Goal: Communication & Community: Connect with others

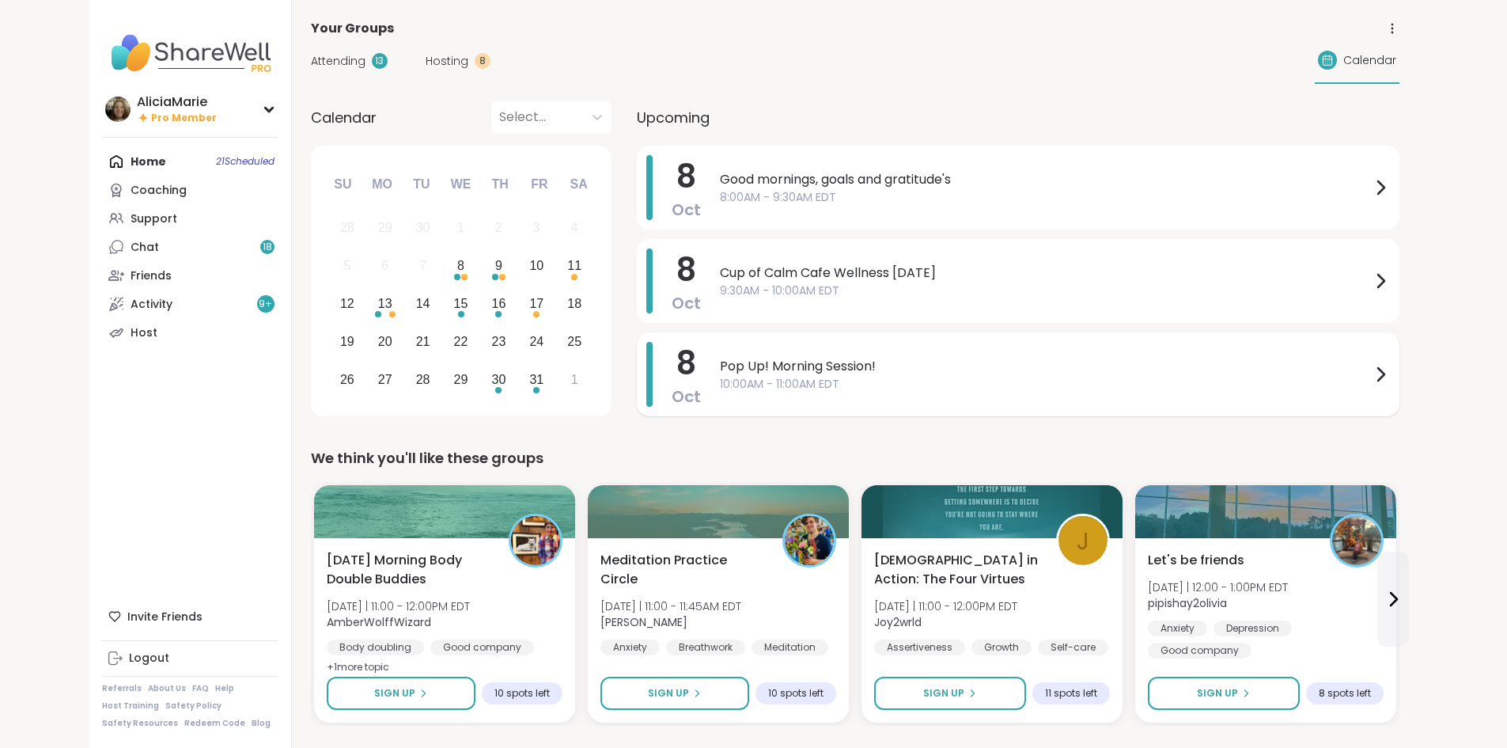
click at [720, 362] on span "Pop Up! Morning Session!" at bounding box center [1045, 366] width 651 height 19
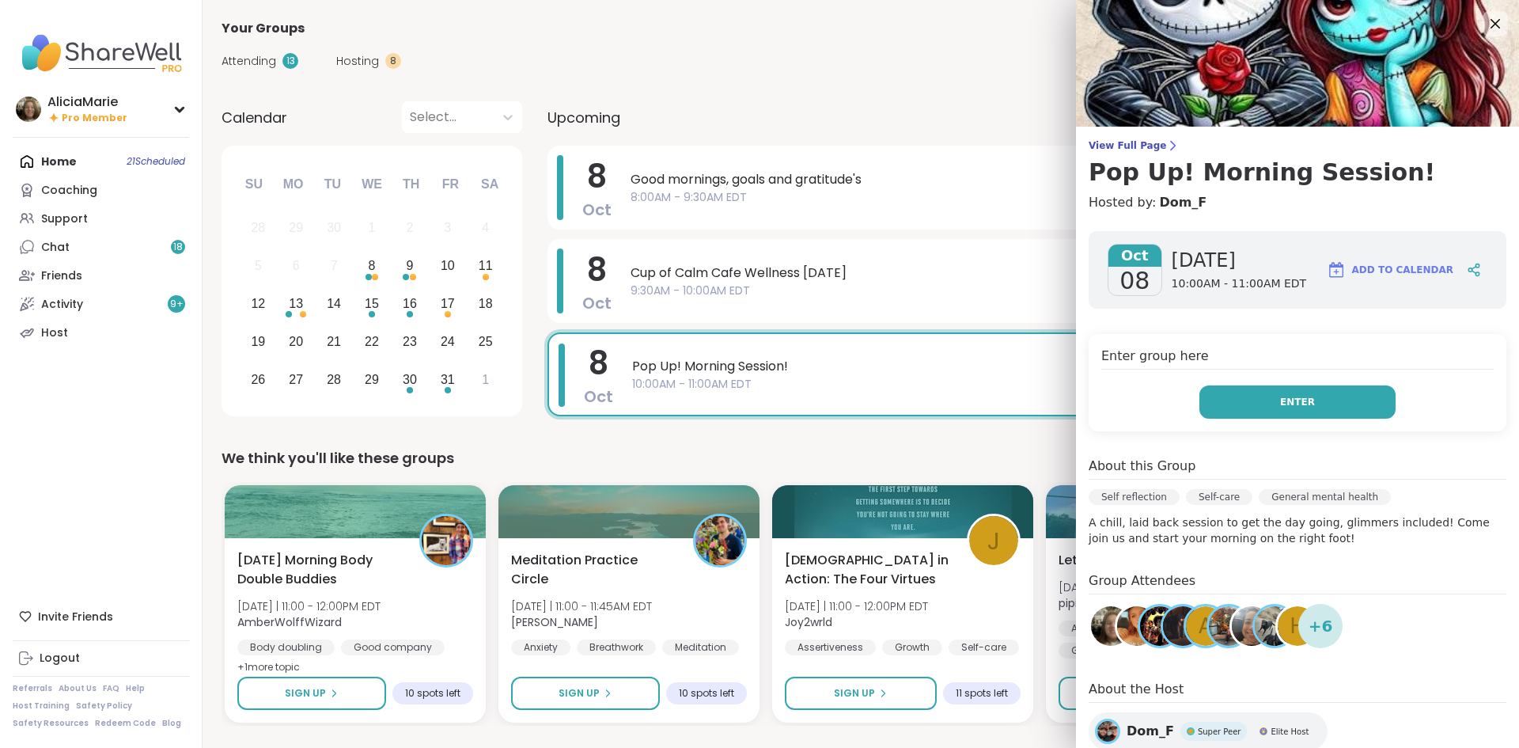
click at [1234, 402] on button "Enter" at bounding box center [1298, 401] width 196 height 33
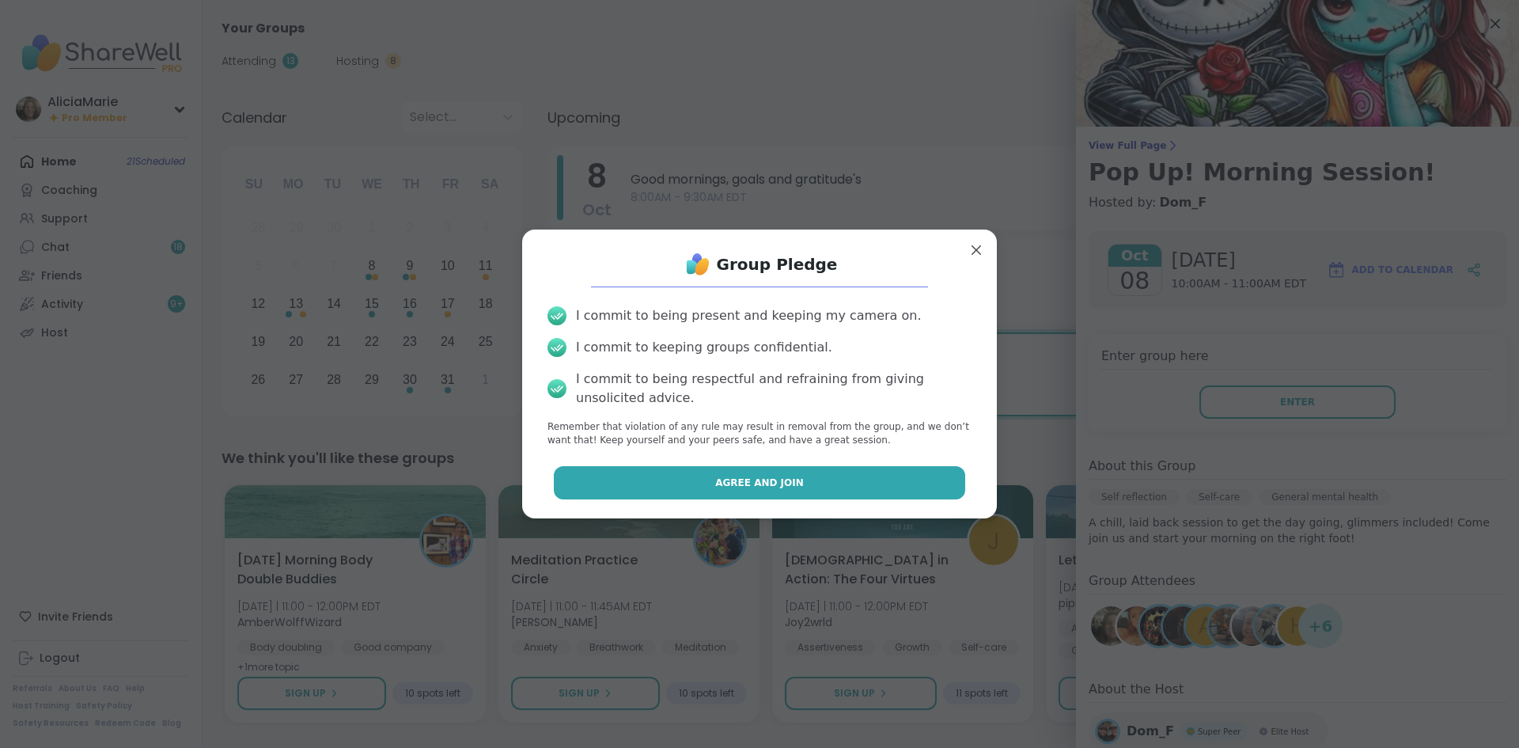
click at [892, 478] on button "Agree and Join" at bounding box center [760, 482] width 412 height 33
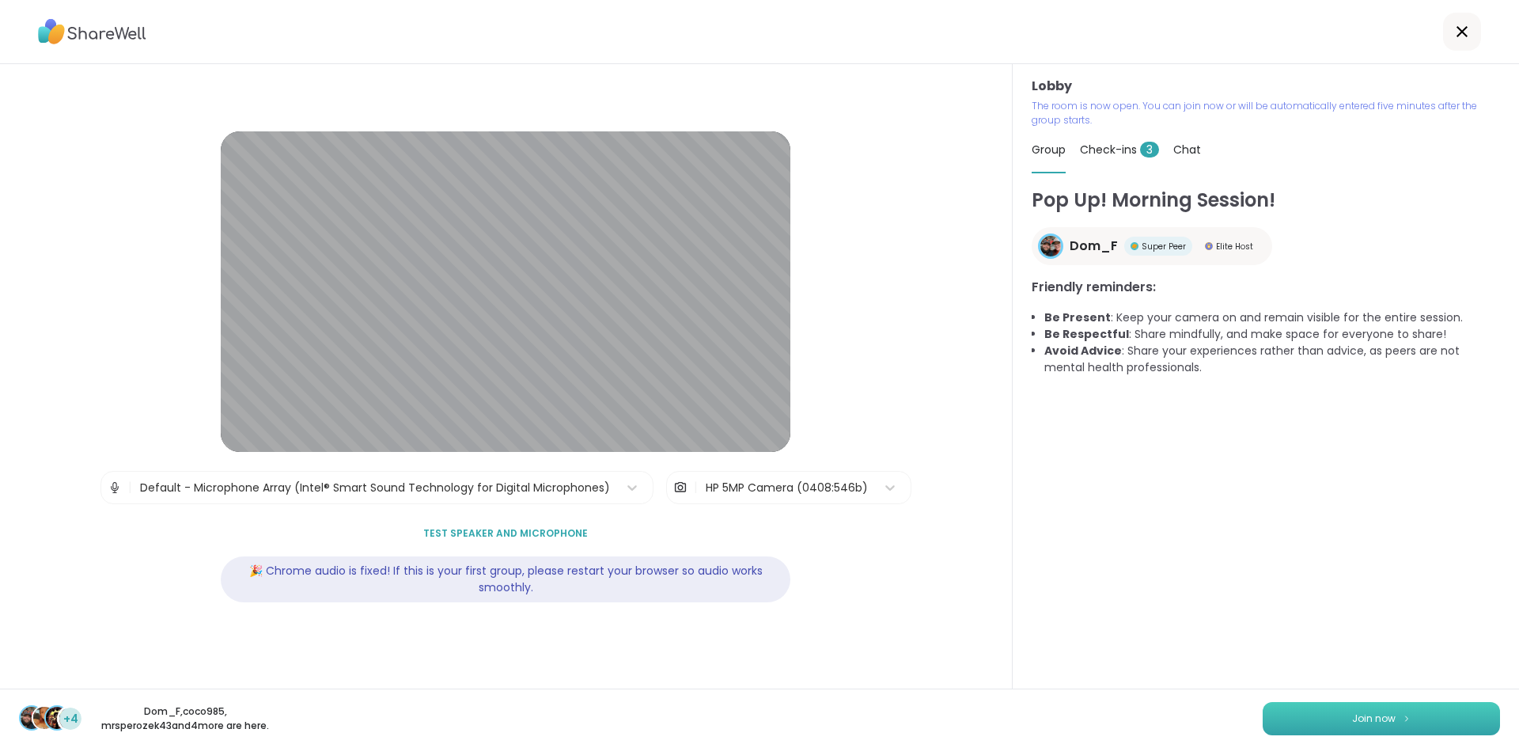
click at [1371, 726] on button "Join now" at bounding box center [1381, 718] width 237 height 33
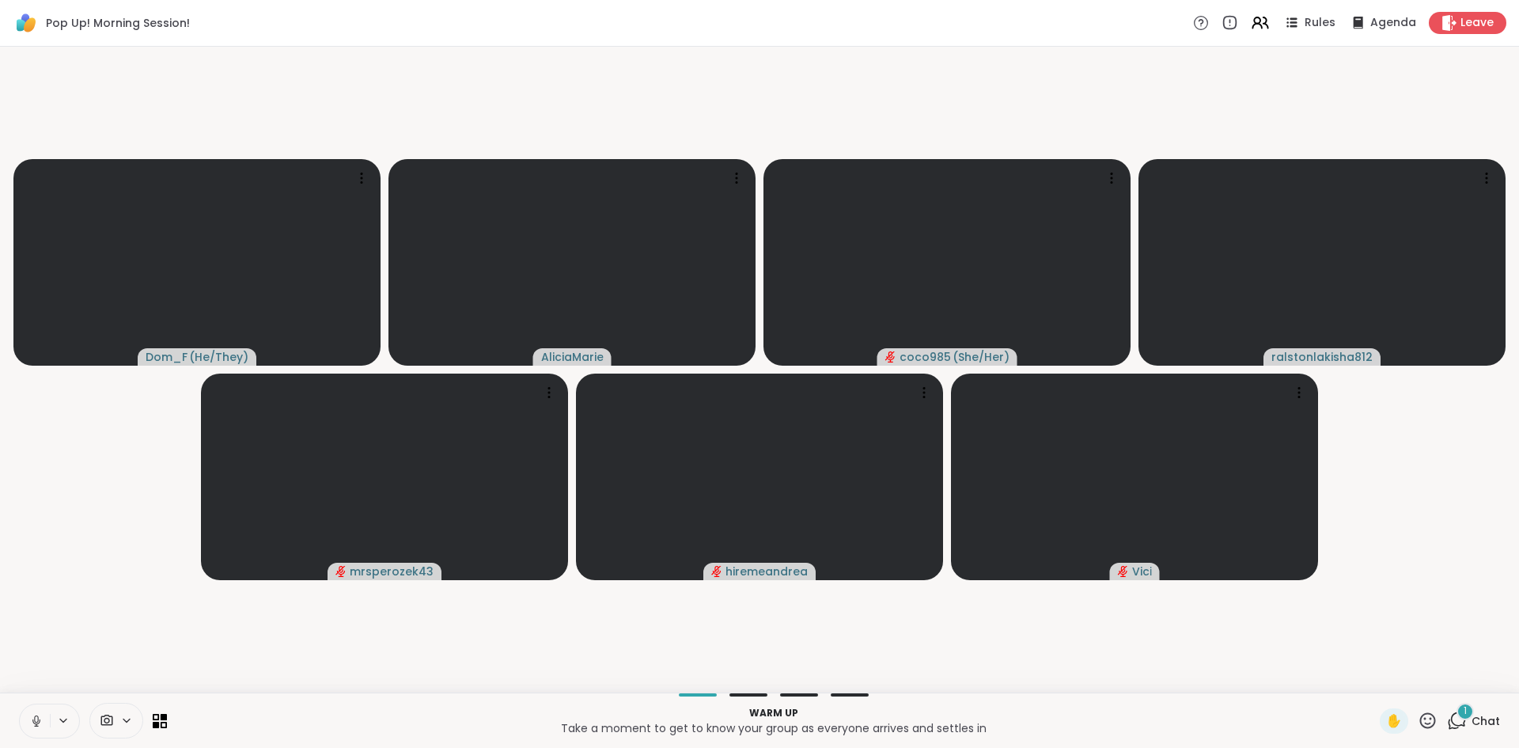
click at [38, 715] on icon at bounding box center [36, 721] width 14 height 14
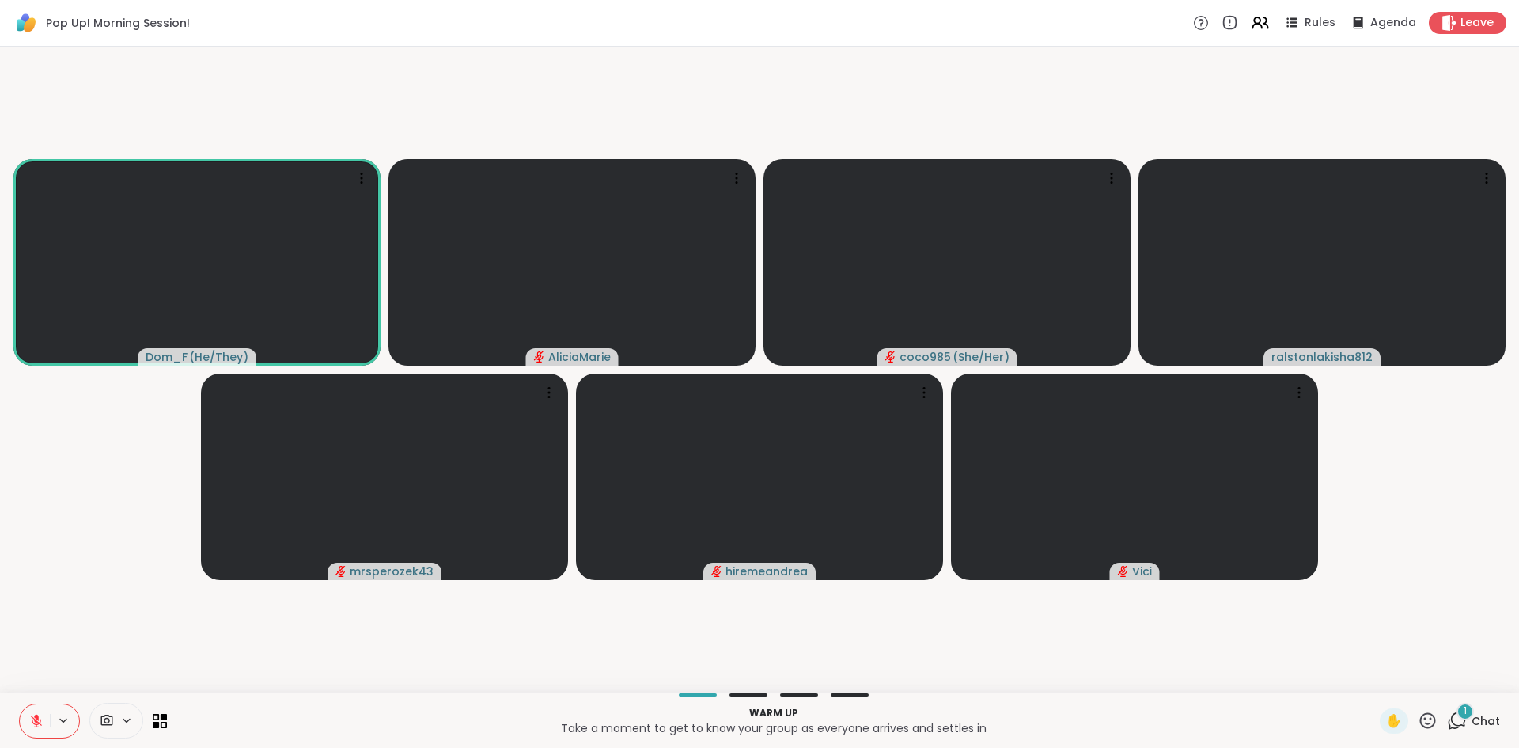
click at [57, 712] on div at bounding box center [49, 720] width 61 height 35
click at [21, 728] on button at bounding box center [35, 720] width 30 height 33
click at [42, 686] on div "Dom_F ( He/They ) AliciaMarie coco985 ( She/Her ) ralstonlakisha812 mrsperozek4…" at bounding box center [759, 370] width 1519 height 646
click at [31, 724] on icon at bounding box center [34, 721] width 14 height 14
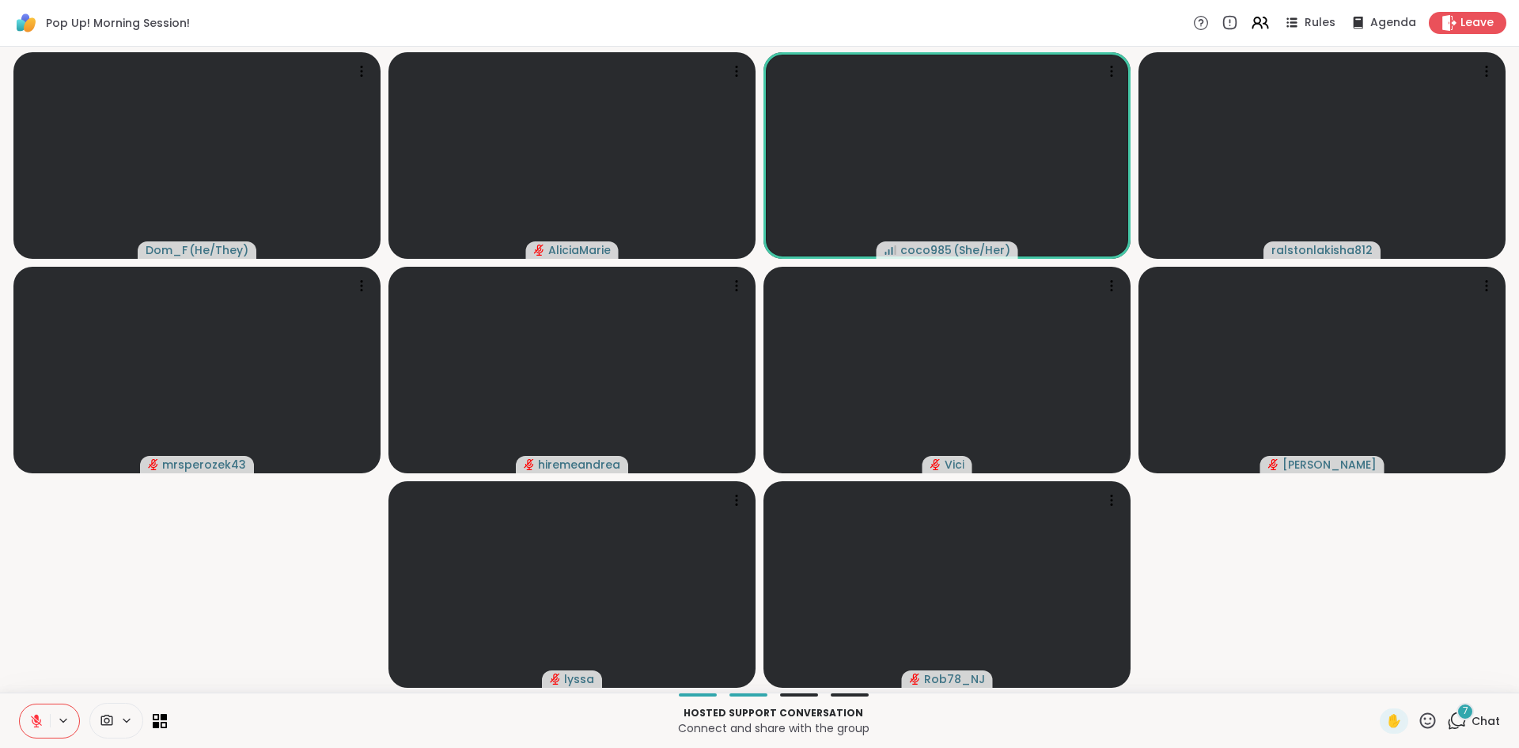
click at [195, 744] on div "Hosted support conversation Connect and share with the group ✋ 7 Chat" at bounding box center [759, 719] width 1519 height 55
click at [31, 724] on icon at bounding box center [36, 721] width 14 height 14
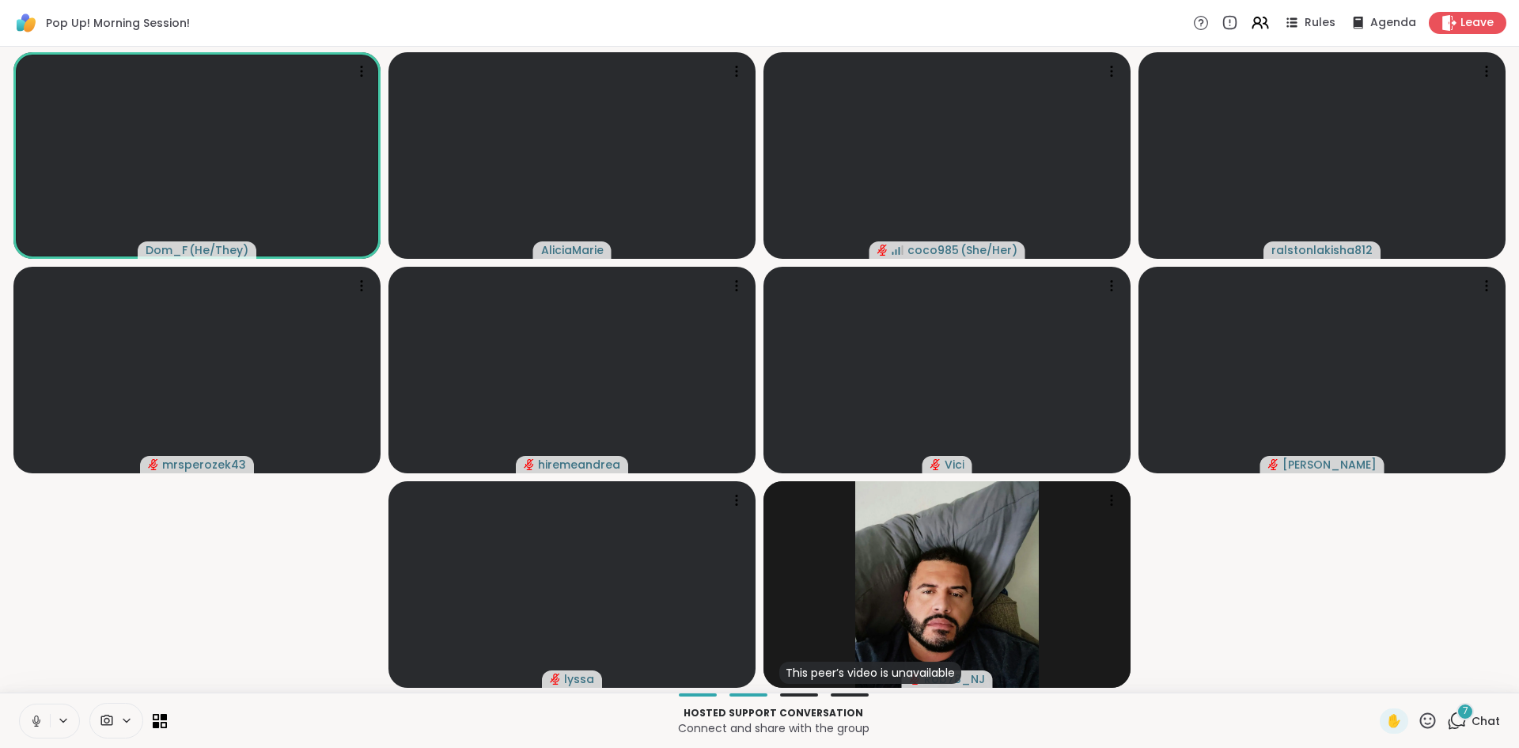
click at [32, 720] on icon at bounding box center [36, 721] width 14 height 14
click at [50, 724] on button at bounding box center [64, 720] width 29 height 13
click at [14, 726] on div "Hosted support conversation Connect and share with the group ✋ 7 Chat" at bounding box center [759, 719] width 1519 height 55
click at [25, 722] on button at bounding box center [35, 720] width 30 height 33
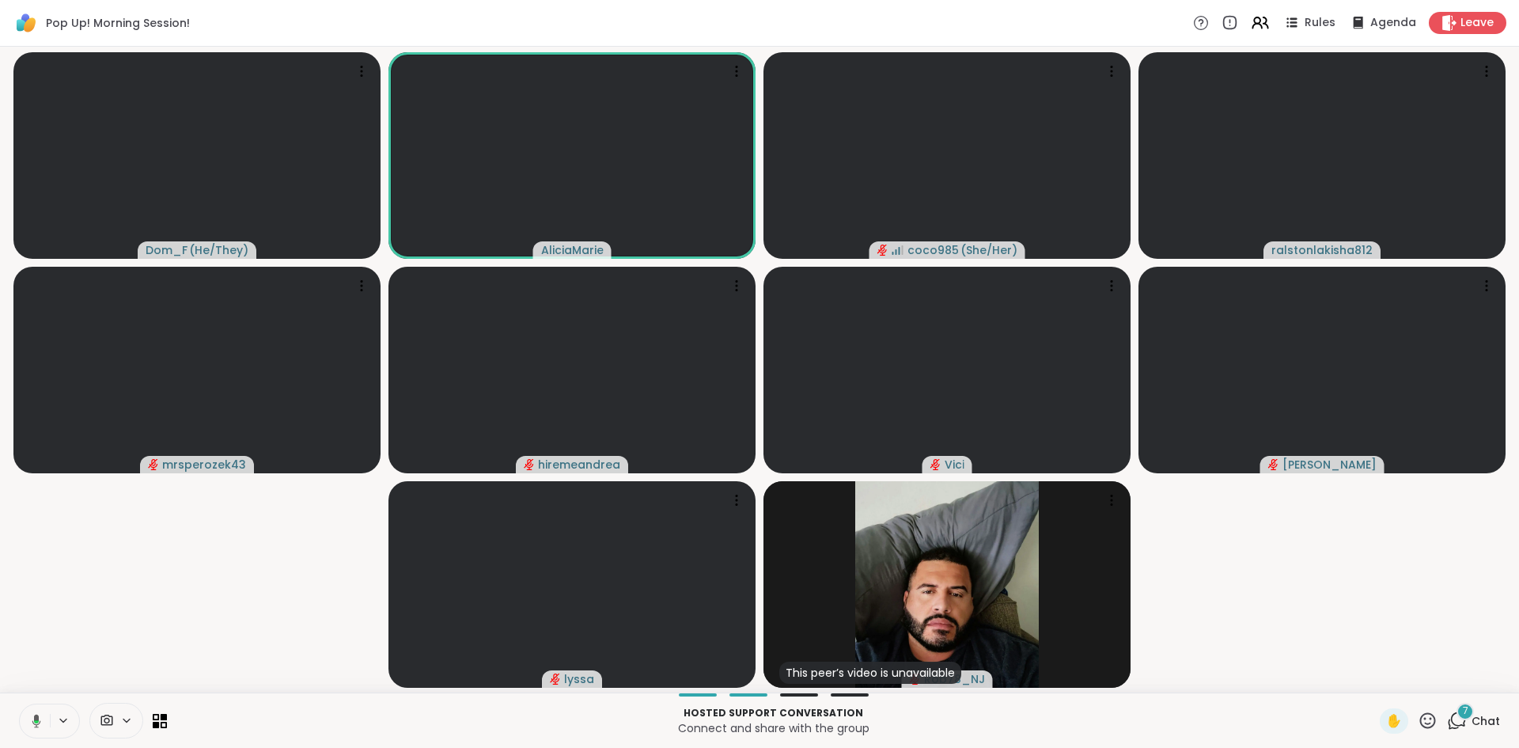
click at [43, 723] on button at bounding box center [33, 720] width 32 height 33
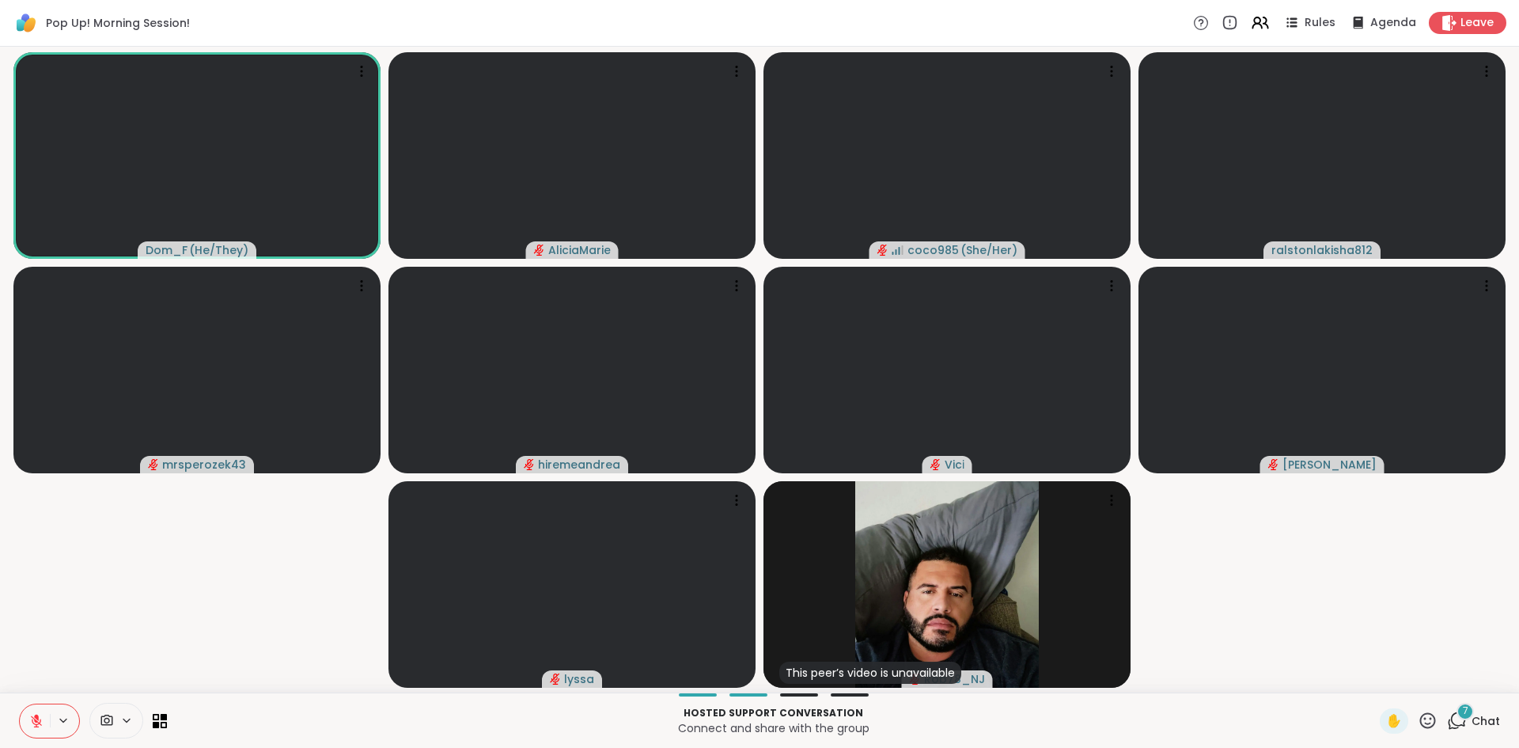
click at [1459, 723] on div "7 Chat" at bounding box center [1473, 720] width 53 height 25
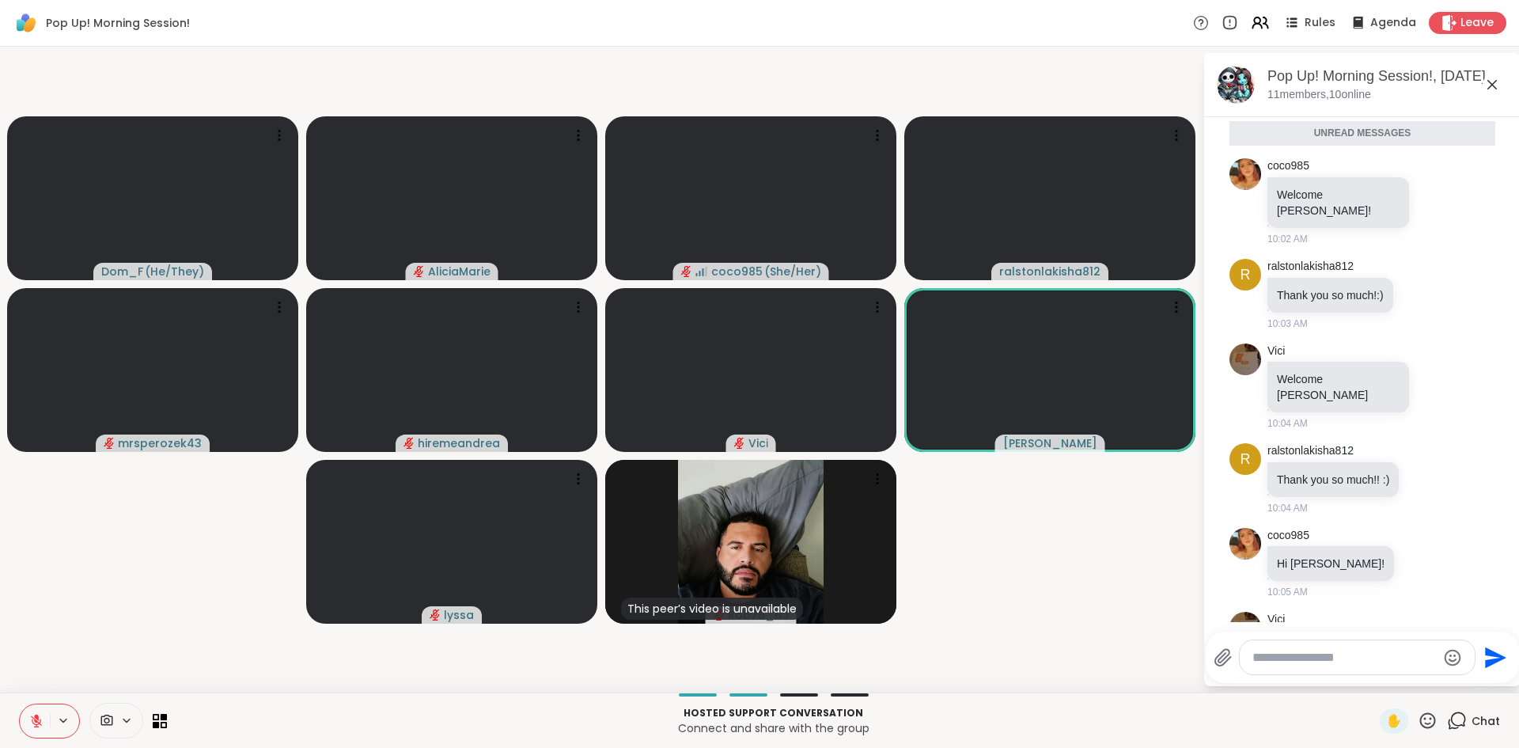
scroll to position [9, 0]
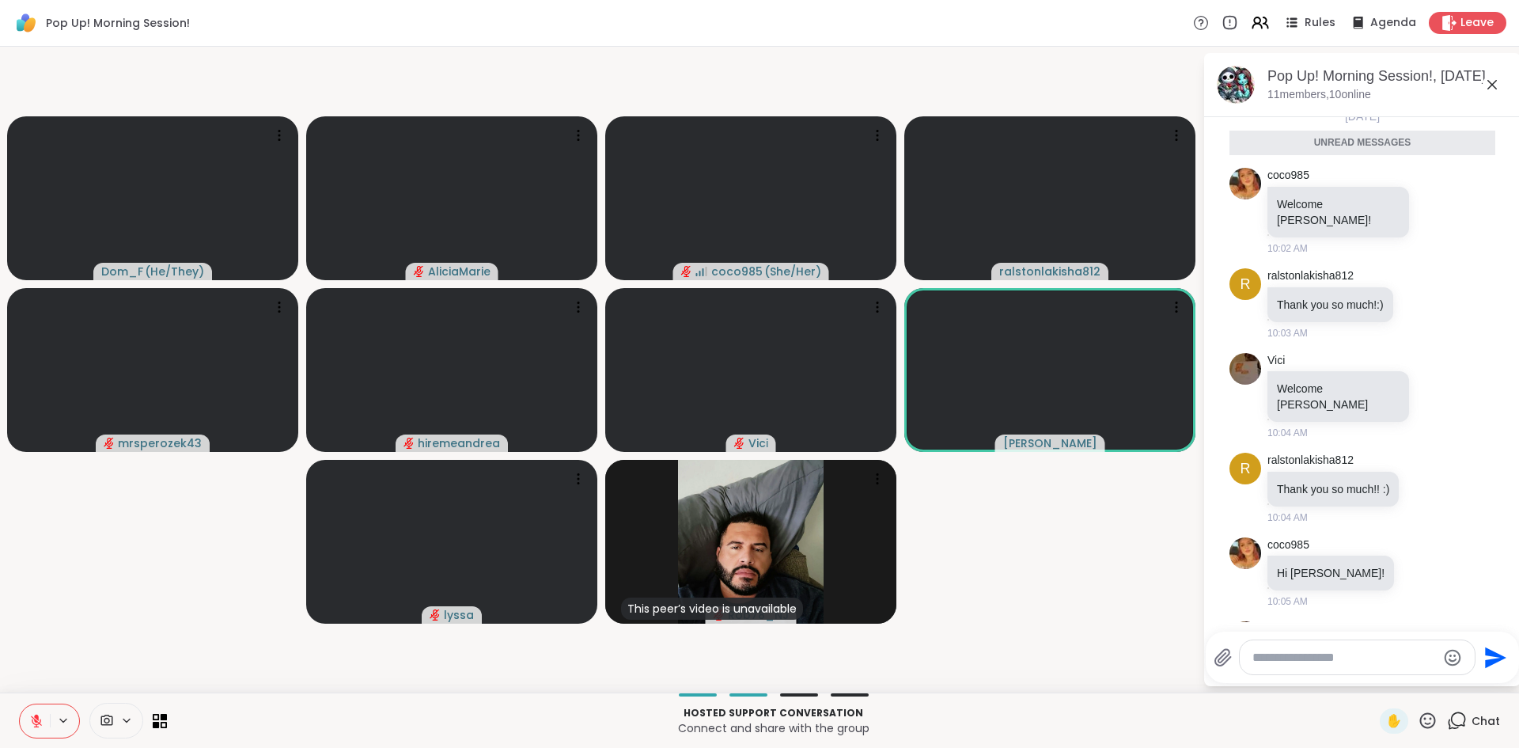
click at [1487, 83] on icon at bounding box center [1492, 84] width 19 height 19
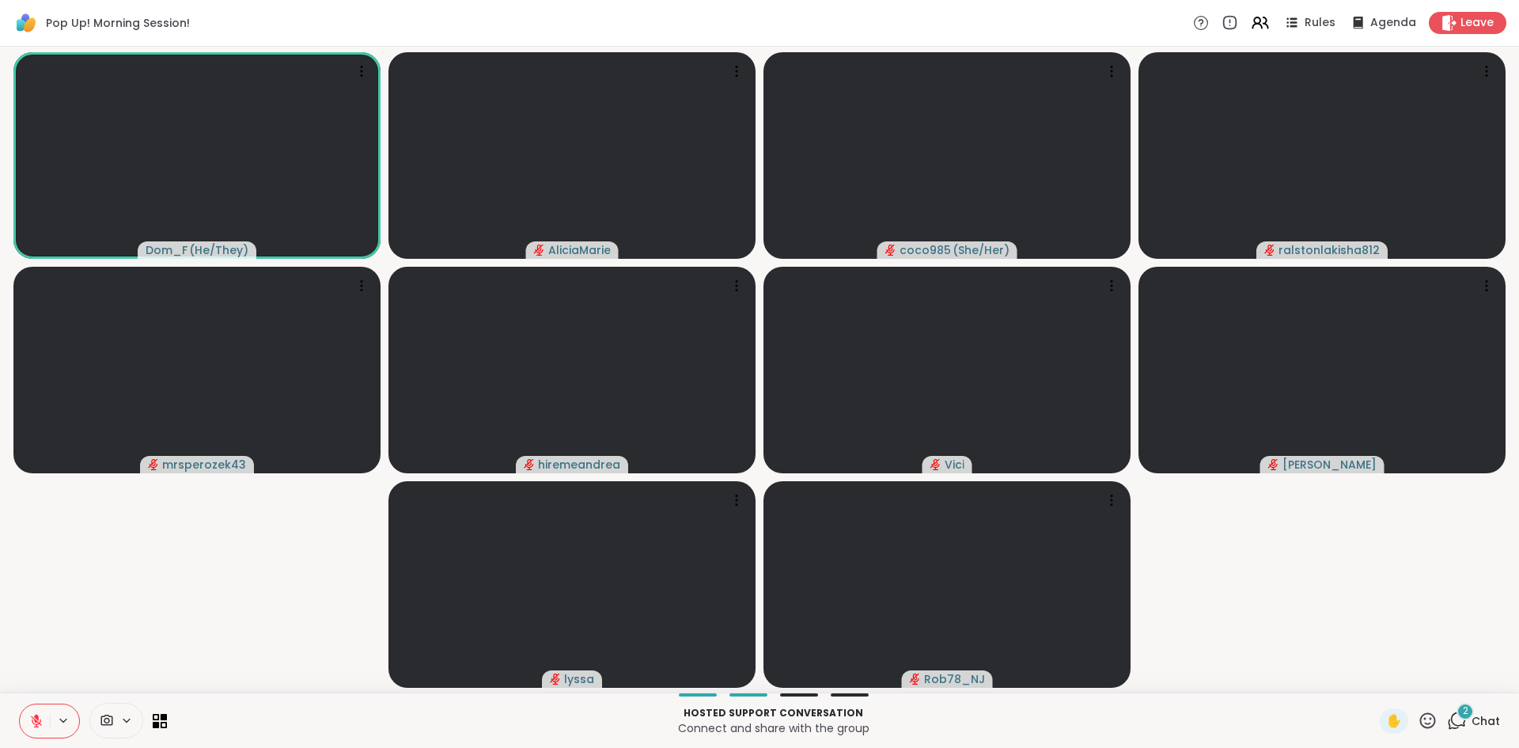
click at [47, 726] on button at bounding box center [35, 720] width 30 height 33
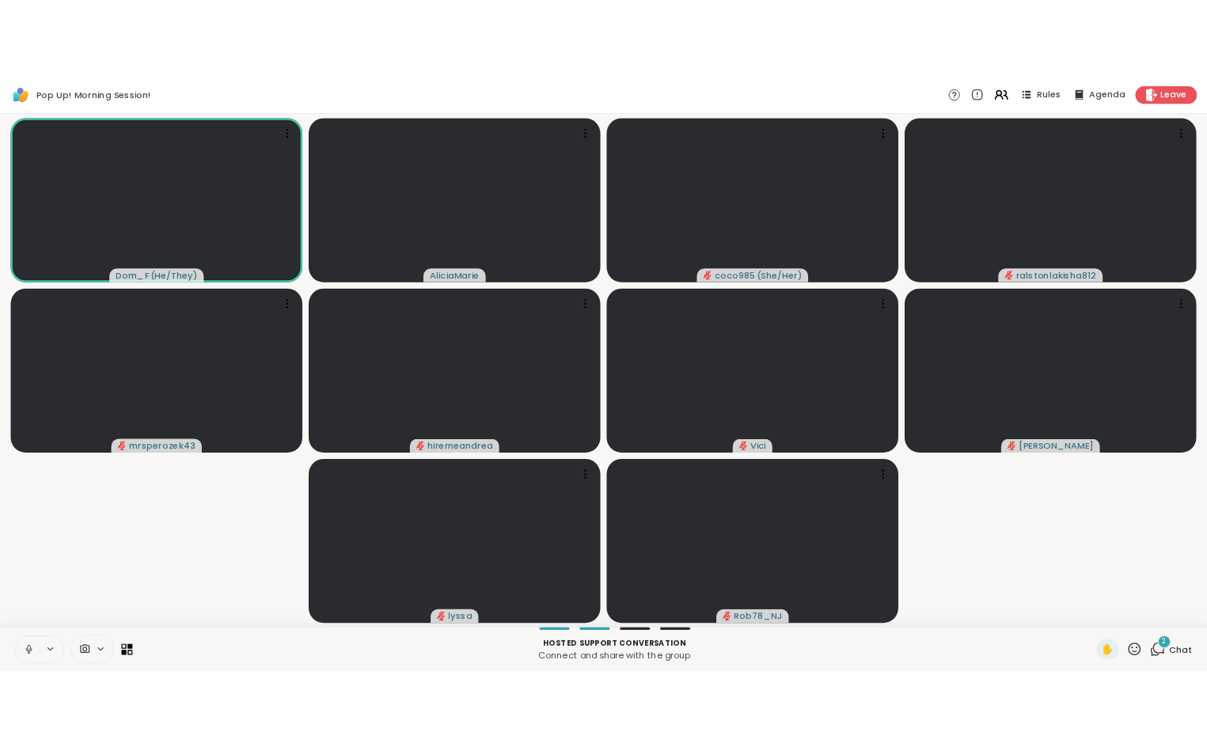
scroll to position [0, 12]
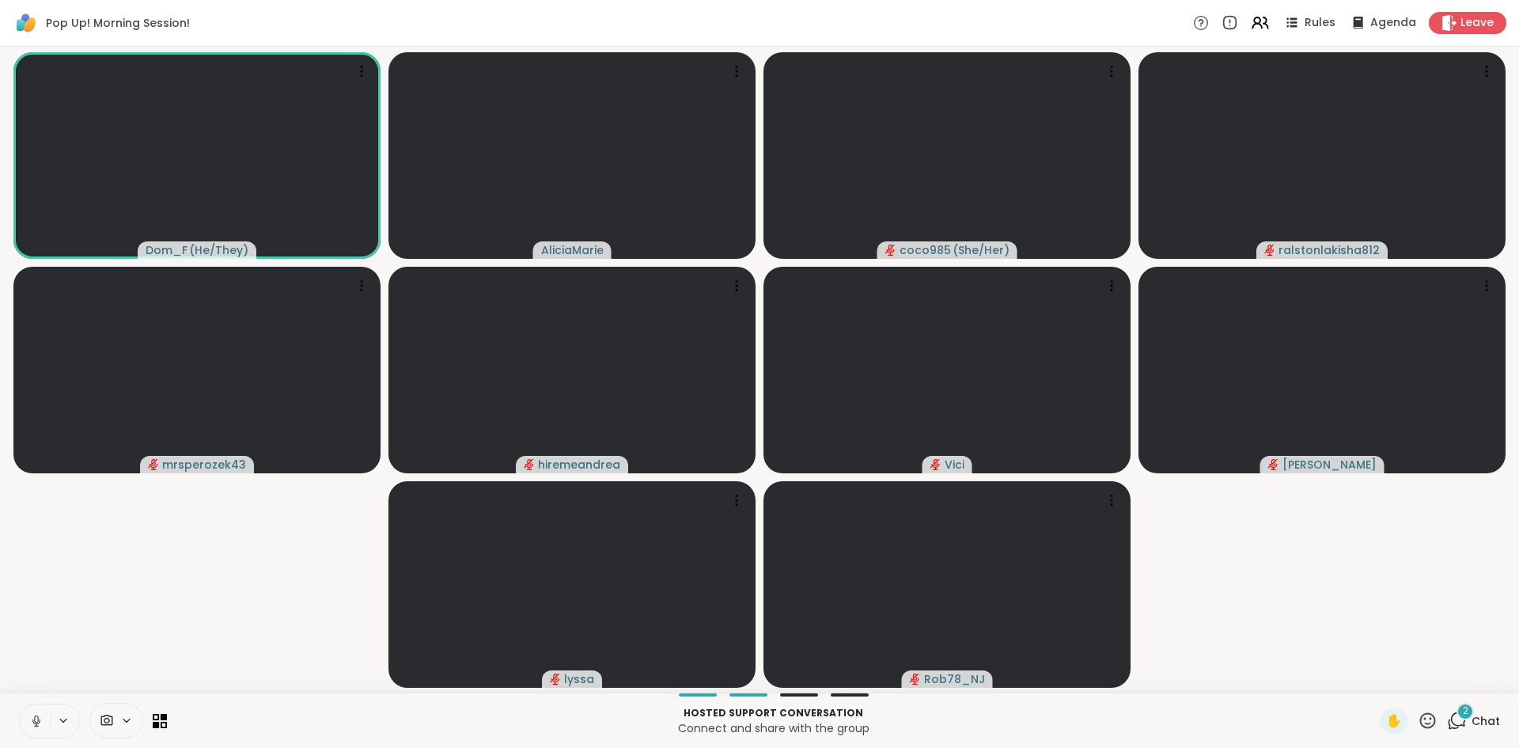
click at [29, 723] on icon at bounding box center [36, 721] width 14 height 14
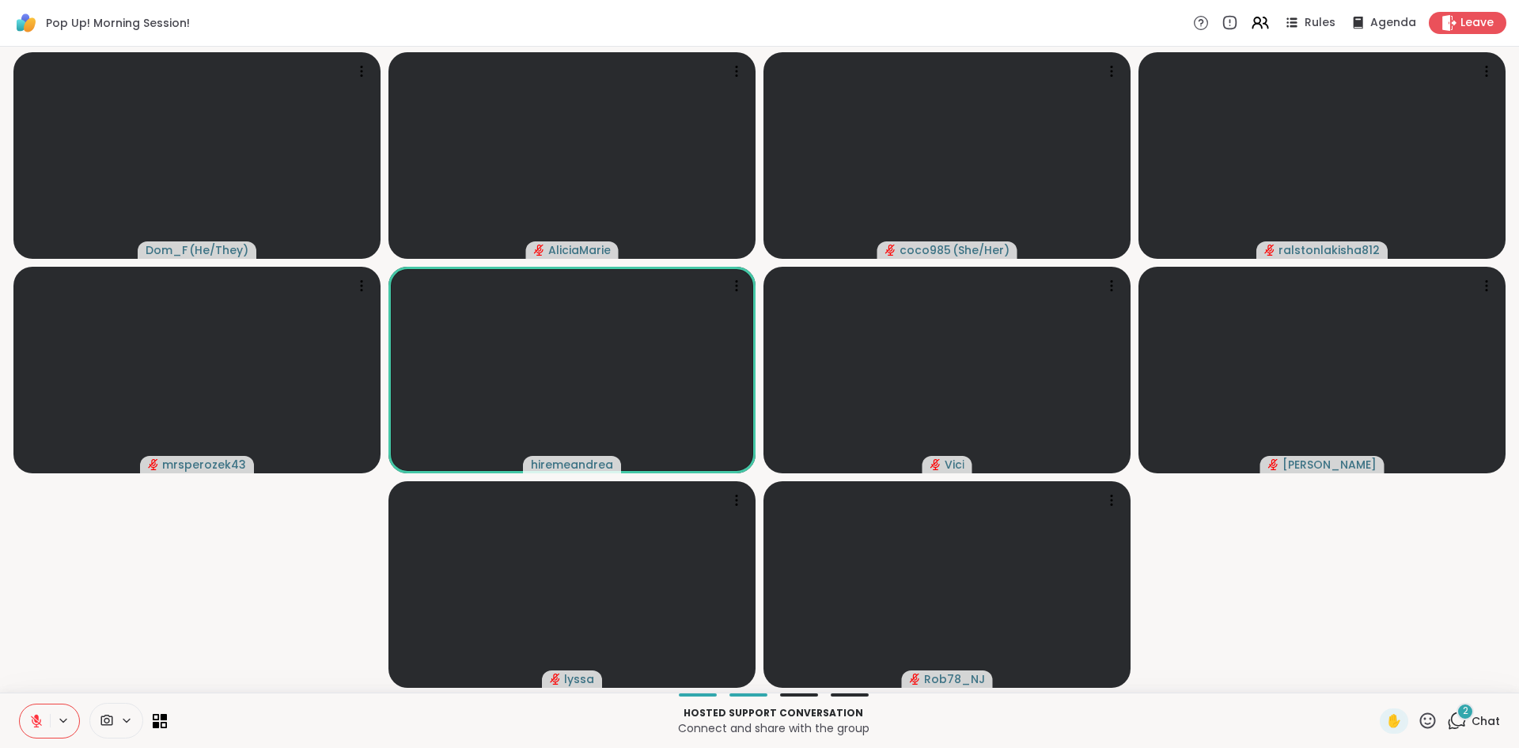
click at [29, 726] on icon at bounding box center [36, 721] width 14 height 14
click at [27, 726] on icon at bounding box center [34, 721] width 14 height 14
click at [20, 725] on button at bounding box center [35, 720] width 30 height 33
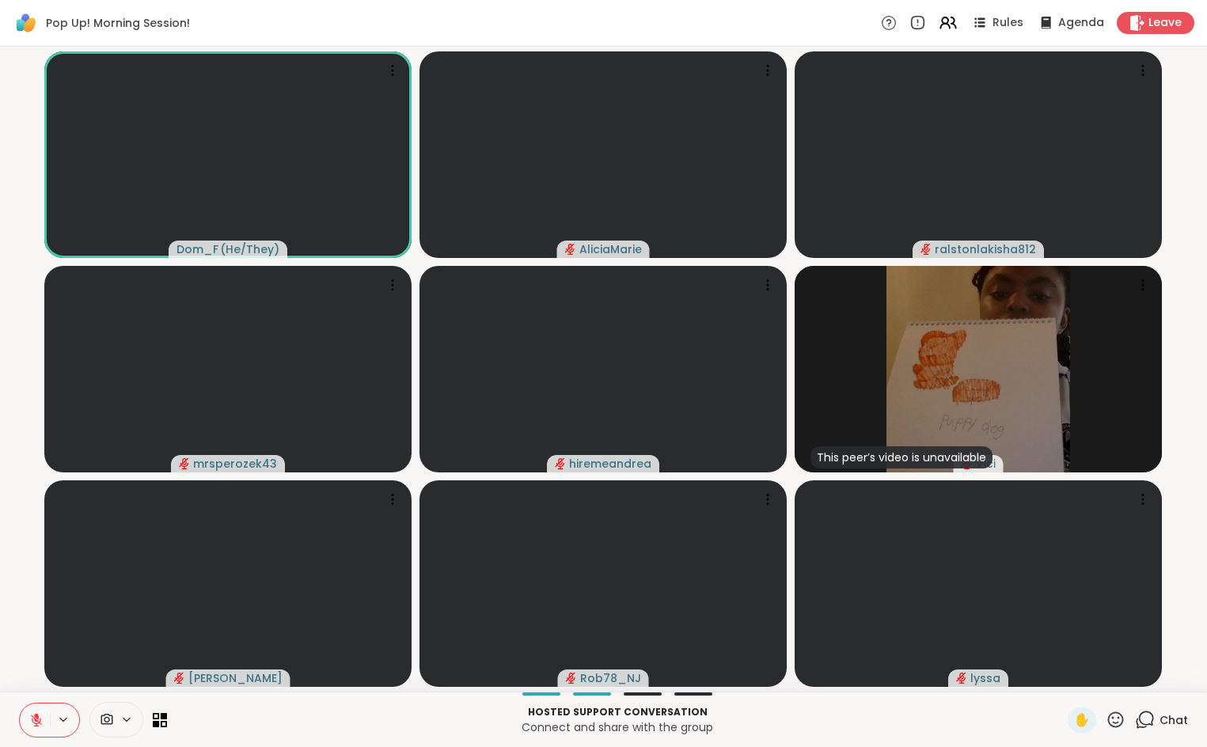
click at [29, 714] on icon at bounding box center [36, 720] width 14 height 14
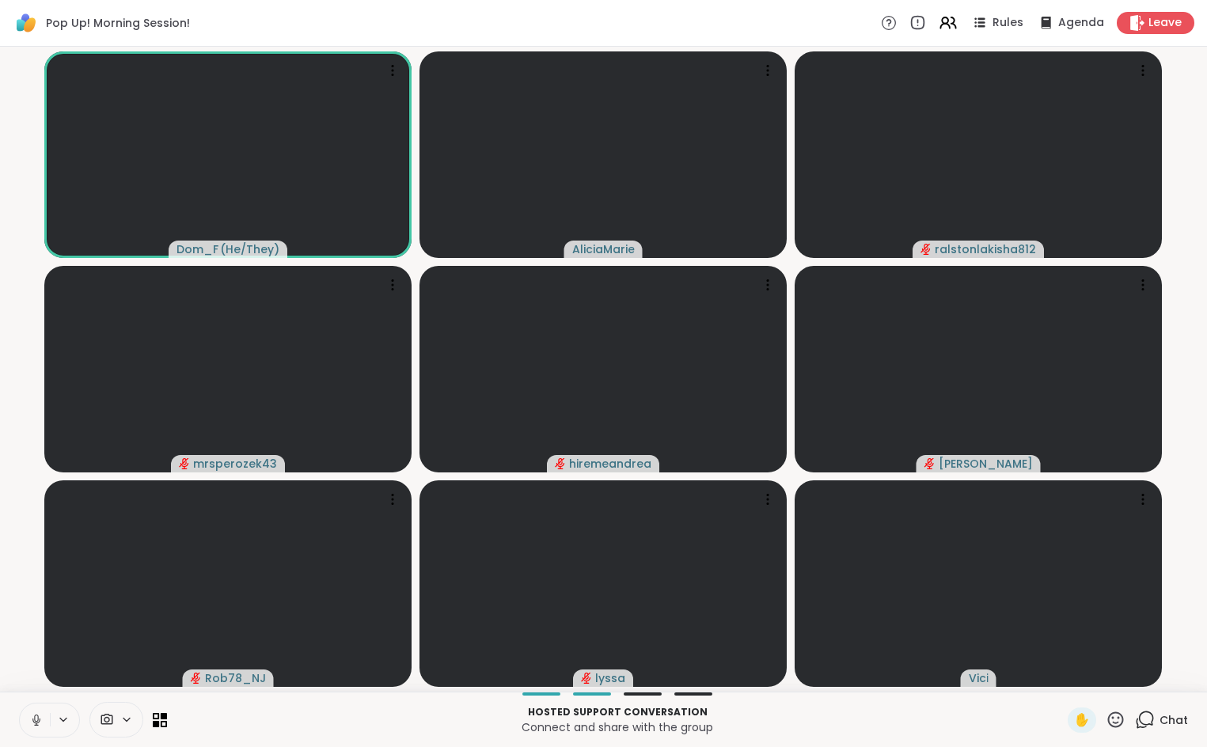
click at [29, 713] on icon at bounding box center [36, 720] width 14 height 14
click at [29, 714] on icon at bounding box center [36, 720] width 14 height 14
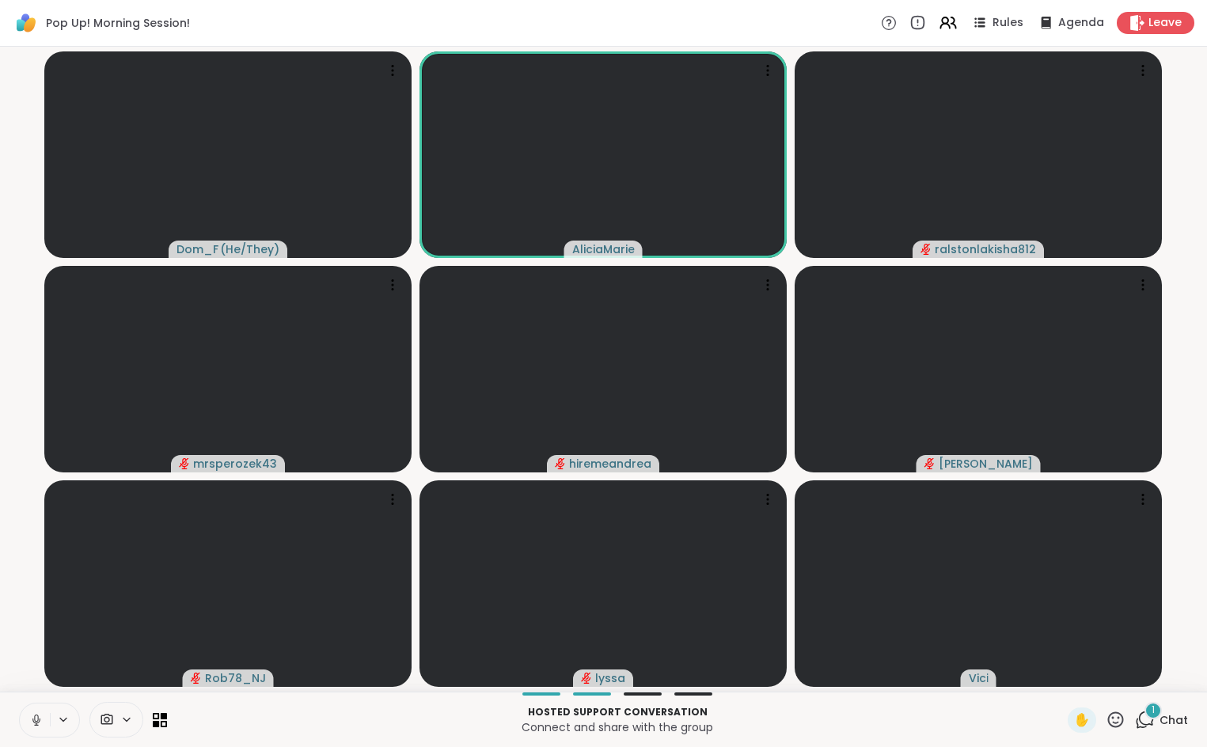
click at [28, 733] on button at bounding box center [35, 719] width 30 height 33
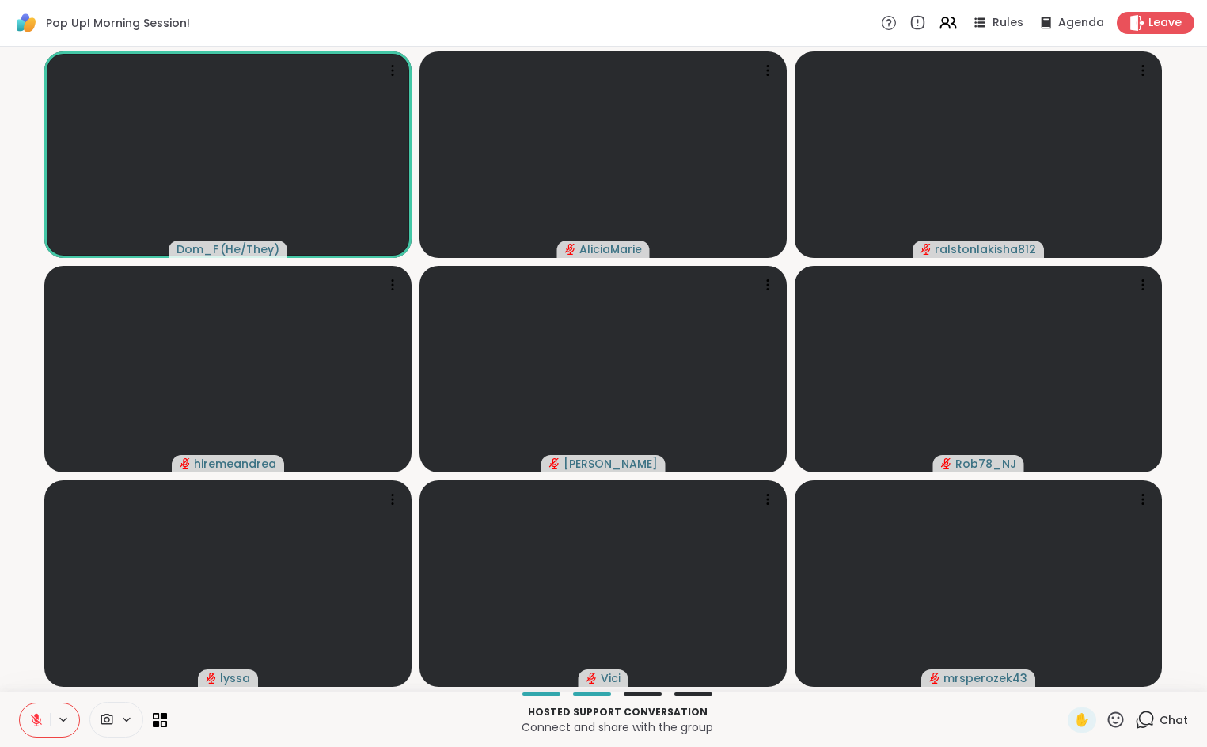
click at [29, 722] on icon at bounding box center [36, 720] width 14 height 14
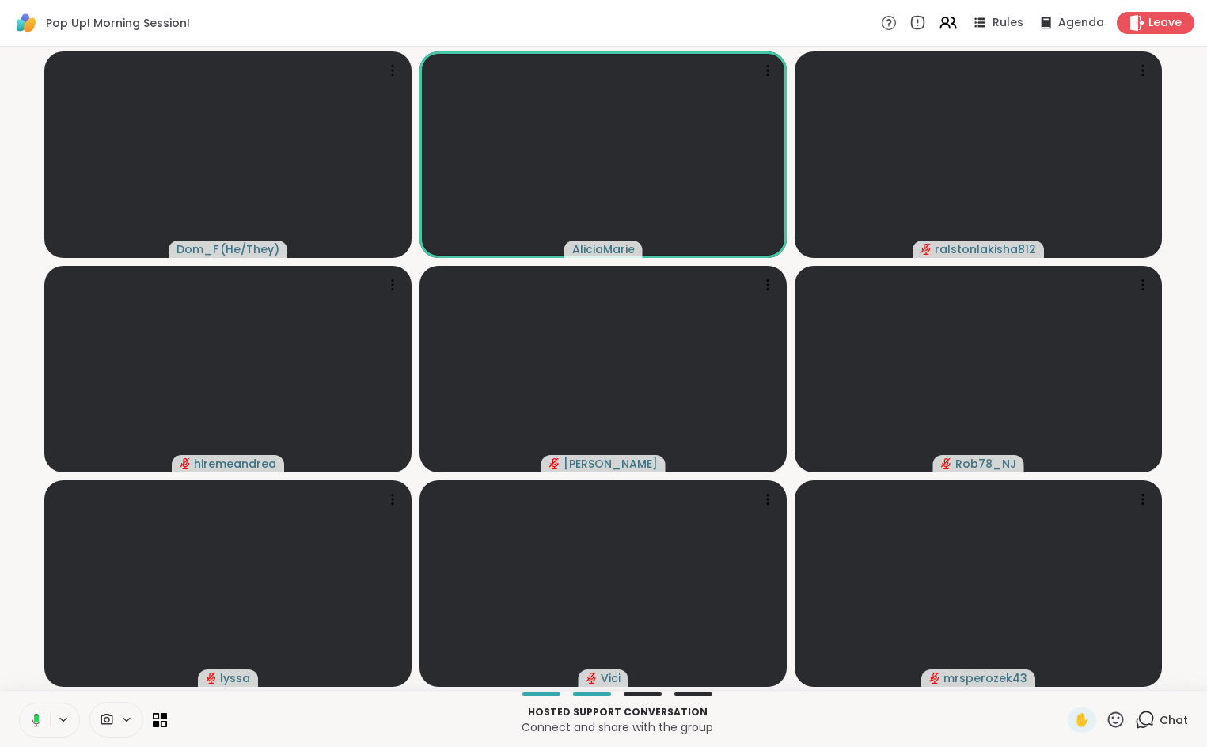
click at [27, 722] on icon at bounding box center [34, 720] width 14 height 14
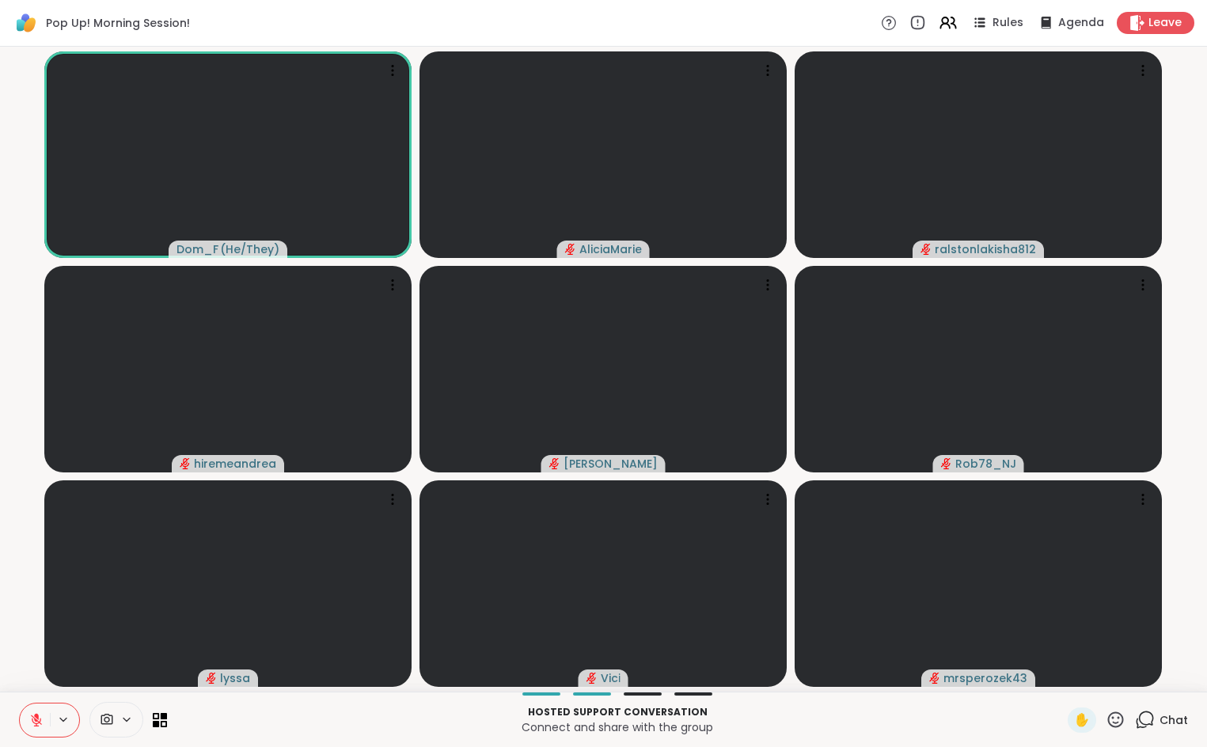
click at [29, 722] on icon at bounding box center [36, 720] width 14 height 14
click at [27, 722] on icon at bounding box center [34, 720] width 14 height 14
click at [1135, 722] on icon at bounding box center [1145, 720] width 20 height 20
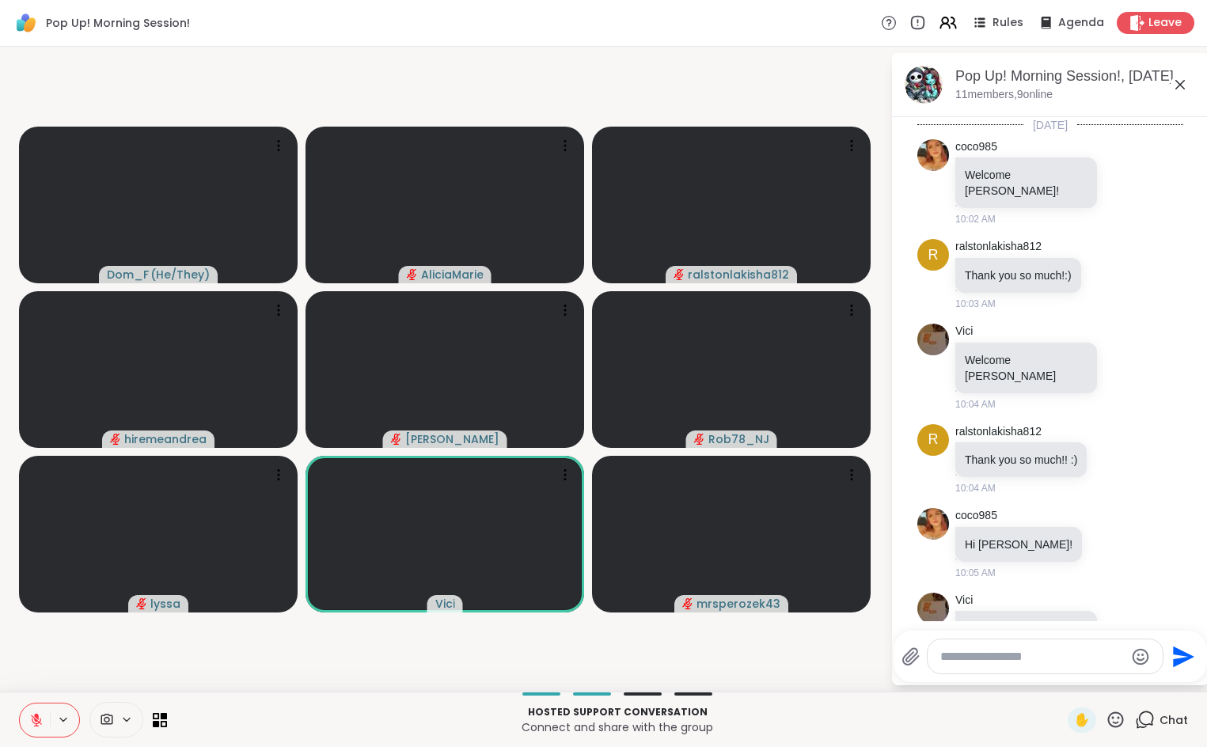
scroll to position [942, 0]
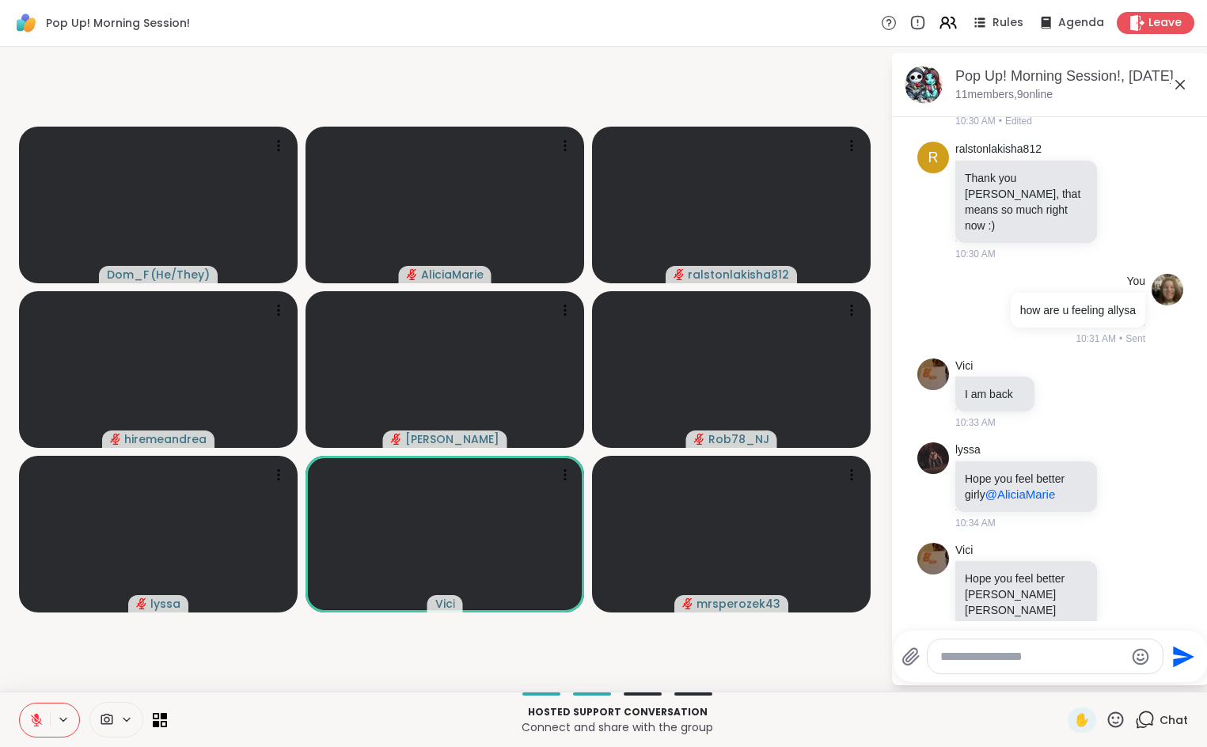
click at [1013, 659] on textarea "Type your message" at bounding box center [1032, 657] width 184 height 16
type textarea "**********"
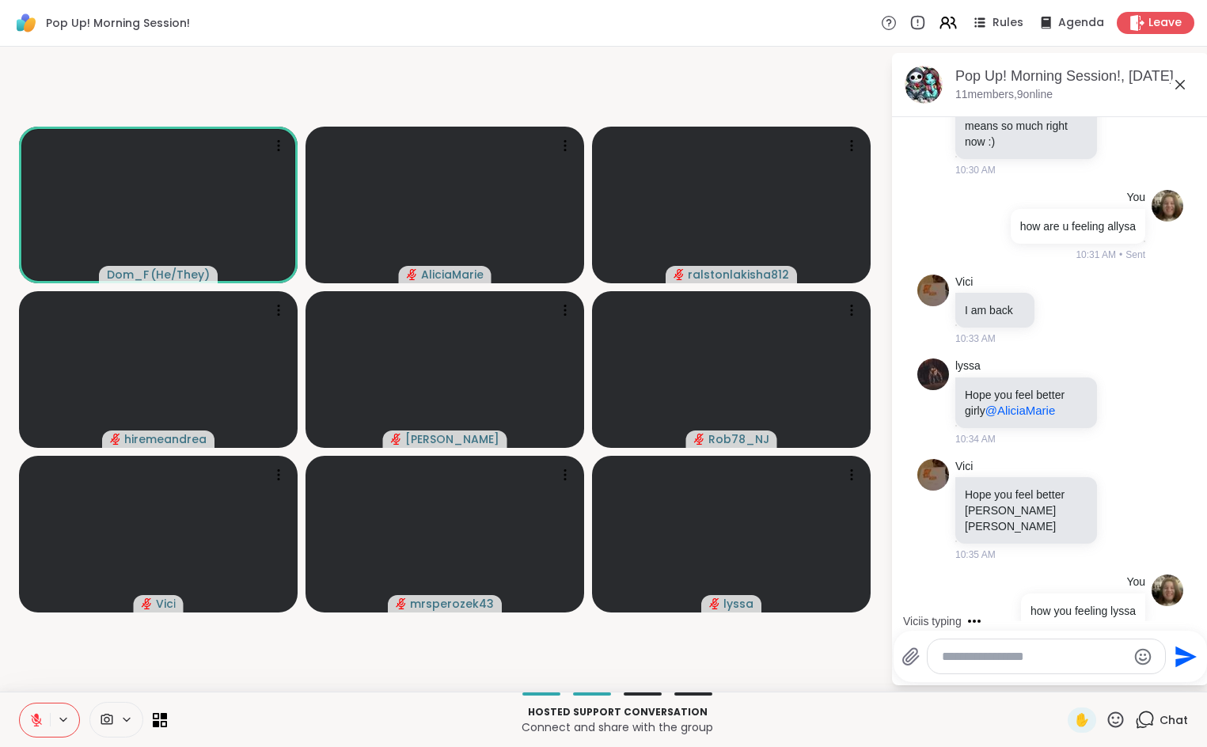
scroll to position [1127, 0]
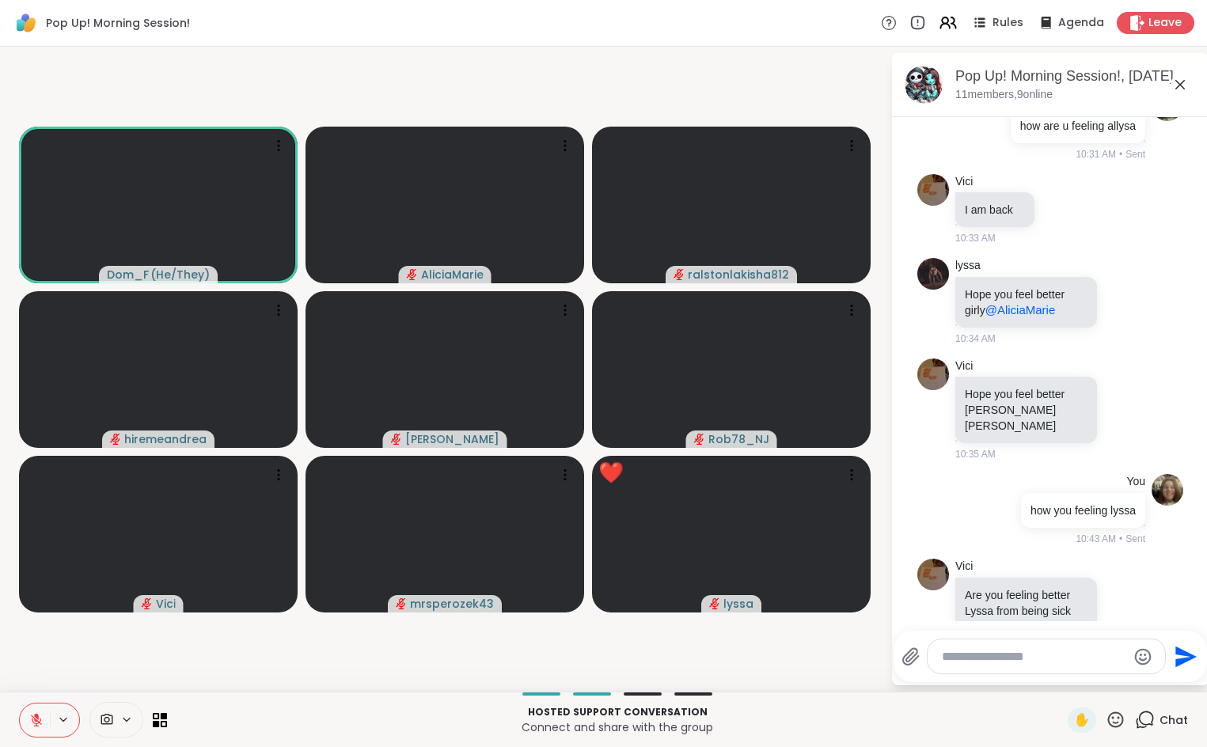
click at [1022, 658] on textarea "Type your message" at bounding box center [1034, 657] width 184 height 16
click at [1117, 594] on icon at bounding box center [1124, 602] width 14 height 16
click at [1117, 569] on div "Select Reaction: Heart" at bounding box center [1124, 576] width 14 height 14
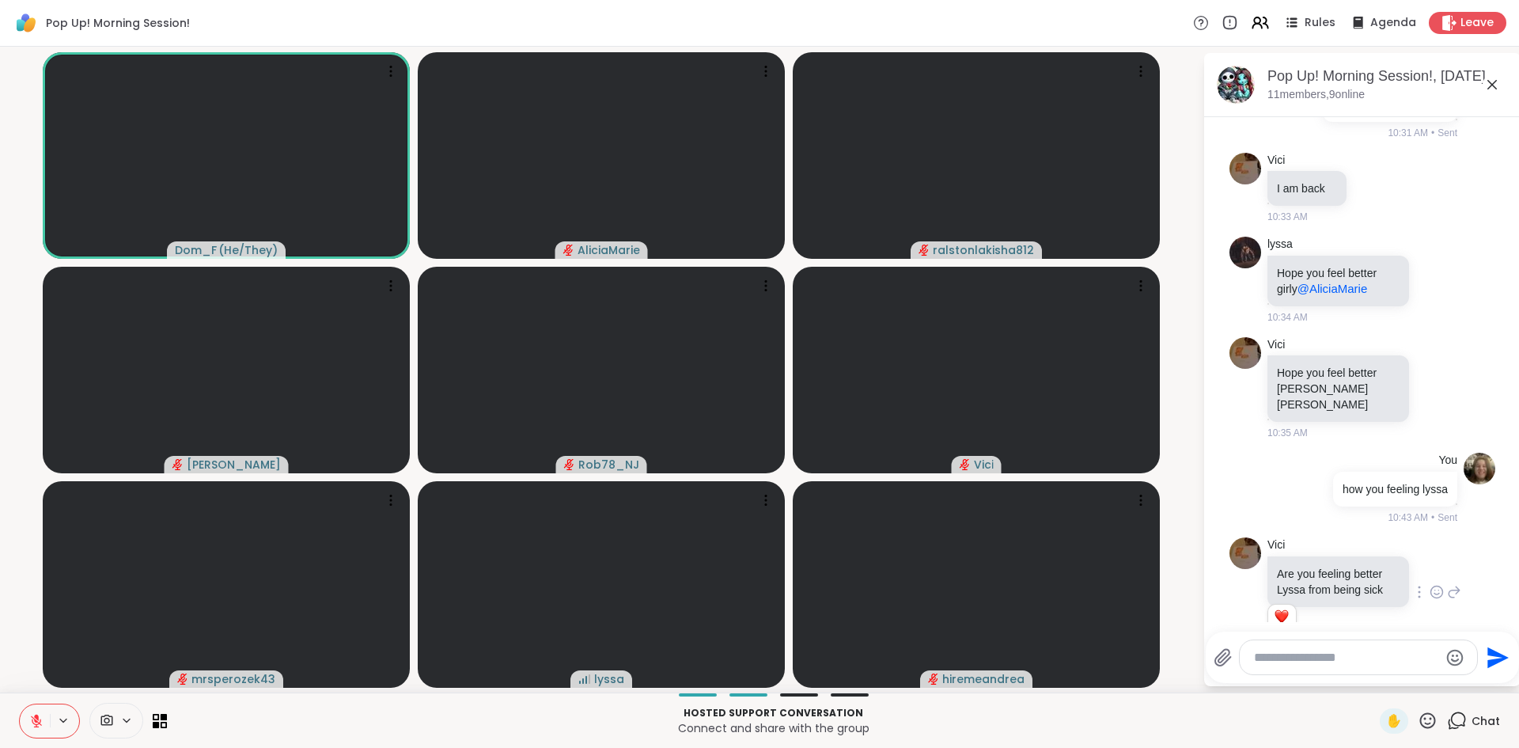
scroll to position [1249, 0]
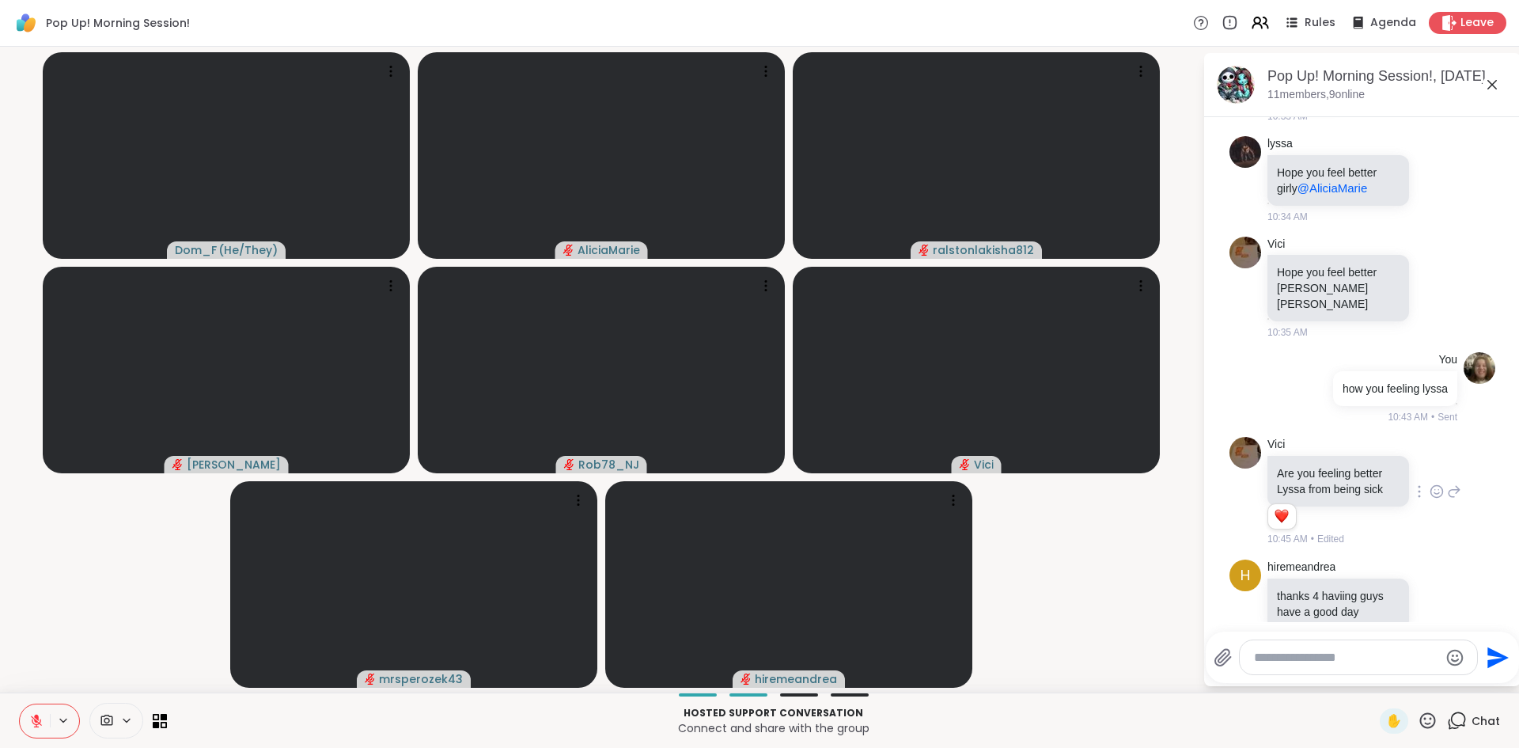
click at [1465, 9] on div "Pop Up! Morning Session! Rules Agenda Leave" at bounding box center [759, 23] width 1519 height 47
click at [1465, 15] on span "Leave" at bounding box center [1478, 23] width 35 height 17
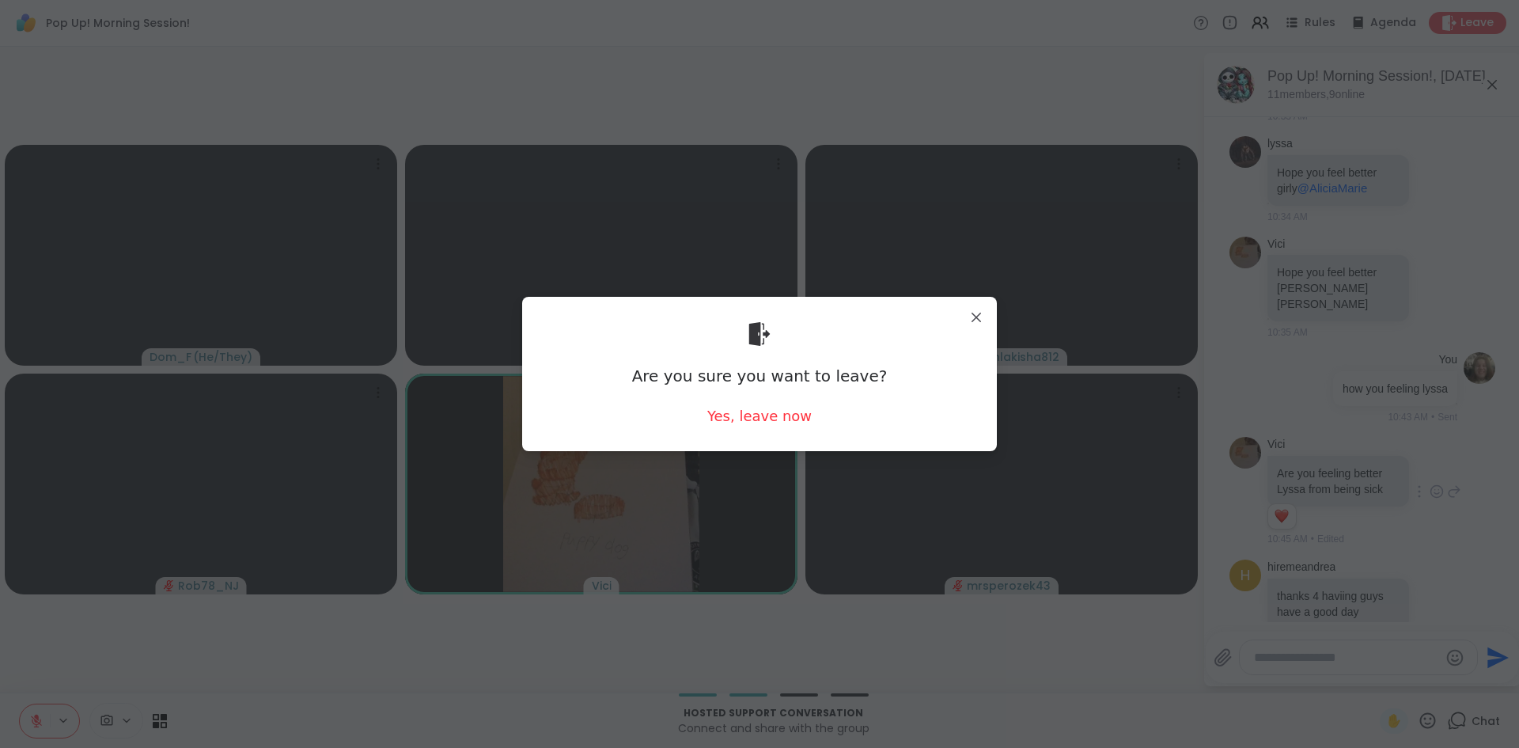
click at [762, 430] on div "Are you sure you want to leave? Yes, leave now" at bounding box center [759, 373] width 449 height 129
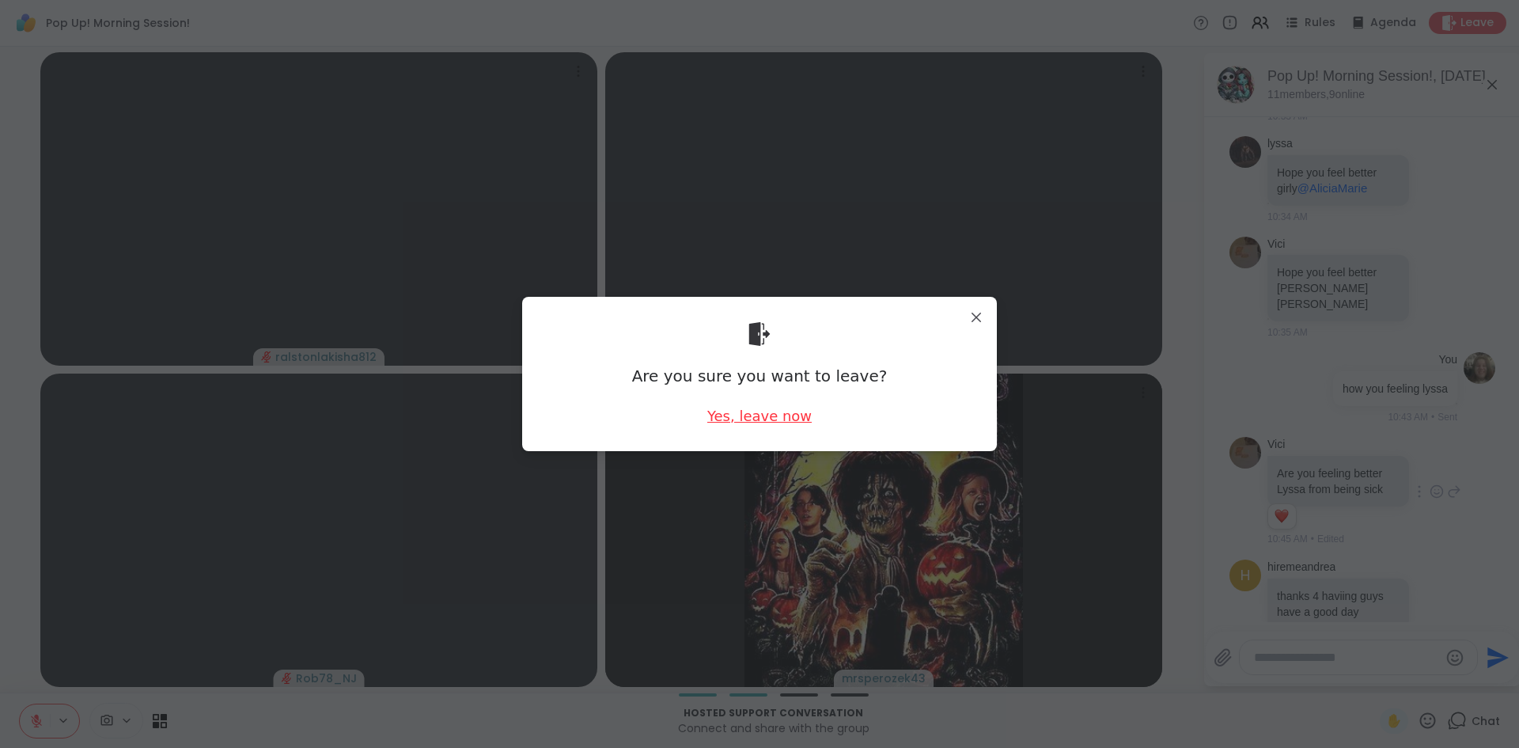
click at [762, 425] on div "Yes, leave now" at bounding box center [759, 416] width 104 height 20
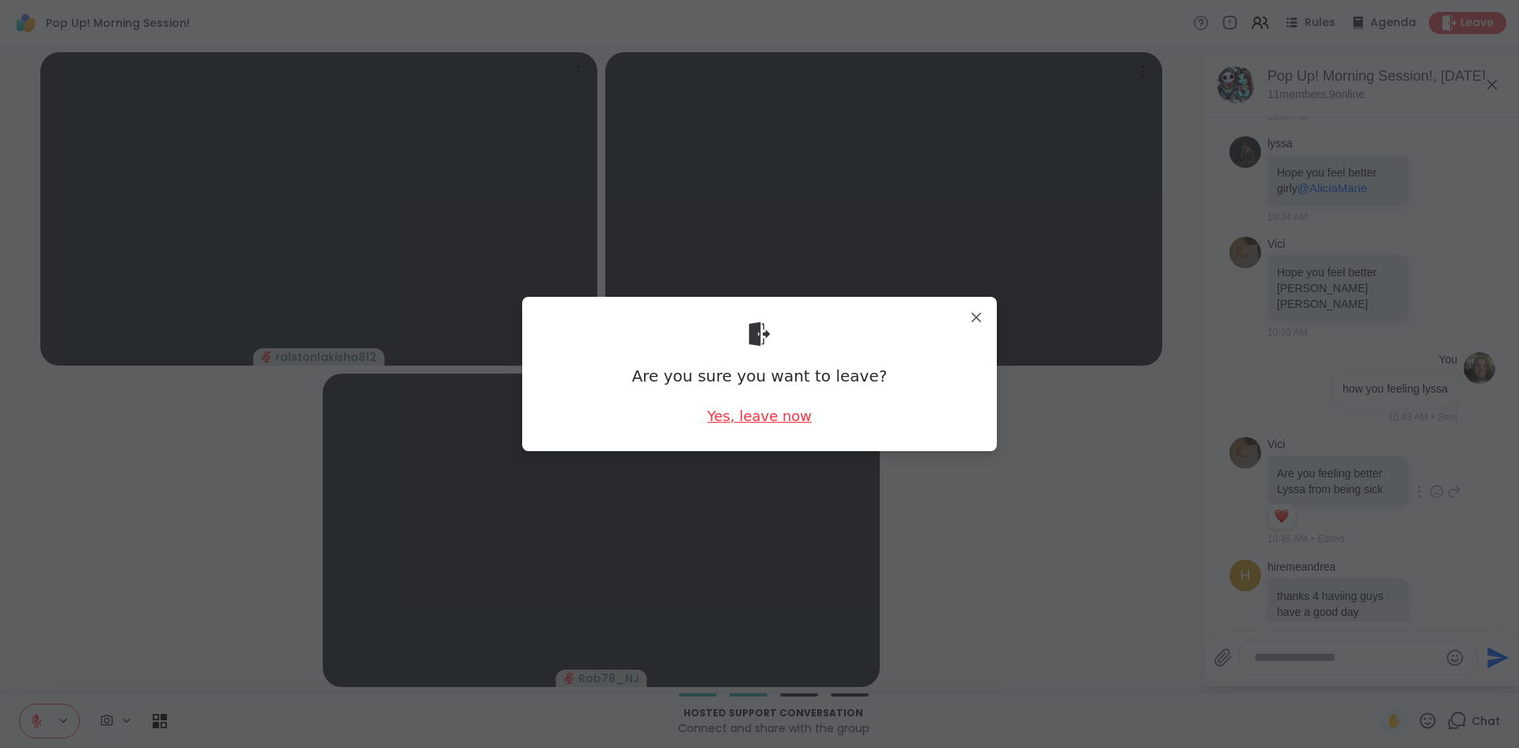
scroll to position [0, 0]
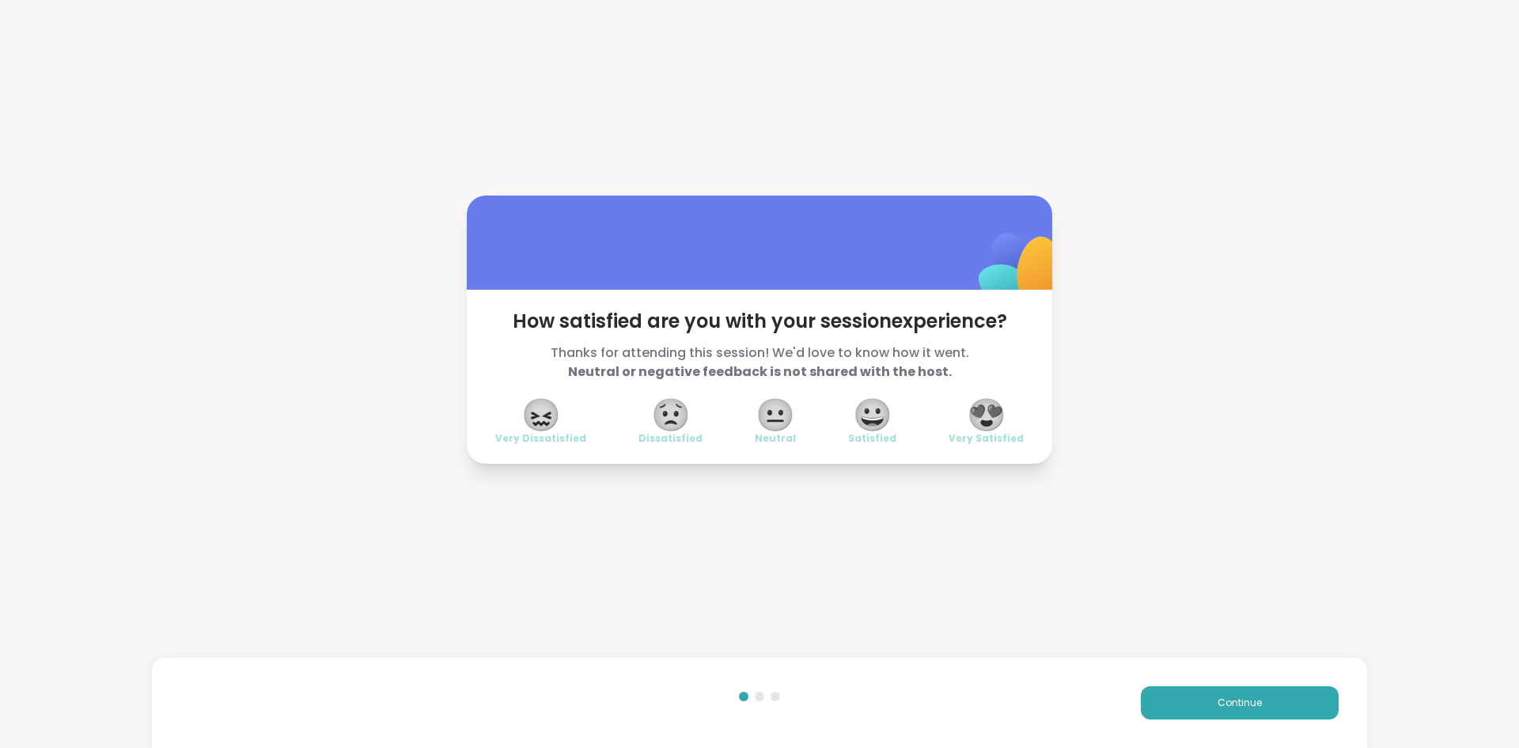
click at [994, 427] on span "😍" at bounding box center [987, 414] width 40 height 28
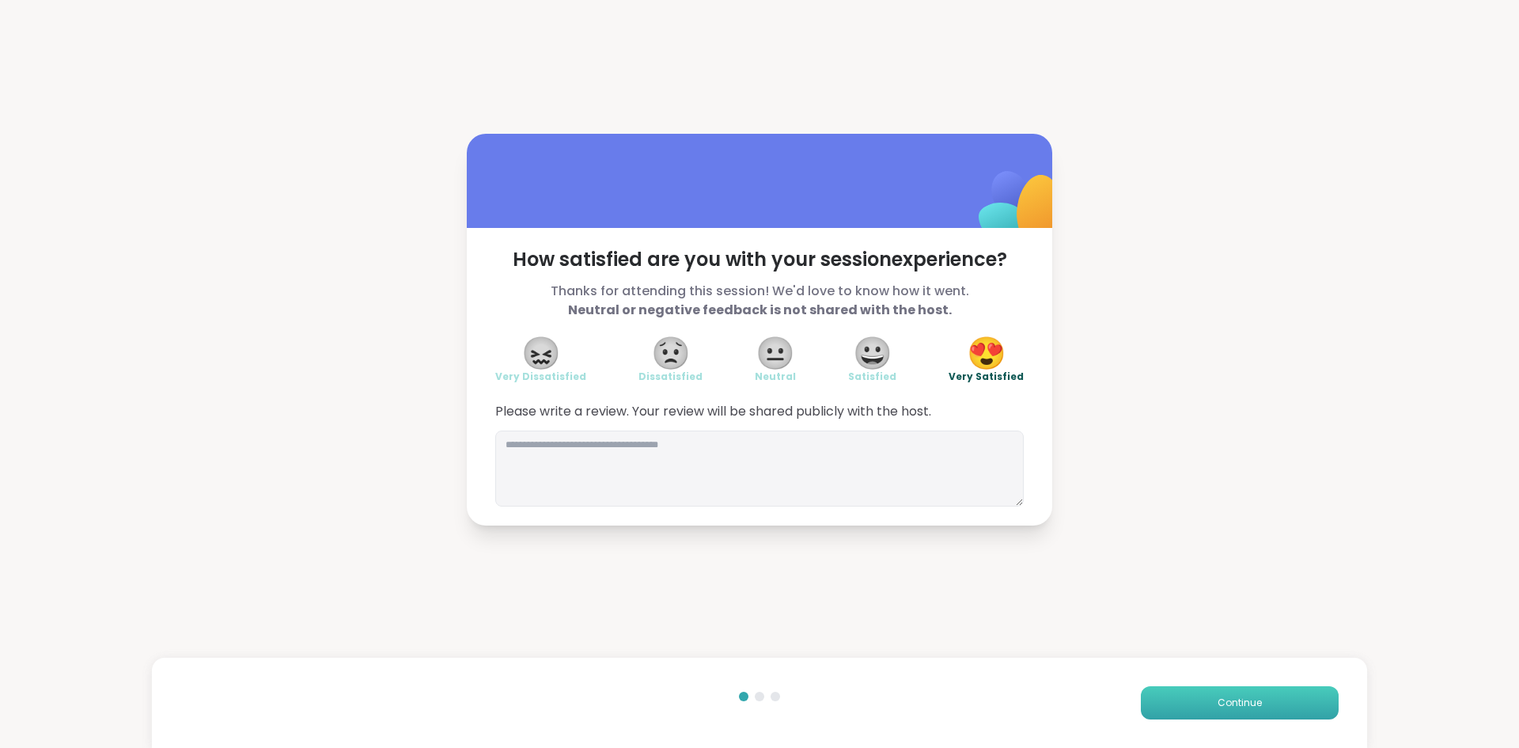
click at [1178, 718] on button "Continue" at bounding box center [1240, 702] width 198 height 33
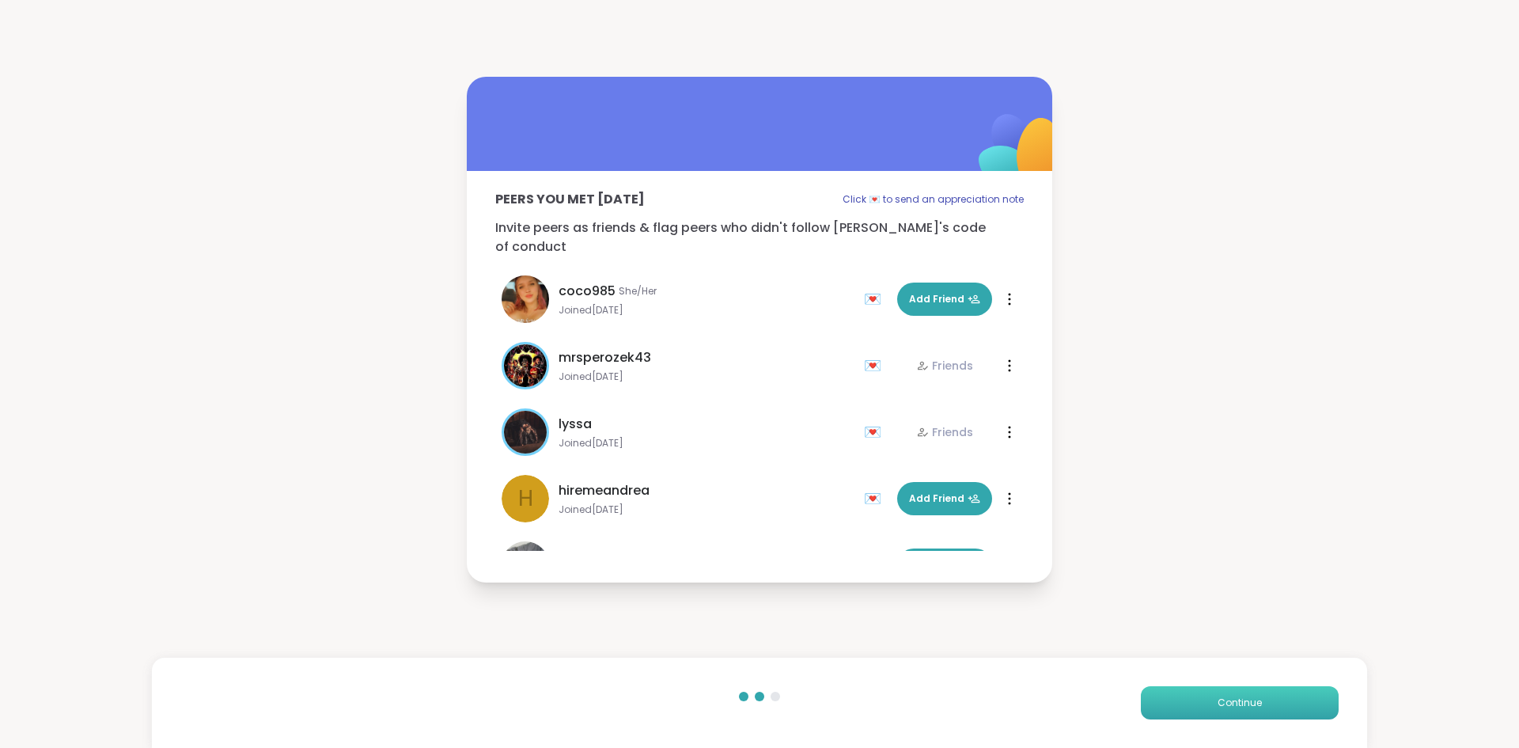
click at [1178, 718] on button "Continue" at bounding box center [1240, 702] width 198 height 33
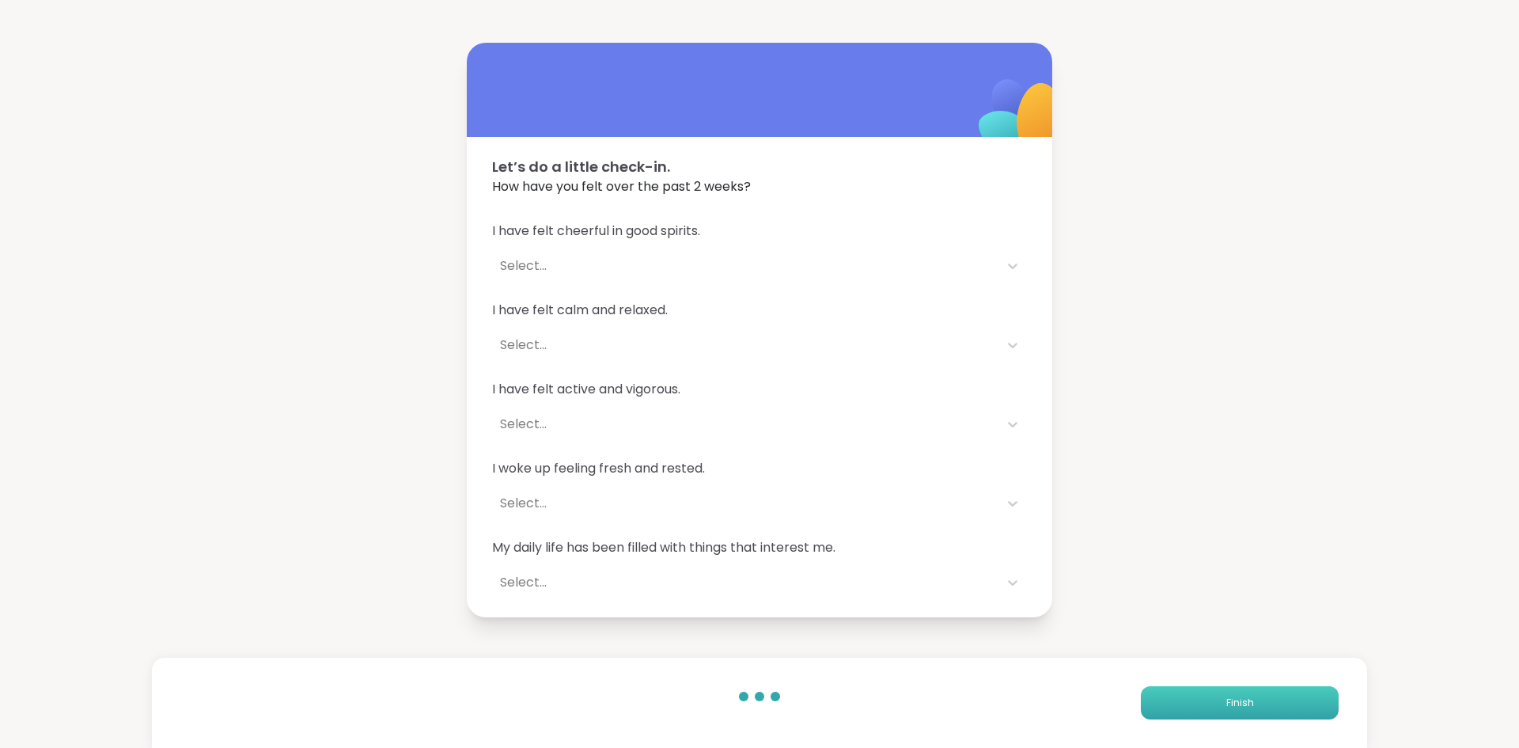
click at [1178, 718] on button "Finish" at bounding box center [1240, 702] width 198 height 33
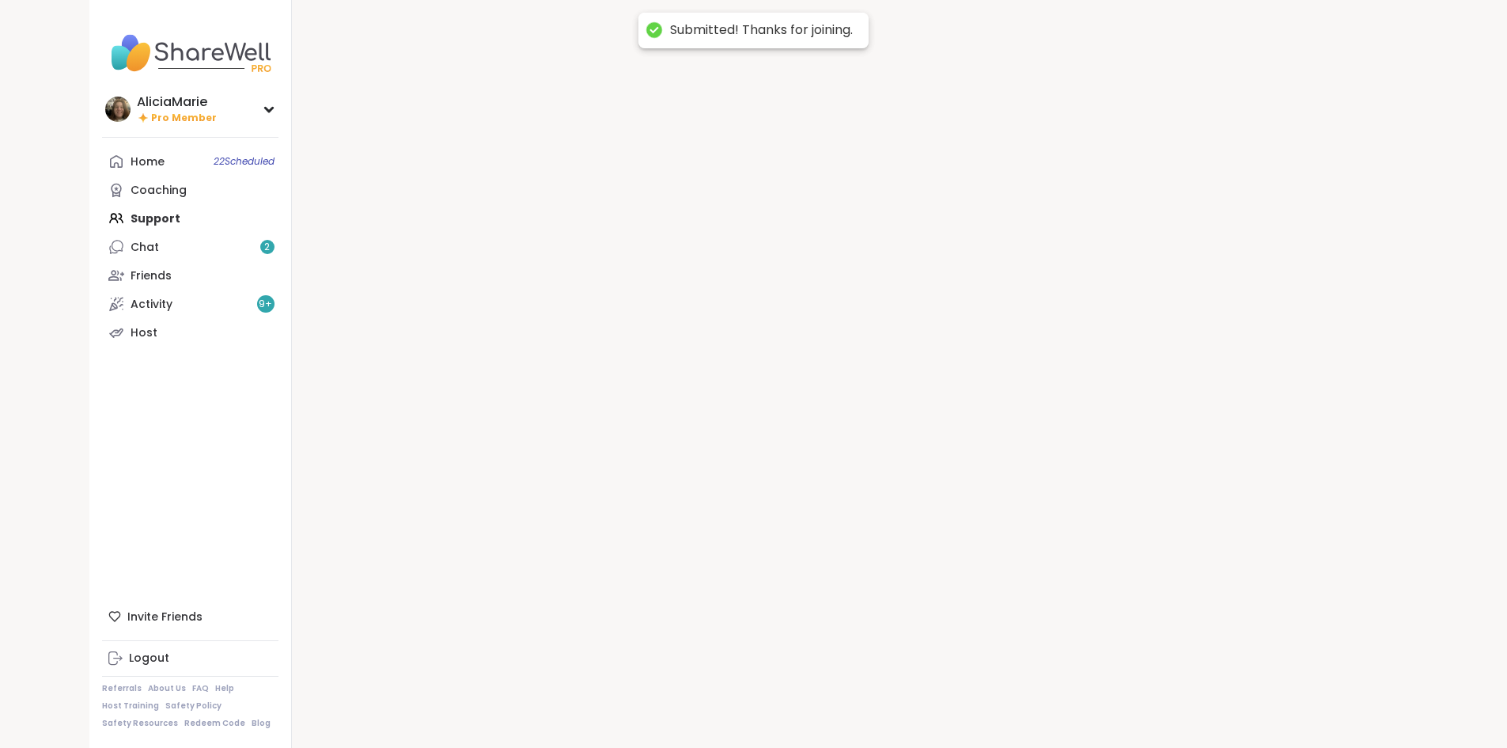
click at [1178, 718] on div at bounding box center [855, 374] width 1127 height 748
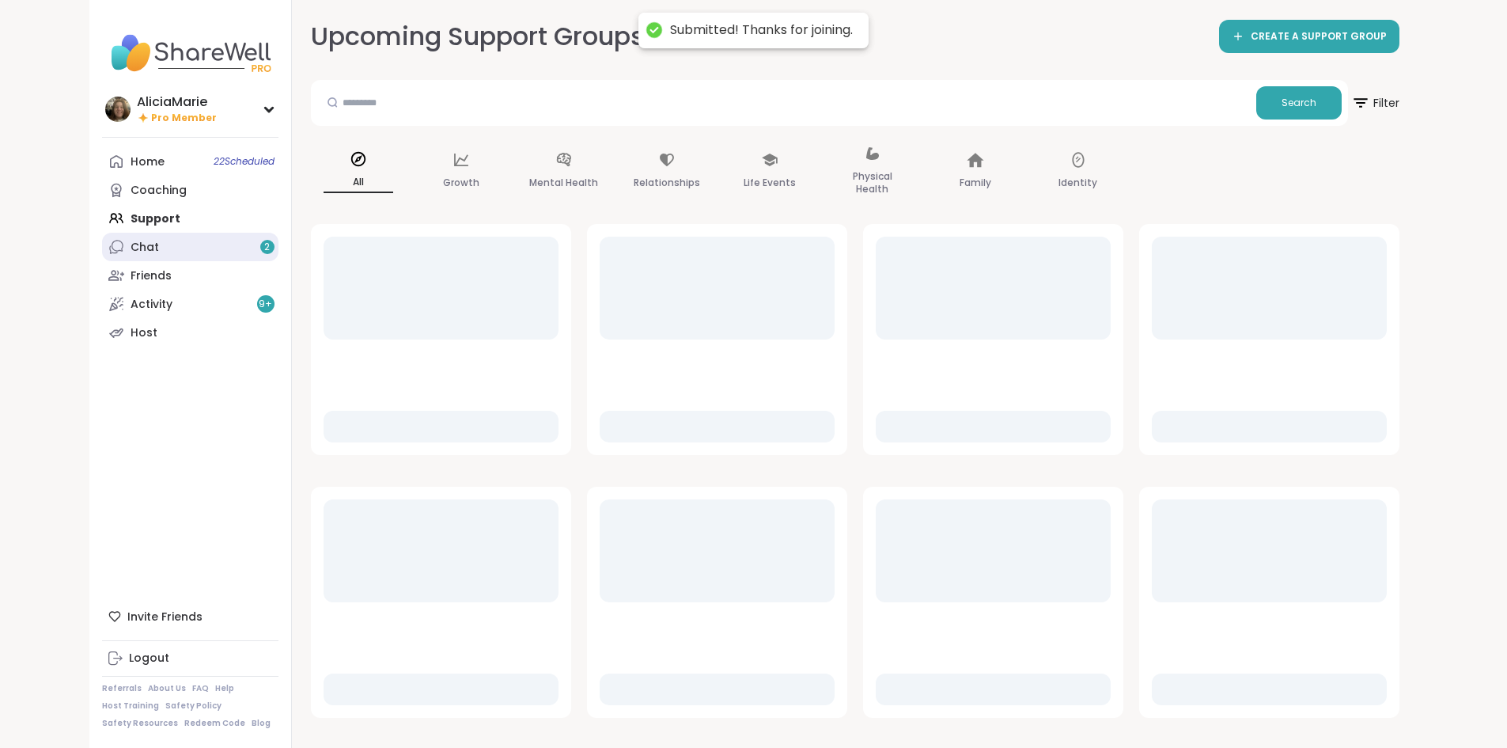
click at [120, 241] on link "Chat 2" at bounding box center [190, 247] width 176 height 28
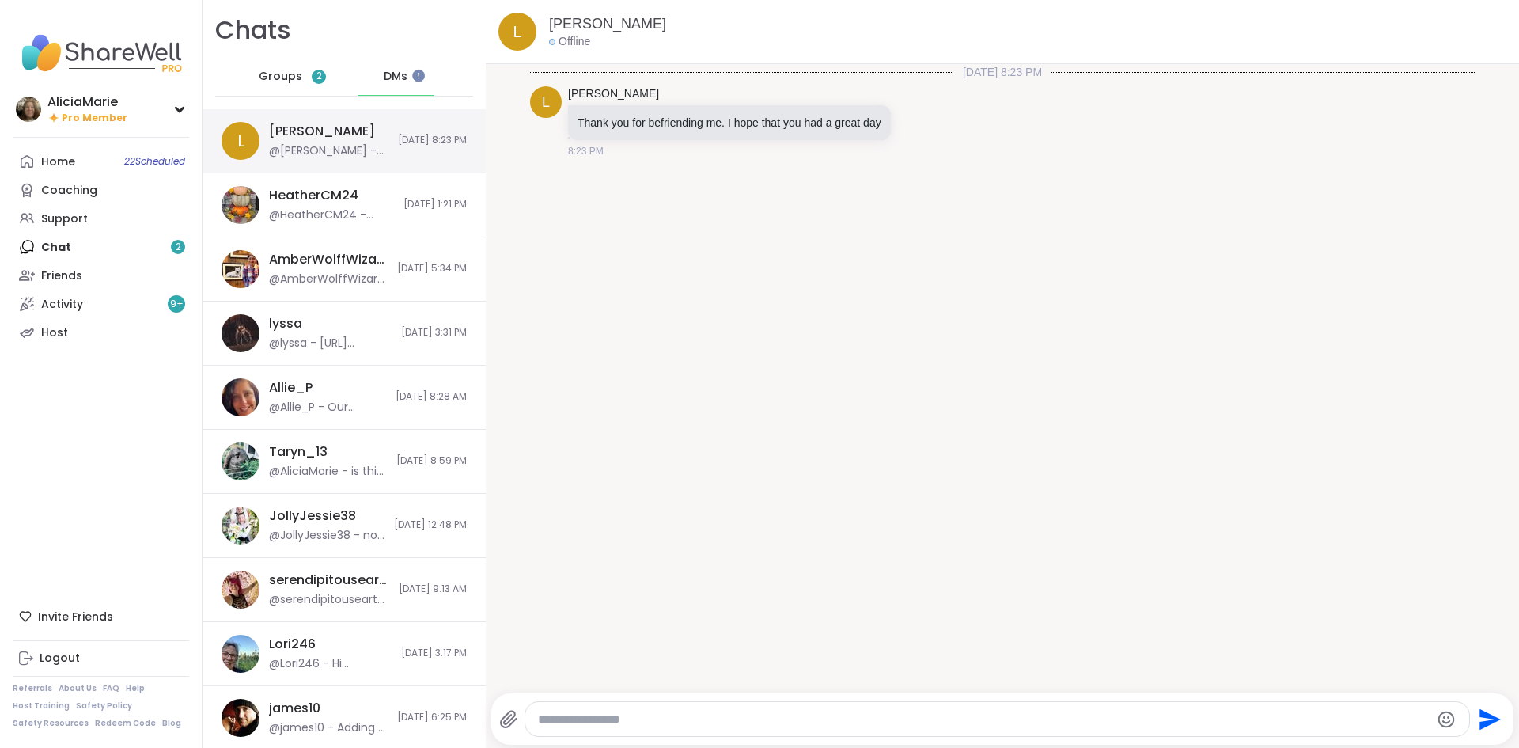
click at [348, 124] on div "Lorena @Lorena - Thank you for befriending me. I hope that you had a great day" at bounding box center [328, 141] width 119 height 36
click at [294, 69] on span "Groups" at bounding box center [281, 77] width 44 height 16
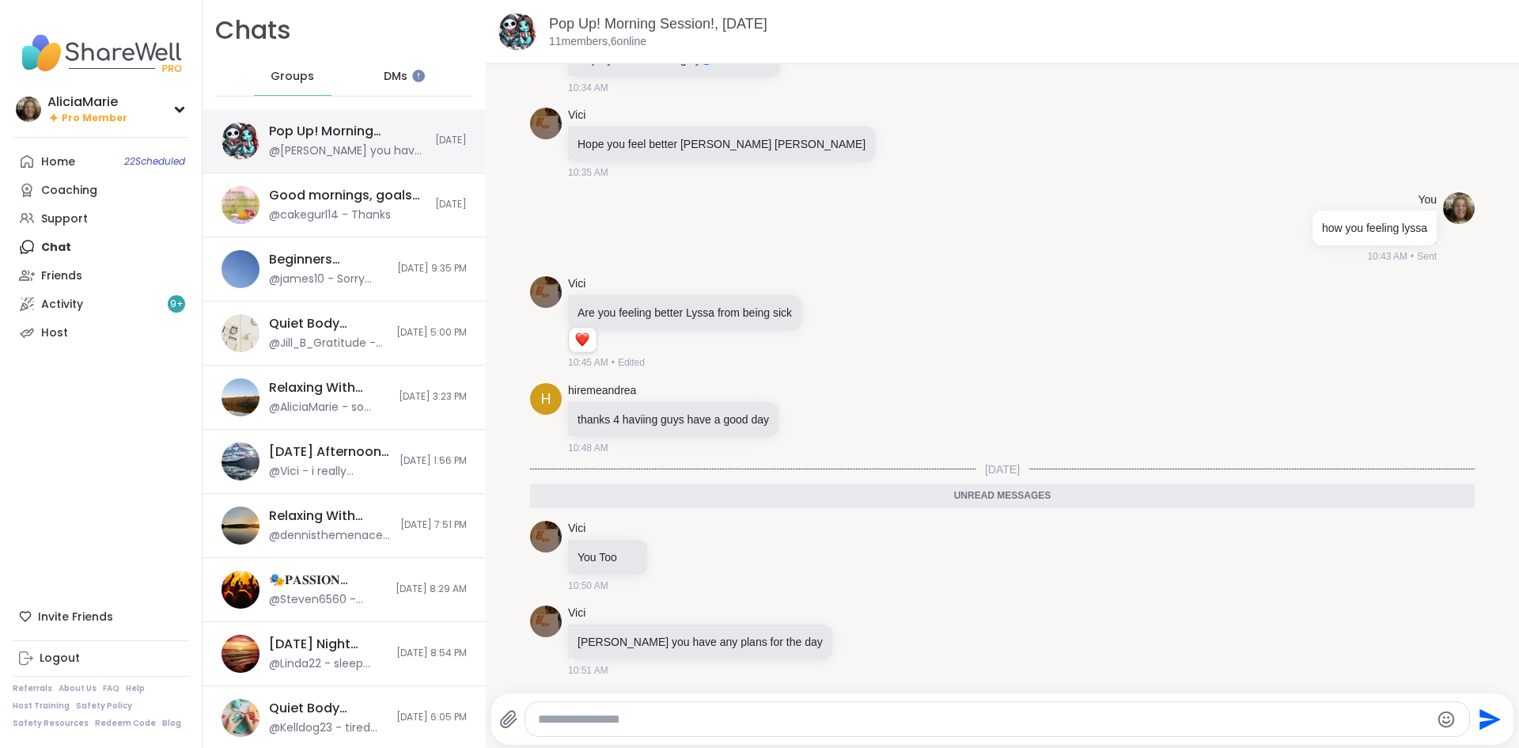
click at [370, 154] on div "@[PERSON_NAME] you have any plans for the day" at bounding box center [347, 151] width 157 height 16
click at [100, 147] on link "Home 22 Scheduled" at bounding box center [101, 161] width 176 height 28
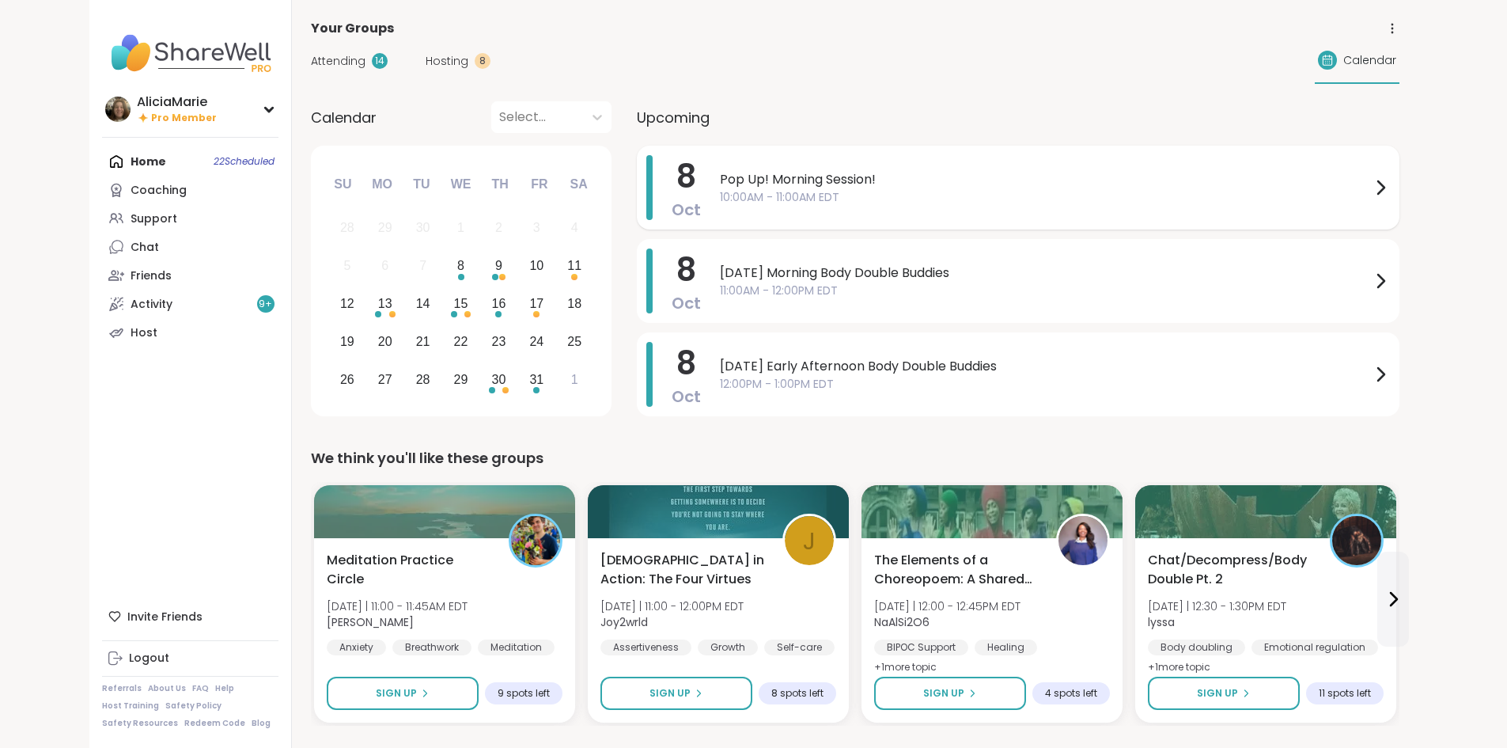
click at [693, 222] on div "8 Oct Pop Up! Morning Session! 10:00AM - 11:00AM EDT" at bounding box center [1018, 188] width 763 height 84
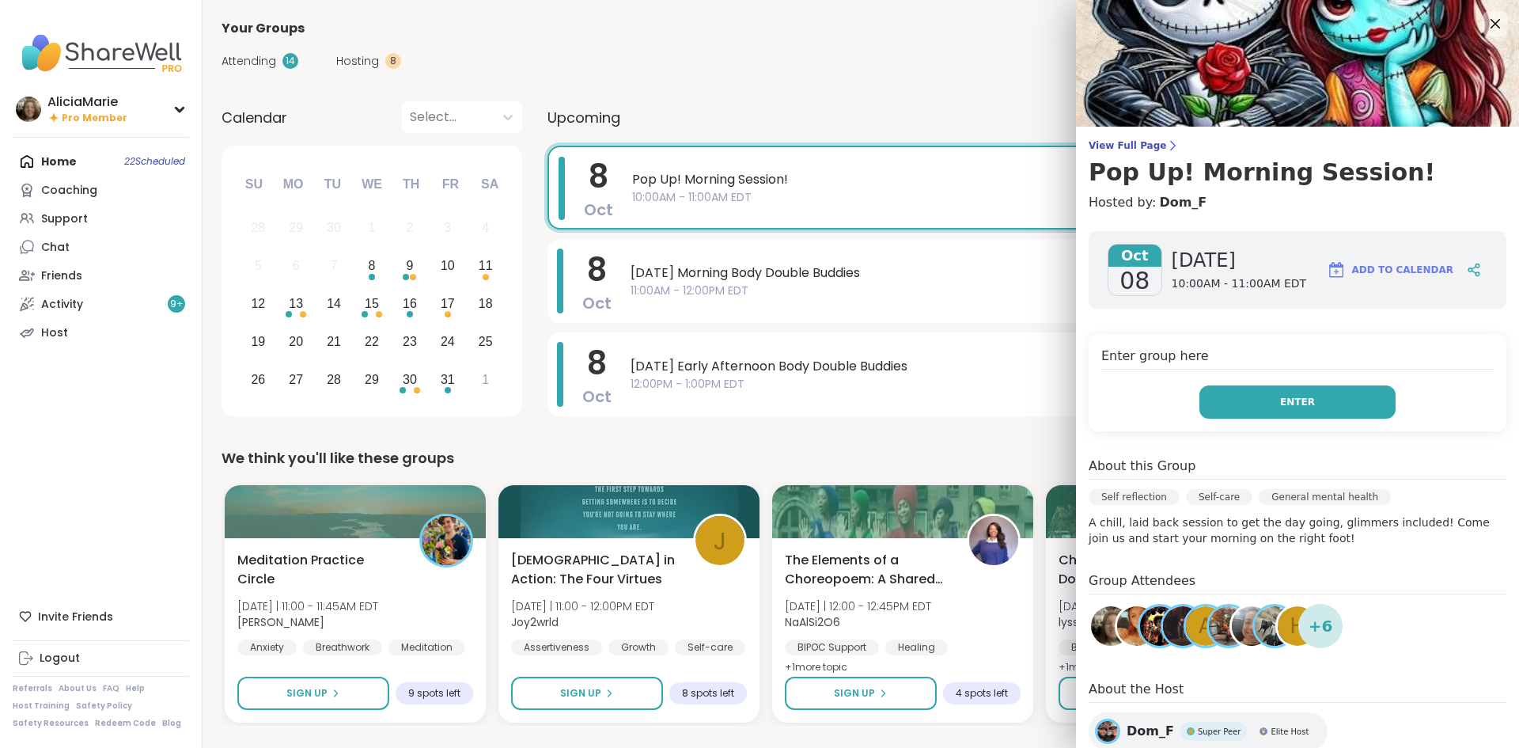
click at [1232, 412] on button "Enter" at bounding box center [1298, 401] width 196 height 33
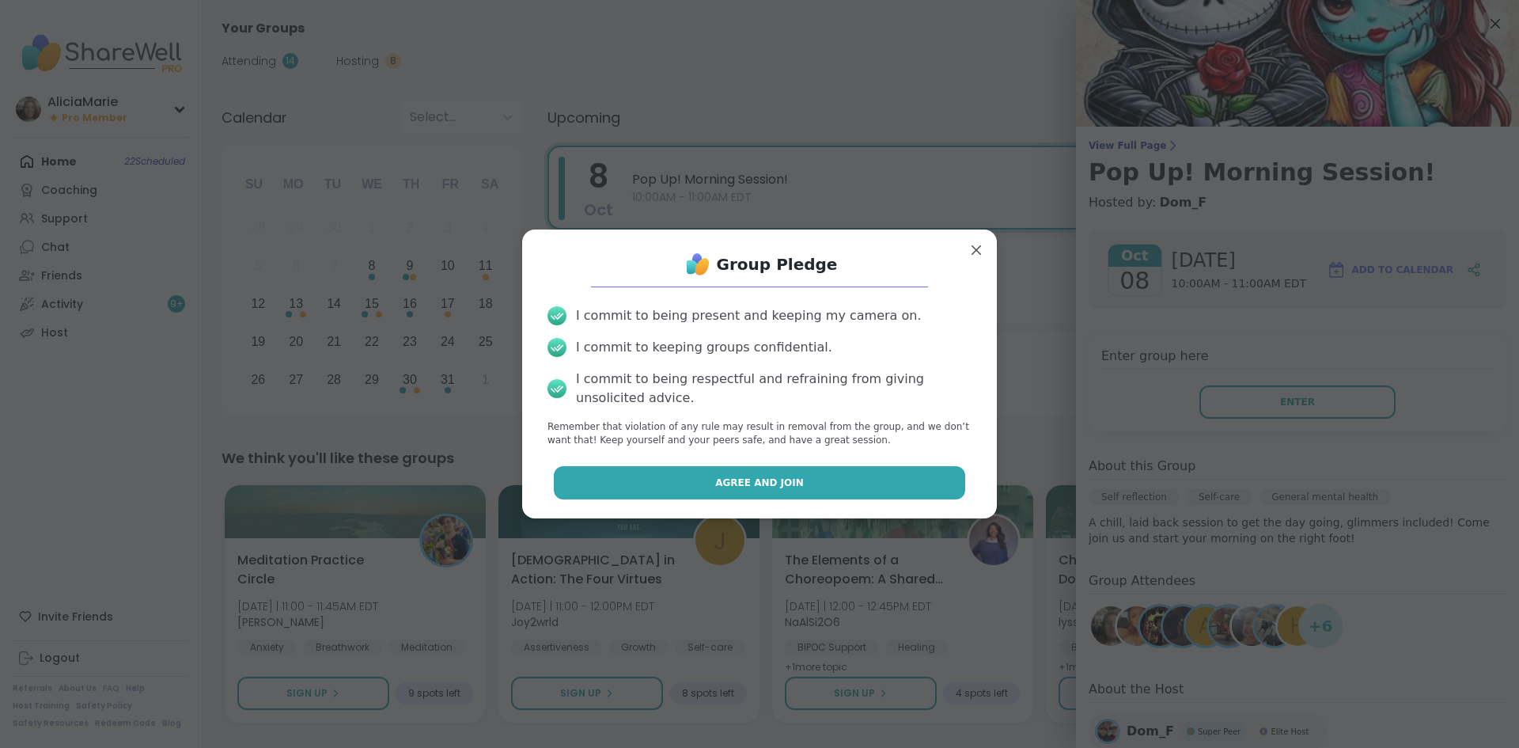
click at [855, 484] on button "Agree and Join" at bounding box center [760, 482] width 412 height 33
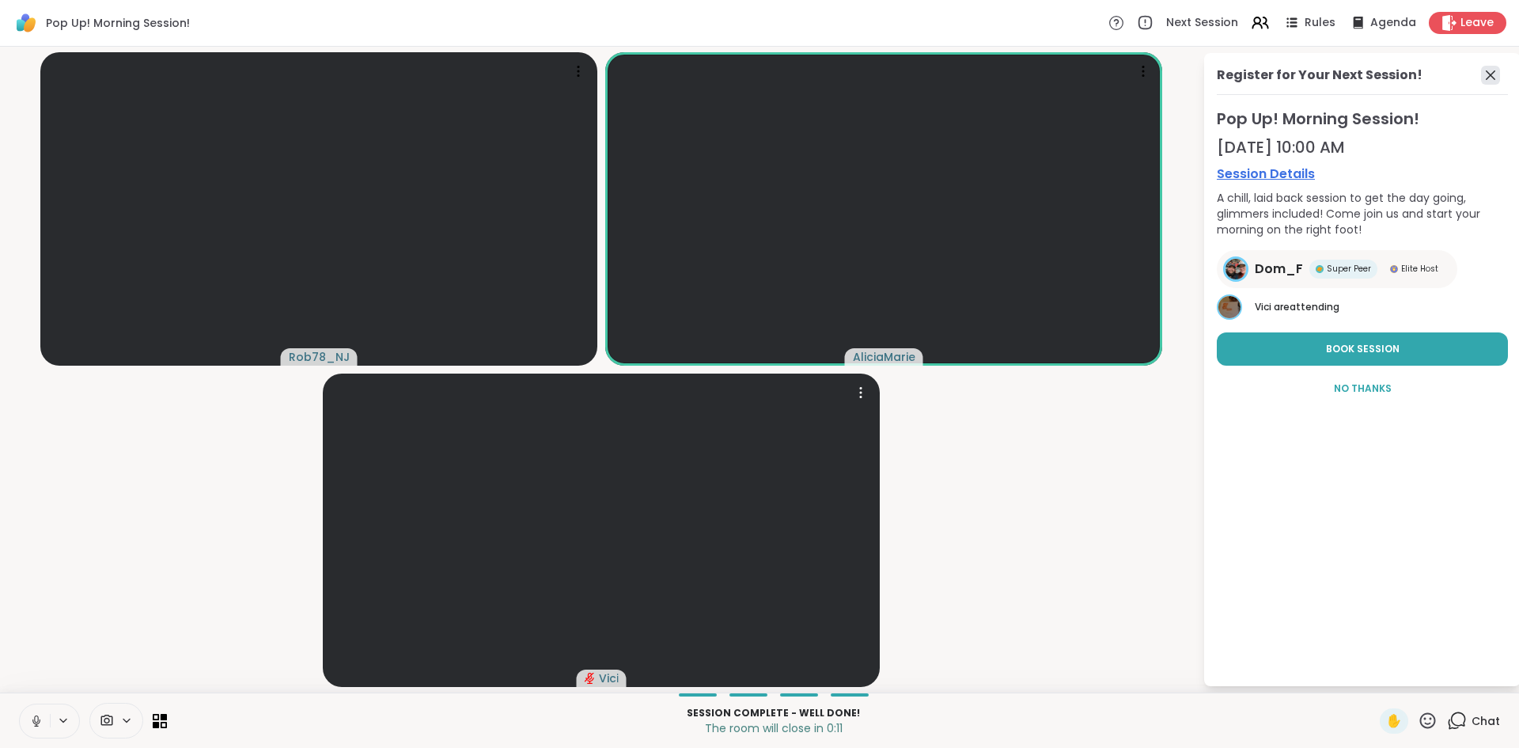
click at [1487, 72] on icon at bounding box center [1490, 75] width 19 height 19
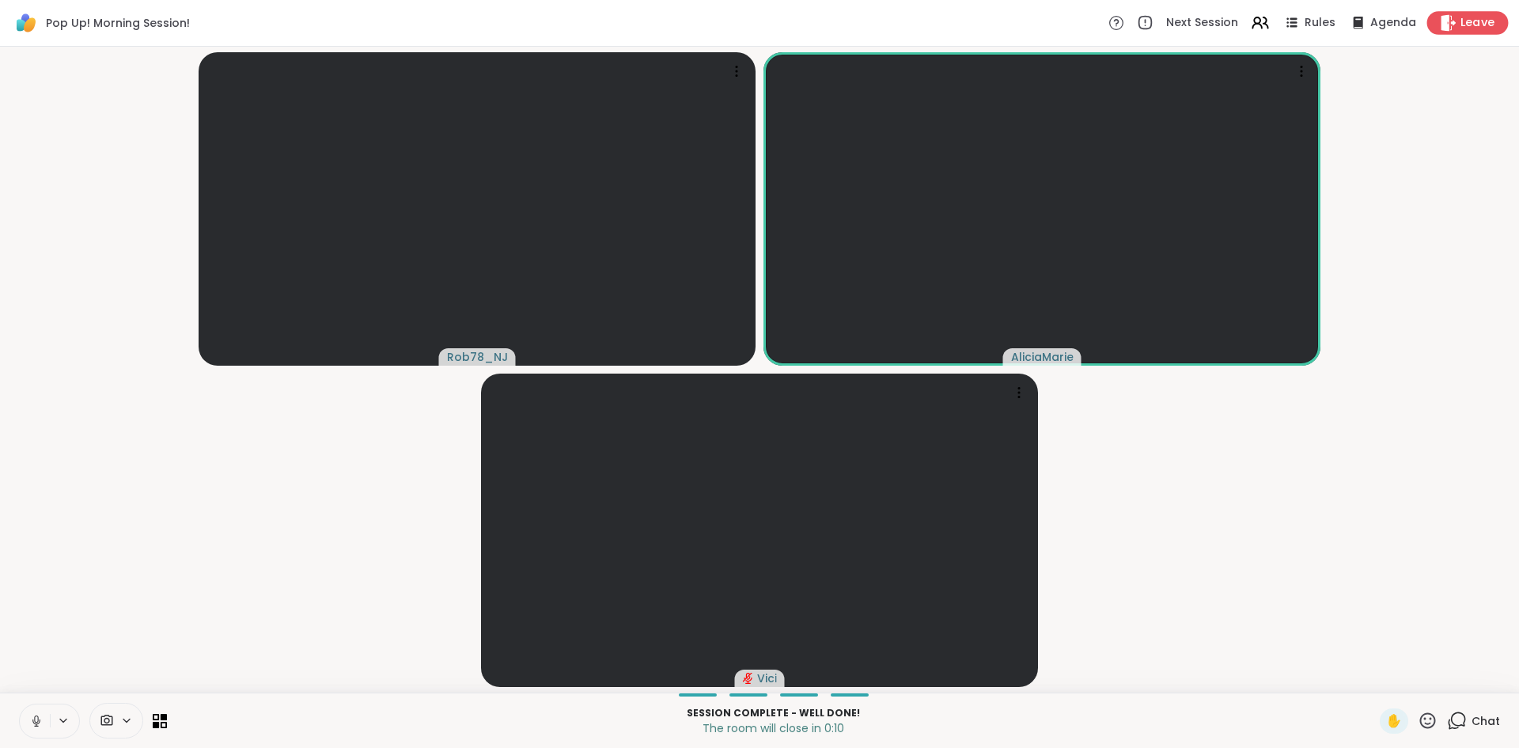
click at [1447, 32] on div "Leave" at bounding box center [1469, 22] width 82 height 23
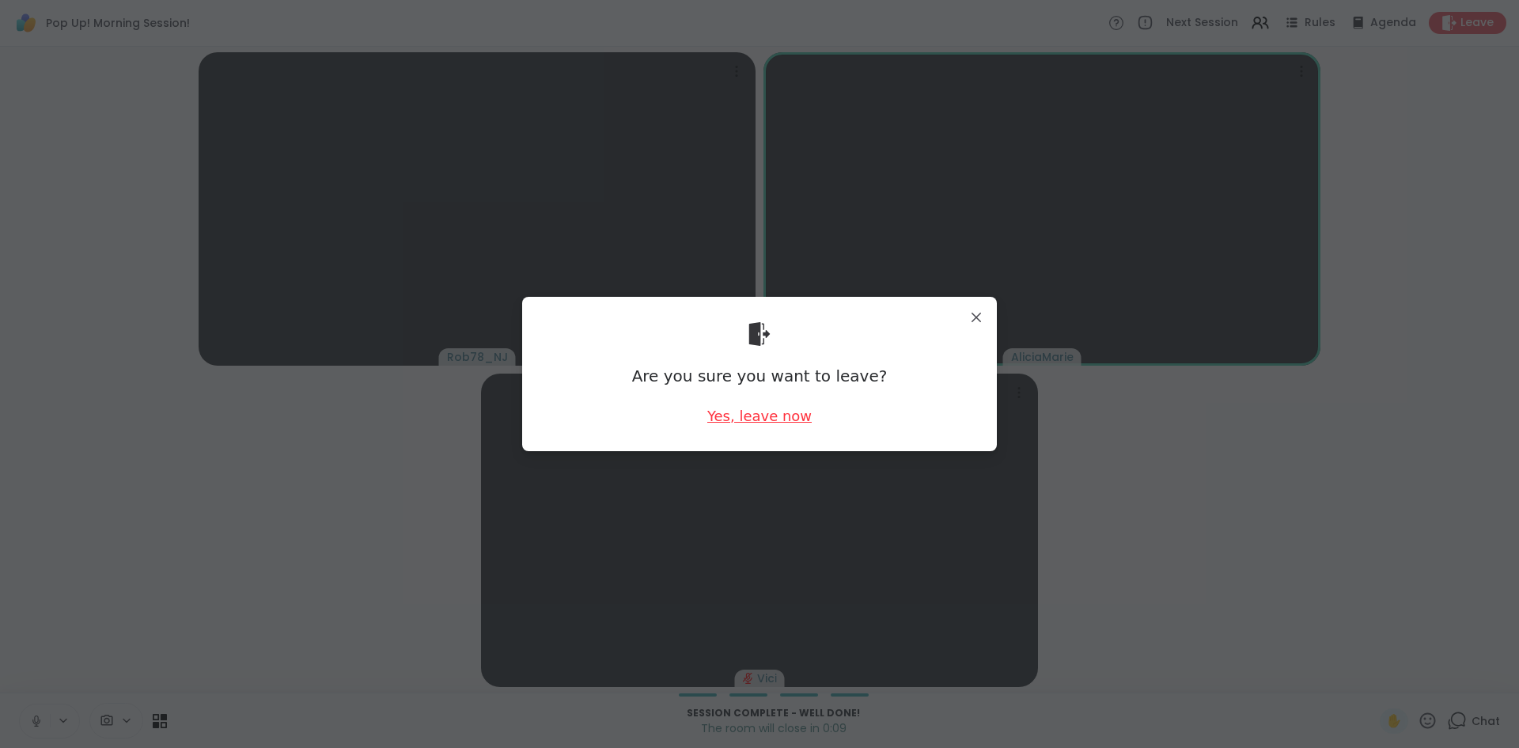
click at [745, 423] on div "Yes, leave now" at bounding box center [759, 416] width 104 height 20
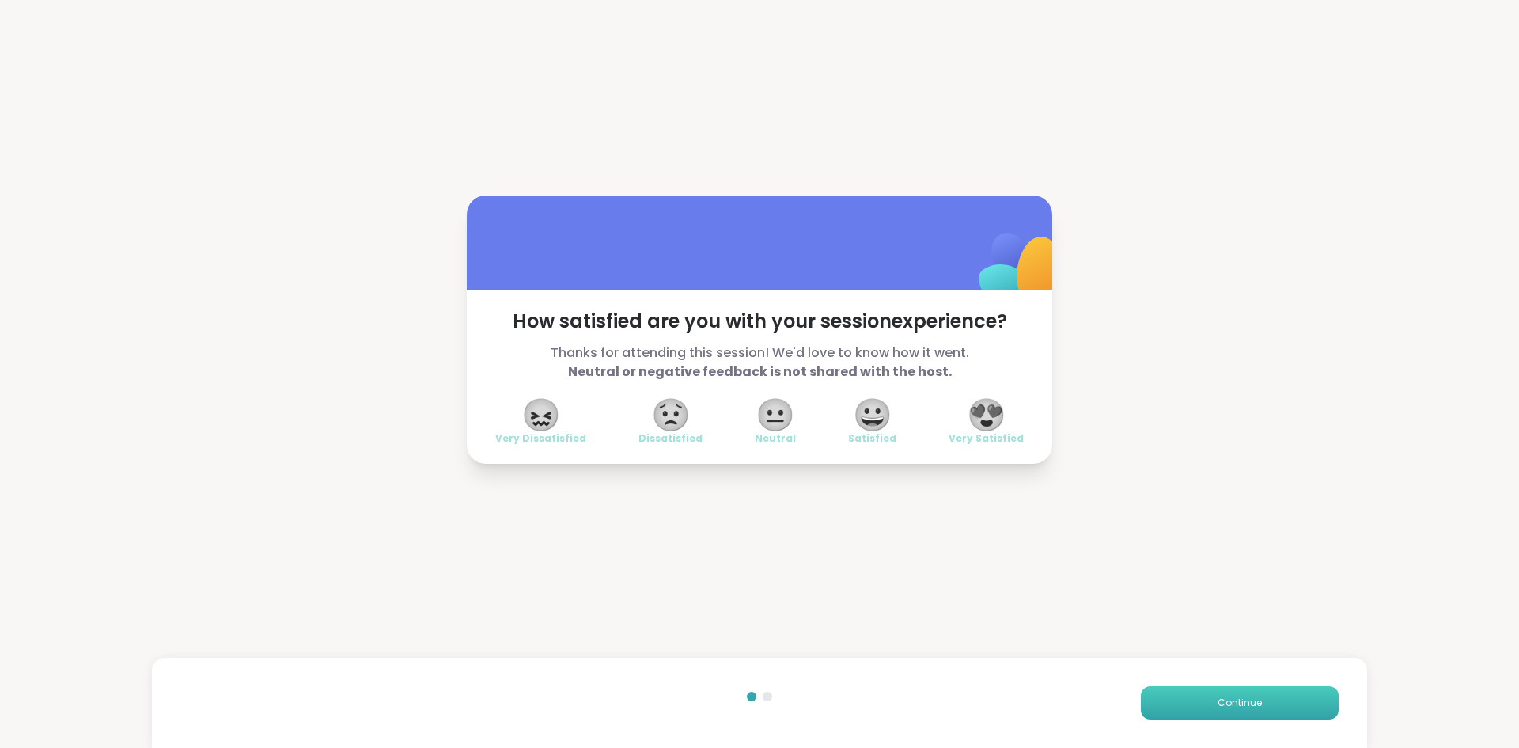
click at [1215, 719] on button "Continue" at bounding box center [1240, 702] width 198 height 33
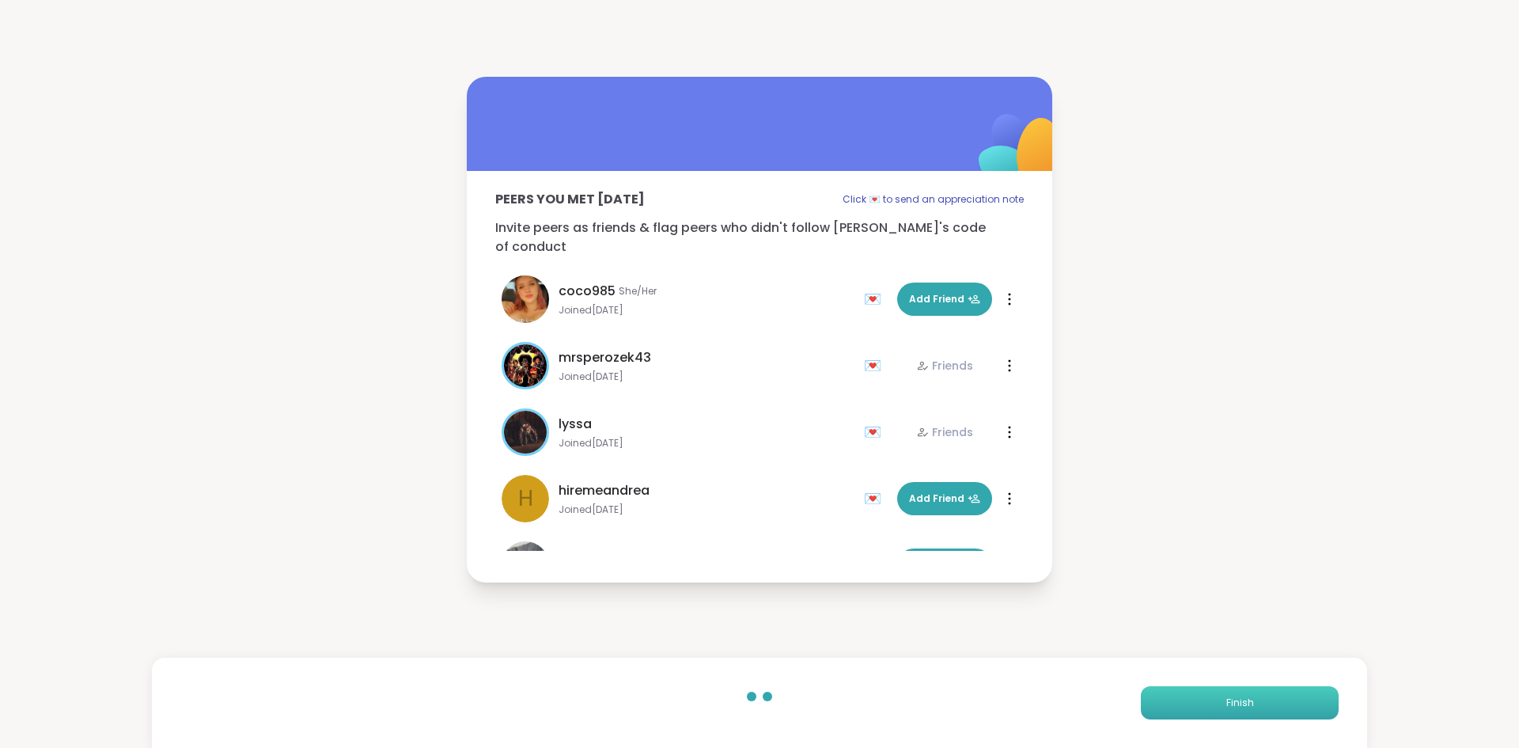
click at [1215, 719] on button "Finish" at bounding box center [1240, 702] width 198 height 33
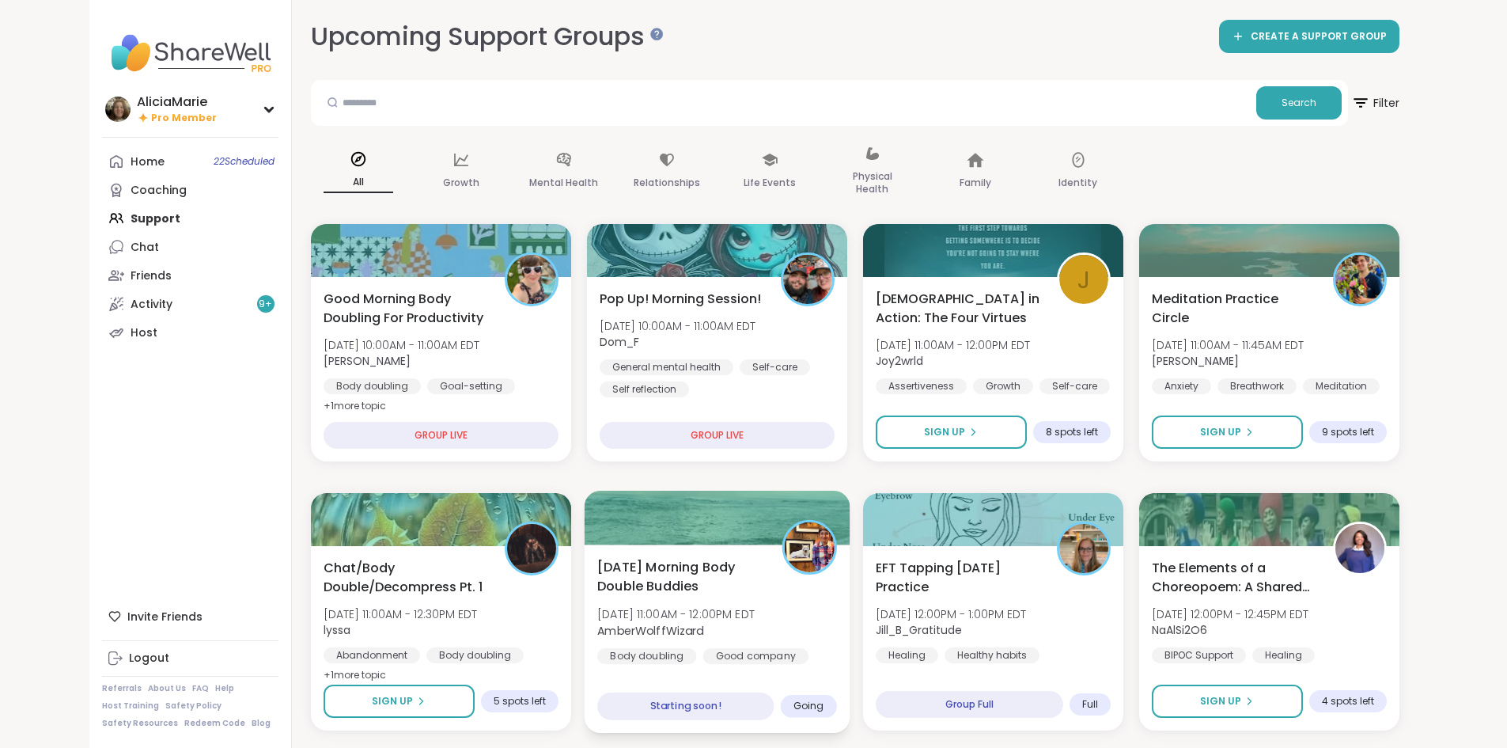
click at [672, 545] on div "Wednesday Morning Body Double Buddies Wed, Oct 08 | 11:00AM - 12:00PM EDT Amber…" at bounding box center [717, 638] width 266 height 188
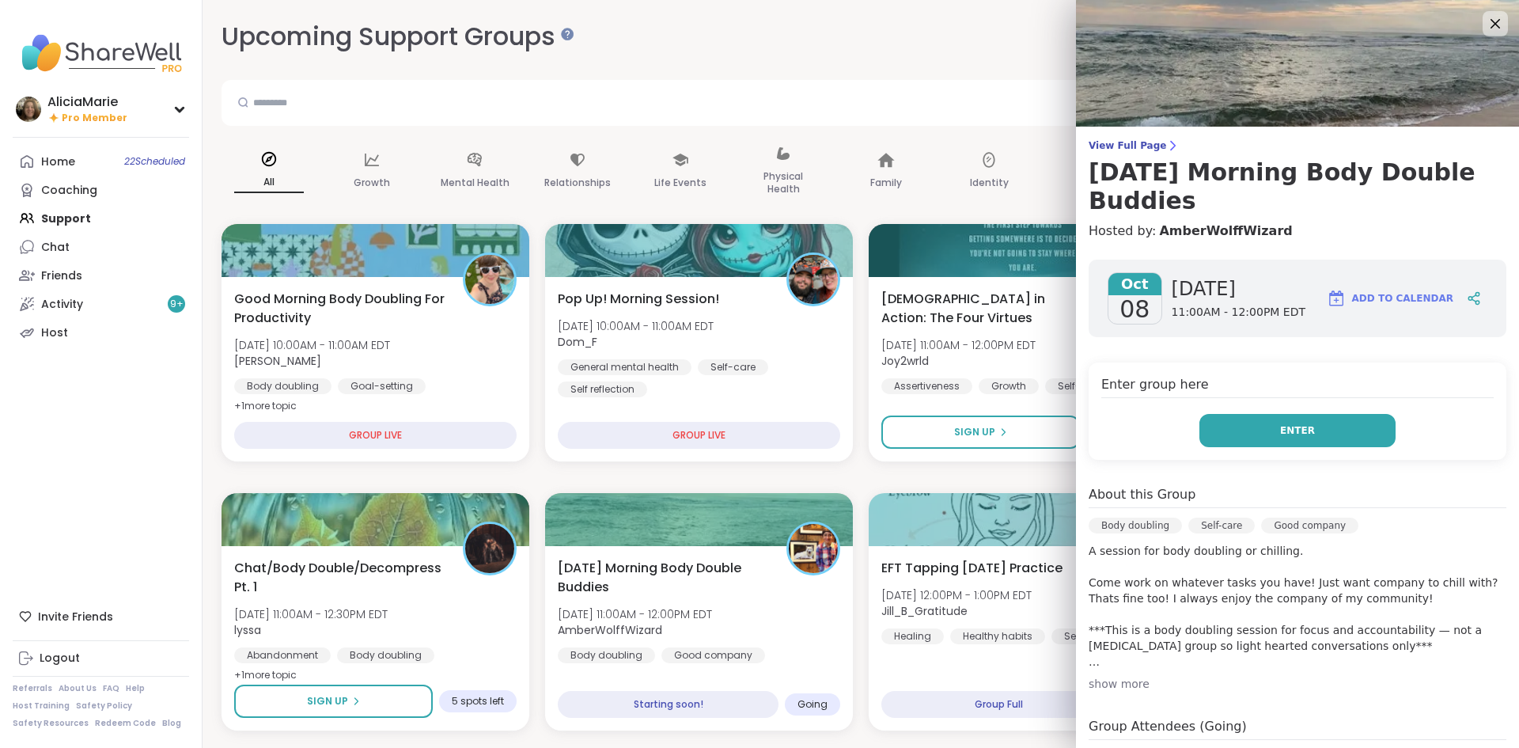
click at [1238, 419] on button "Enter" at bounding box center [1298, 430] width 196 height 33
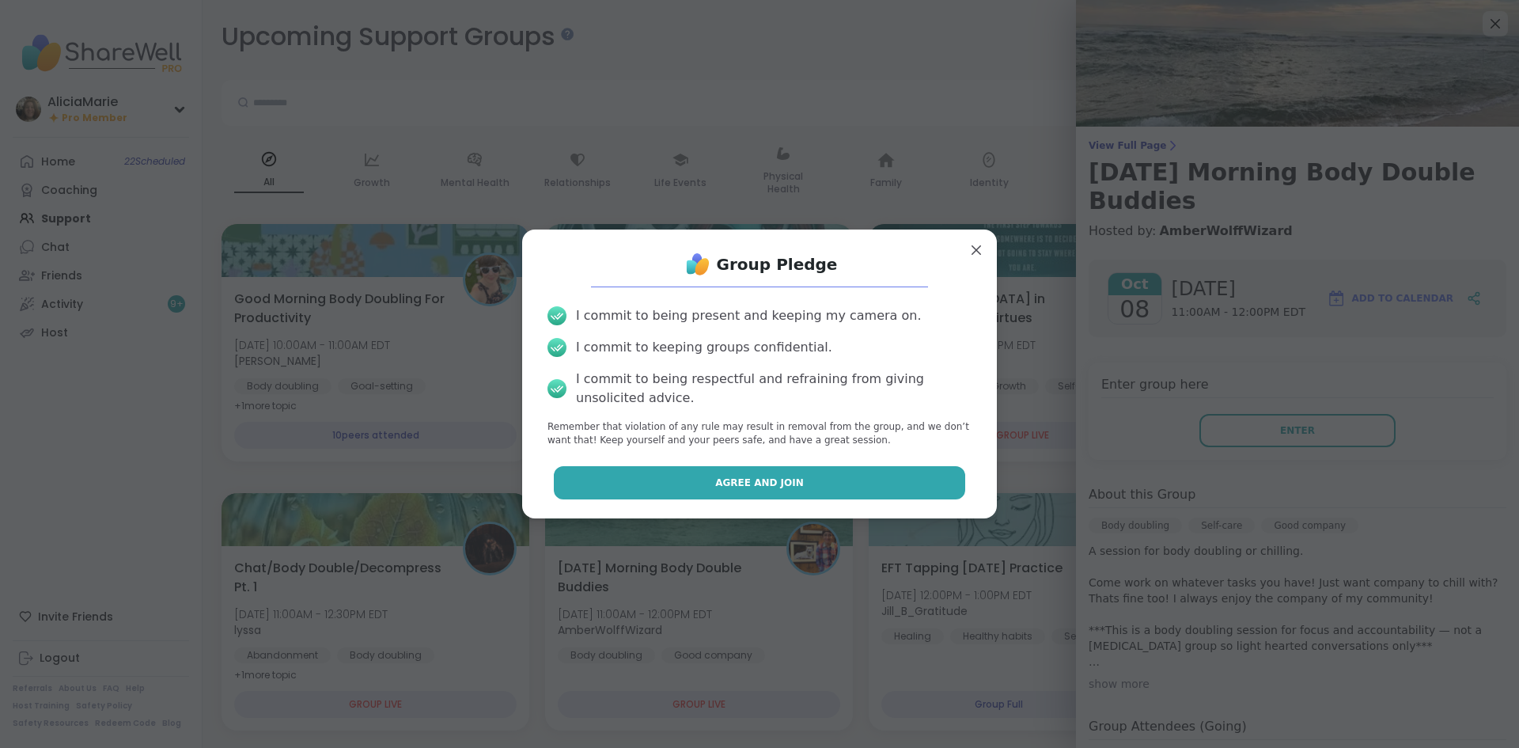
click at [904, 498] on button "Agree and Join" at bounding box center [760, 482] width 412 height 33
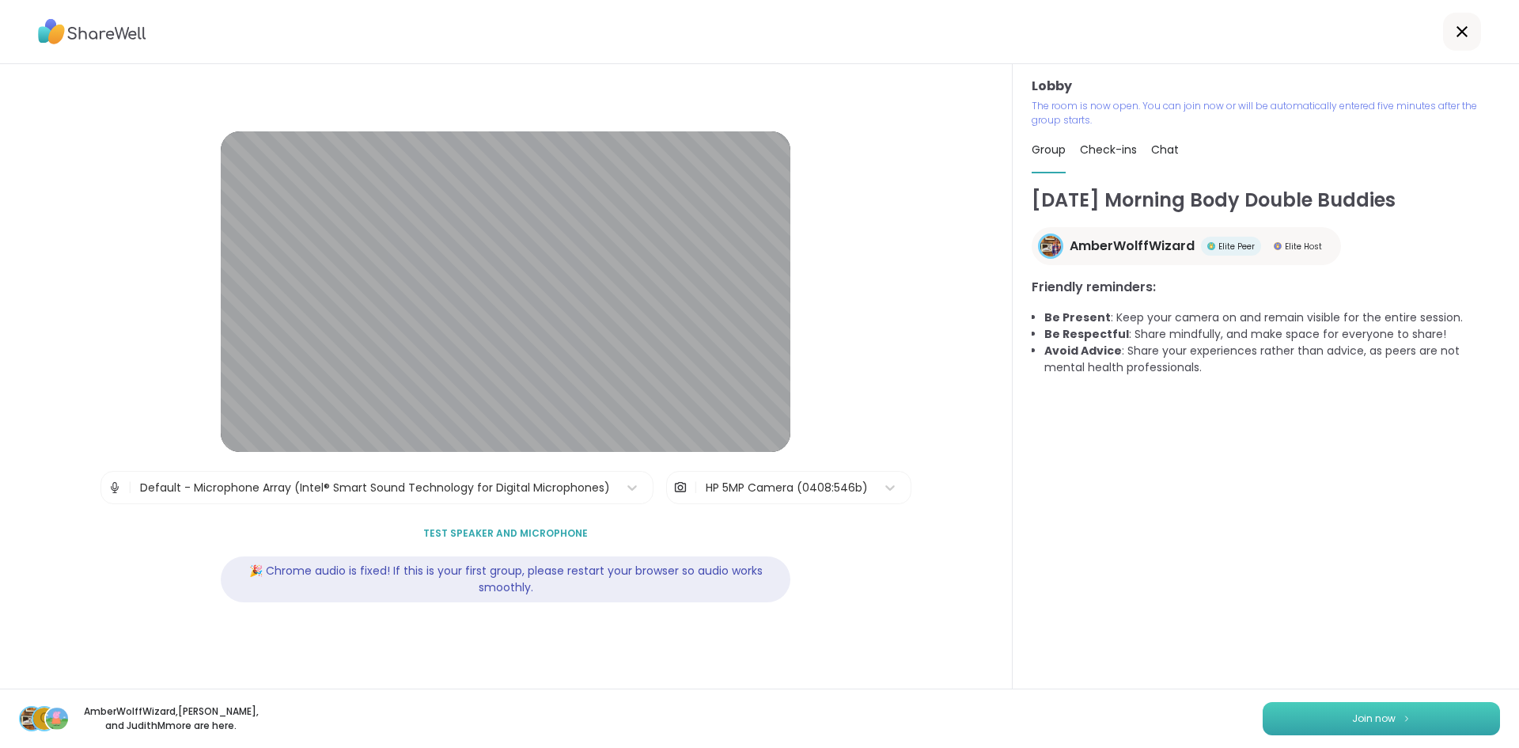
click at [1377, 722] on span "Join now" at bounding box center [1374, 718] width 44 height 14
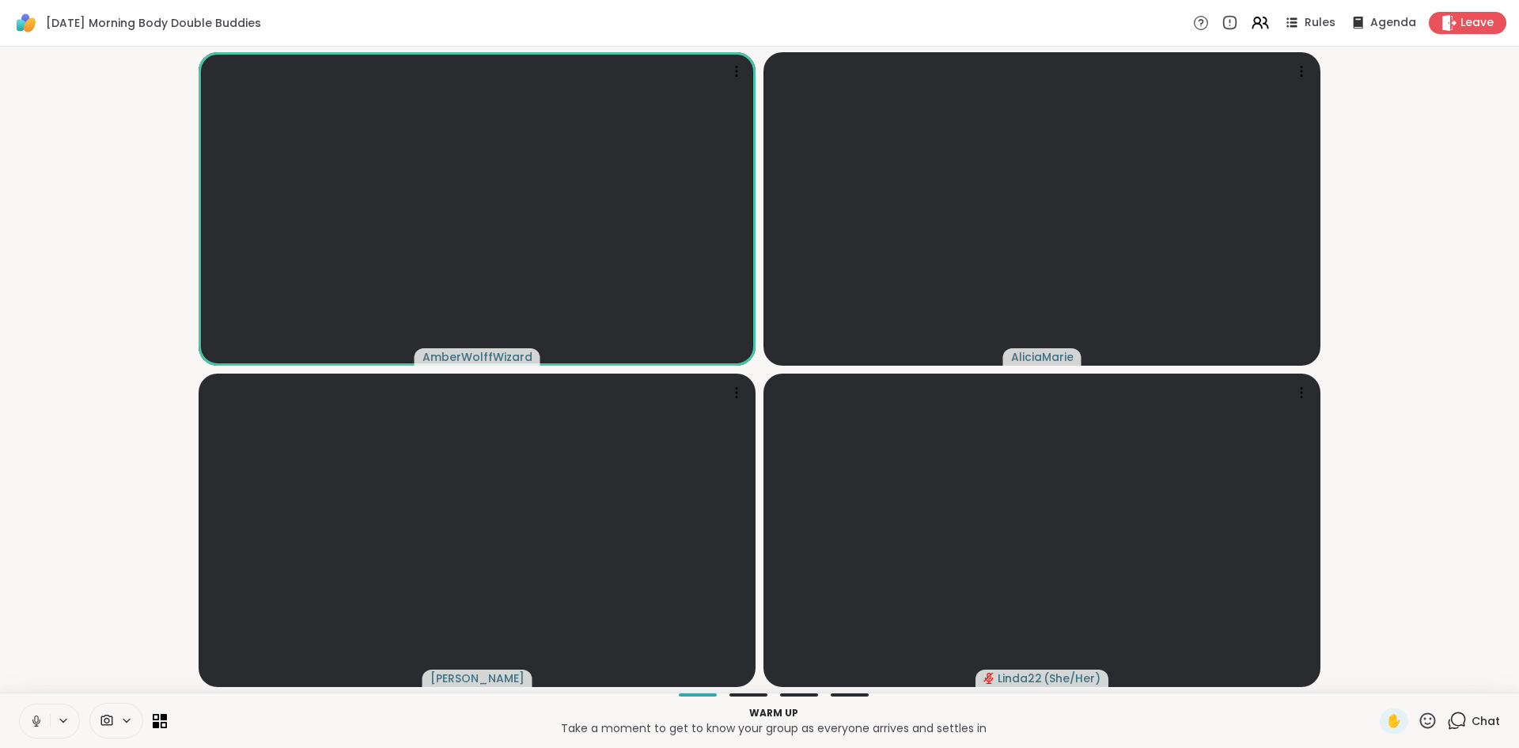
click at [45, 727] on button at bounding box center [35, 720] width 30 height 33
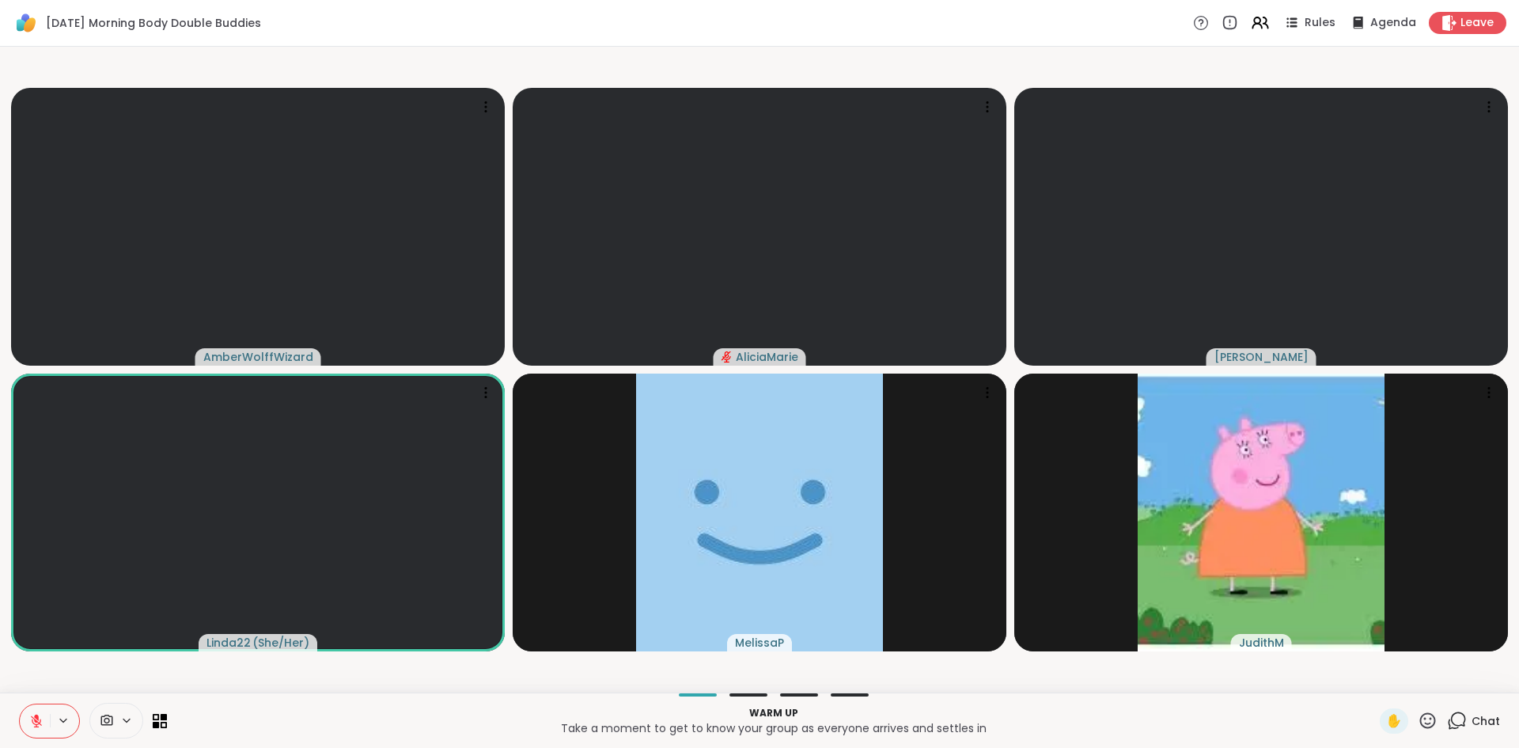
click at [45, 727] on button at bounding box center [35, 720] width 30 height 33
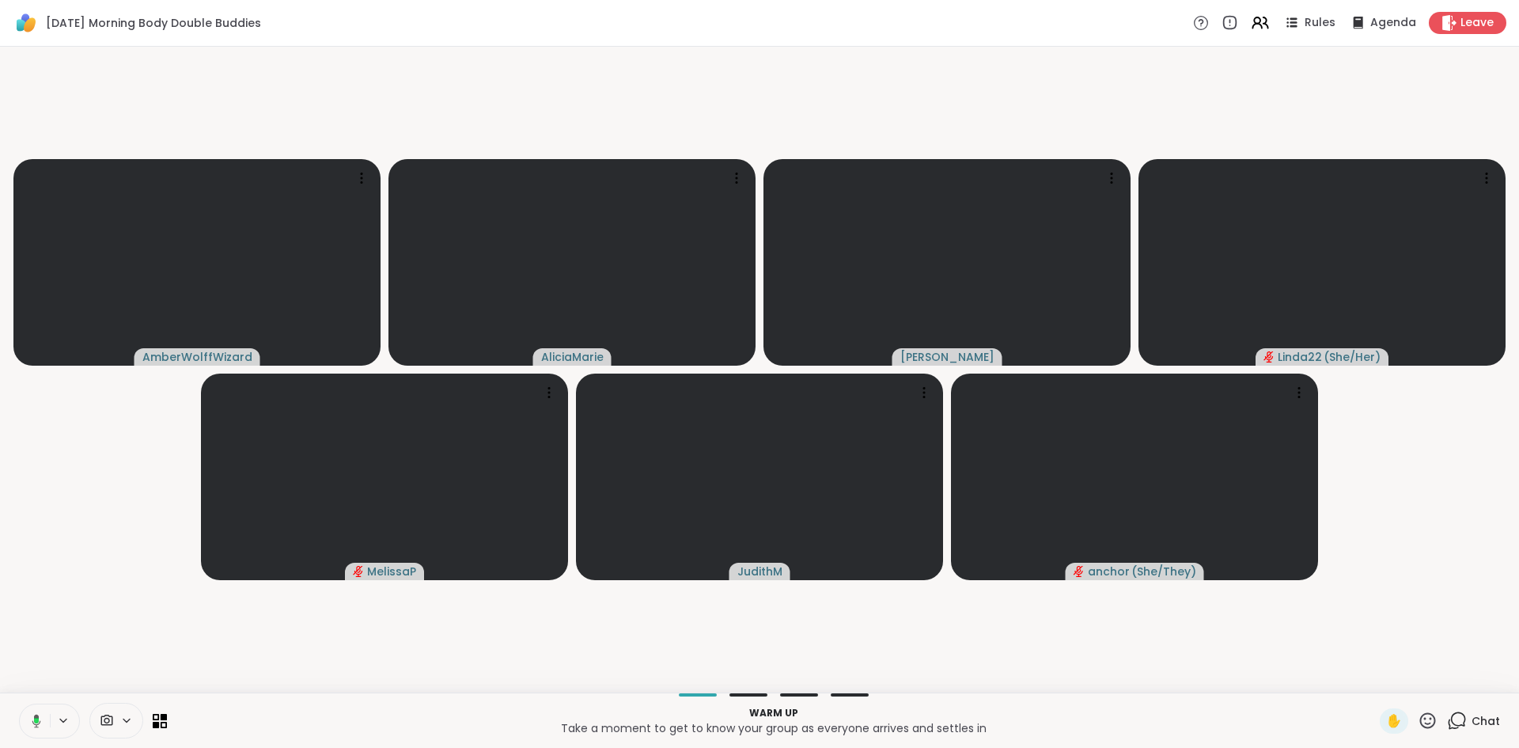
click at [44, 726] on button at bounding box center [33, 720] width 32 height 33
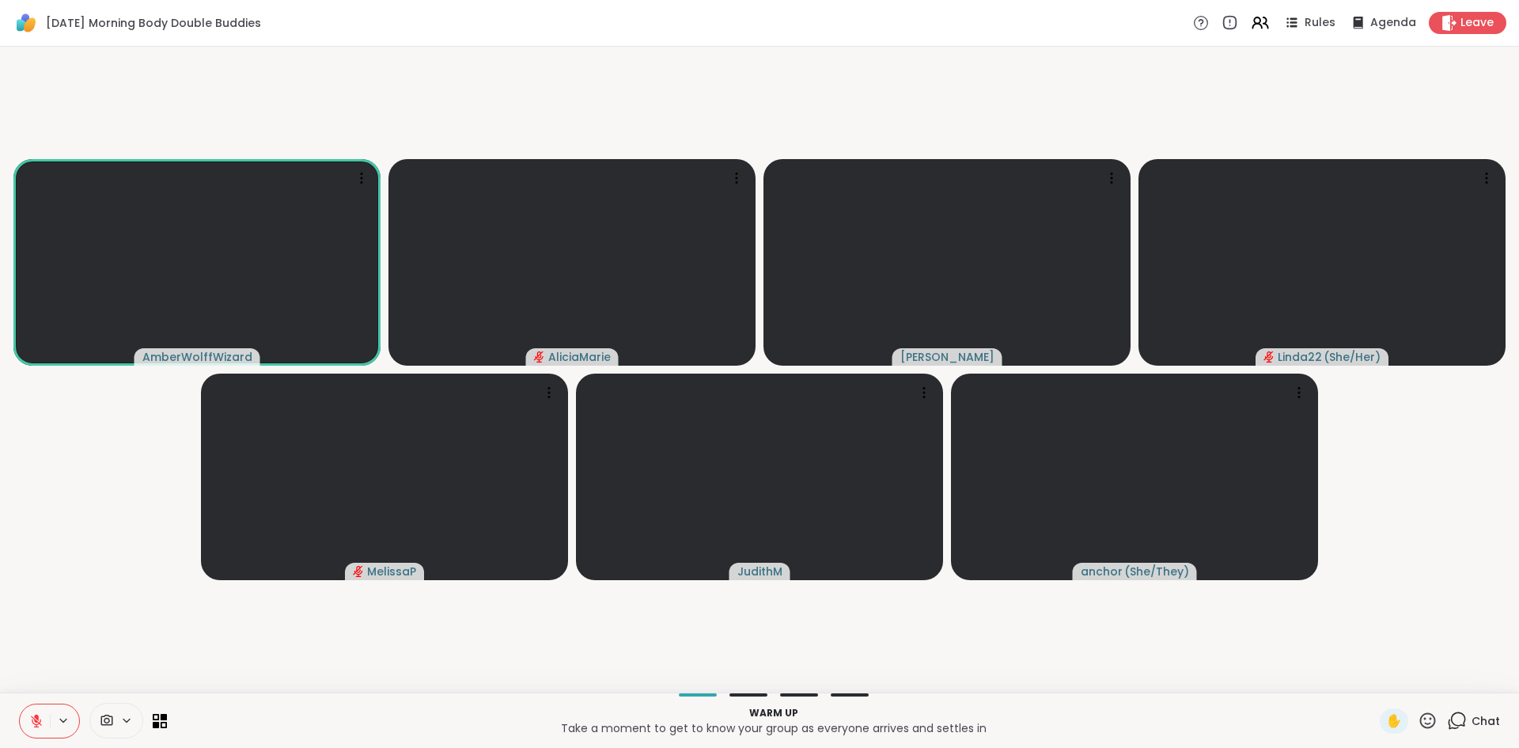
click at [27, 716] on button at bounding box center [35, 720] width 30 height 33
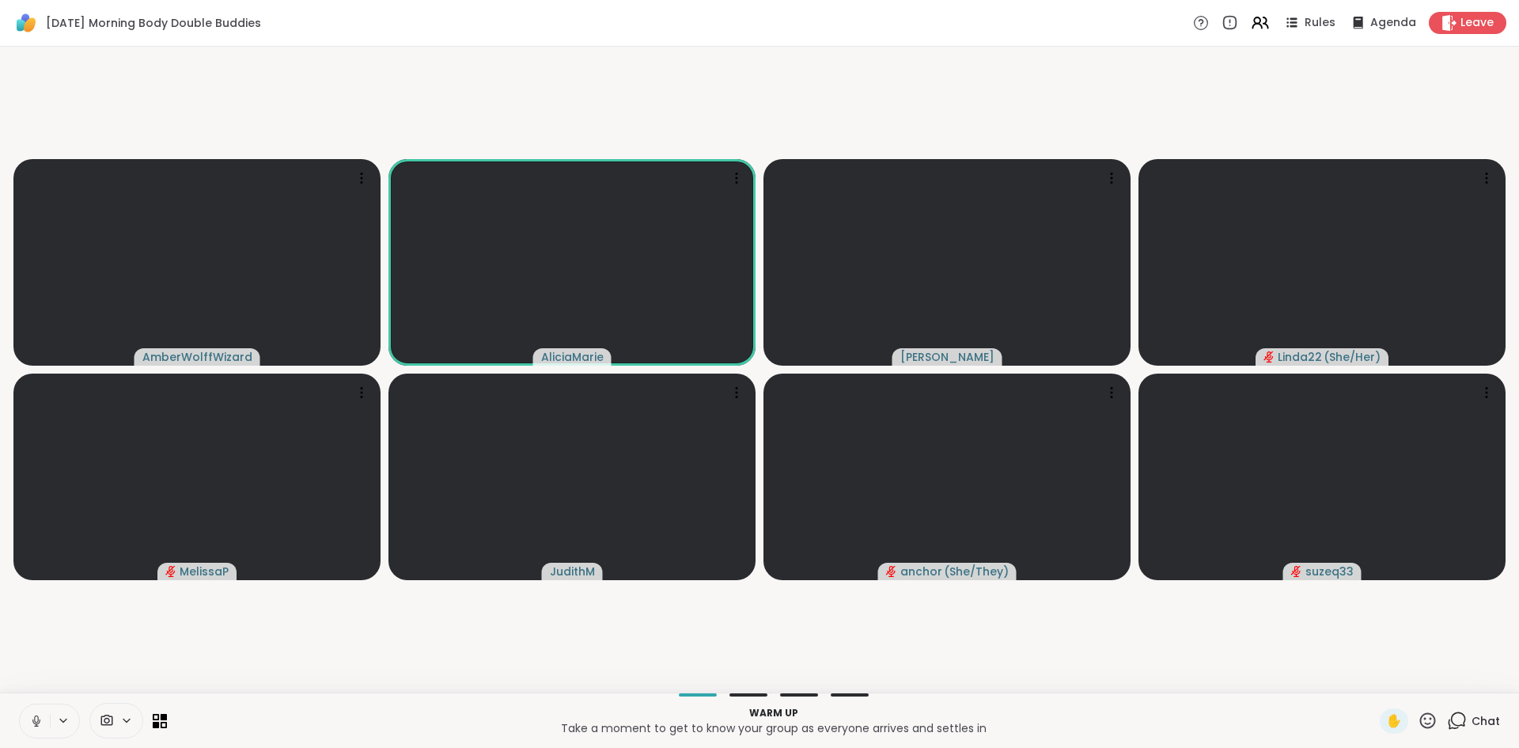
click at [157, 688] on div "AmberWolffWizard AliciaMarie Cyndy Linda22 ( She/Her ) MelissaP JudithM anchor …" at bounding box center [759, 370] width 1519 height 646
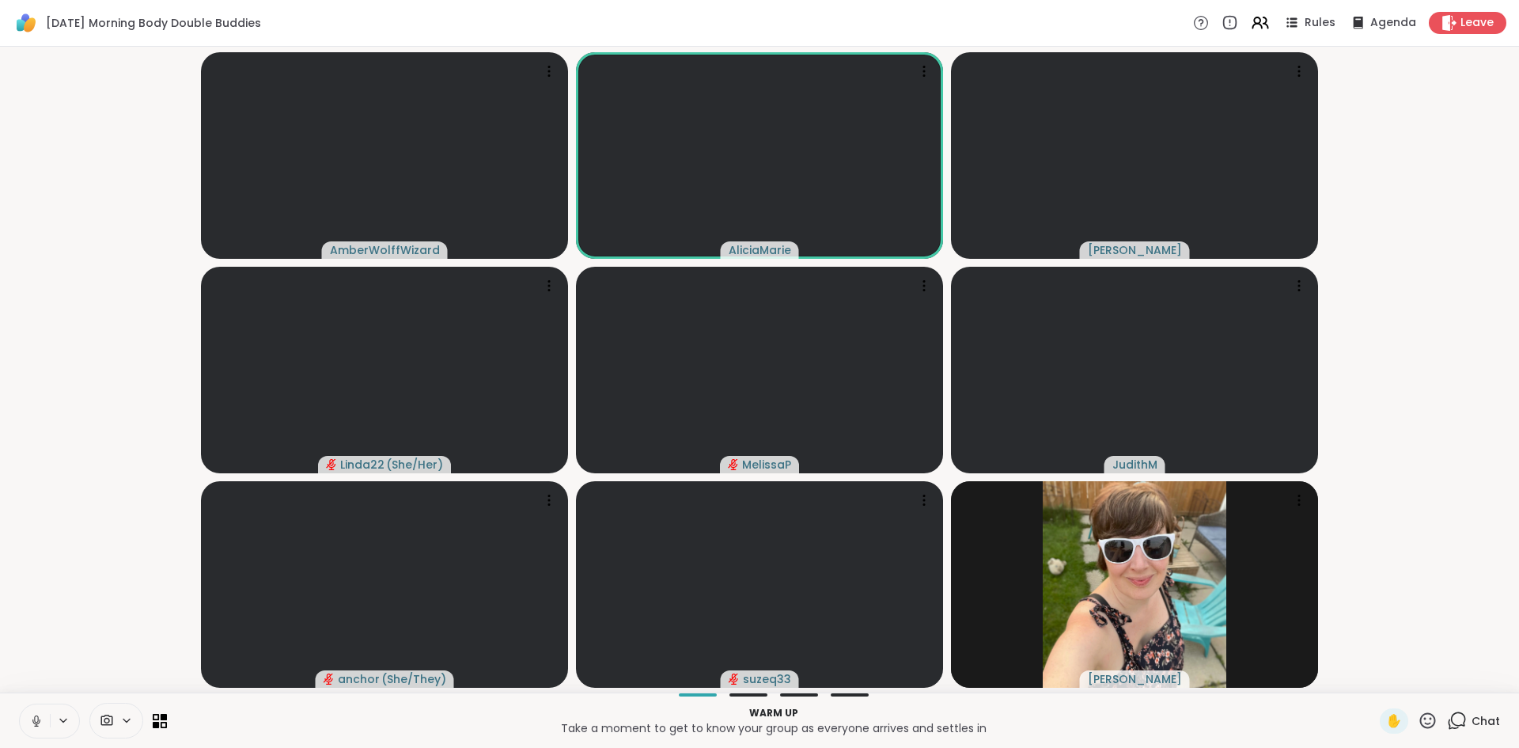
click at [35, 717] on icon at bounding box center [36, 718] width 4 height 7
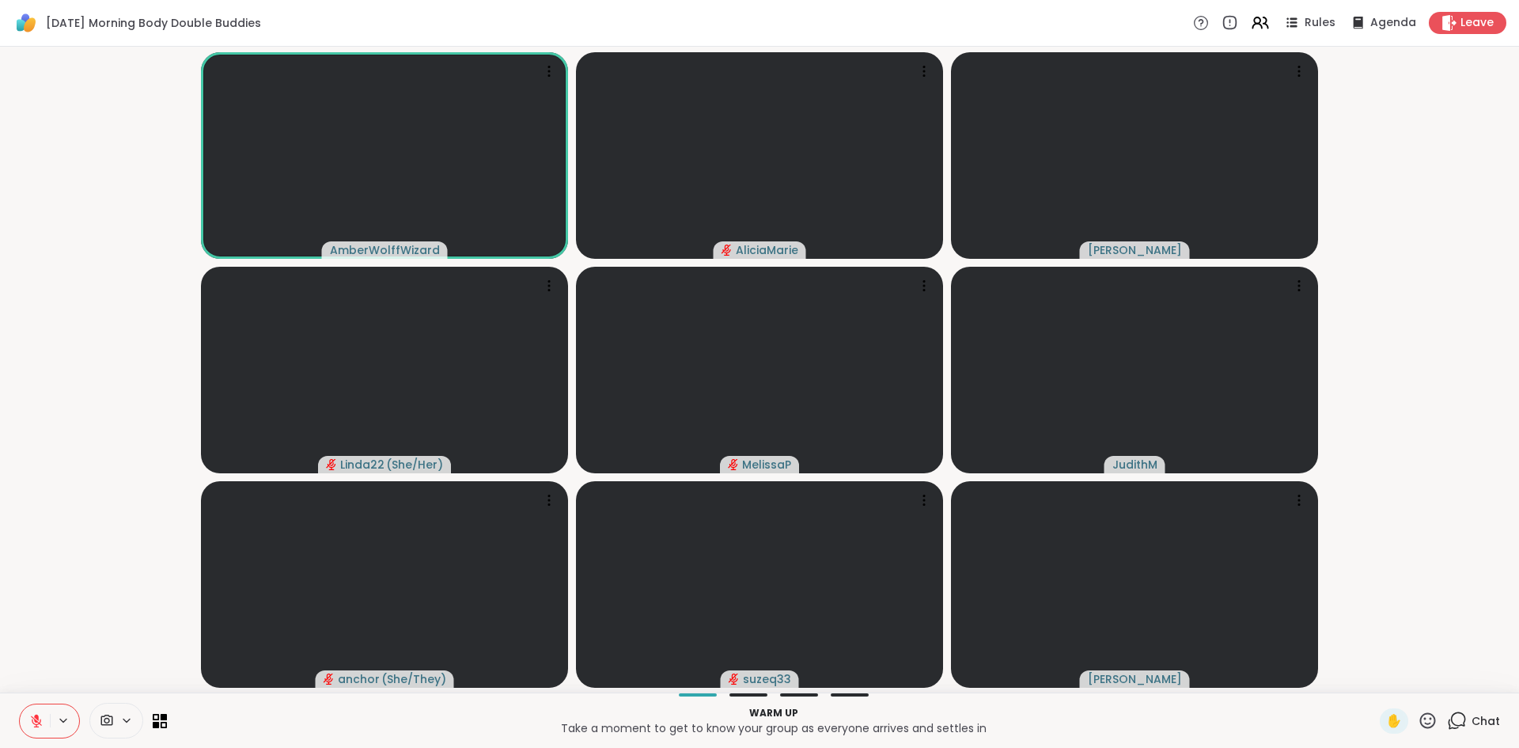
click at [36, 718] on icon at bounding box center [36, 717] width 5 height 6
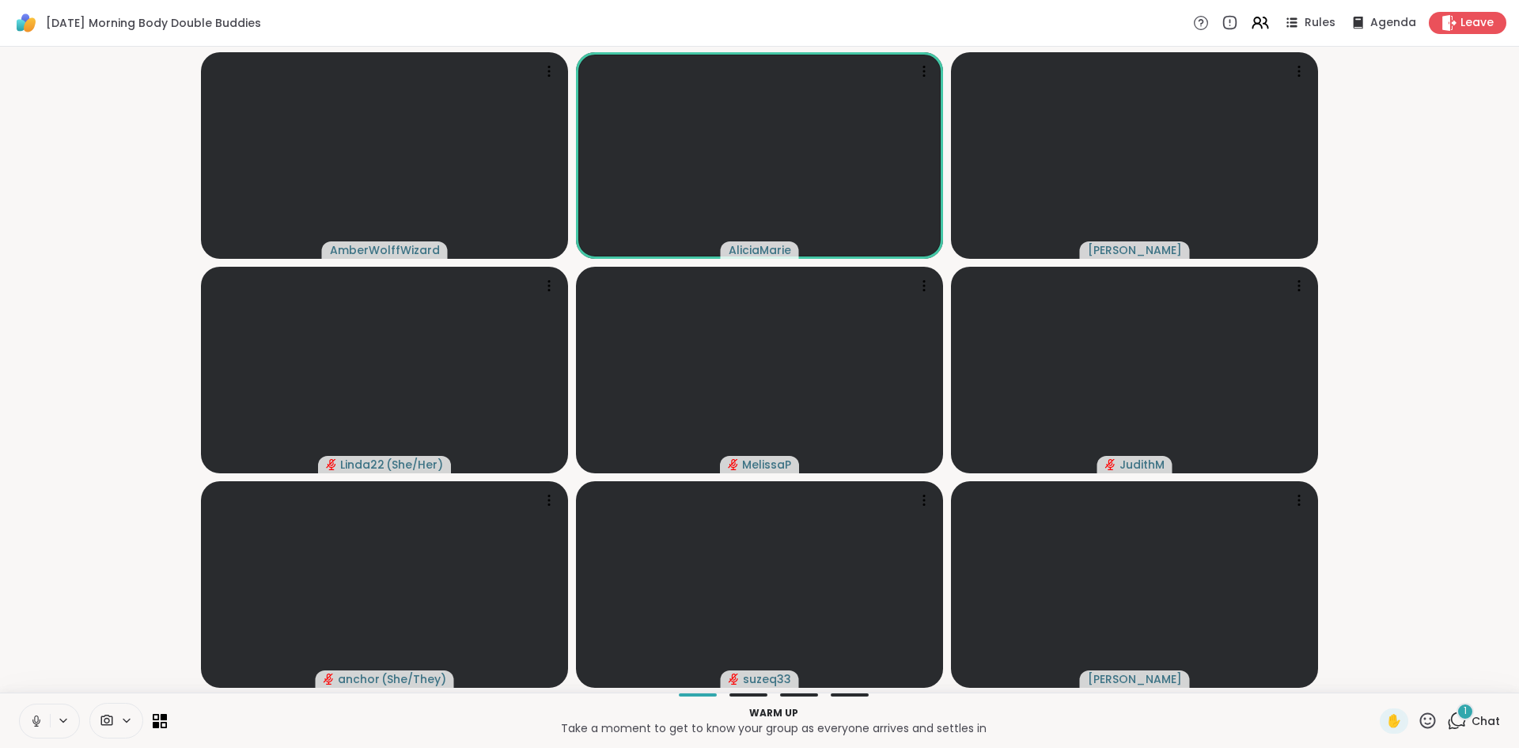
click at [26, 734] on button at bounding box center [35, 720] width 30 height 33
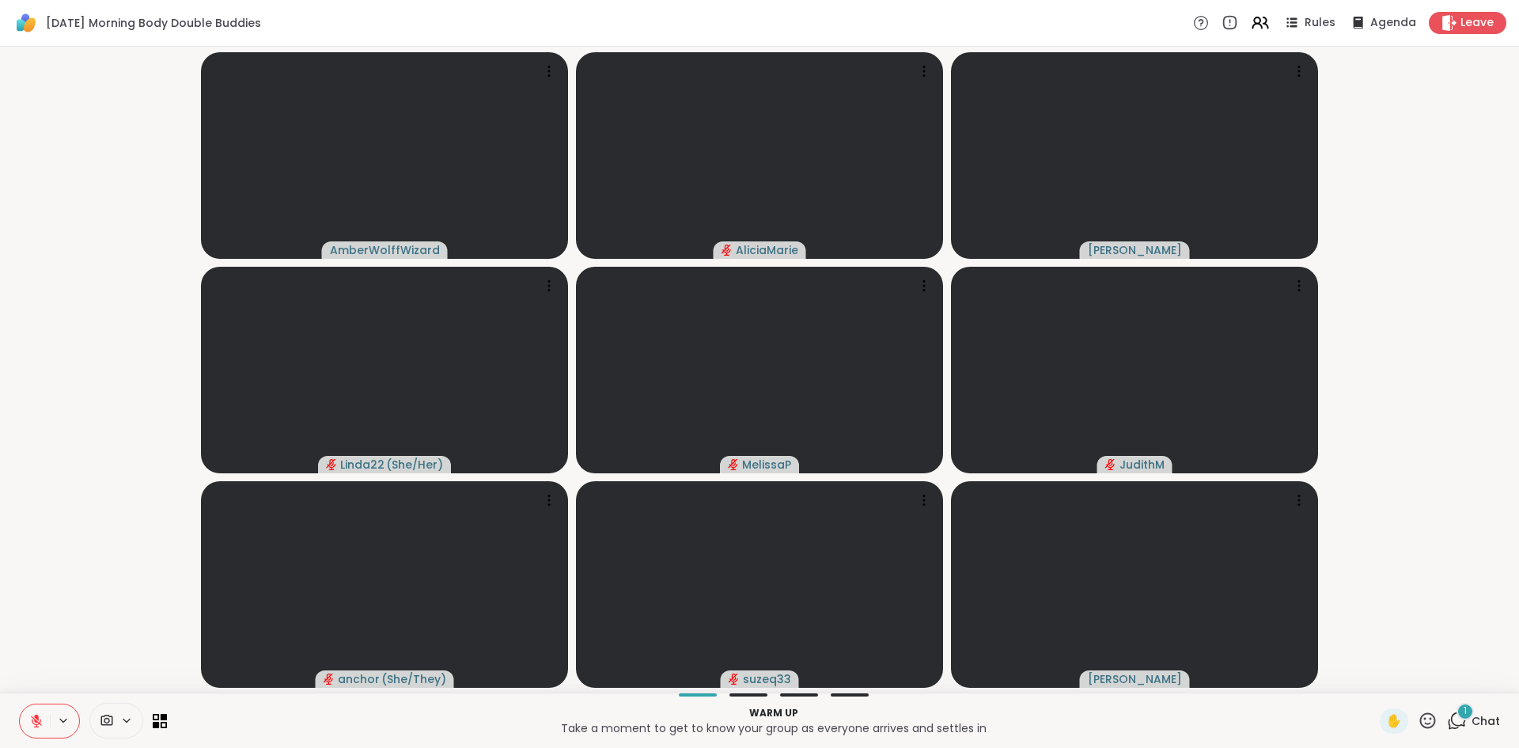
click at [1472, 726] on span "Chat" at bounding box center [1486, 721] width 28 height 16
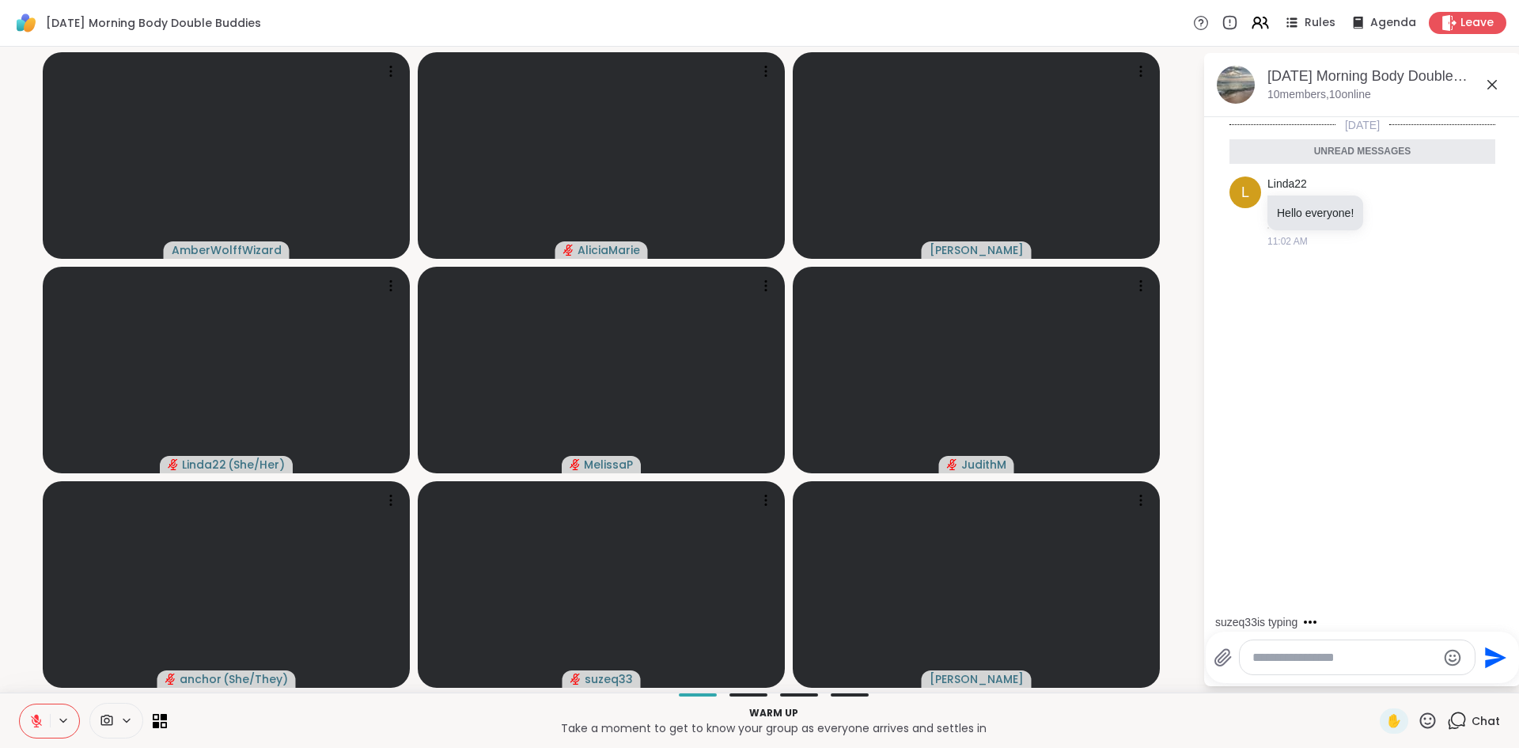
click at [1495, 88] on icon at bounding box center [1492, 84] width 19 height 19
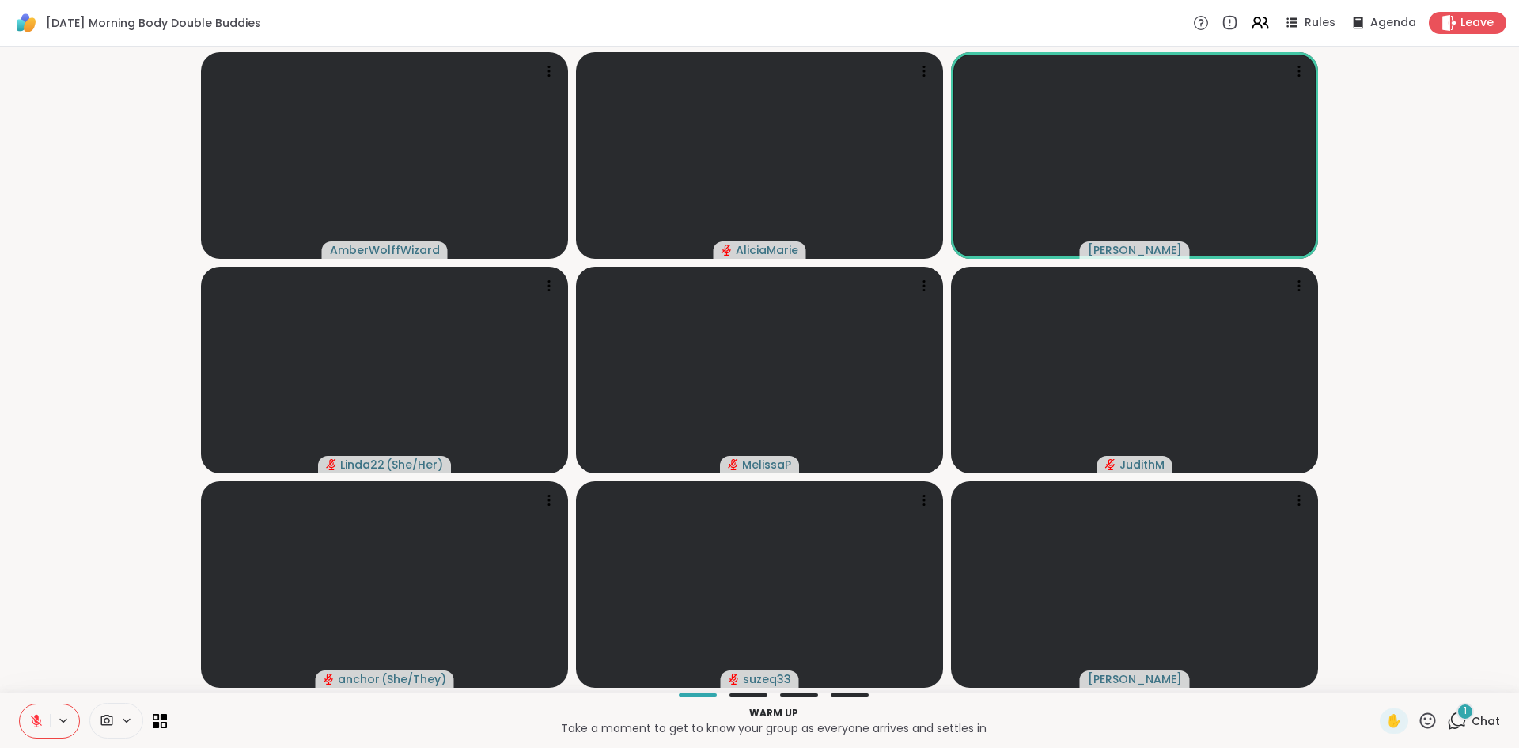
click at [1443, 89] on video-player-container "AmberWolffWizard AliciaMarie Cyndy Linda22 ( She/Her ) MelissaP JudithM anchor …" at bounding box center [759, 369] width 1500 height 633
click at [1507, 26] on html "Wednesday Morning Body Double Buddies Rules Agenda Leave AmberWolffWizard Alici…" at bounding box center [759, 374] width 1519 height 748
click at [37, 727] on icon at bounding box center [36, 721] width 14 height 14
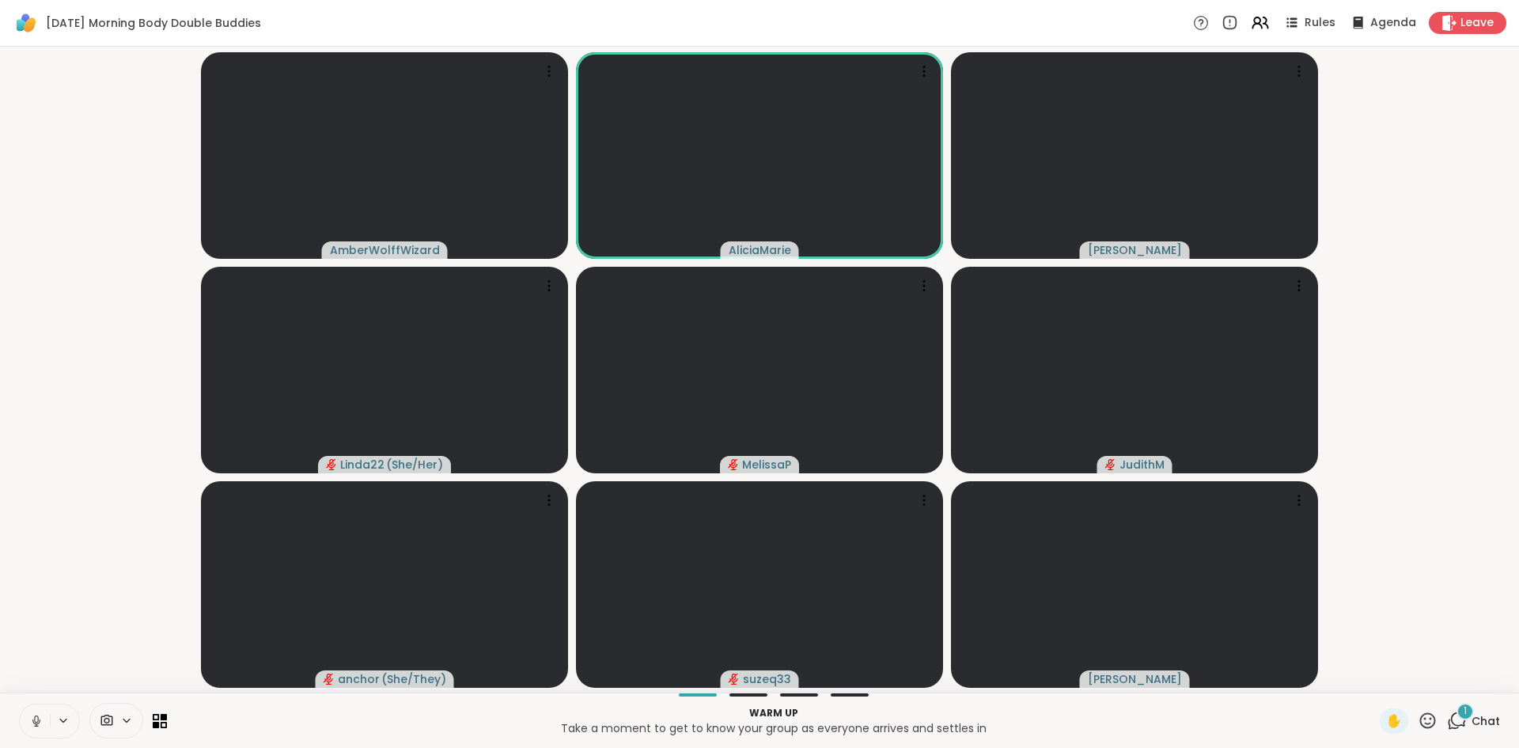
click at [42, 734] on button at bounding box center [35, 720] width 30 height 33
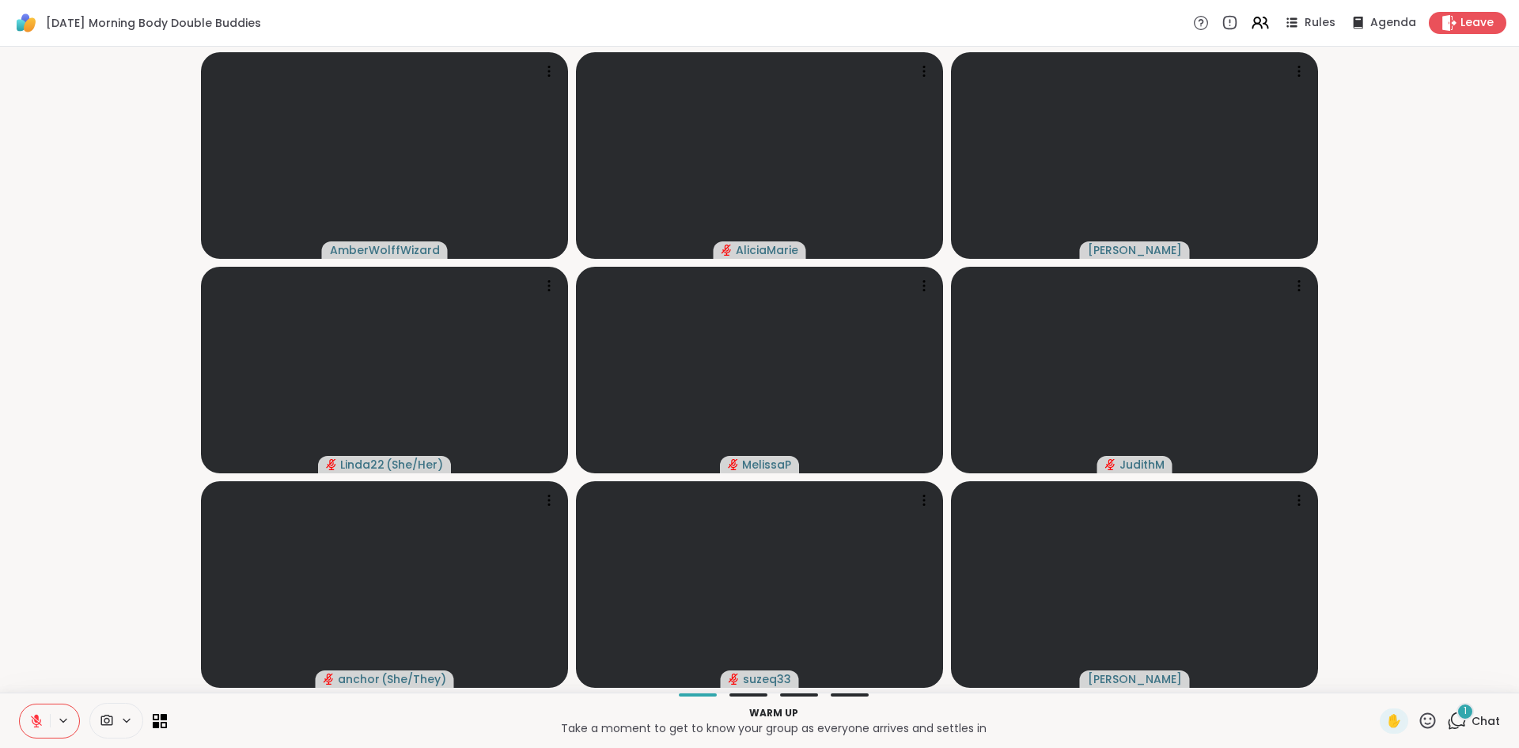
click at [1003, 690] on div "AmberWolffWizard AliciaMarie Cyndy Linda22 ( She/Her ) MelissaP JudithM anchor …" at bounding box center [759, 370] width 1519 height 646
click at [1457, 714] on div "1" at bounding box center [1465, 711] width 17 height 17
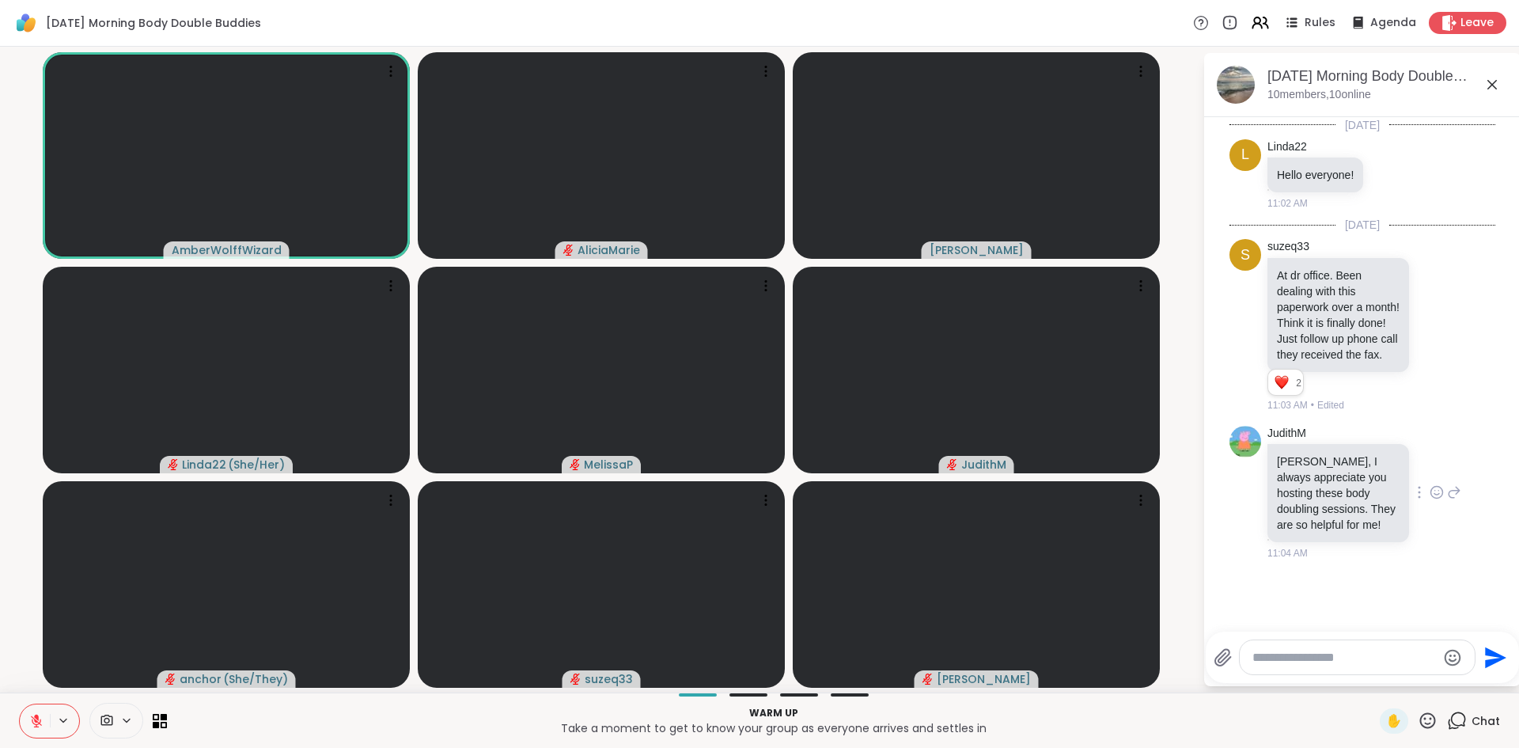
click at [1420, 502] on div at bounding box center [1437, 492] width 49 height 19
click at [1430, 500] on icon at bounding box center [1437, 492] width 14 height 16
click at [1430, 474] on div "Select Reaction: Heart" at bounding box center [1437, 467] width 14 height 14
click at [36, 711] on button at bounding box center [35, 720] width 30 height 33
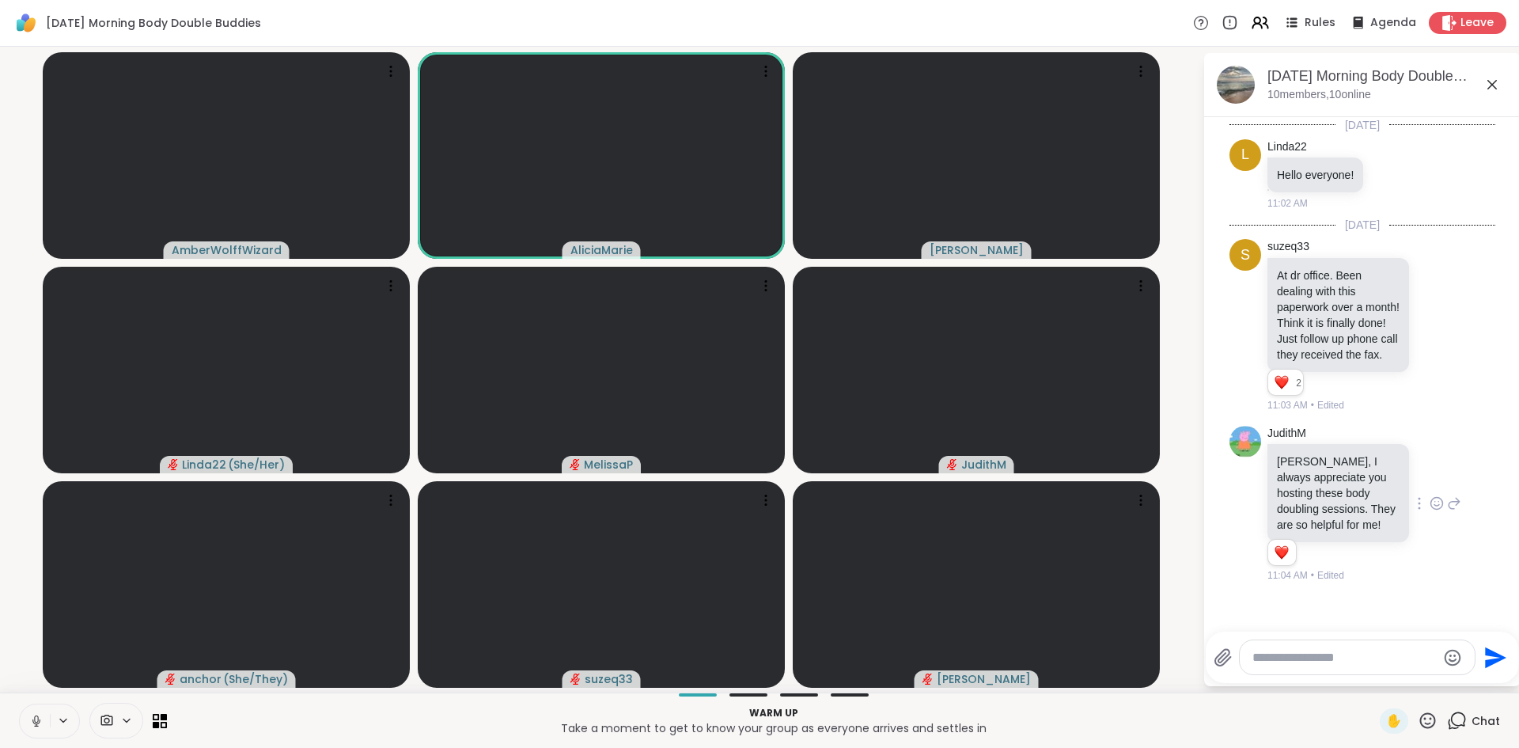
click at [36, 711] on button at bounding box center [35, 720] width 30 height 33
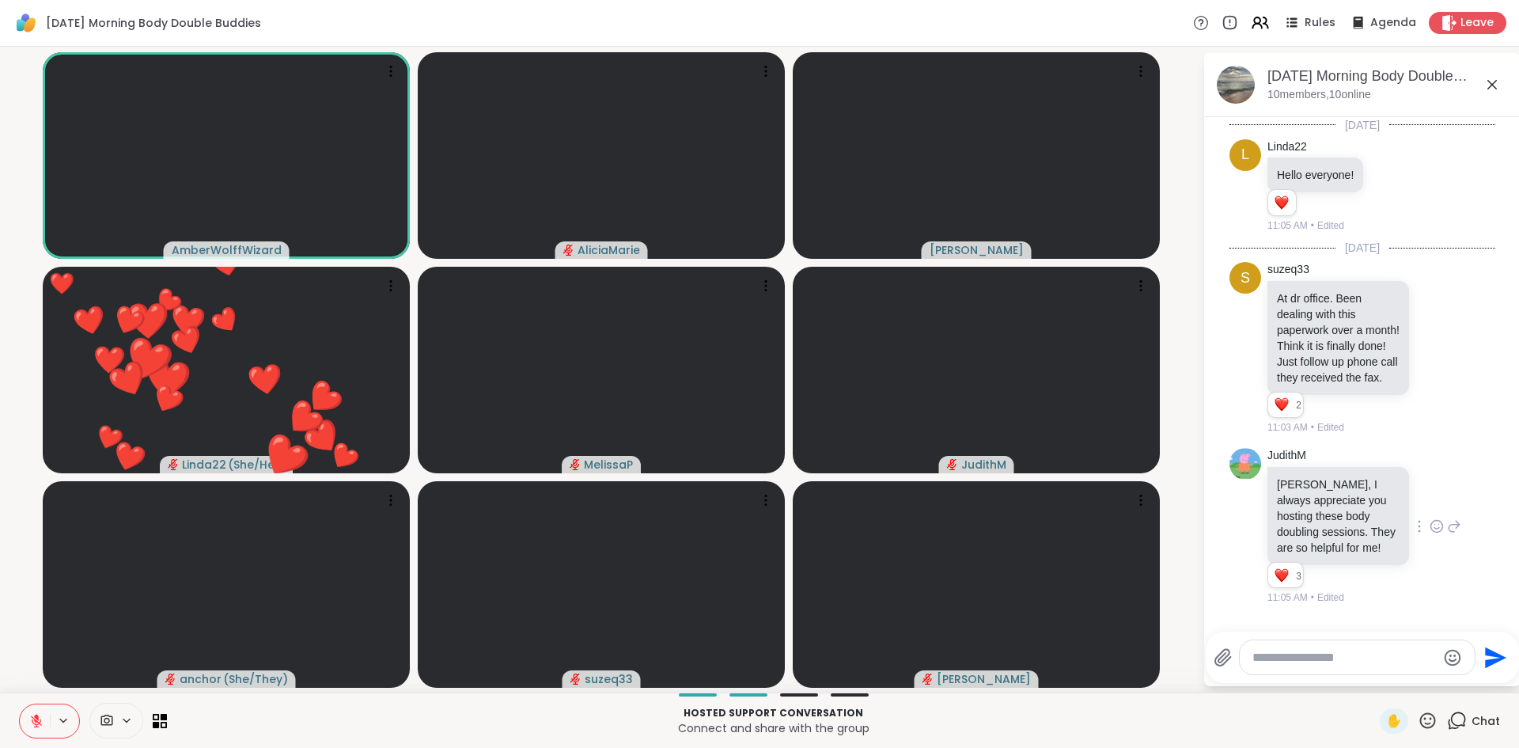
click at [43, 711] on button at bounding box center [35, 720] width 30 height 33
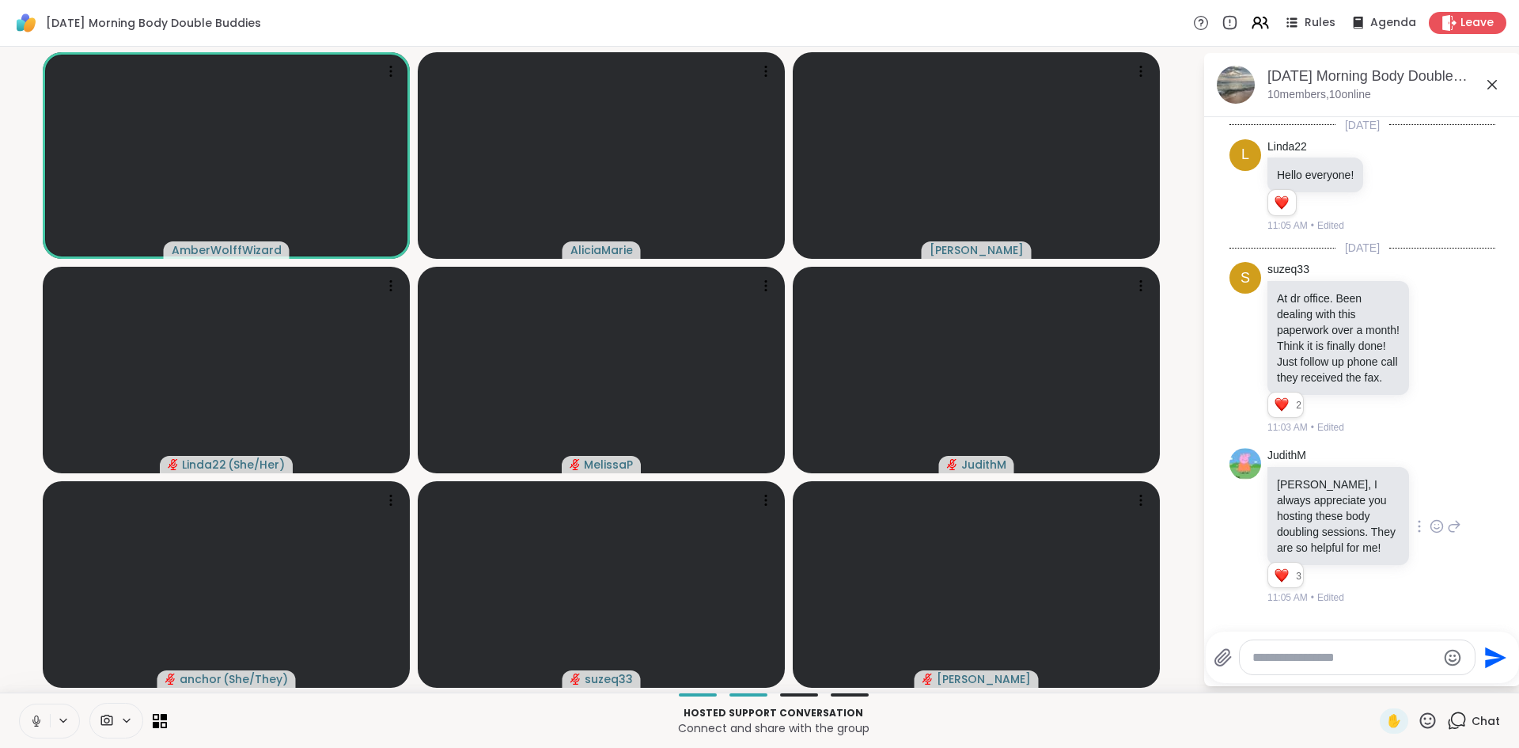
click at [29, 722] on icon at bounding box center [36, 721] width 14 height 14
click at [25, 729] on button at bounding box center [35, 720] width 30 height 33
click at [38, 731] on button at bounding box center [35, 720] width 30 height 33
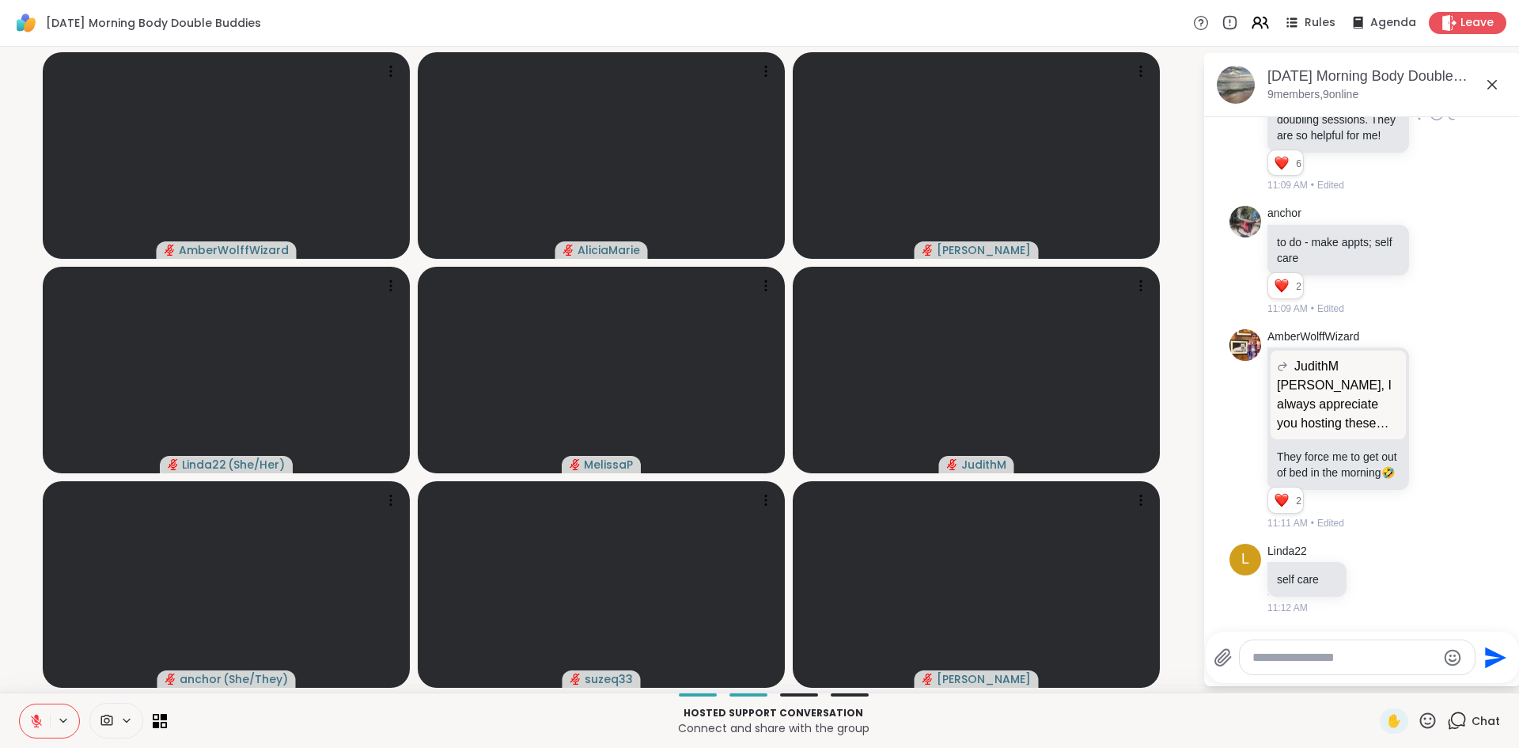
scroll to position [482, 0]
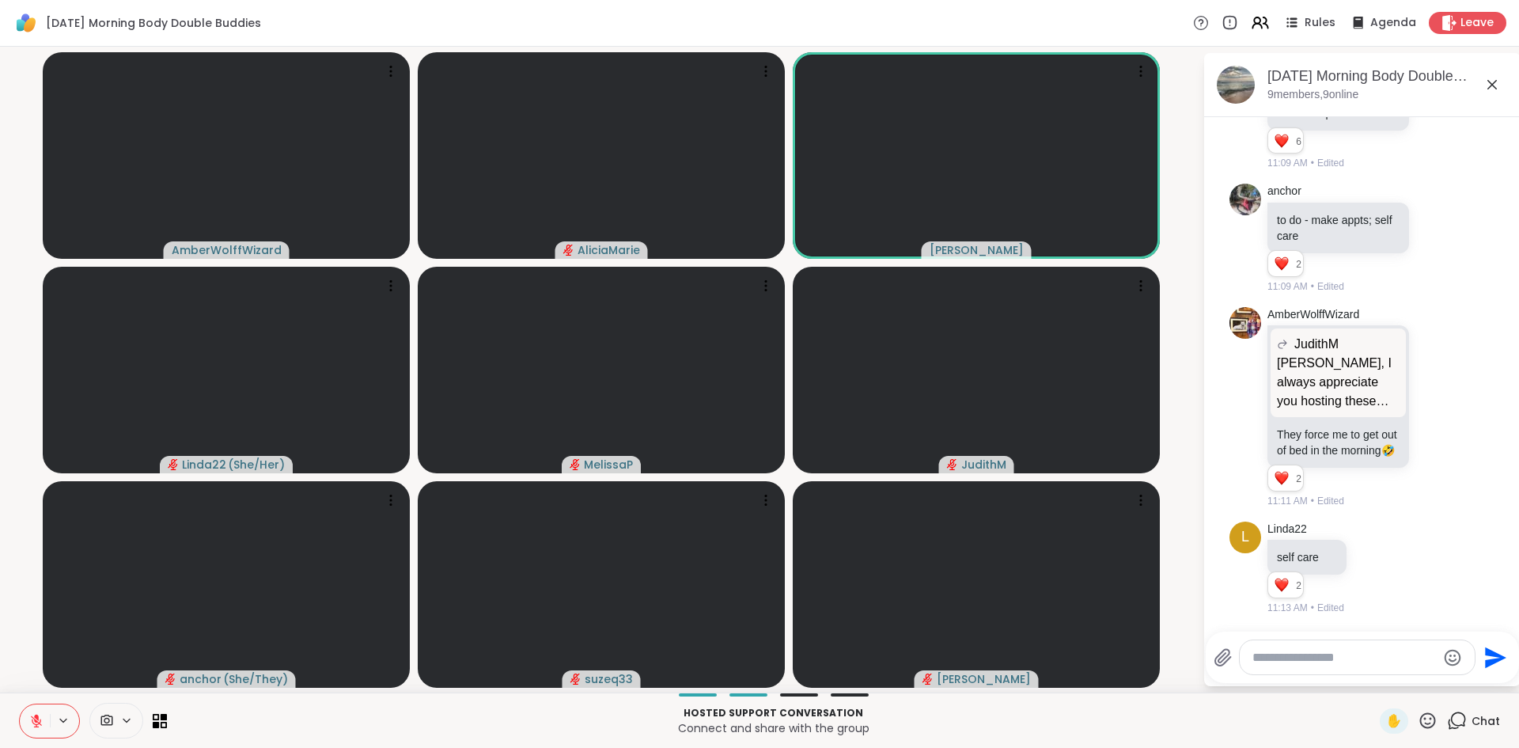
click at [40, 710] on button at bounding box center [35, 720] width 30 height 33
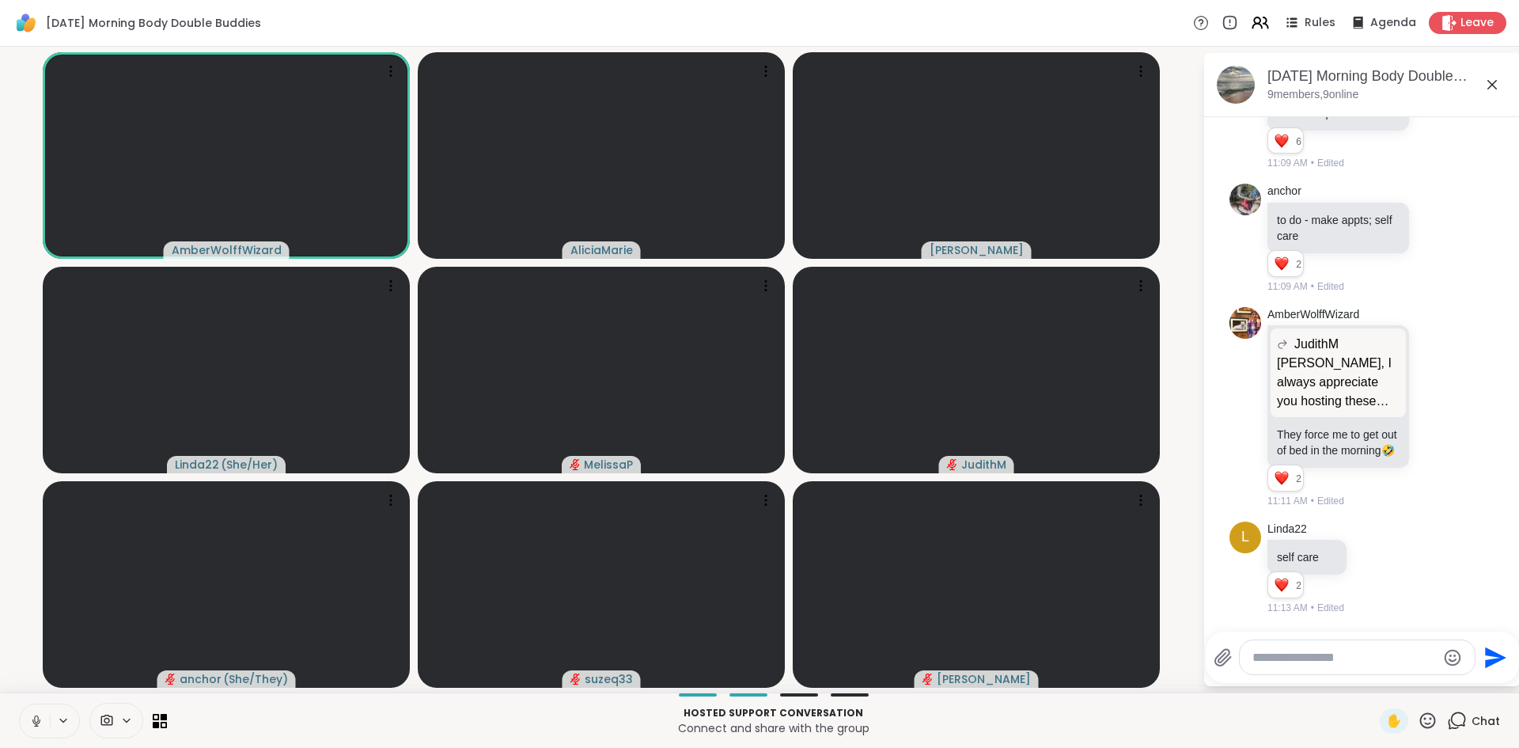
click at [36, 729] on button at bounding box center [35, 720] width 30 height 33
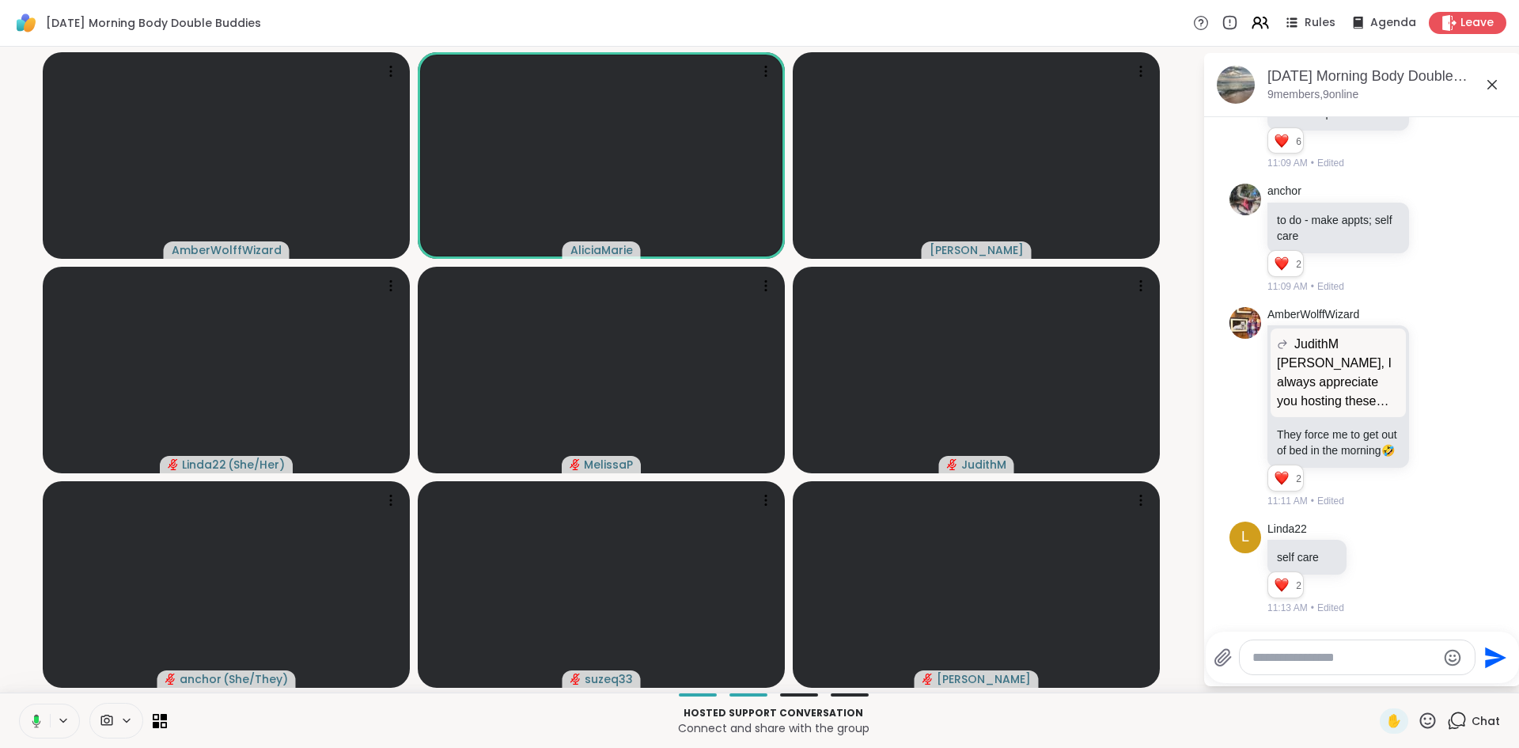
click at [36, 729] on button at bounding box center [33, 720] width 32 height 33
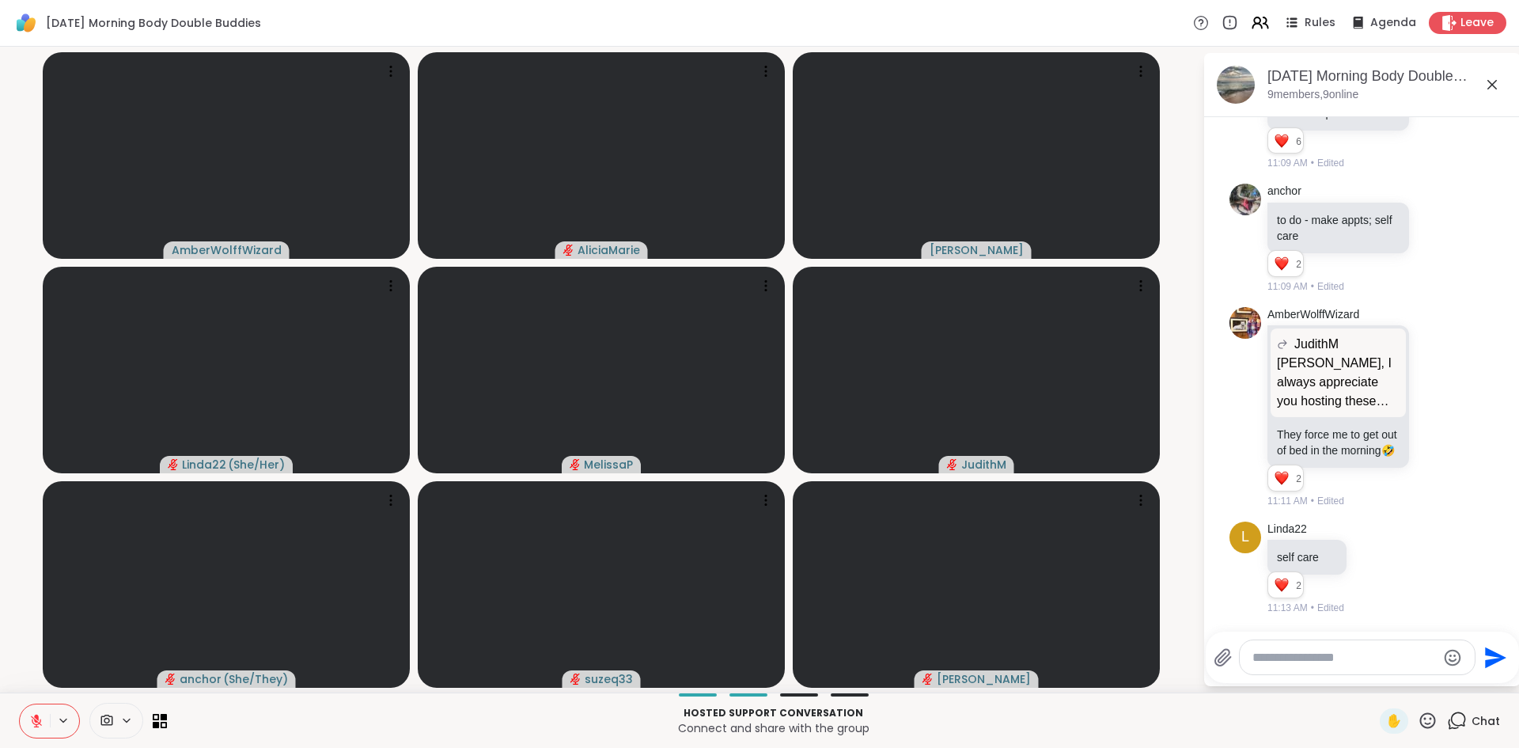
click at [36, 729] on button at bounding box center [35, 720] width 30 height 33
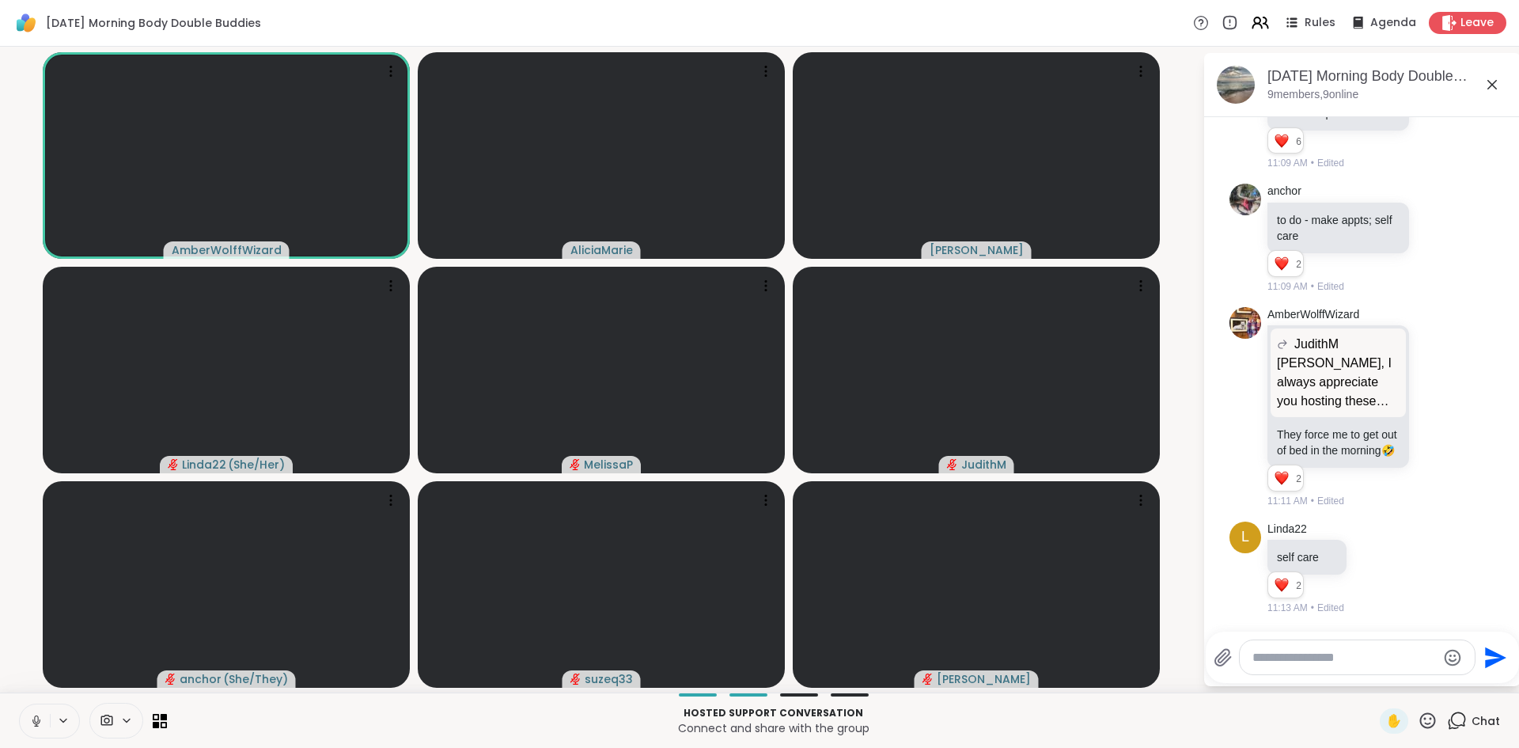
click at [36, 729] on button at bounding box center [35, 720] width 30 height 33
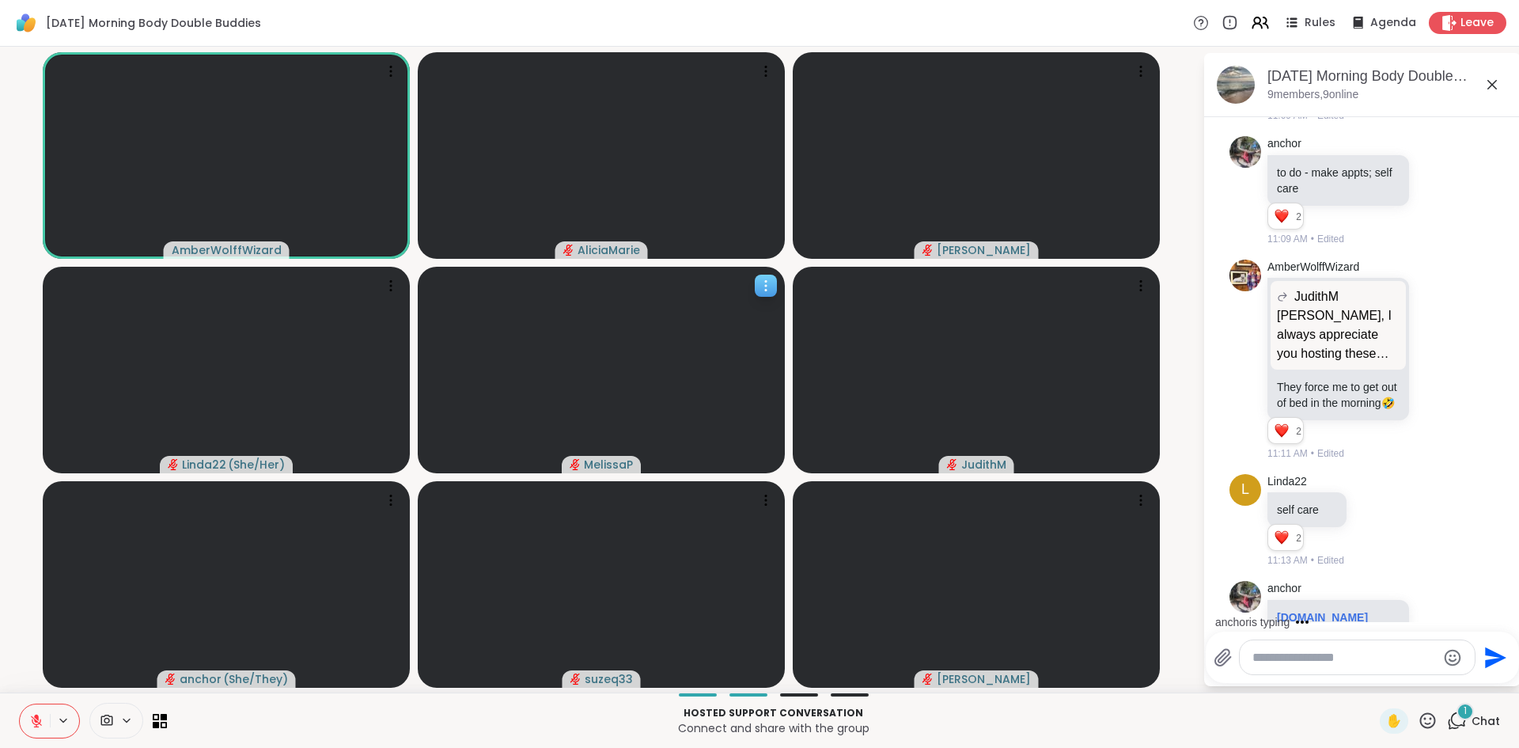
scroll to position [582, 0]
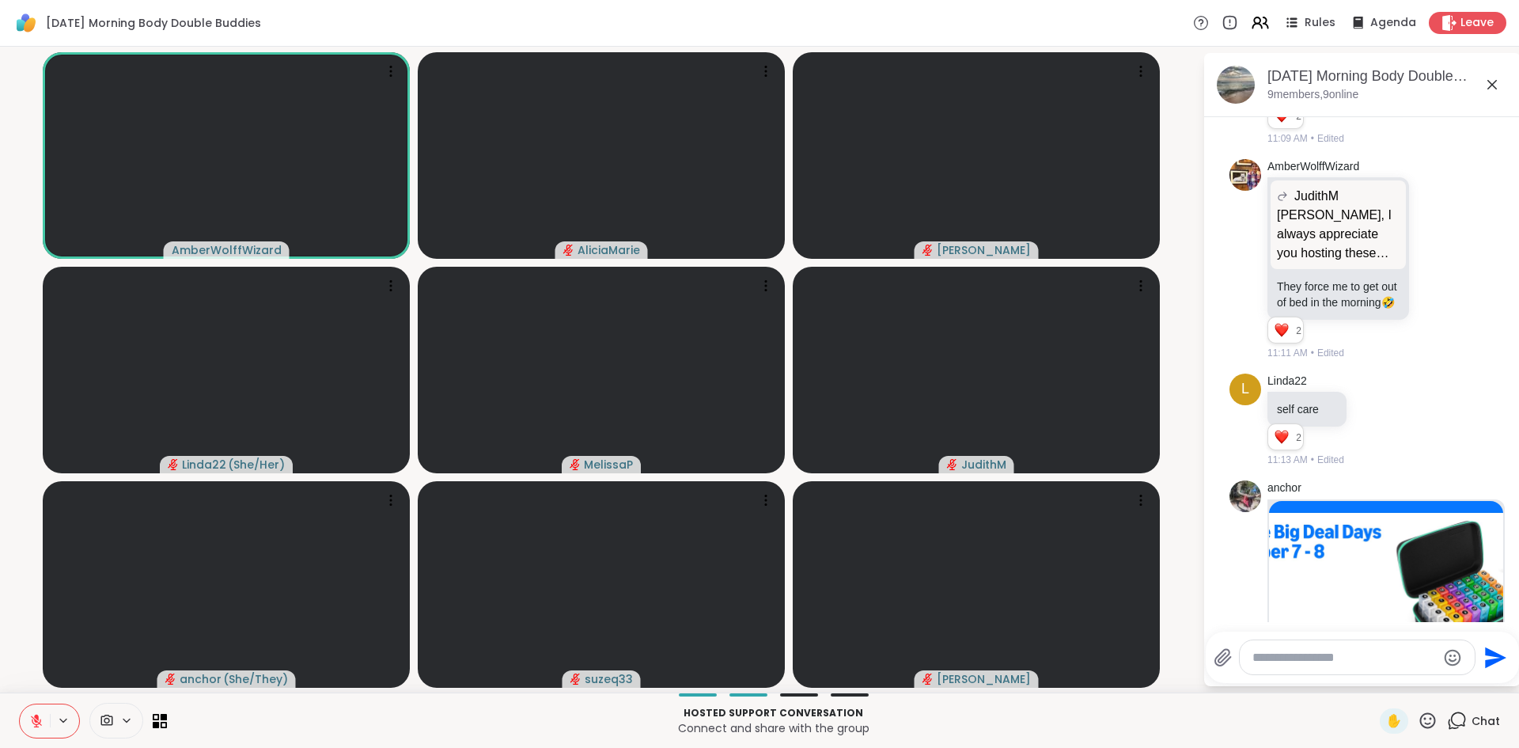
click at [35, 726] on icon at bounding box center [36, 721] width 14 height 14
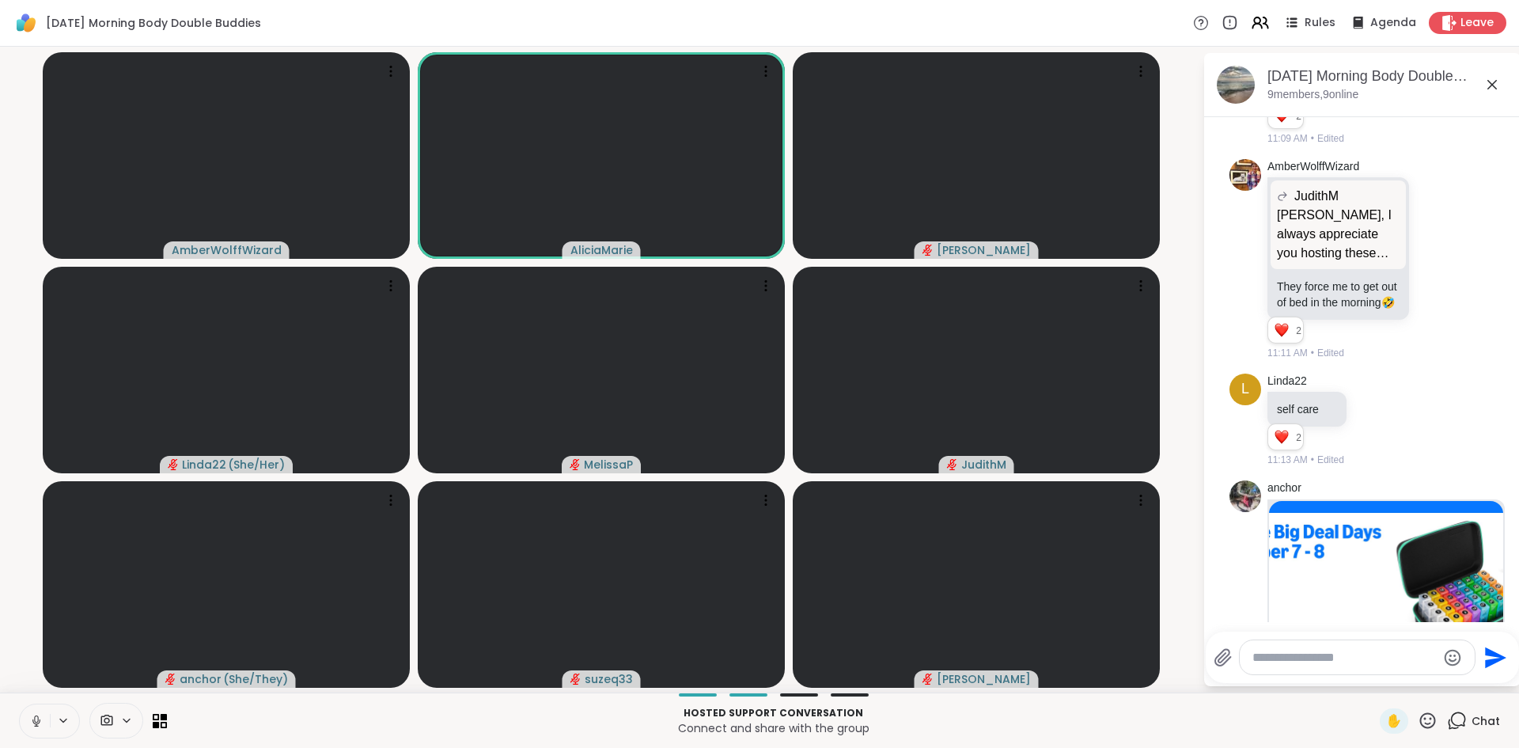
click at [35, 726] on icon at bounding box center [36, 725] width 4 height 1
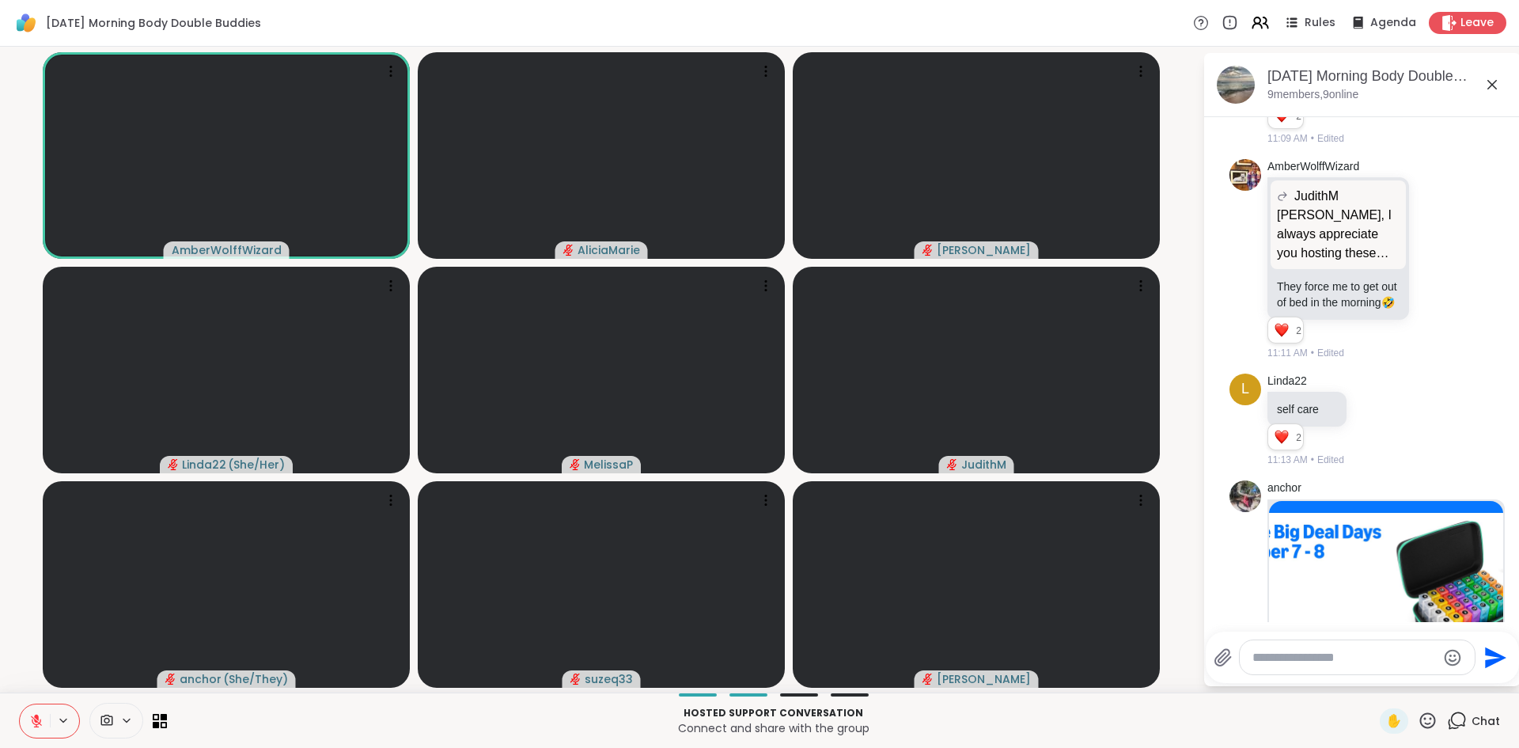
click at [35, 726] on icon at bounding box center [36, 721] width 14 height 14
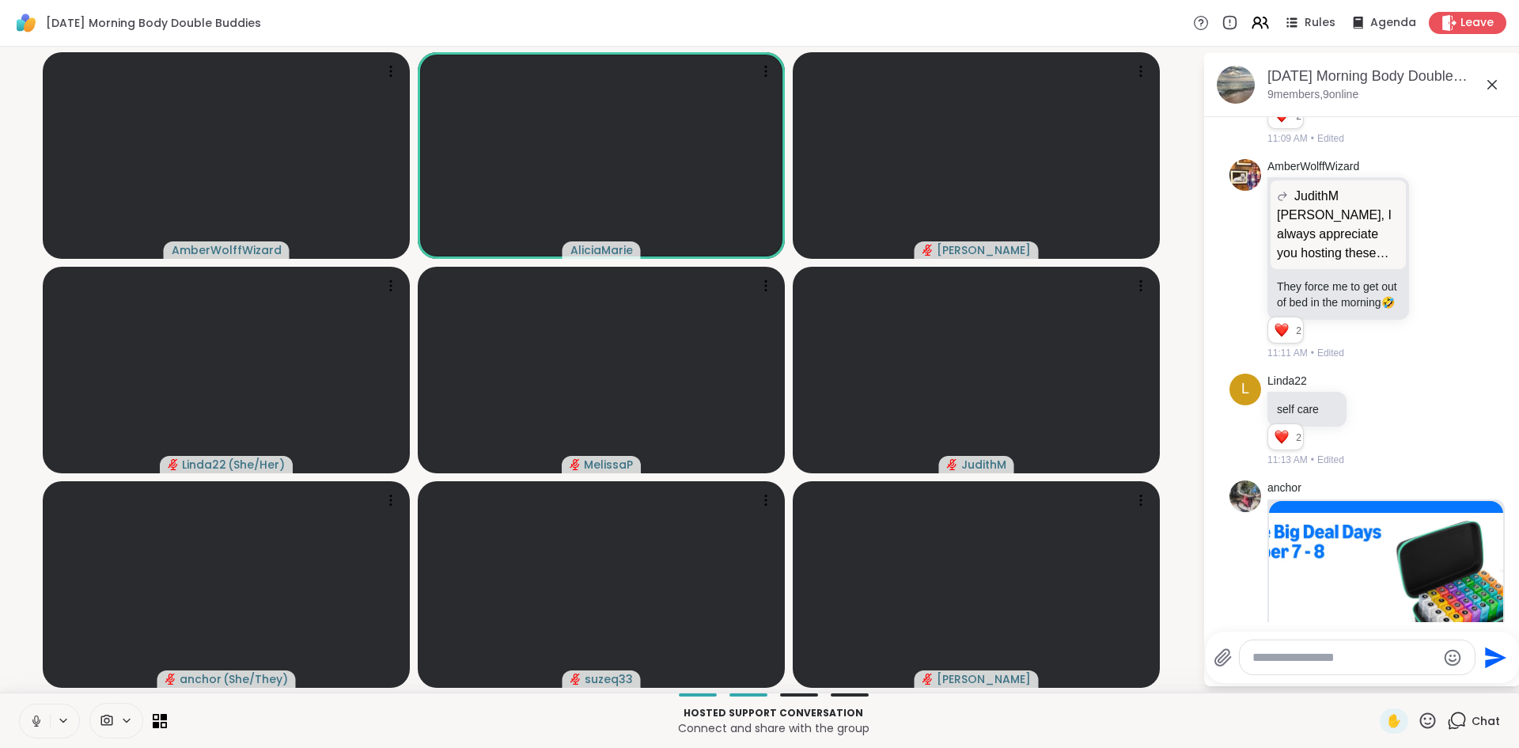
click at [35, 726] on icon at bounding box center [36, 725] width 4 height 1
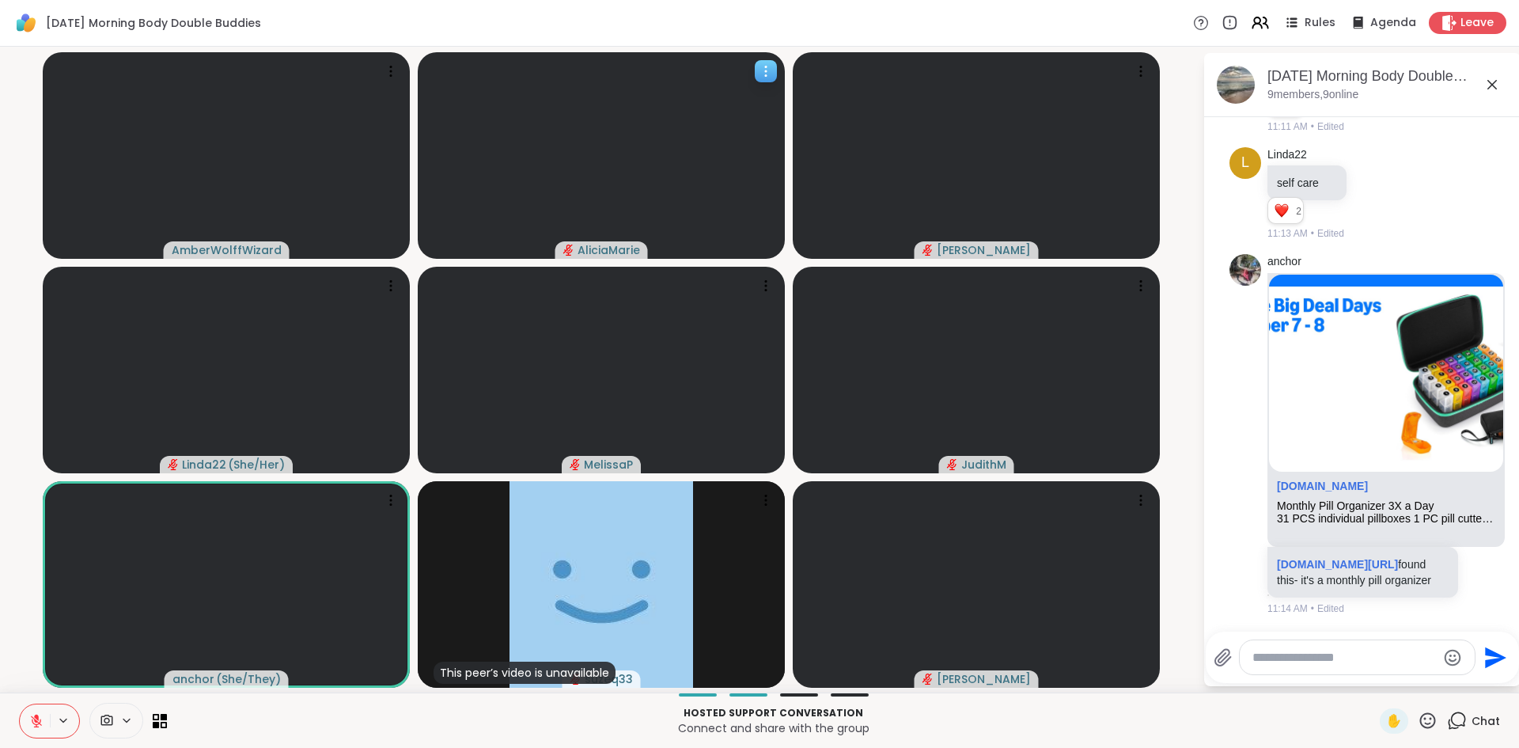
scroll to position [856, 0]
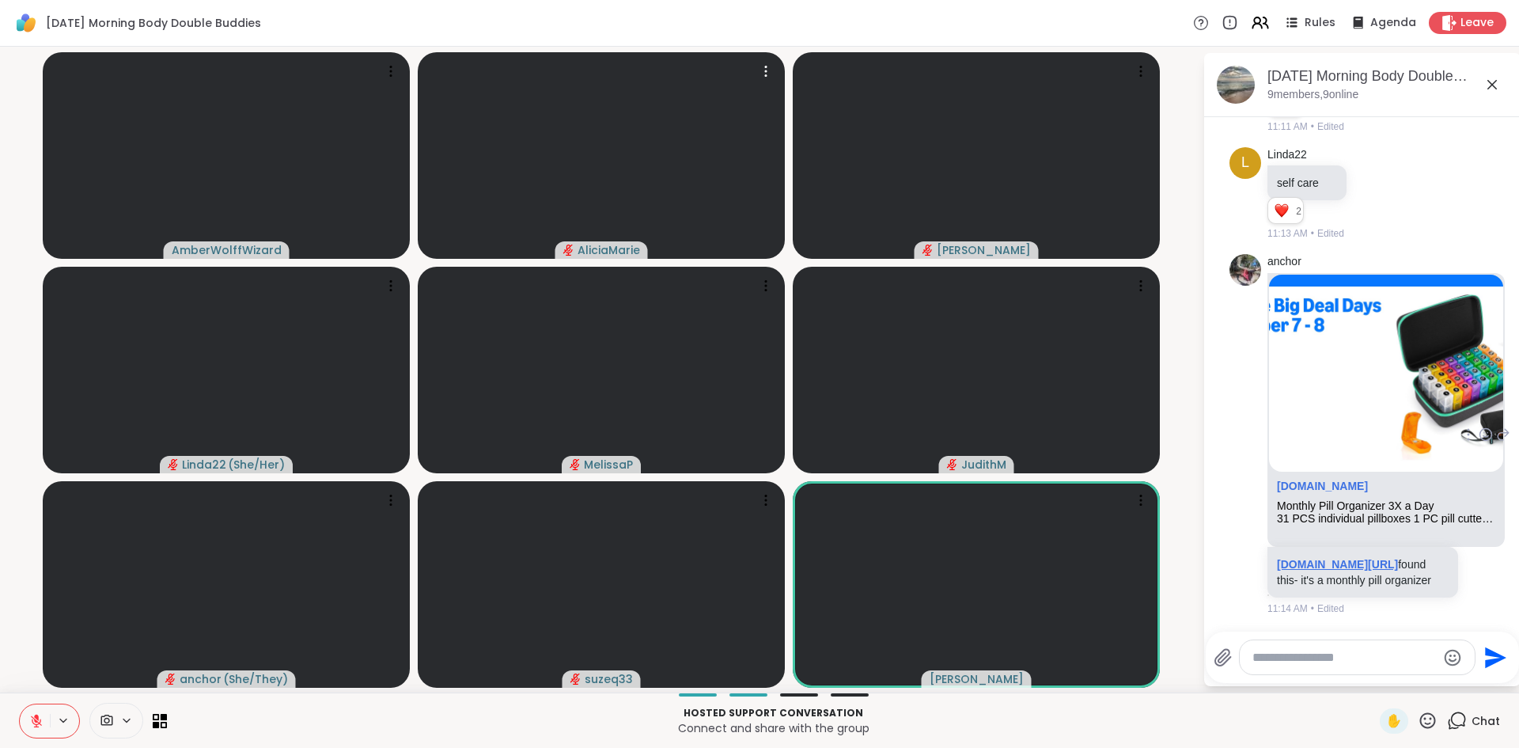
click at [1343, 566] on link "[DOMAIN_NAME][URL]" at bounding box center [1337, 564] width 121 height 13
click at [31, 707] on button at bounding box center [35, 720] width 30 height 33
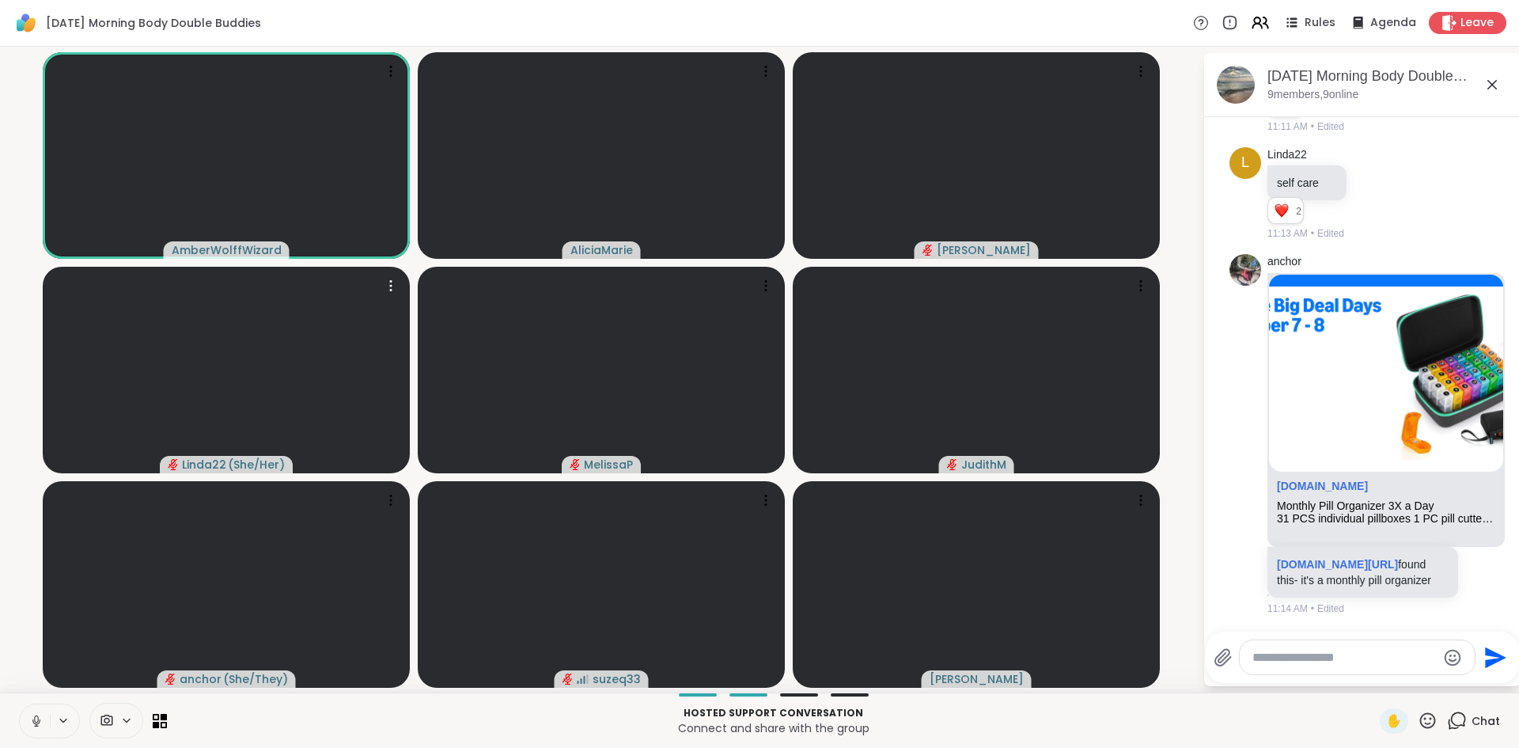
click at [36, 719] on icon at bounding box center [36, 721] width 14 height 14
click at [40, 714] on icon at bounding box center [36, 721] width 14 height 14
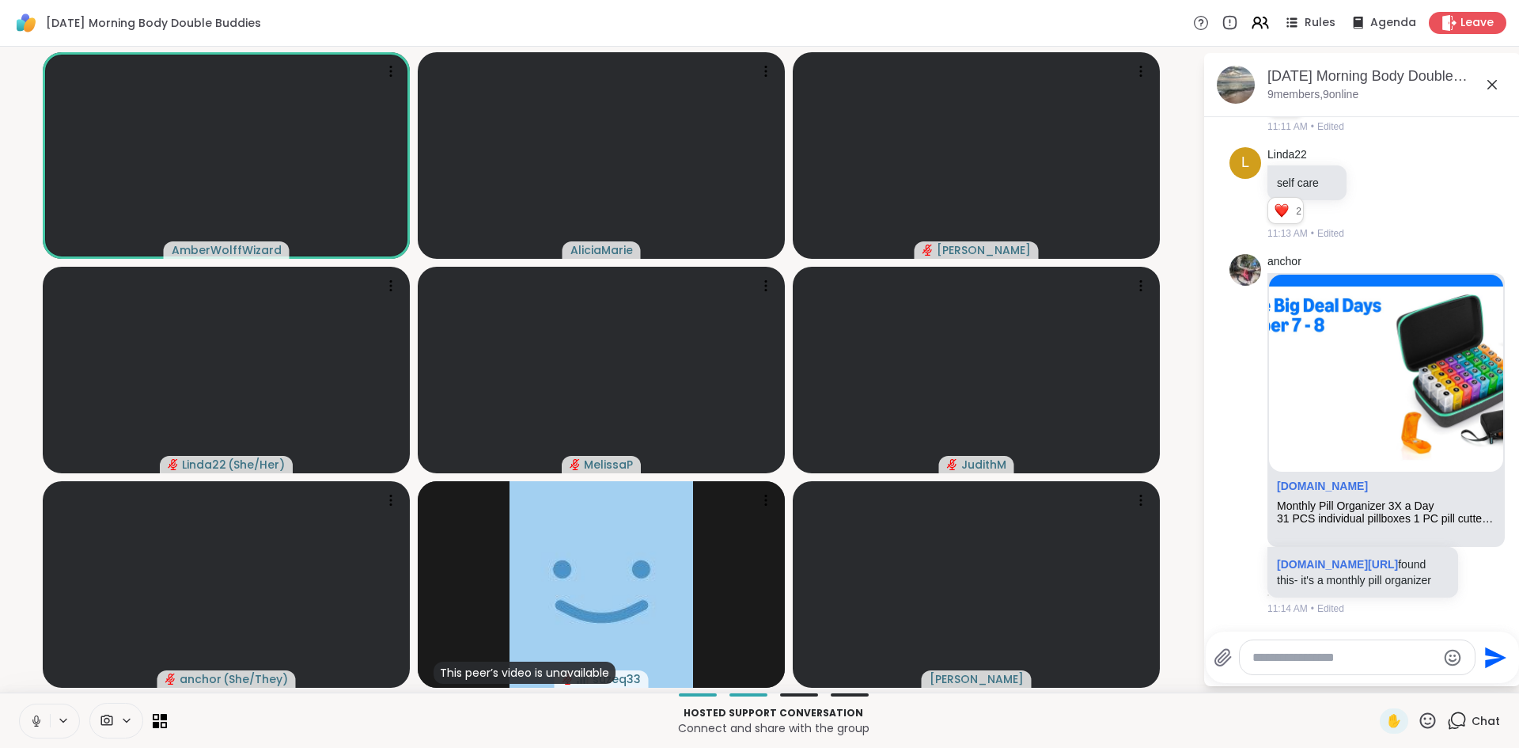
click at [46, 732] on button at bounding box center [35, 720] width 30 height 33
click at [45, 726] on button at bounding box center [35, 720] width 30 height 33
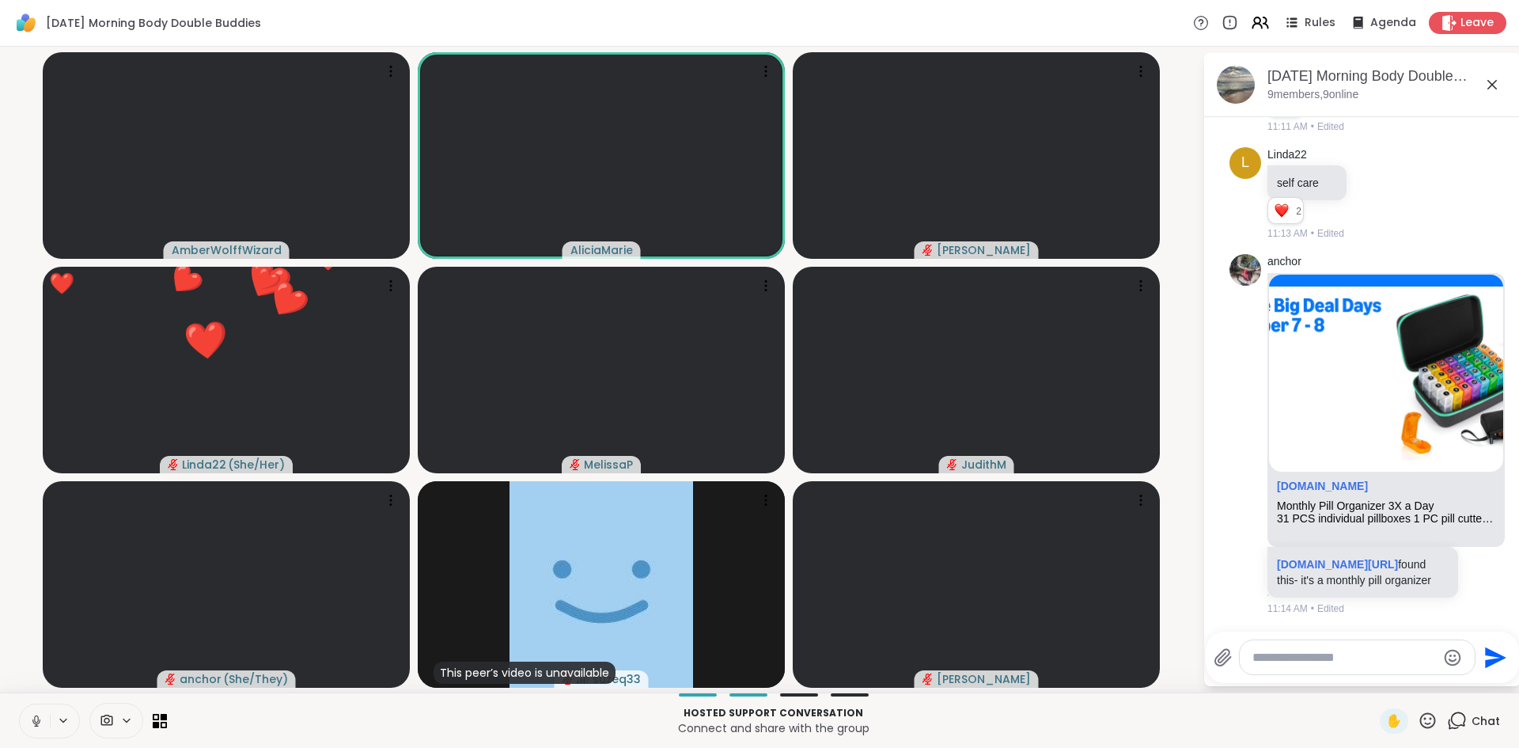
click at [42, 724] on icon at bounding box center [36, 721] width 14 height 14
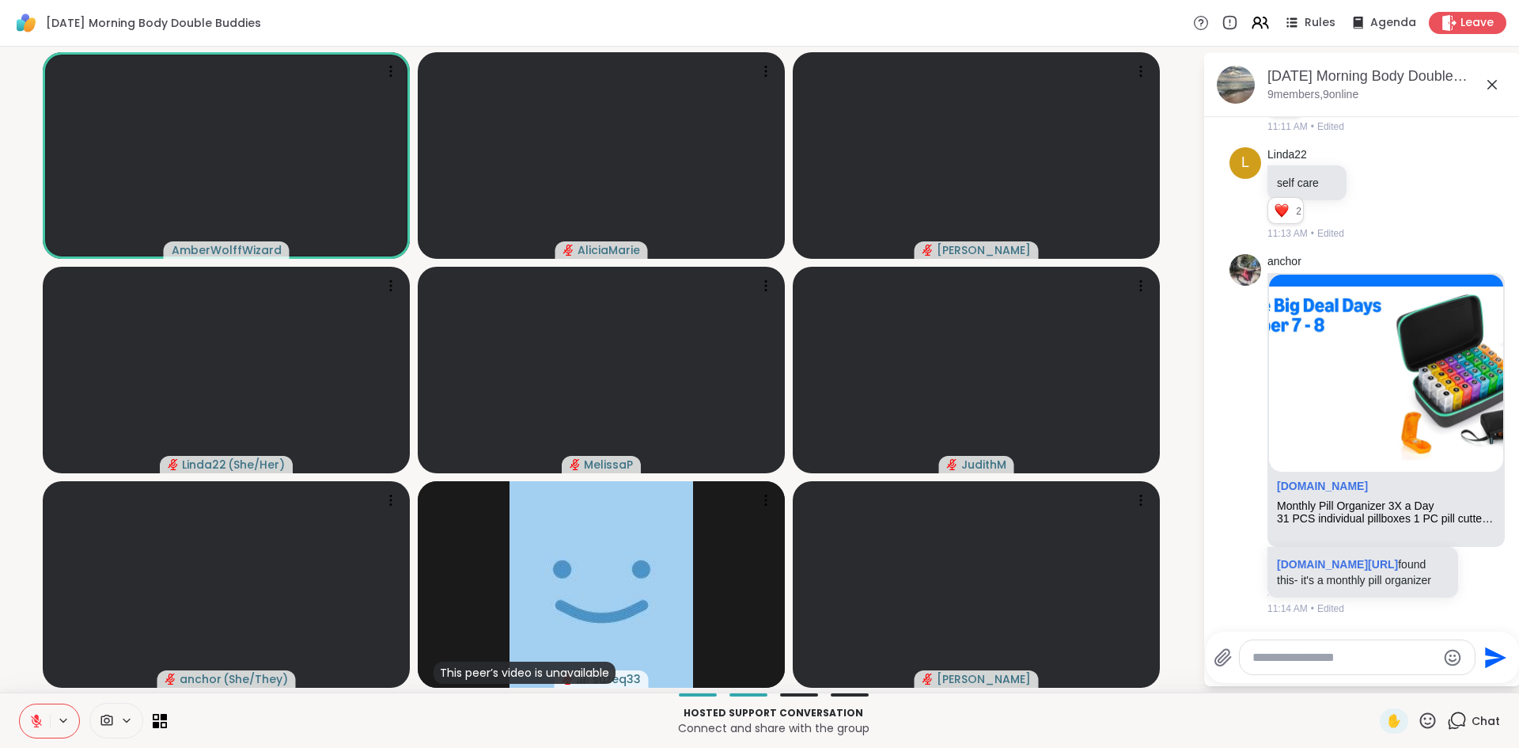
click at [42, 729] on button at bounding box center [35, 720] width 30 height 33
click at [35, 721] on icon at bounding box center [36, 718] width 4 height 7
click at [33, 727] on icon at bounding box center [36, 721] width 14 height 14
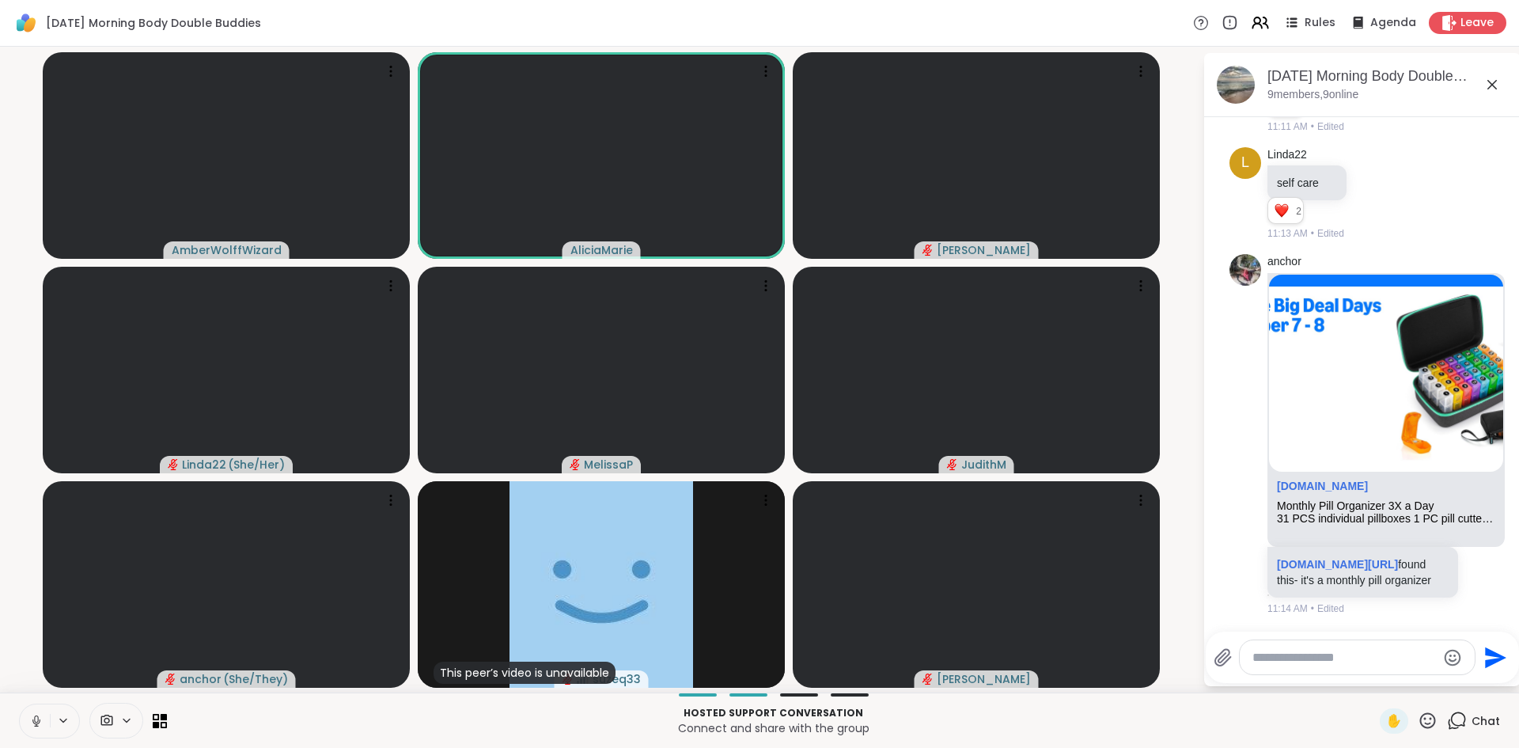
click at [36, 726] on icon at bounding box center [36, 724] width 1 height 3
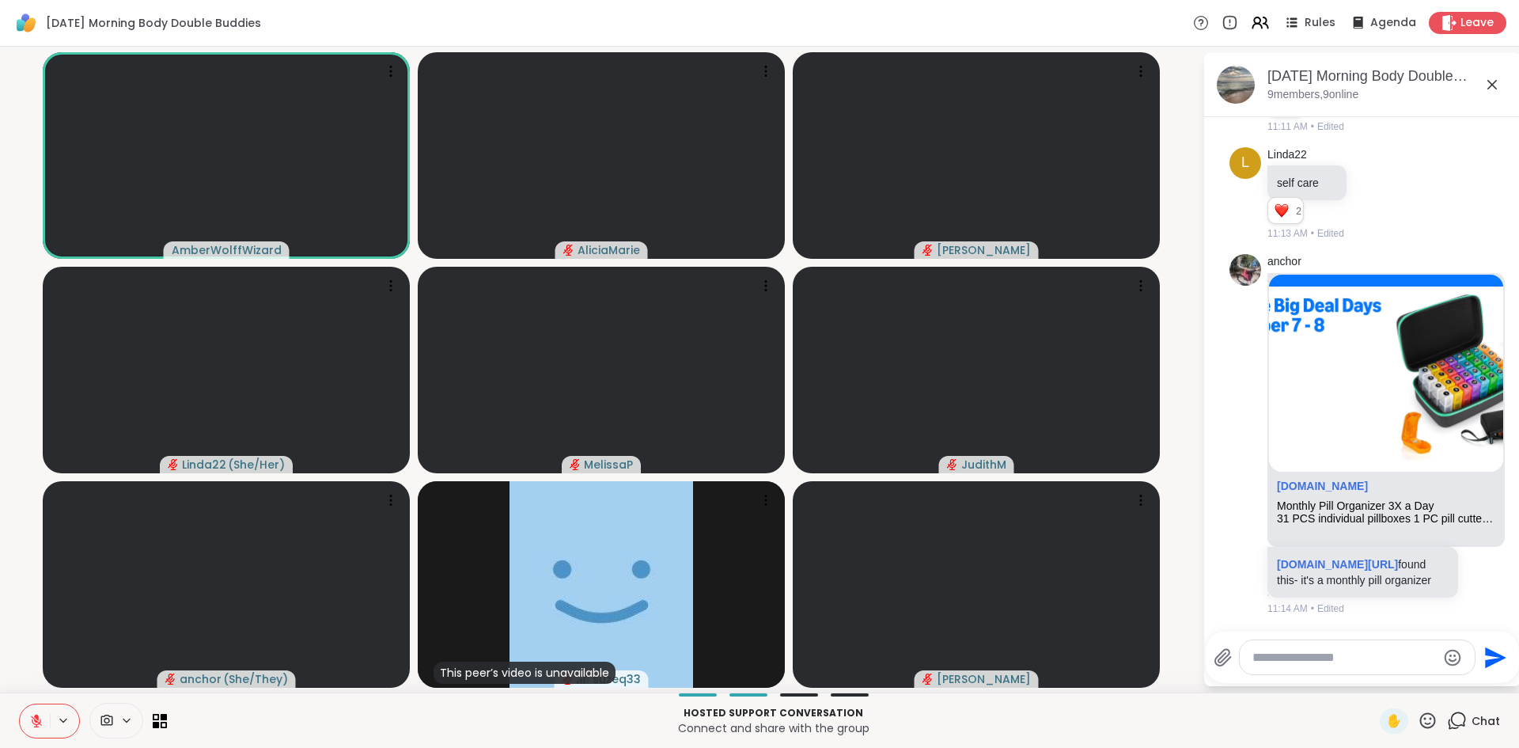
click at [40, 726] on icon at bounding box center [36, 721] width 14 height 14
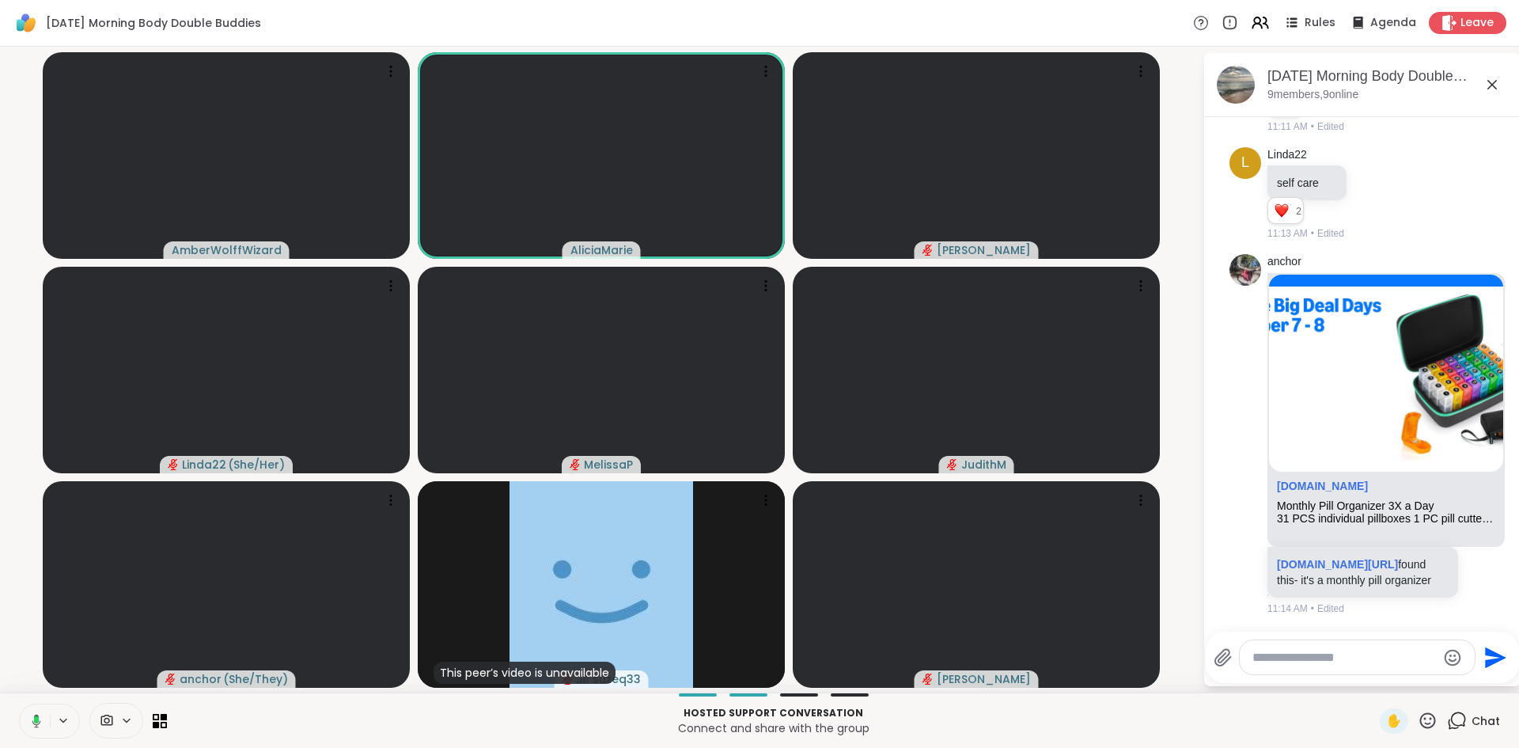
click at [39, 732] on button at bounding box center [33, 720] width 32 height 33
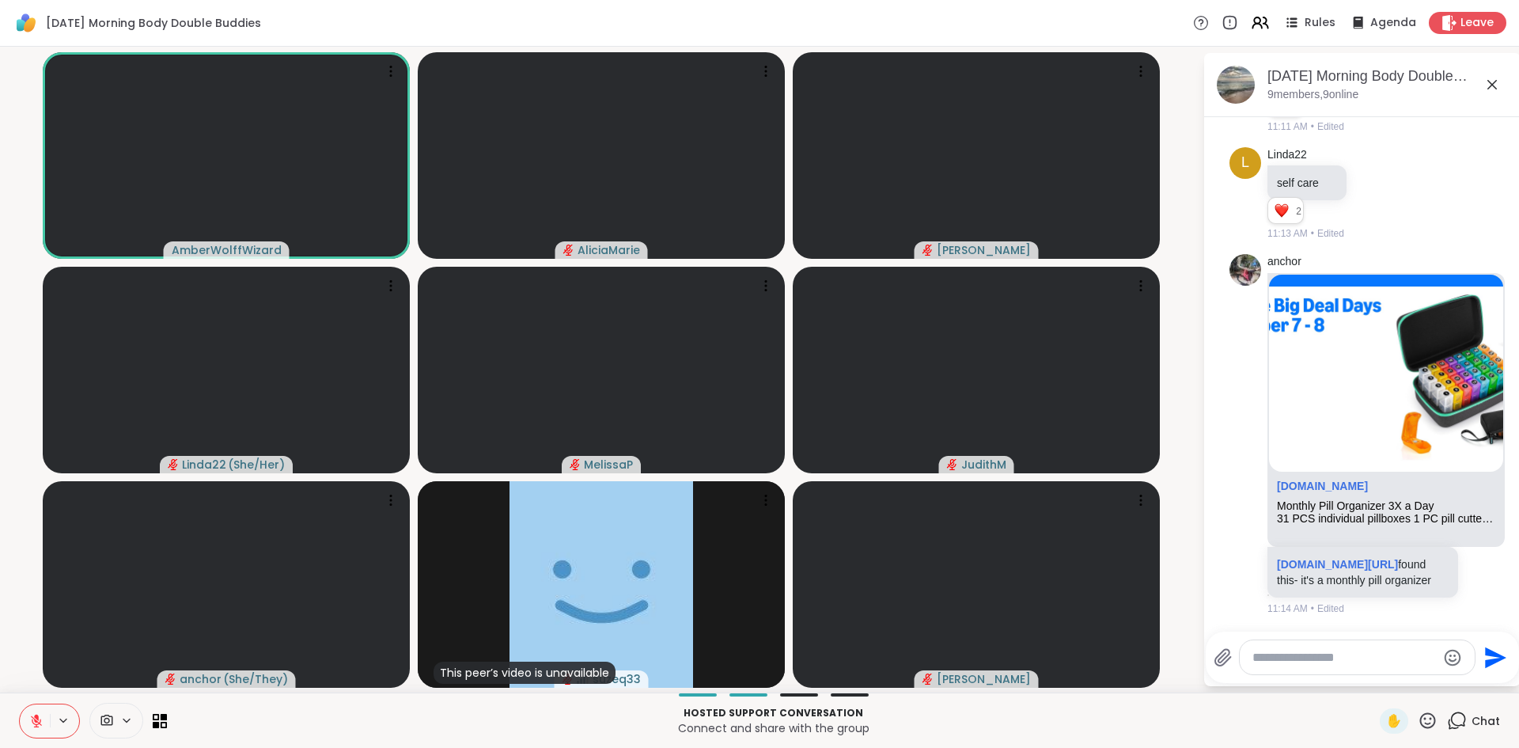
click at [38, 734] on button at bounding box center [35, 720] width 30 height 33
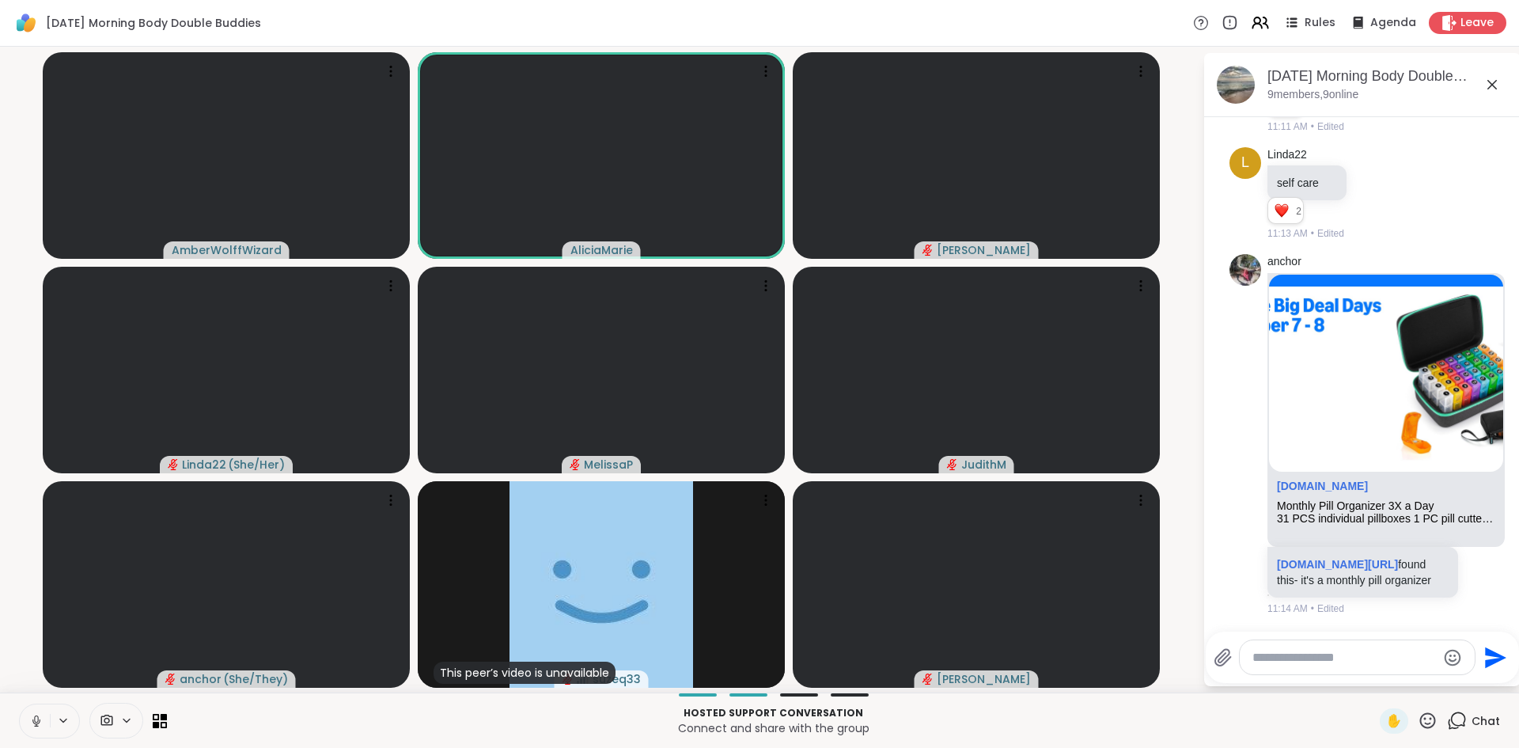
click at [32, 723] on icon at bounding box center [36, 721] width 14 height 14
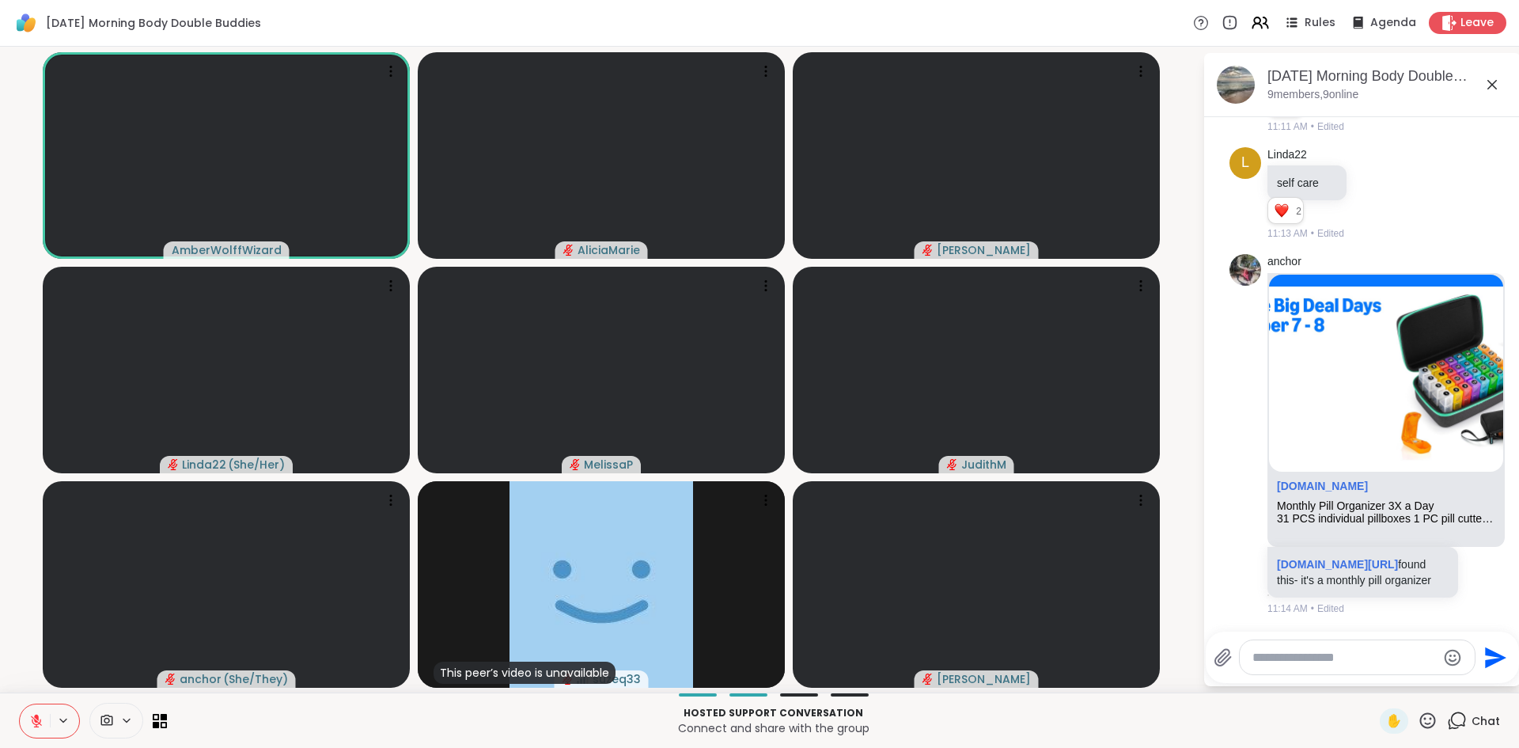
click at [1278, 673] on div at bounding box center [1357, 657] width 235 height 34
click at [1269, 647] on div at bounding box center [1357, 657] width 235 height 34
click at [1276, 658] on textarea "Type your message" at bounding box center [1345, 658] width 184 height 16
type textarea "**********"
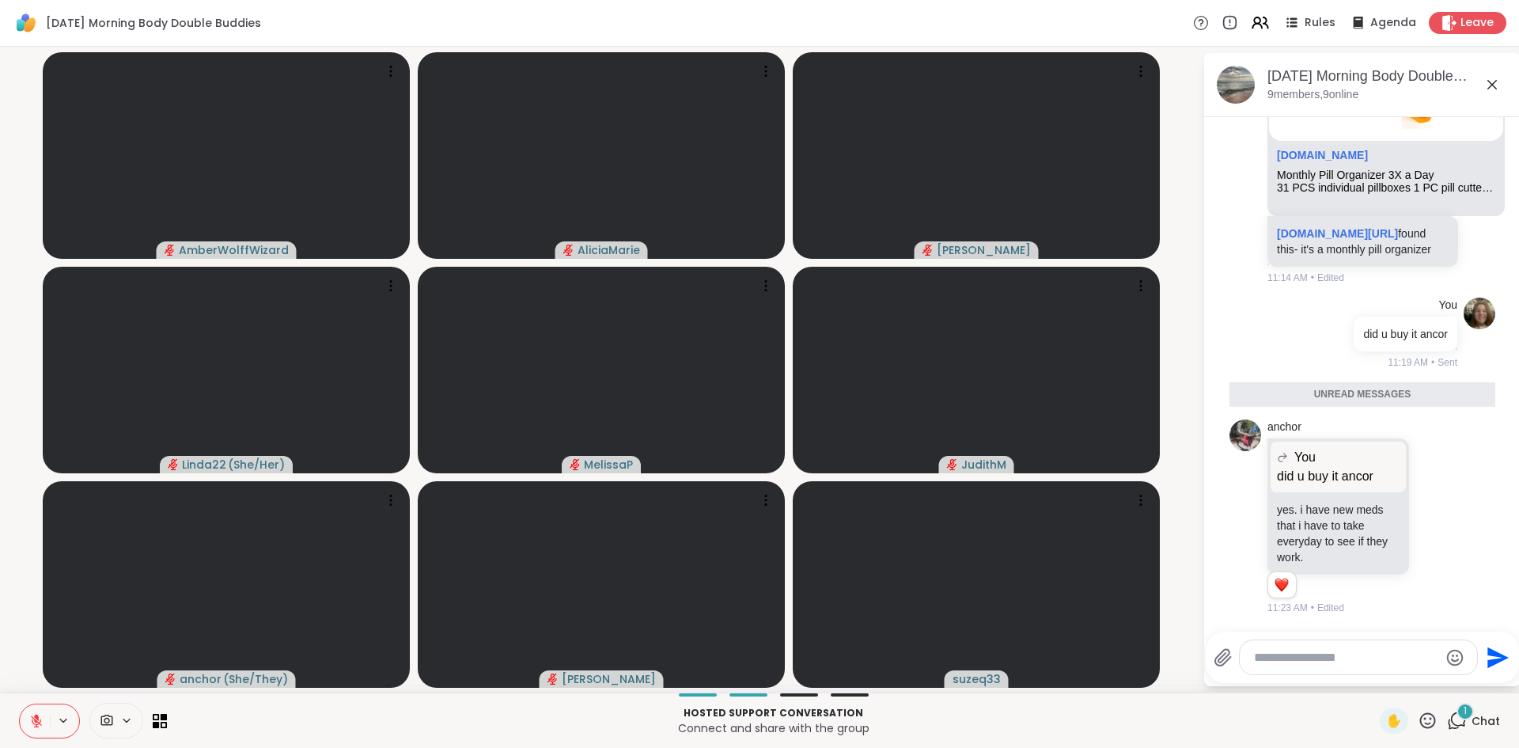
scroll to position [1149, 0]
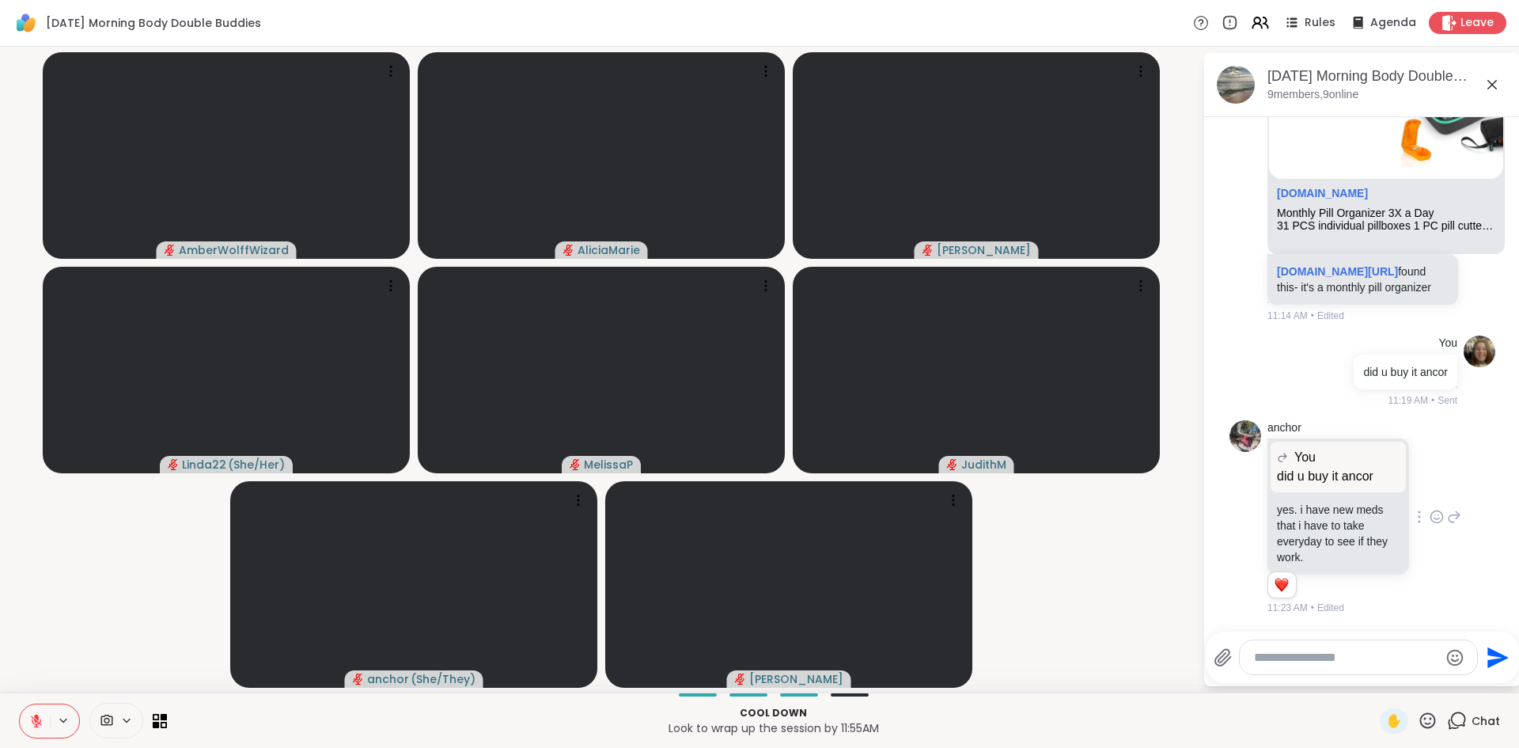
click at [1409, 572] on div "anchor You did u buy it ancor did u buy it ancor yes. i have new meds that i ha…" at bounding box center [1365, 517] width 194 height 195
drag, startPoint x: 1432, startPoint y: 616, endPoint x: 1451, endPoint y: 606, distance: 22.3
click at [1451, 606] on div "anchor You did u buy it ancor did u buy it ancor yes. i have new meds that i ha…" at bounding box center [1363, 518] width 266 height 208
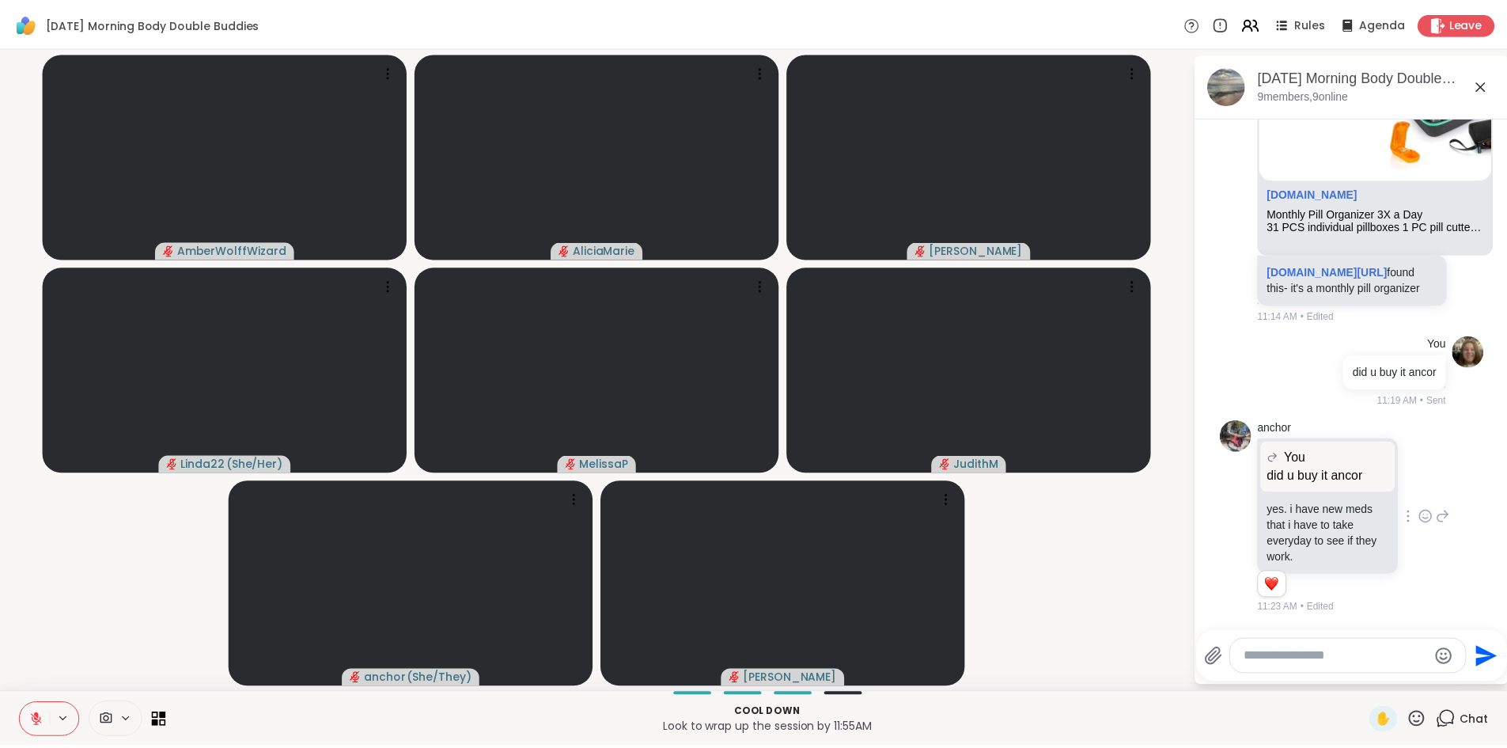
scroll to position [1281, 0]
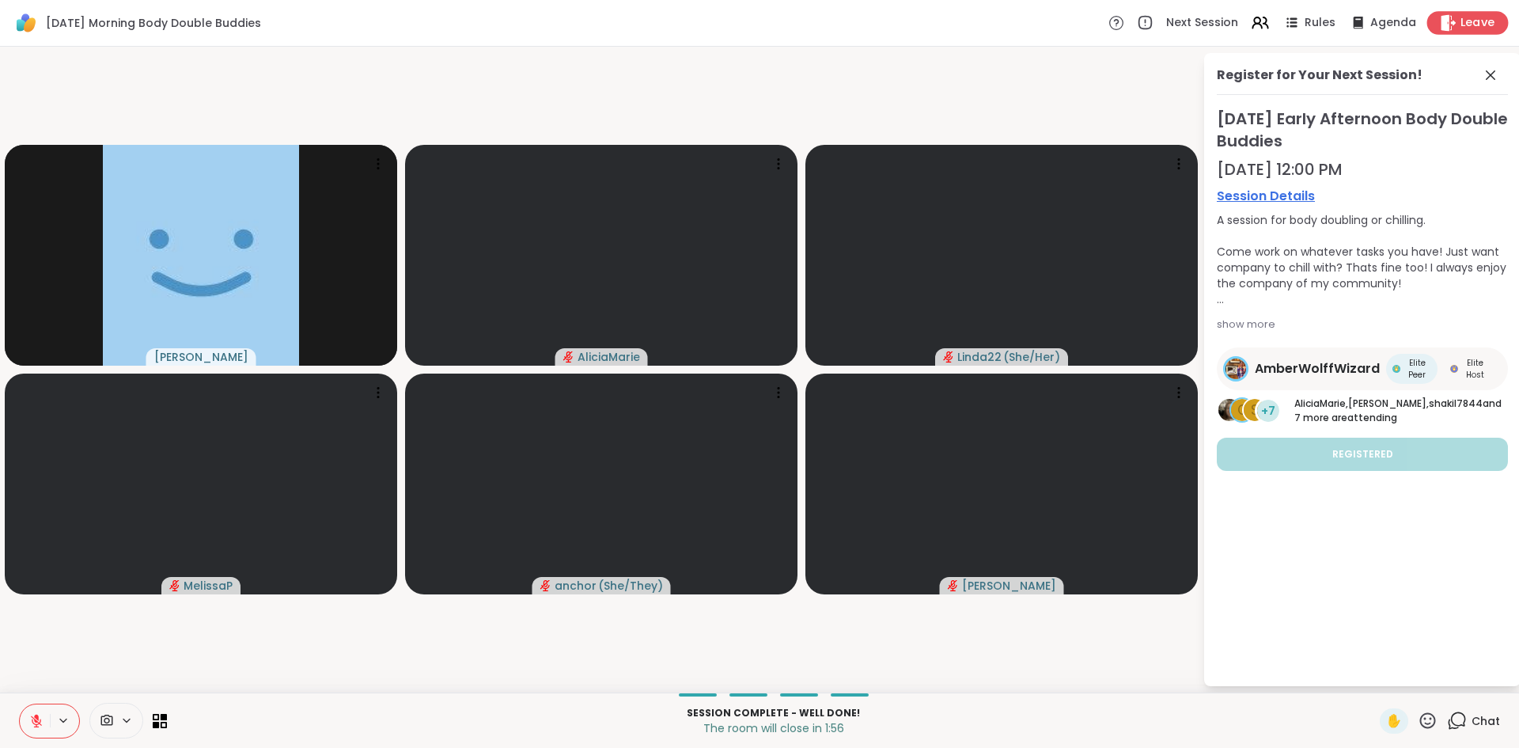
click at [1465, 28] on span "Leave" at bounding box center [1478, 23] width 35 height 17
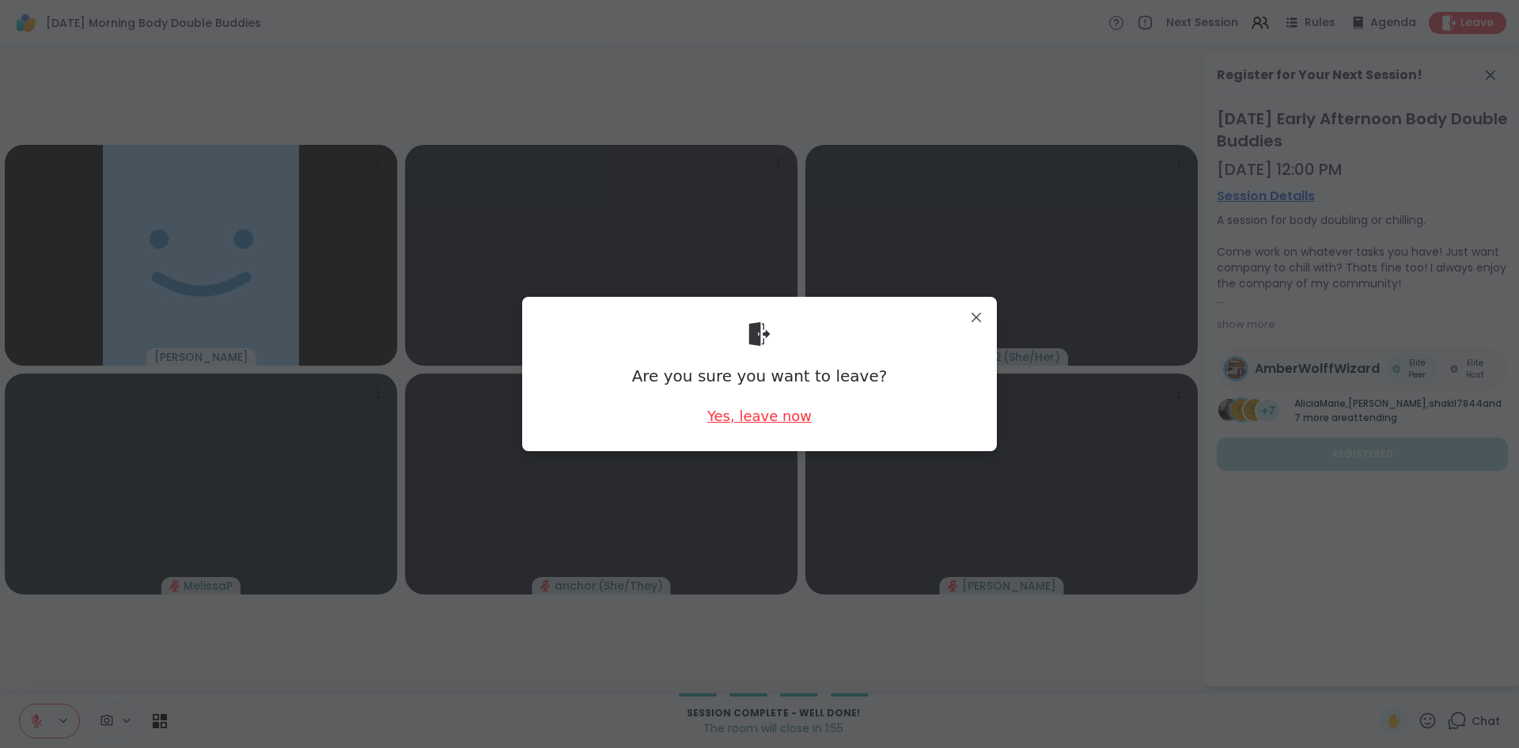
click at [781, 425] on div "Yes, leave now" at bounding box center [759, 416] width 104 height 20
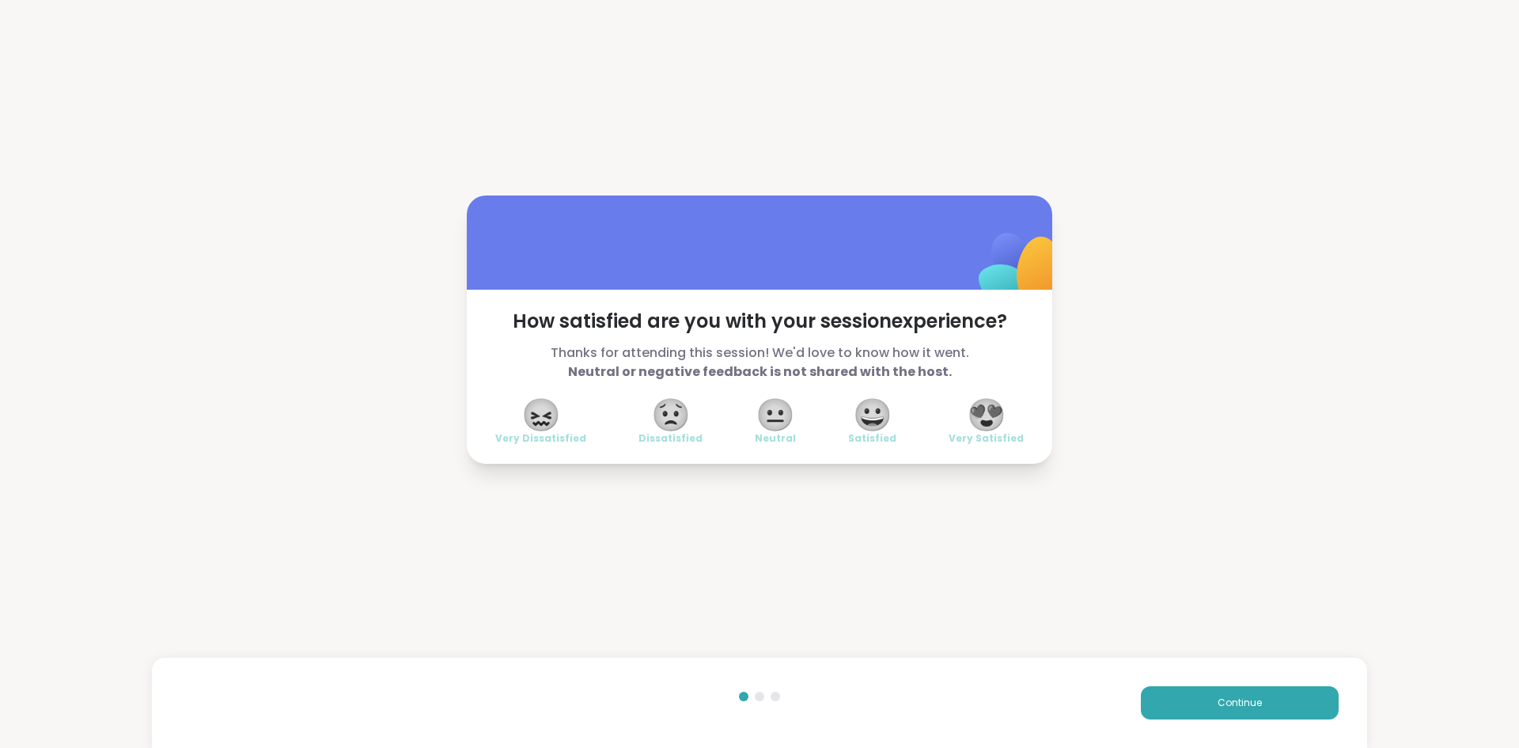
click at [992, 411] on span "😍" at bounding box center [987, 414] width 40 height 28
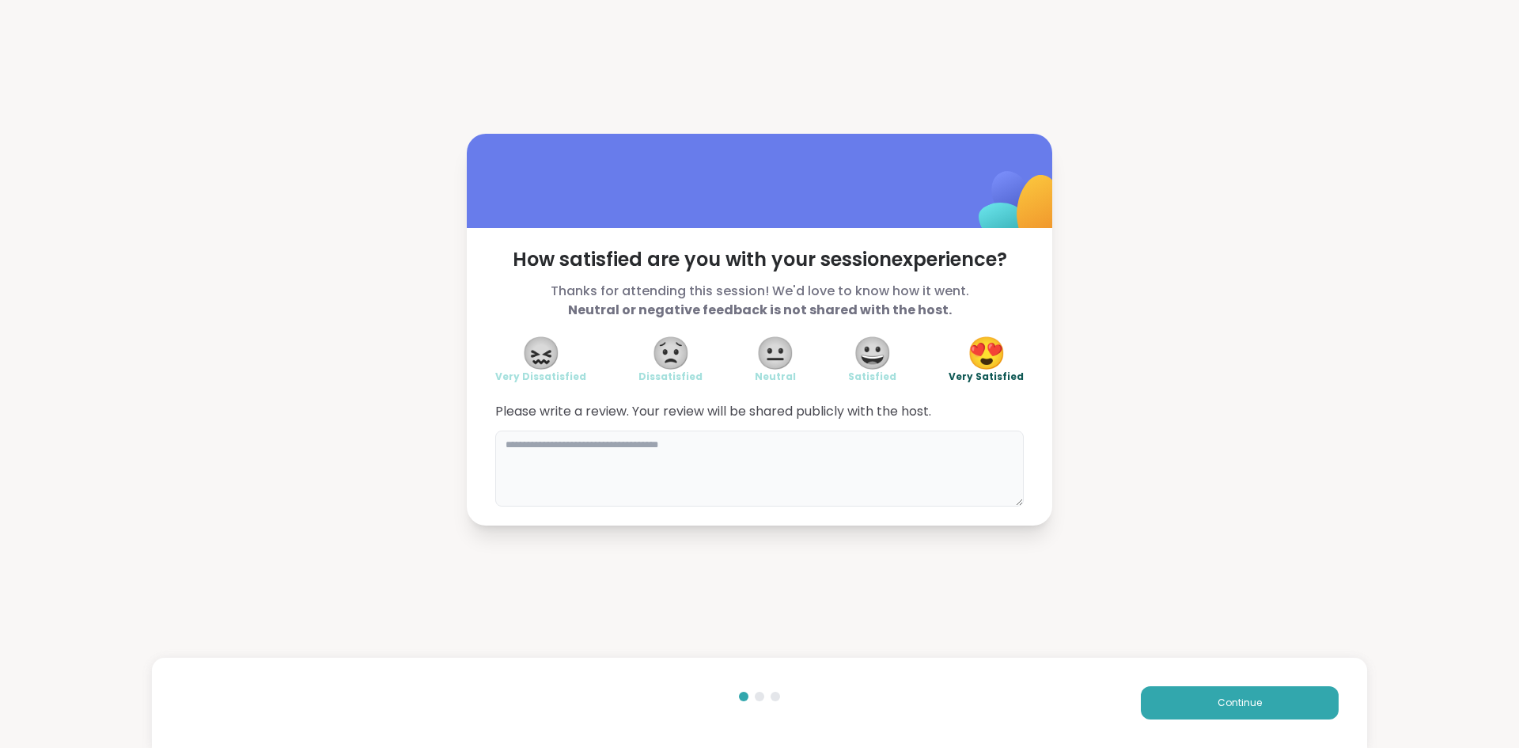
click at [835, 468] on textarea at bounding box center [759, 468] width 529 height 76
type textarea "**********"
click at [1235, 695] on button "Continue" at bounding box center [1240, 702] width 198 height 33
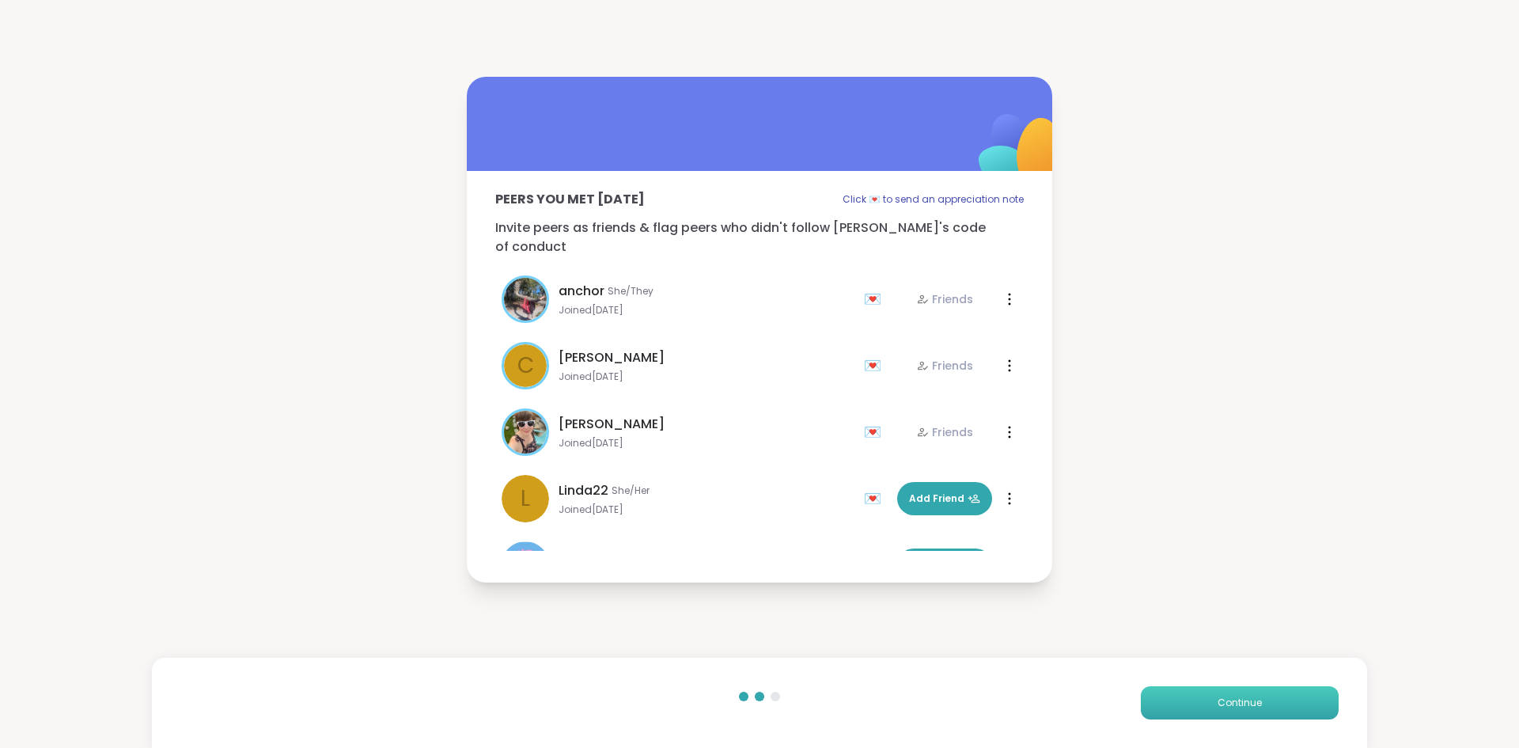
click at [1242, 715] on button "Continue" at bounding box center [1240, 702] width 198 height 33
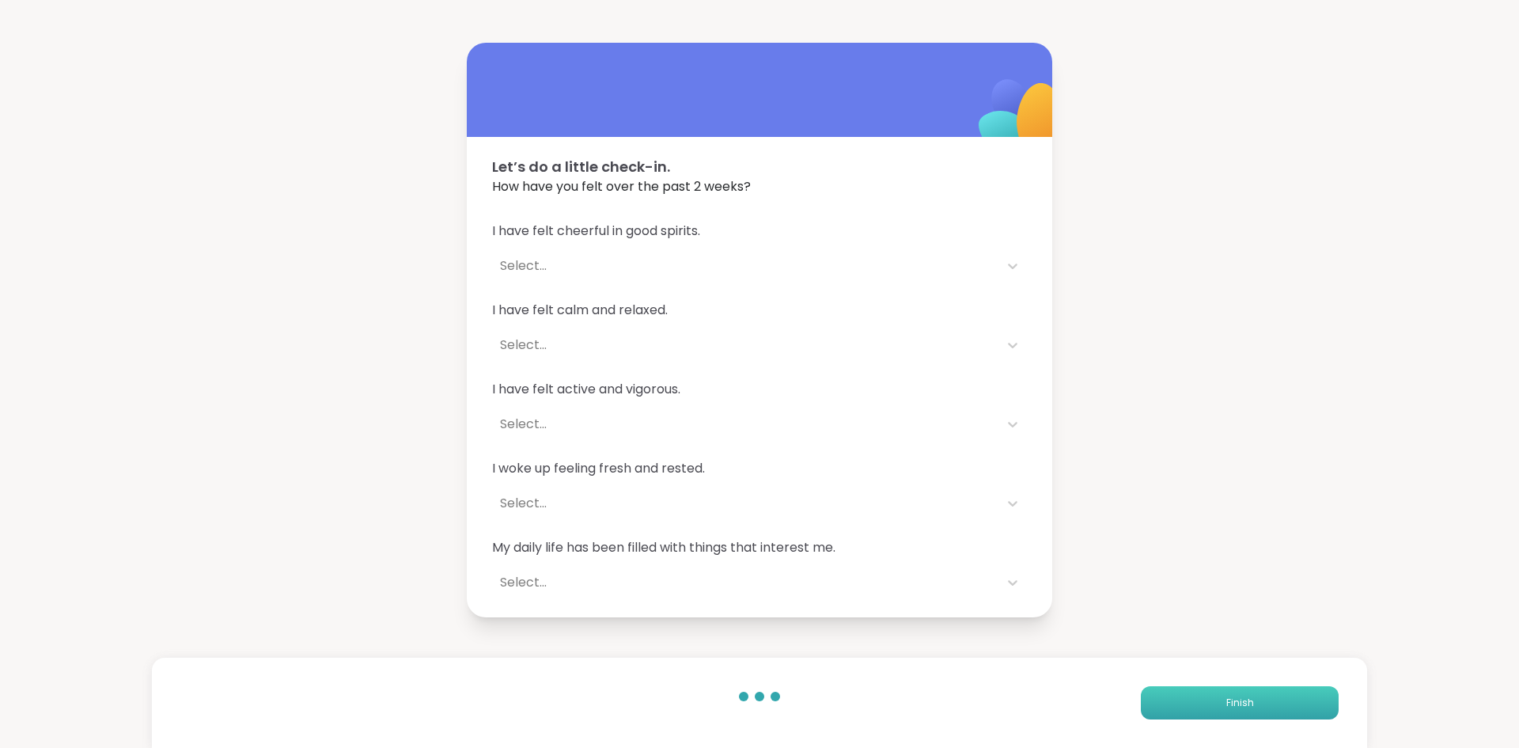
click at [1243, 699] on button "Finish" at bounding box center [1240, 702] width 198 height 33
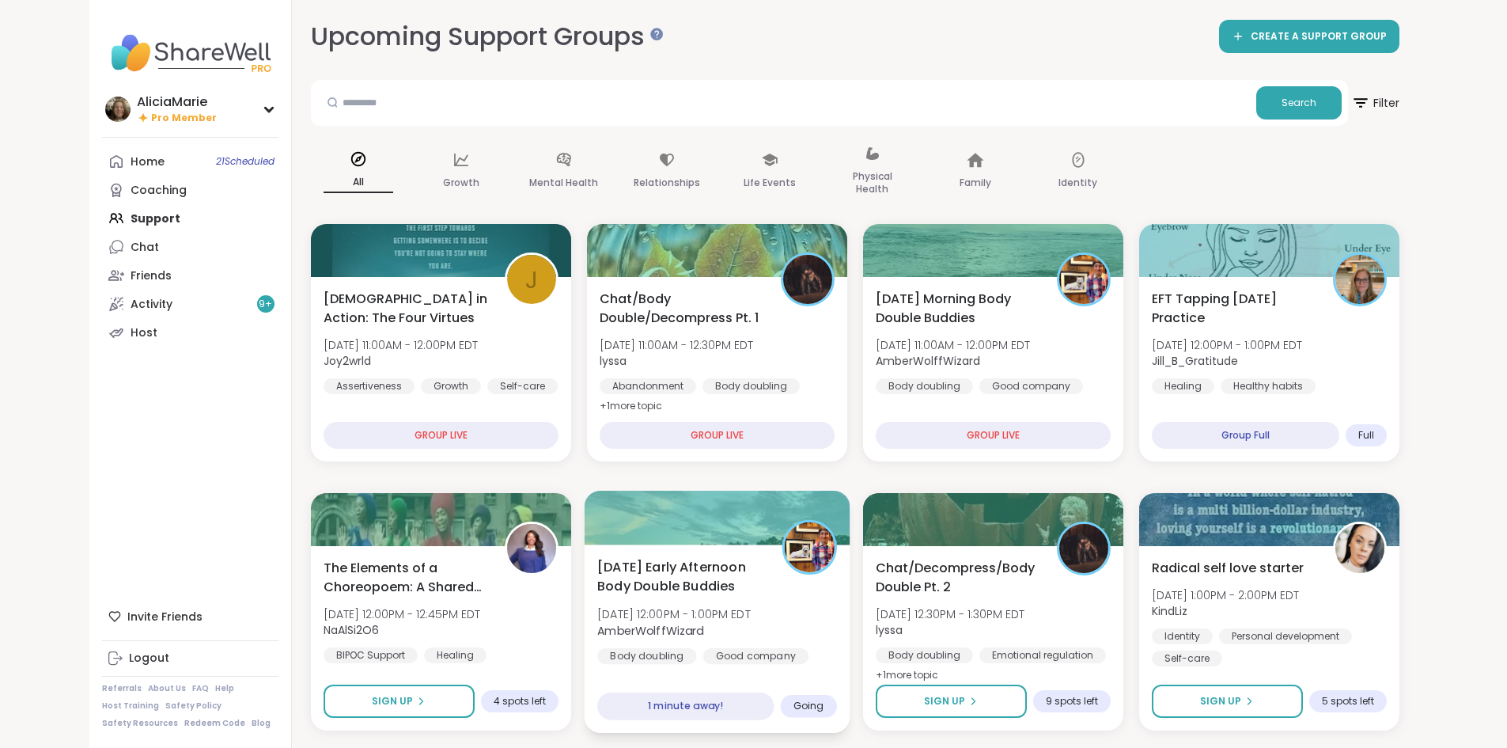
click at [722, 602] on div "Wednesday Early Afternoon Body Double Buddies Wed, Oct 08 | 12:00PM - 1:00PM ED…" at bounding box center [717, 621] width 240 height 129
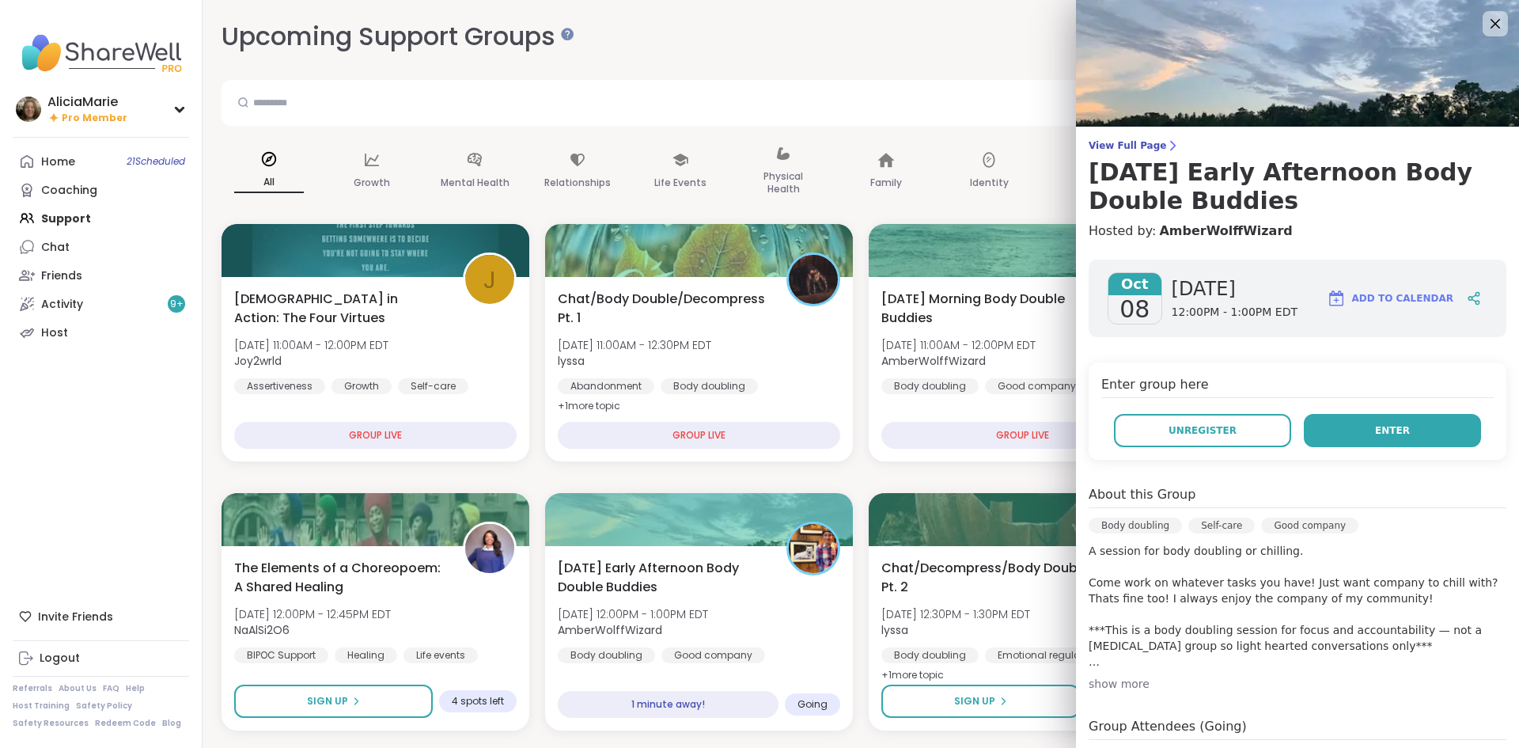
click at [1332, 425] on button "Enter" at bounding box center [1392, 430] width 177 height 33
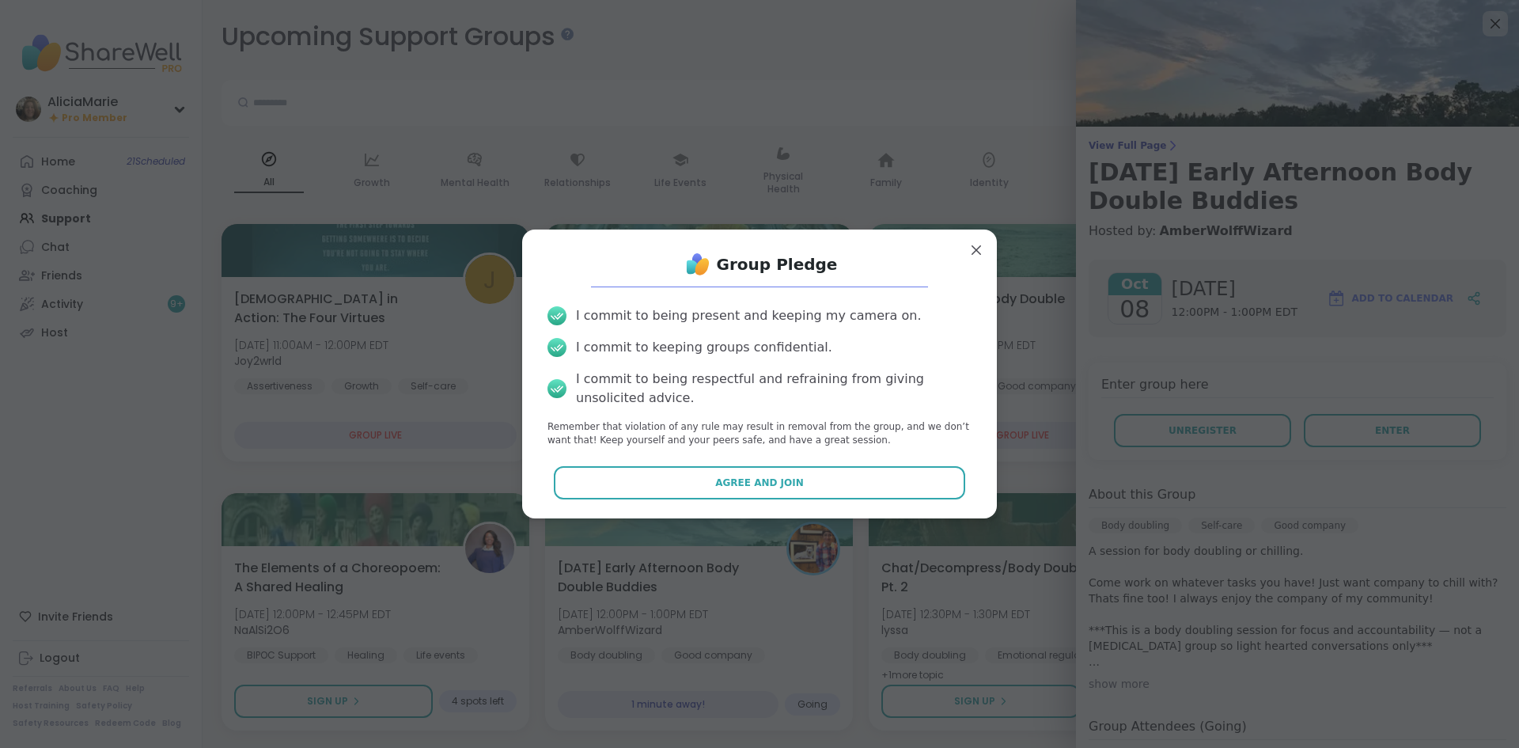
click at [904, 463] on div "Group Pledge I commit to being present and keeping my camera on. I commit to ke…" at bounding box center [759, 373] width 449 height 263
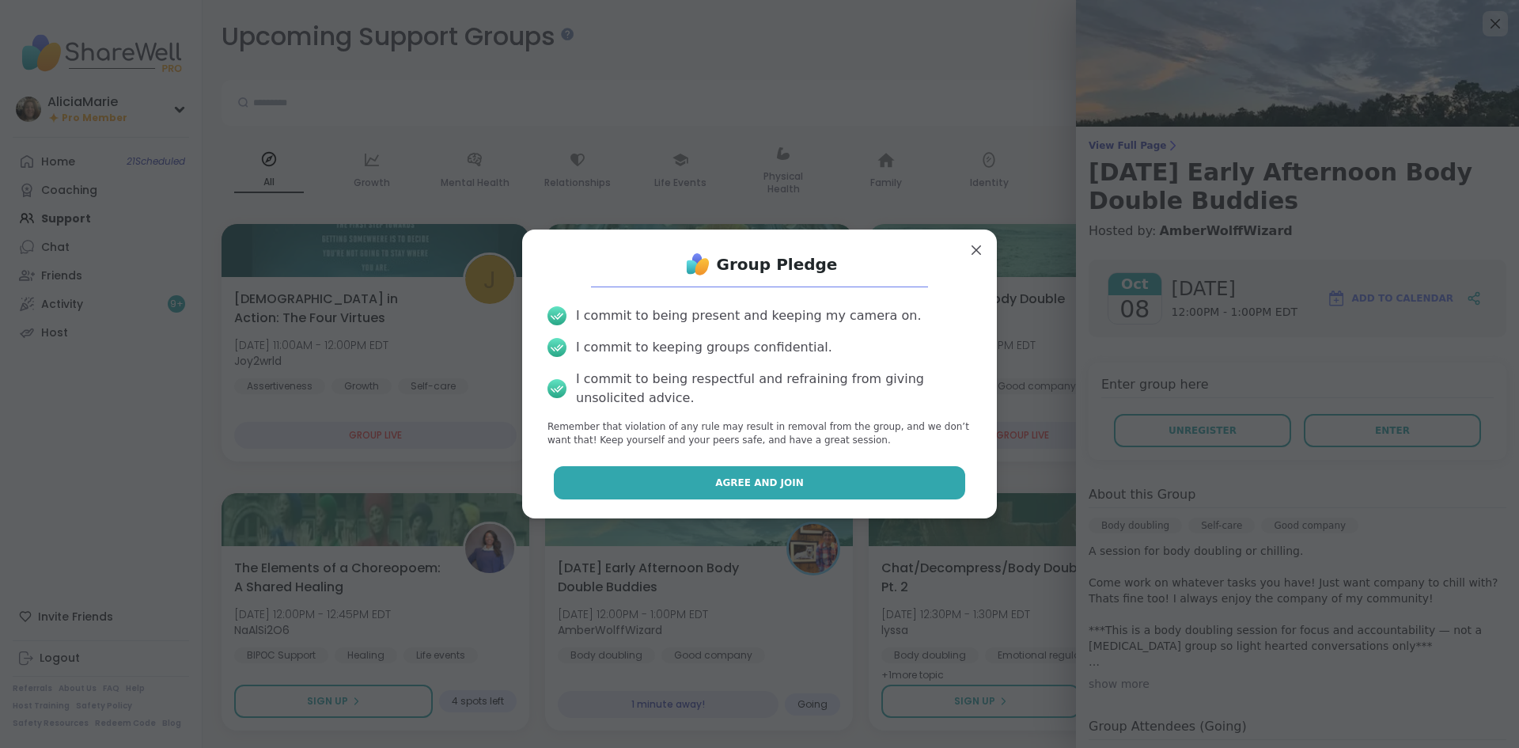
click at [913, 486] on button "Agree and Join" at bounding box center [760, 482] width 412 height 33
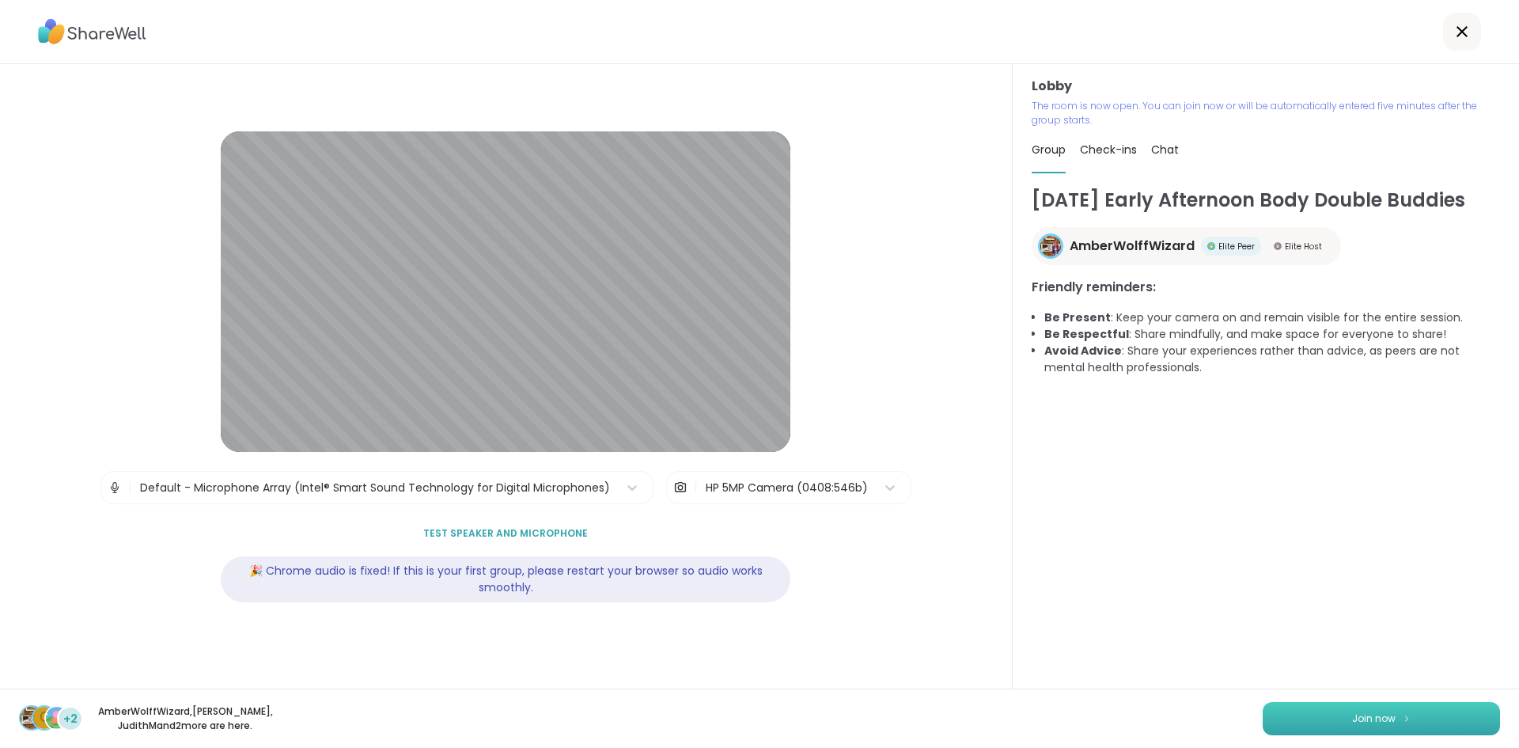
click at [1367, 713] on span "Join now" at bounding box center [1374, 718] width 44 height 14
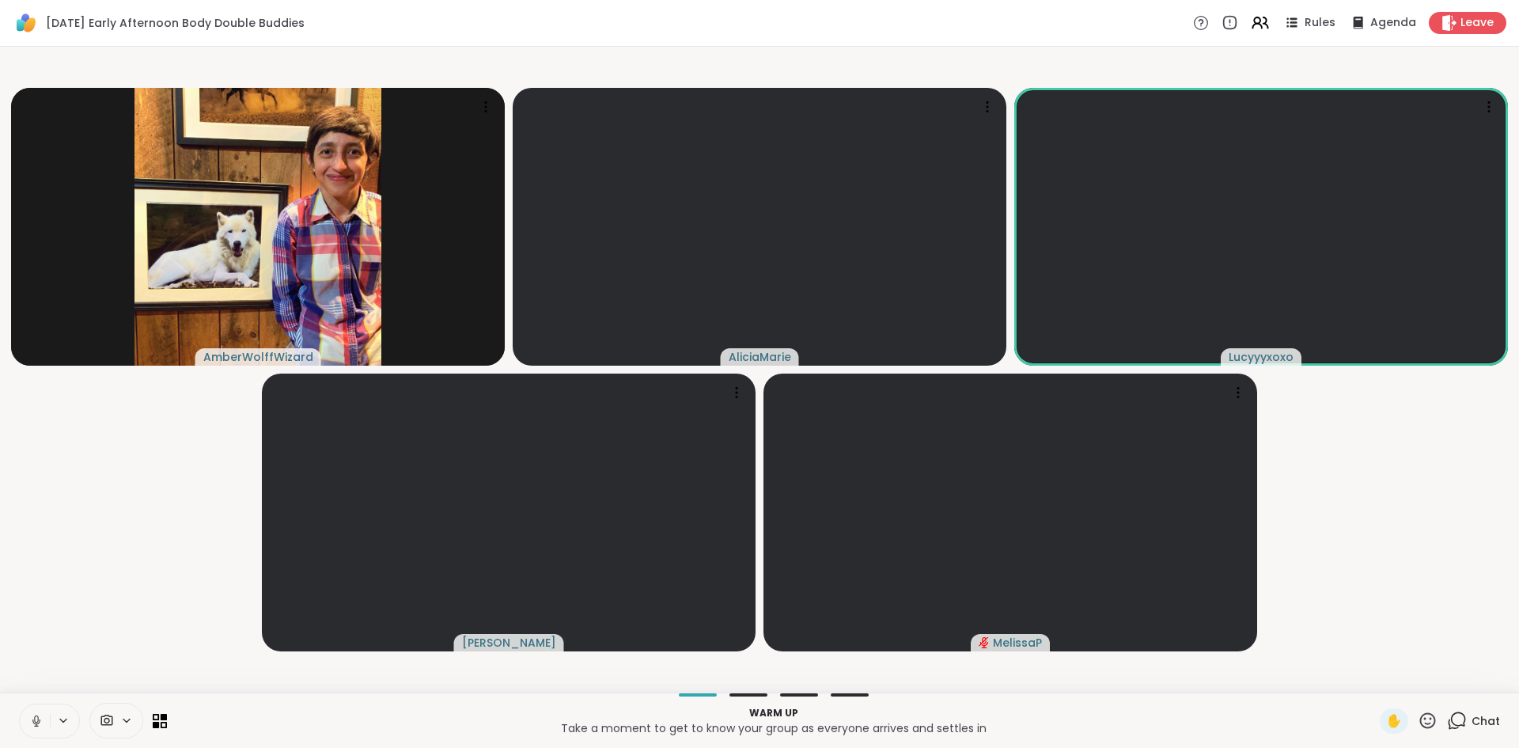
click at [35, 712] on button at bounding box center [35, 720] width 30 height 33
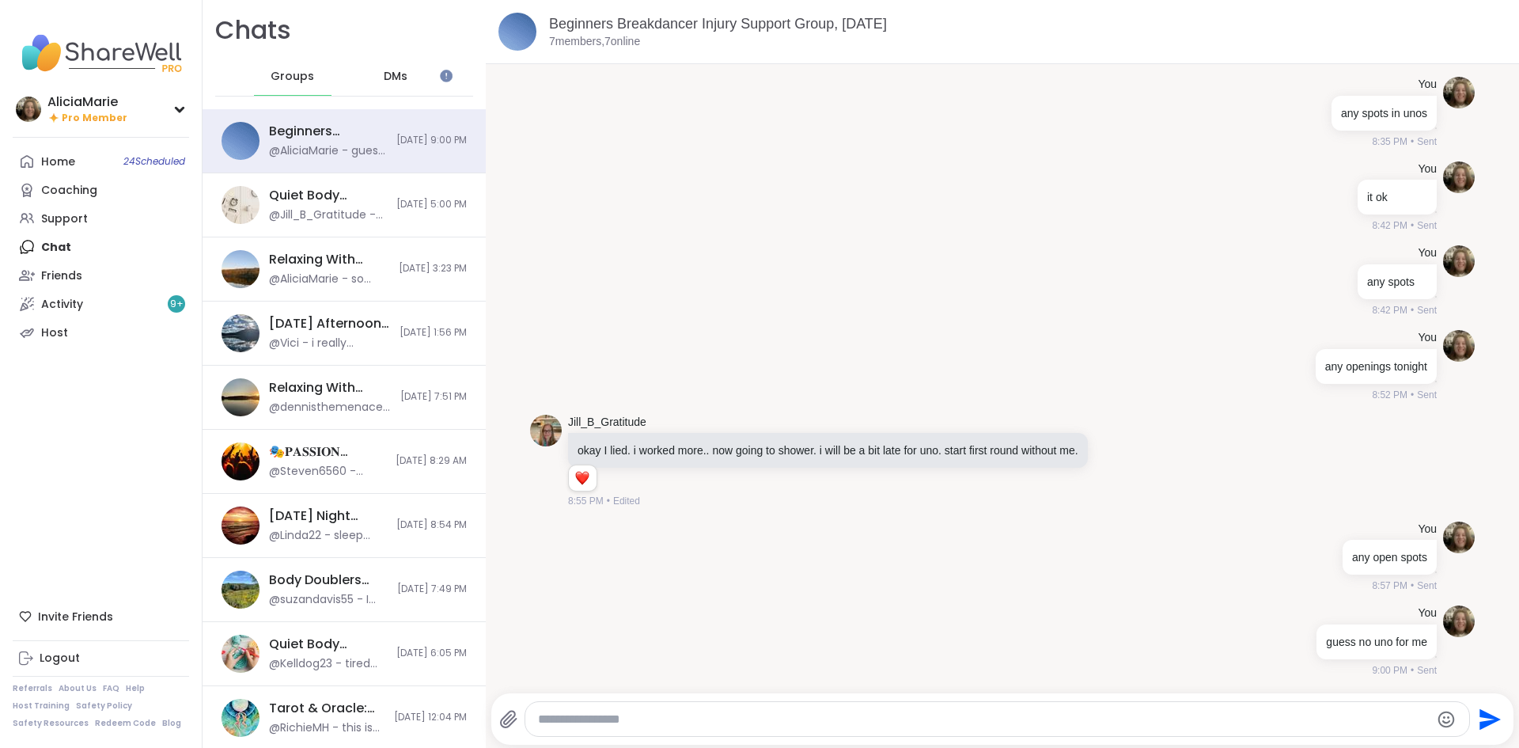
scroll to position [1295, 0]
click at [136, 248] on div "Home 21 Scheduled Coaching Support Chat 4 Friends Activity 9 + Host" at bounding box center [101, 246] width 176 height 199
click at [106, 167] on link "Home 21 Scheduled" at bounding box center [101, 161] width 176 height 28
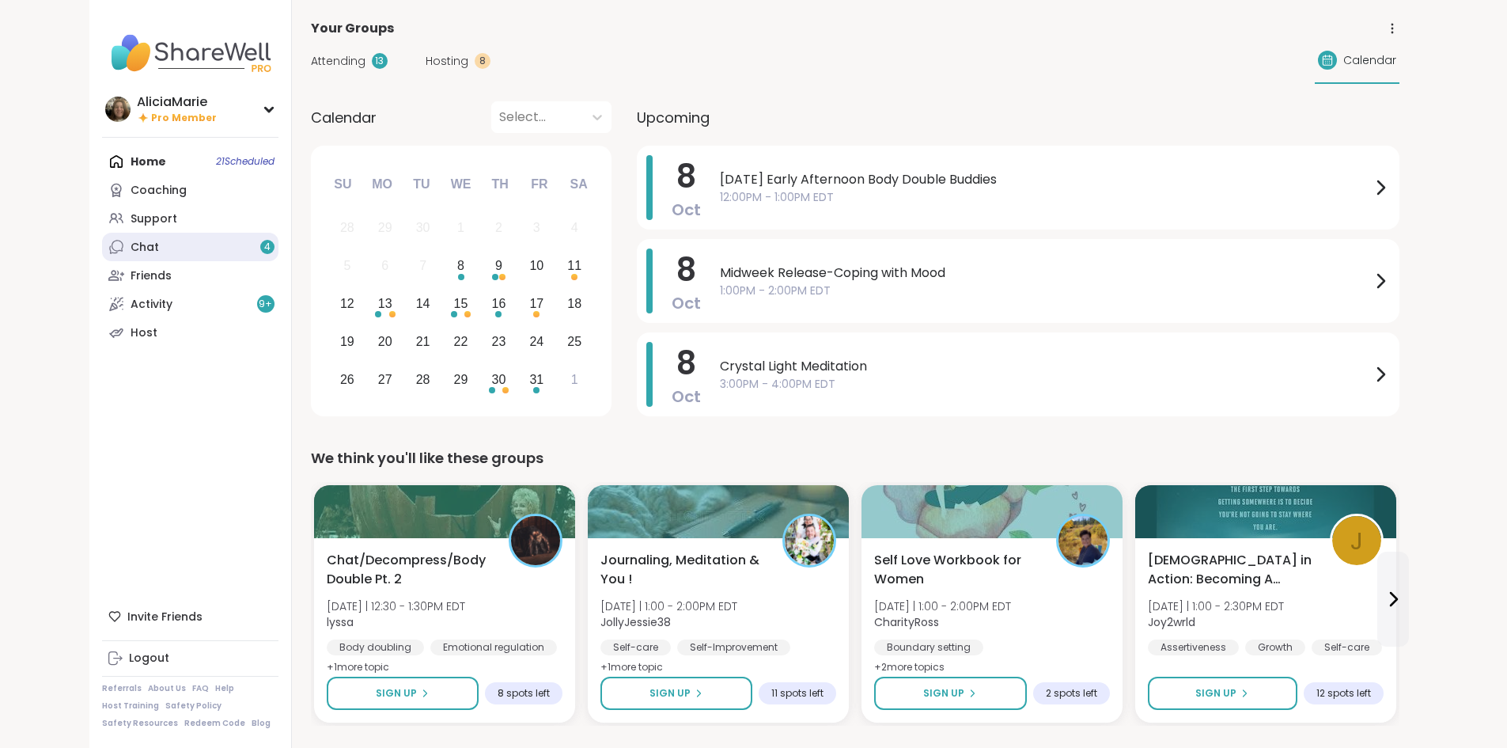
click at [142, 247] on link "Chat 4" at bounding box center [190, 247] width 176 height 28
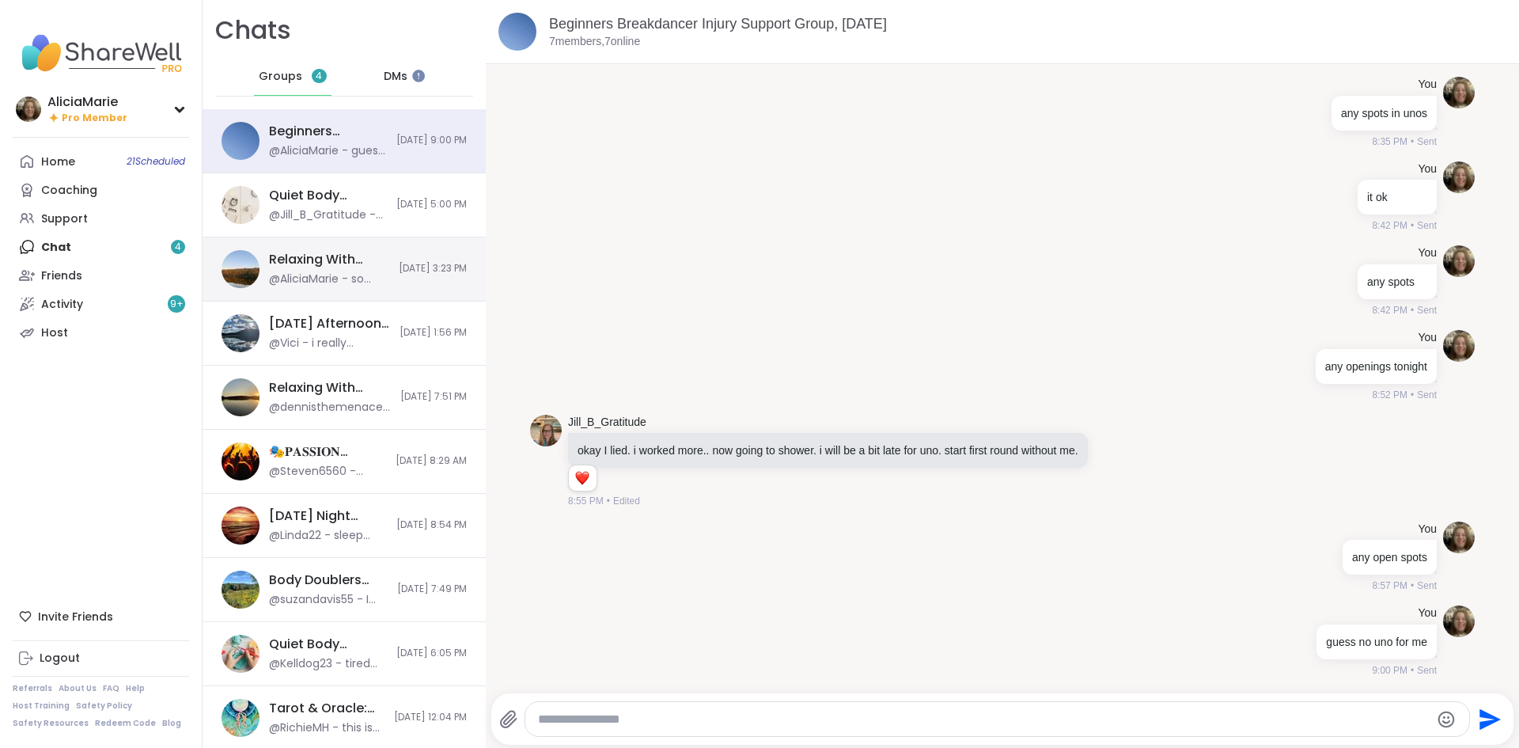
click at [279, 239] on div "Relaxing With Friends: Affirmation Nation Pt 2!, Oct 06 @AliciaMarie - so glad …" at bounding box center [344, 269] width 283 height 64
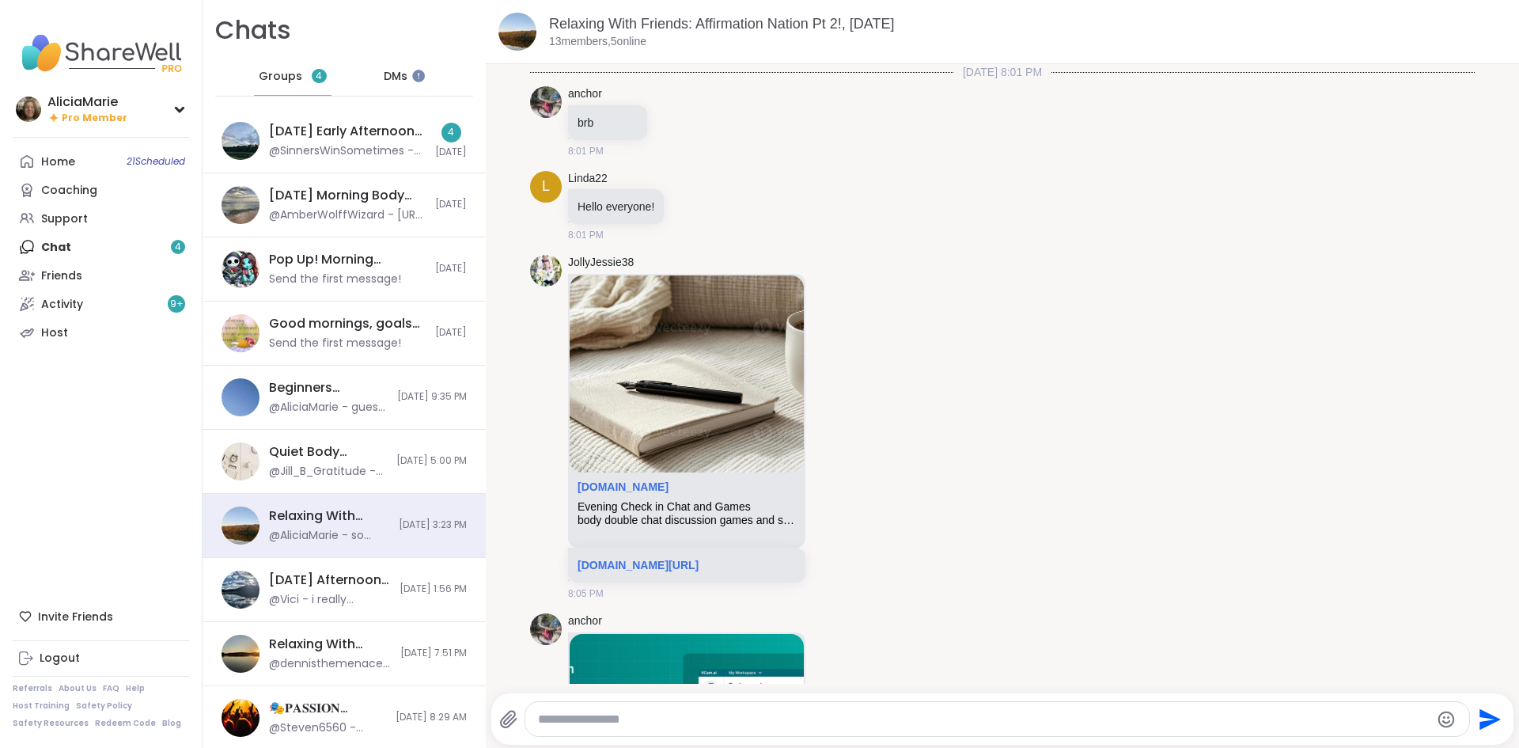
scroll to position [2987, 0]
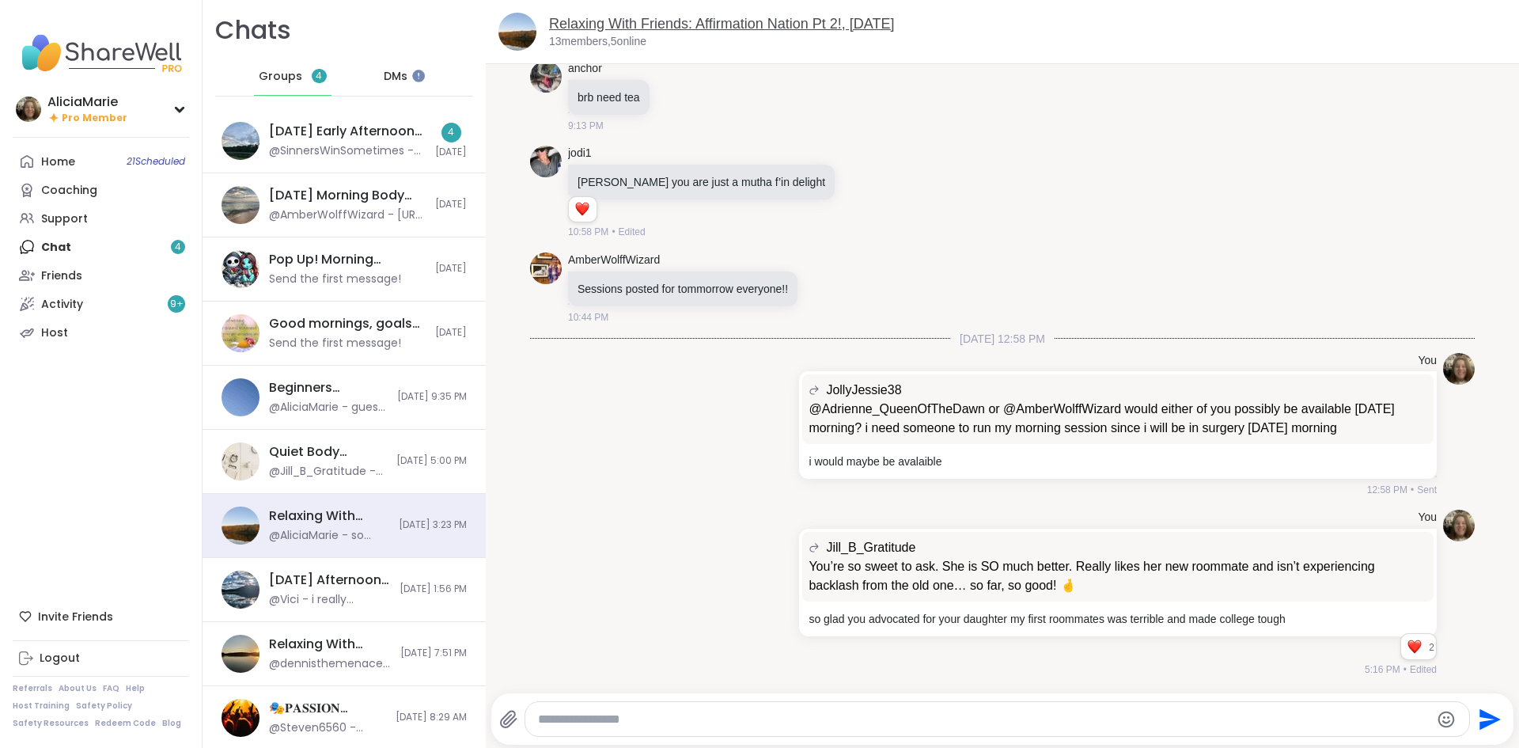
click at [635, 28] on link "Relaxing With Friends: Affirmation Nation Pt 2!, [DATE]" at bounding box center [722, 24] width 346 height 16
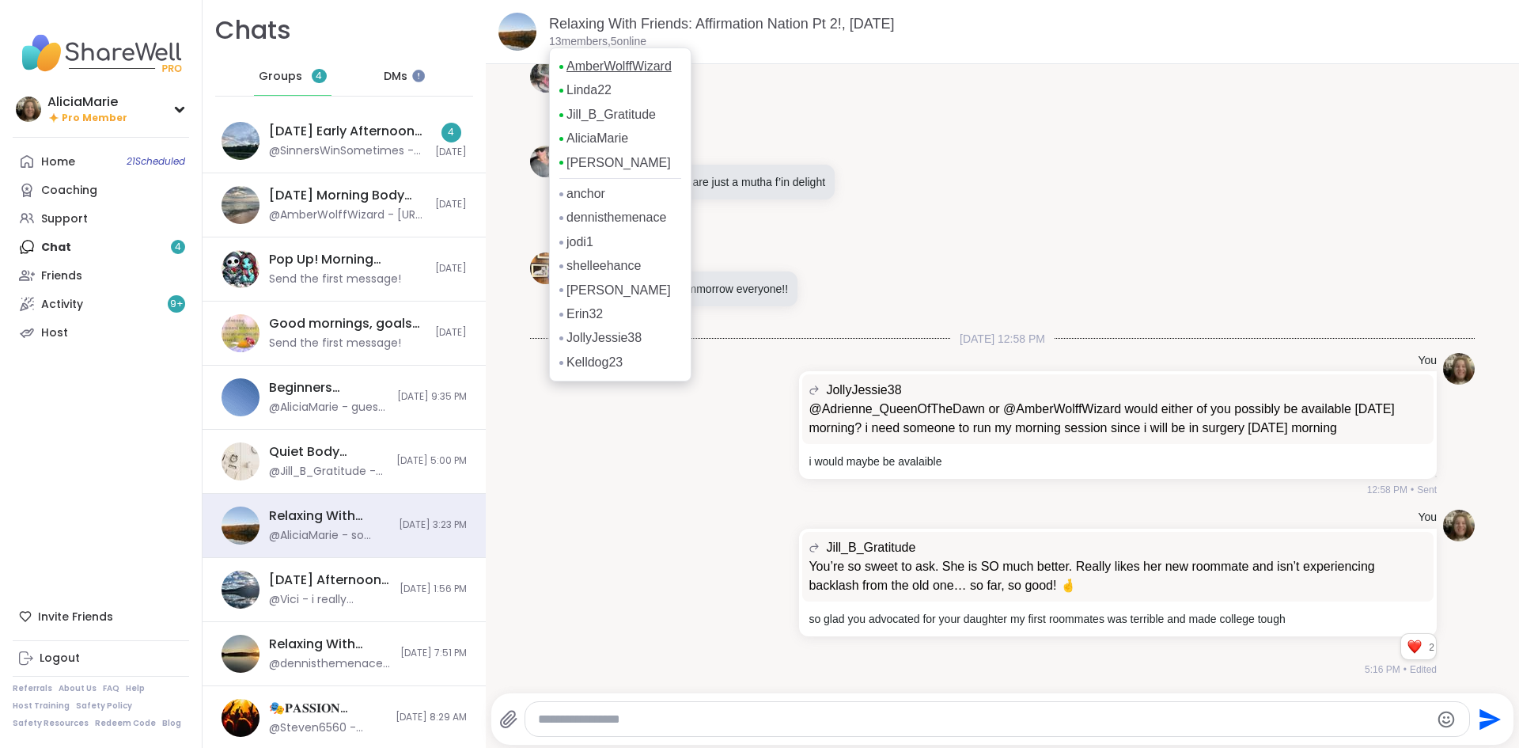
click at [613, 74] on link "AmberWolffWizard" at bounding box center [619, 66] width 105 height 17
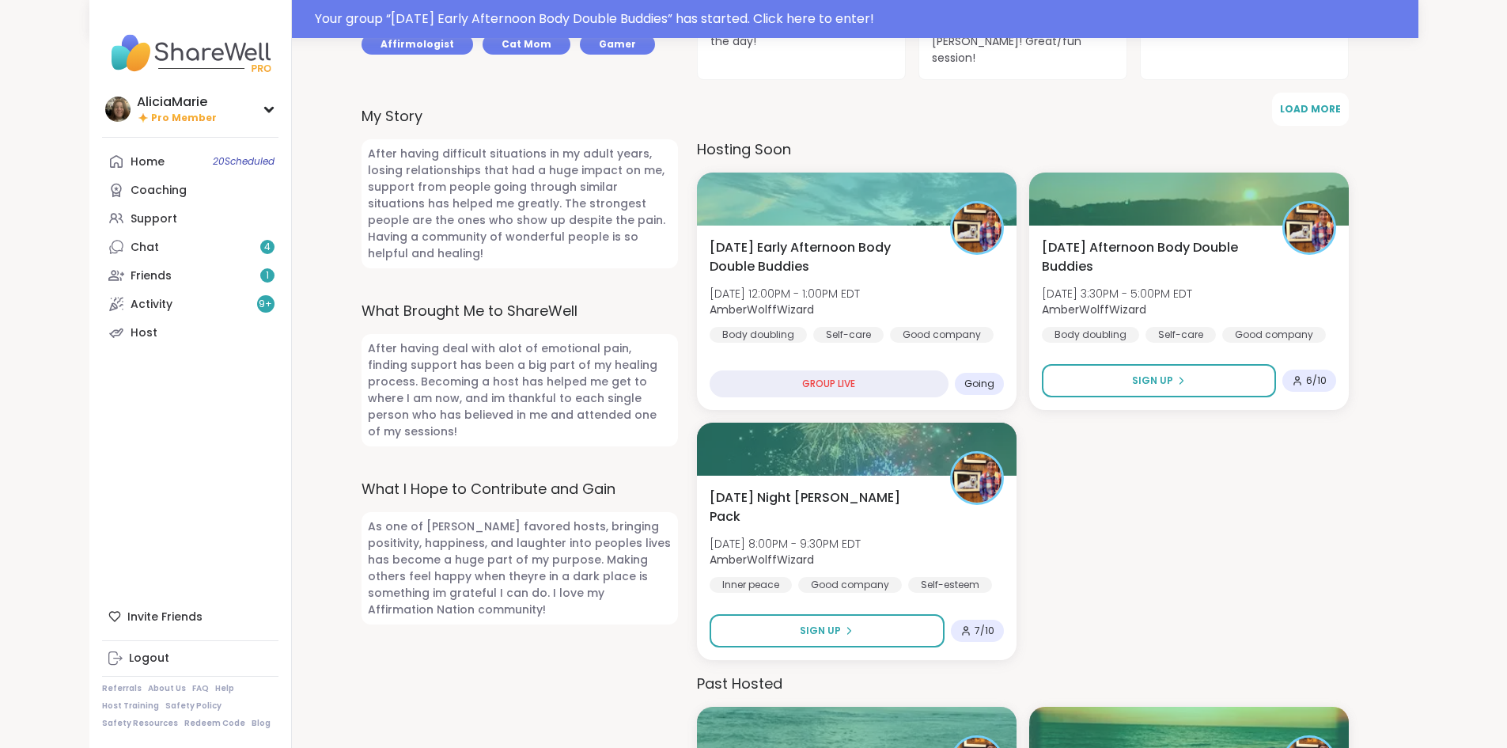
scroll to position [581, 0]
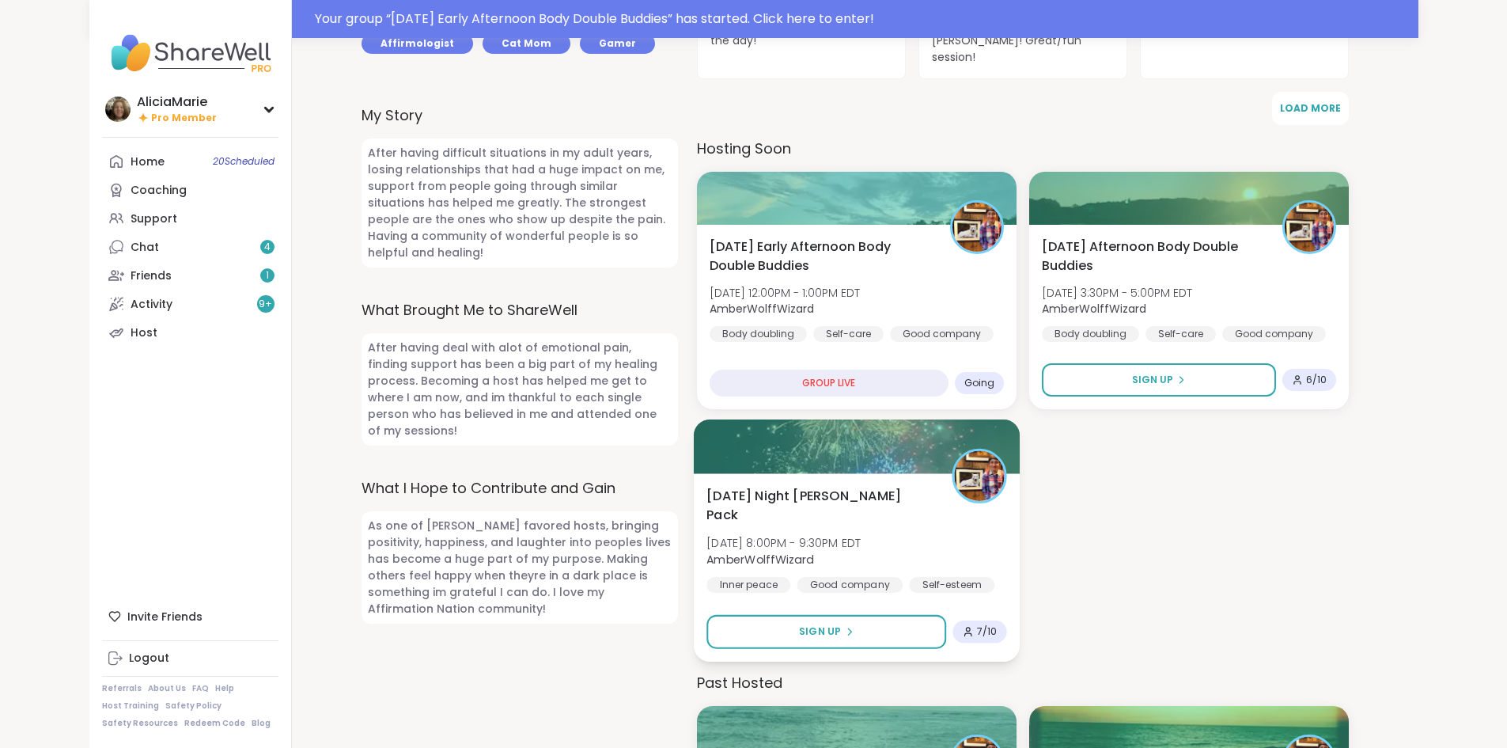
click at [859, 642] on div "Wednesday Night Wolff Pack Wed, Oct 08 | 8:00PM - 9:30PM EDT AmberWolffWizard I…" at bounding box center [856, 568] width 326 height 188
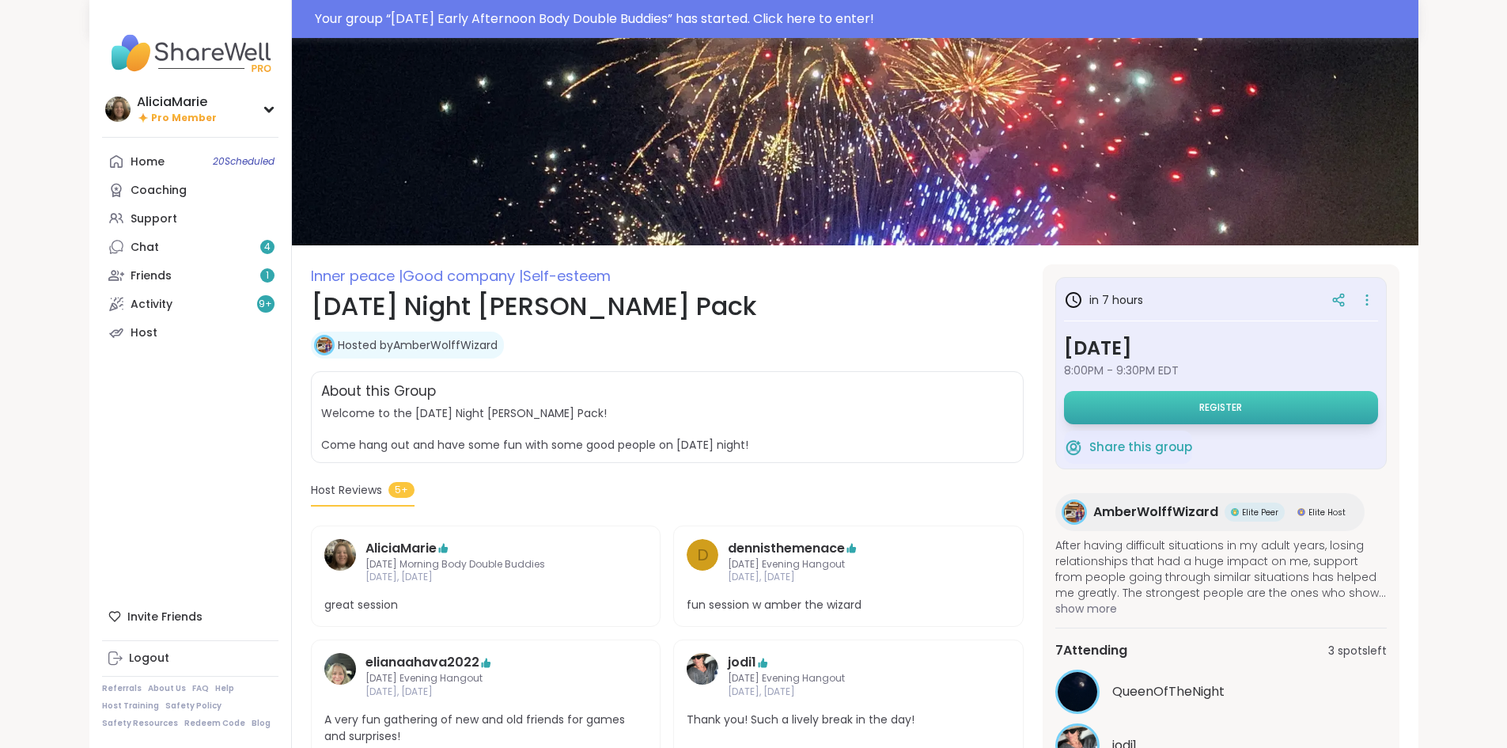
drag, startPoint x: 1250, startPoint y: 410, endPoint x: 1188, endPoint y: 410, distance: 61.7
click at [1188, 410] on button "Register" at bounding box center [1221, 407] width 314 height 33
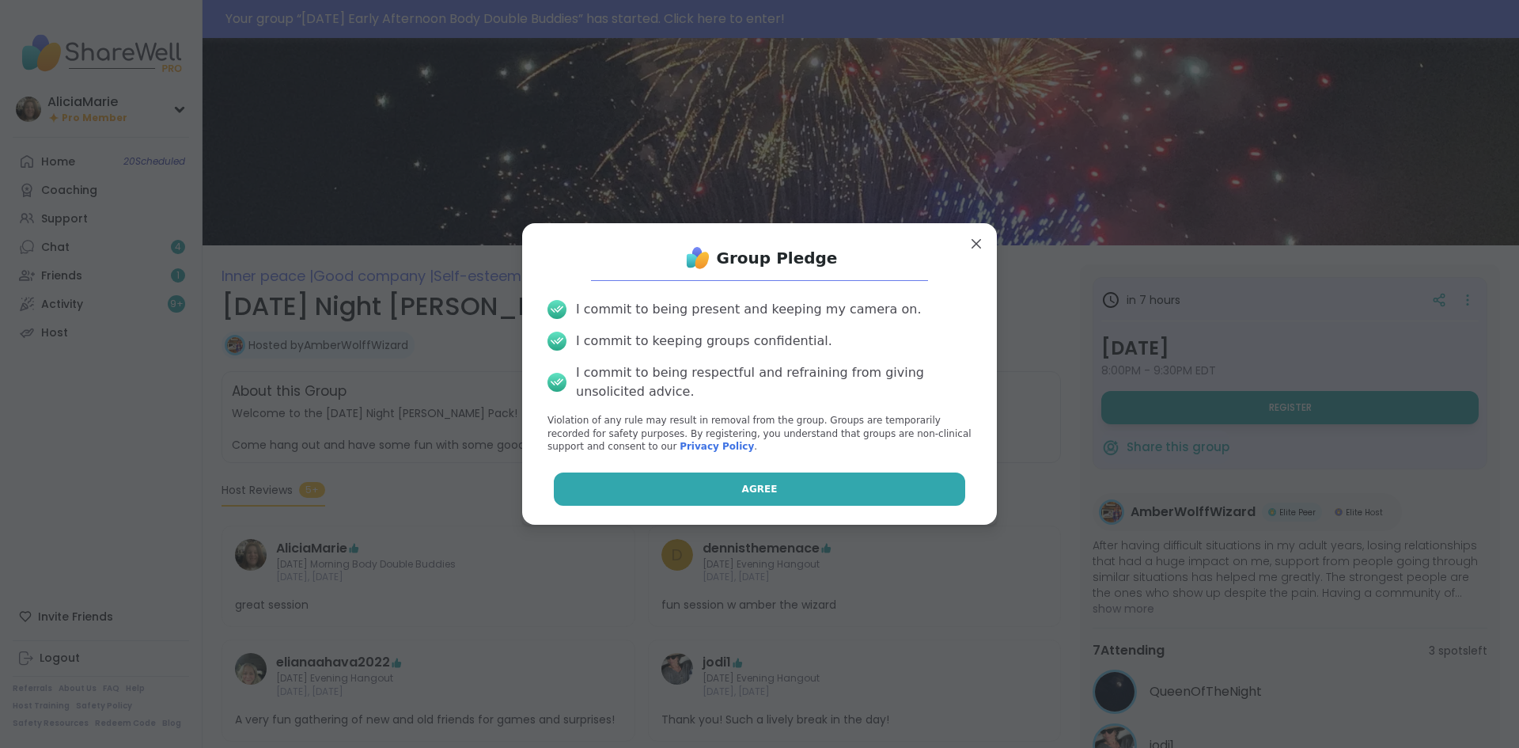
click at [904, 482] on button "Agree" at bounding box center [760, 488] width 412 height 33
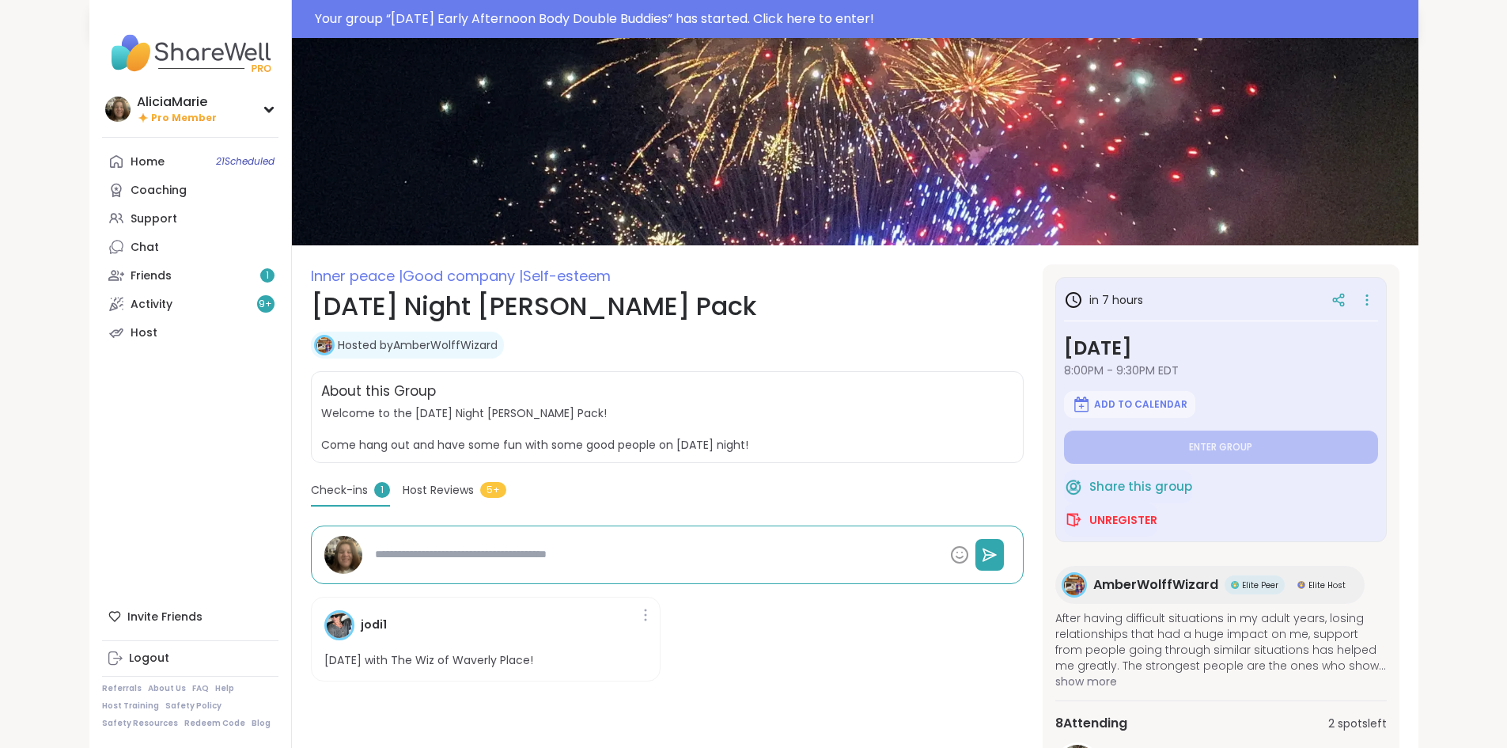
type textarea "*"
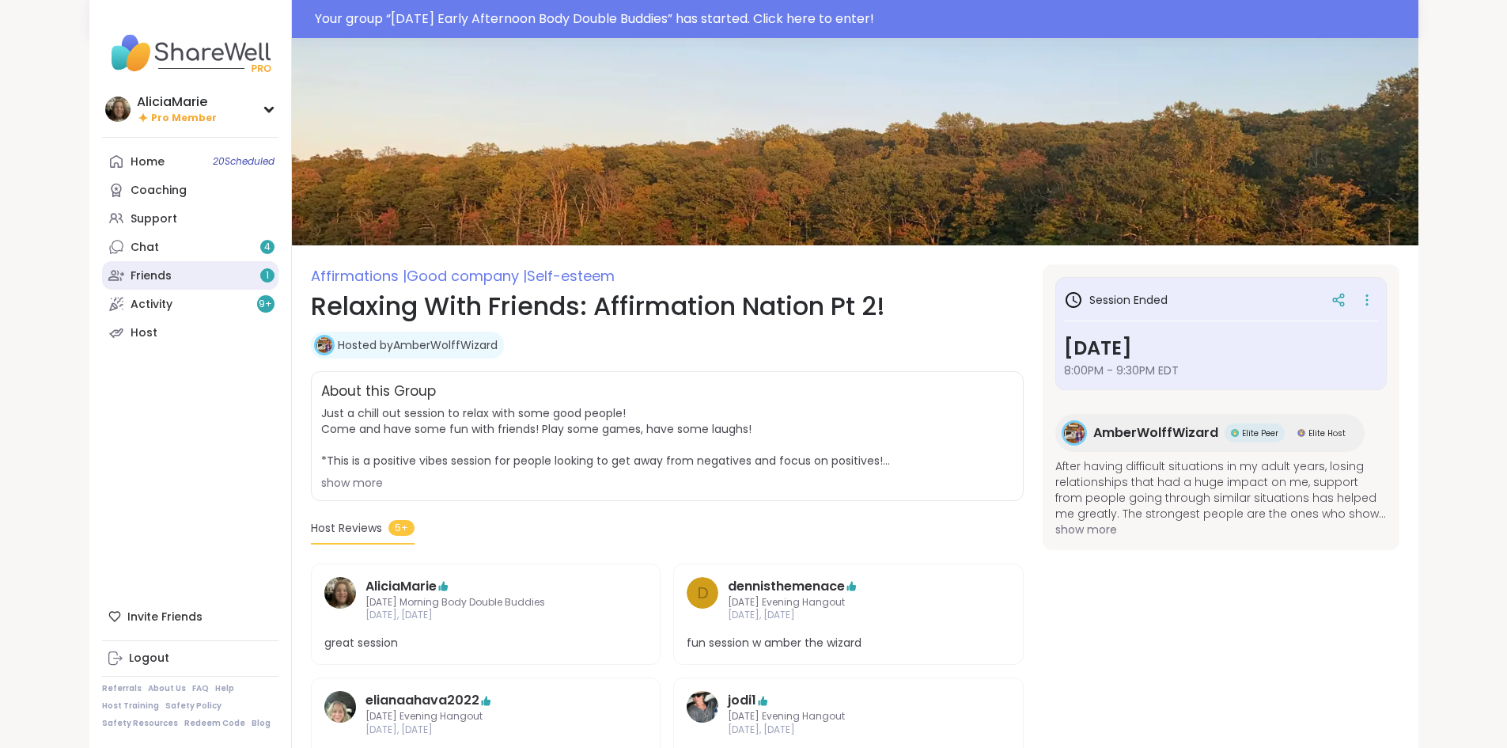
click at [139, 265] on link "Friends 1" at bounding box center [190, 275] width 176 height 28
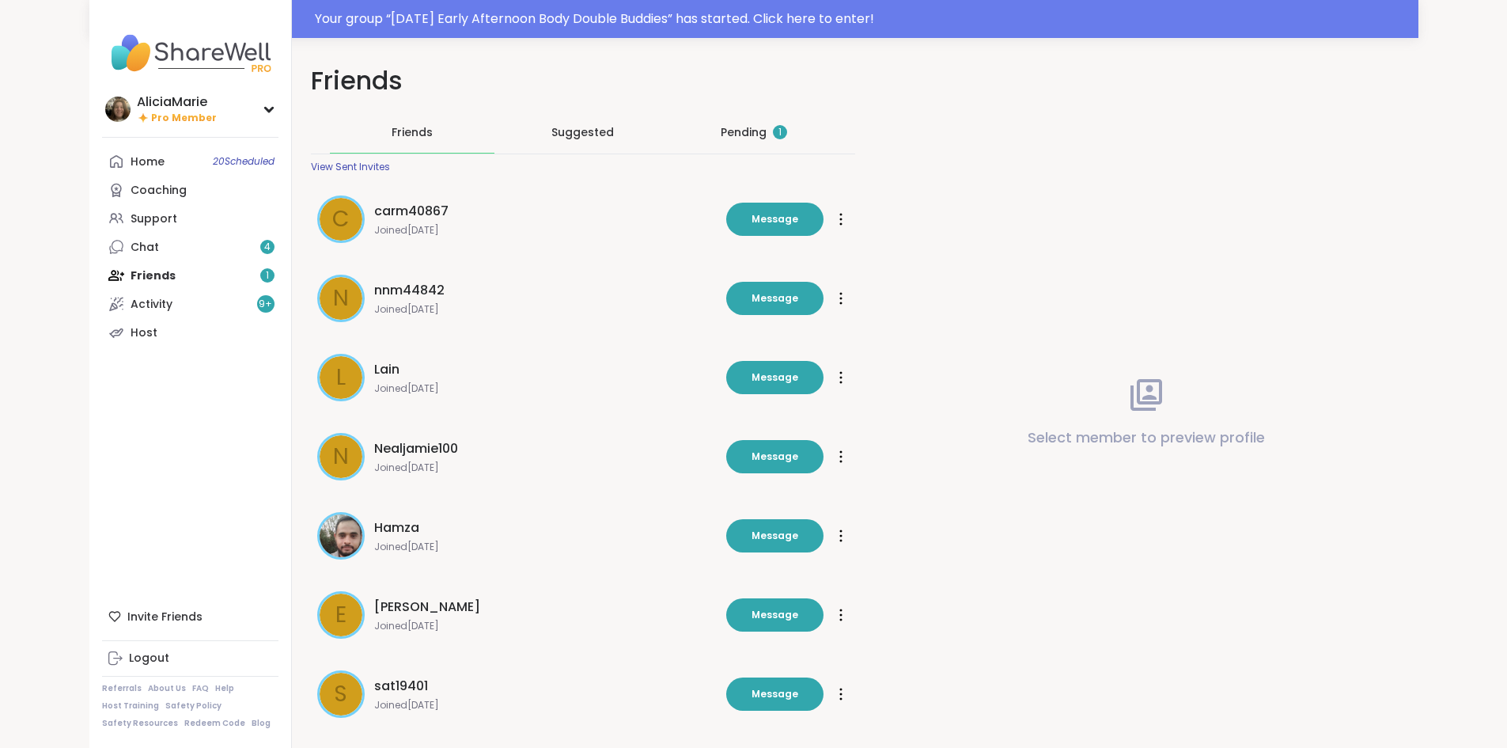
click at [736, 135] on div "Pending 1" at bounding box center [754, 132] width 66 height 16
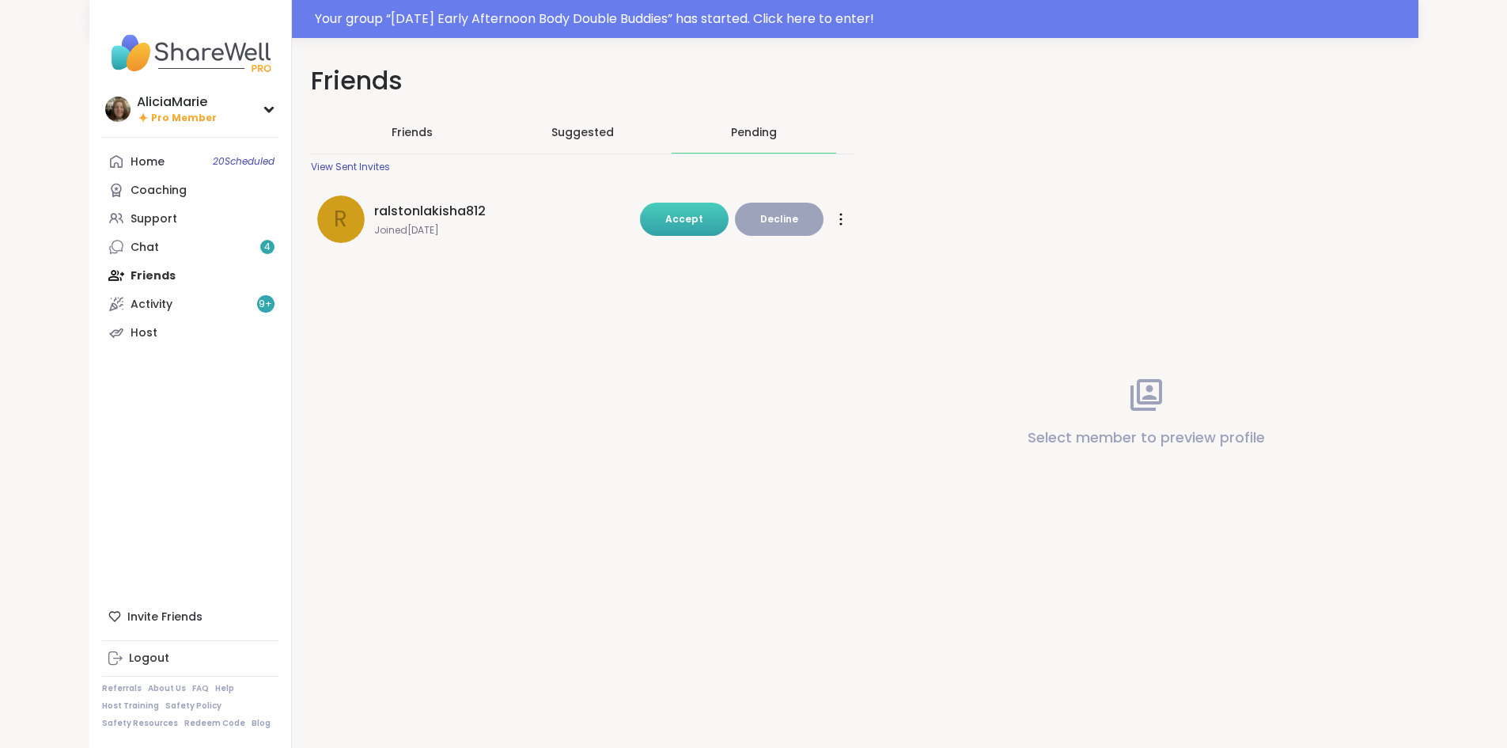
click at [688, 217] on span "Accept" at bounding box center [685, 218] width 38 height 13
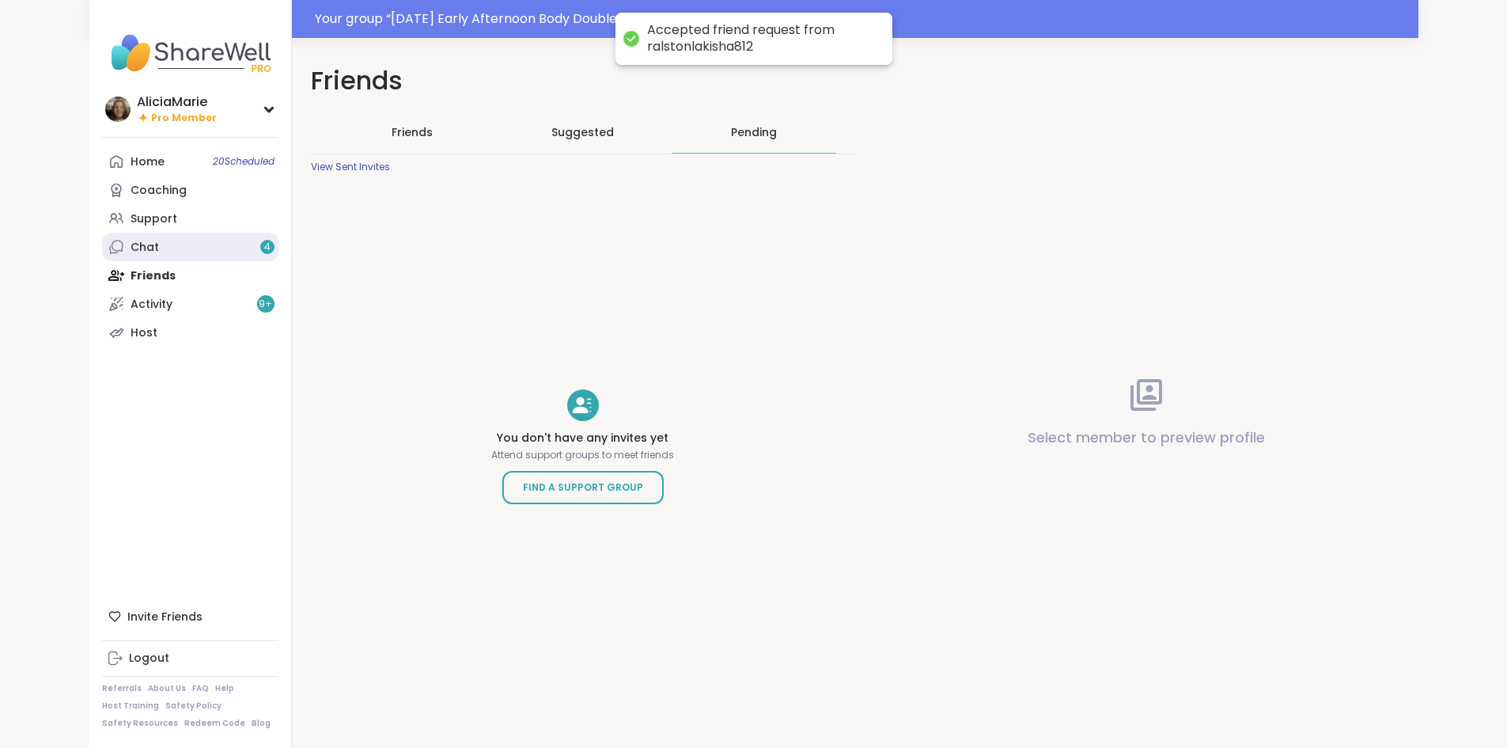
click at [156, 240] on link "Chat 4" at bounding box center [190, 247] width 176 height 28
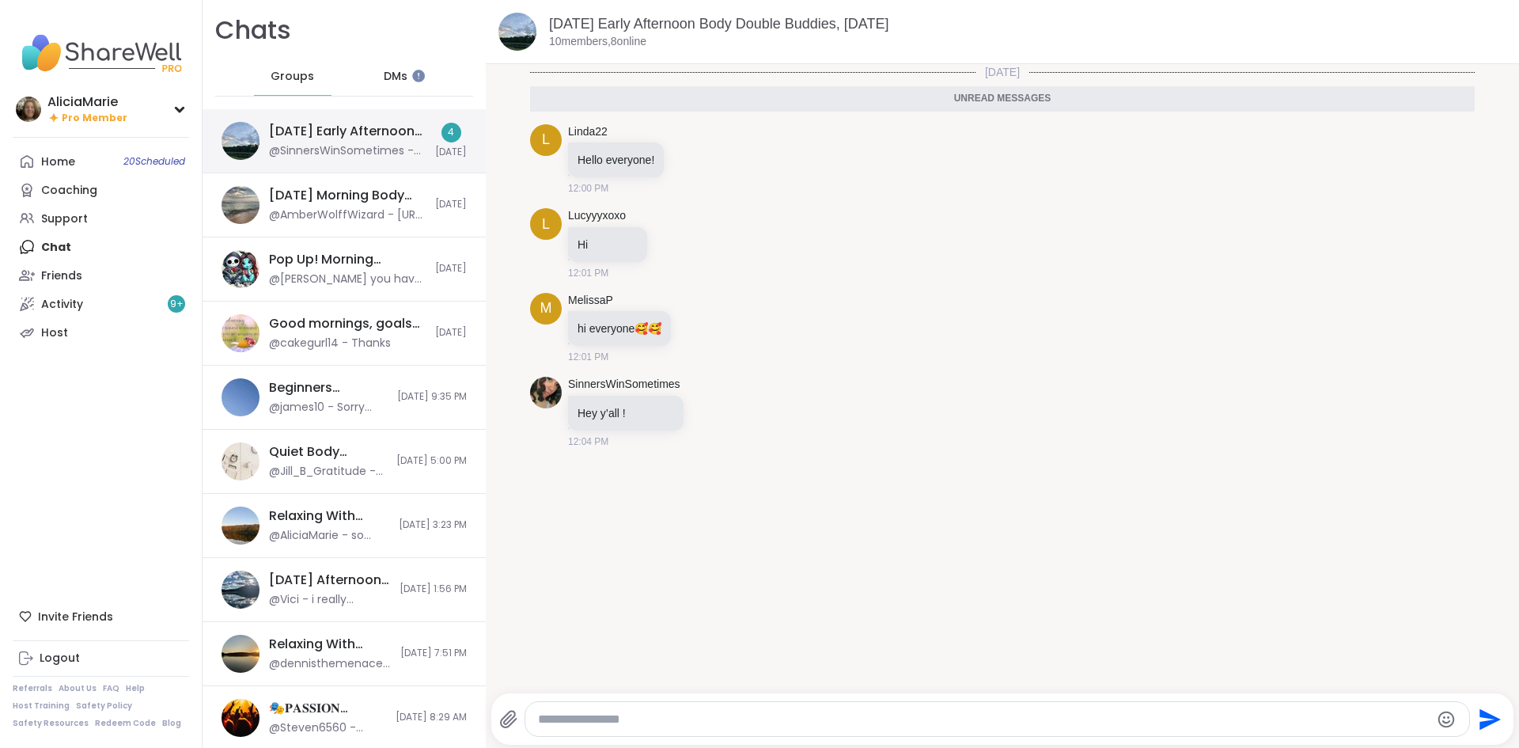
click at [361, 139] on div "[DATE] Early Afternoon Body Double Buddies, [DATE]" at bounding box center [347, 131] width 157 height 17
click at [336, 218] on div "@AmberWolffWizard - [URL][DOMAIN_NAME]" at bounding box center [347, 215] width 157 height 16
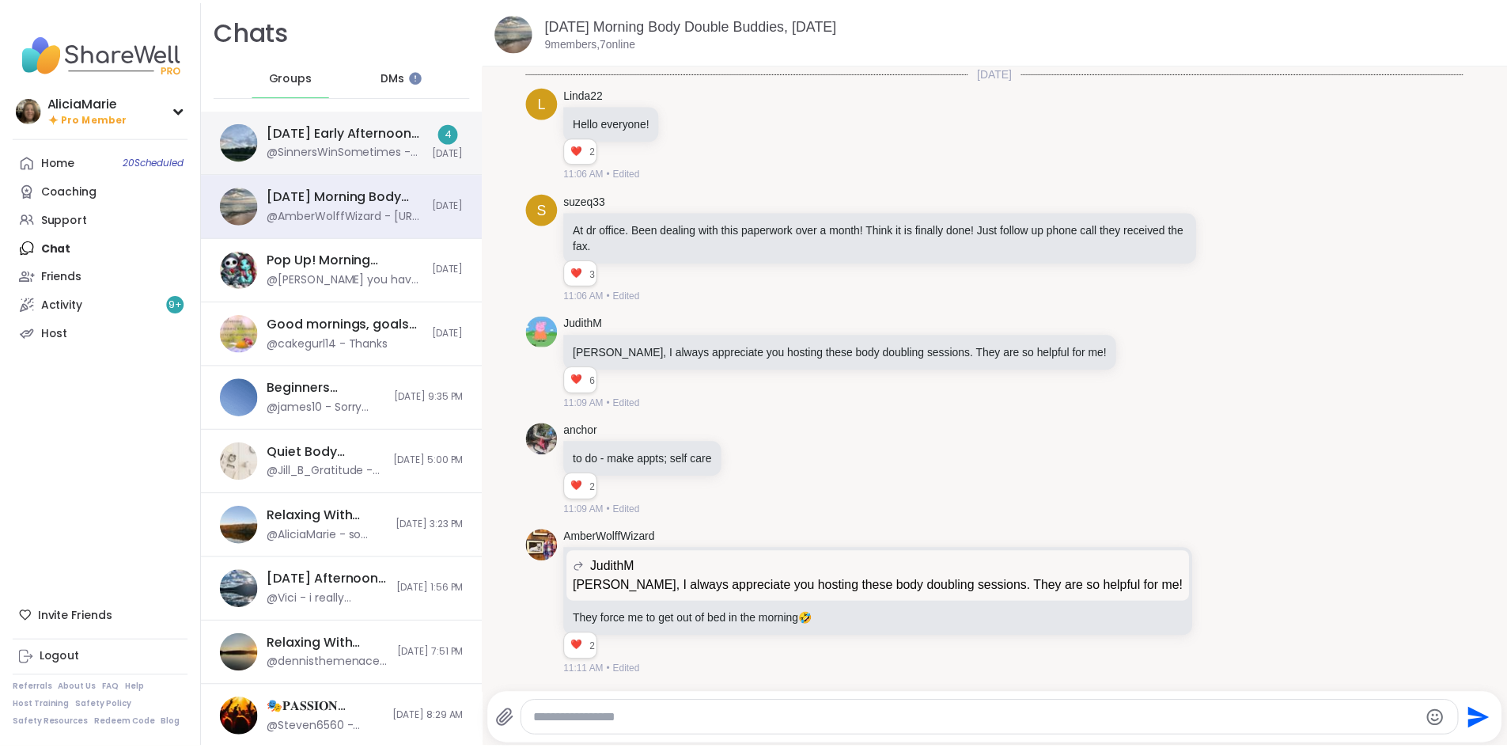
scroll to position [1070, 0]
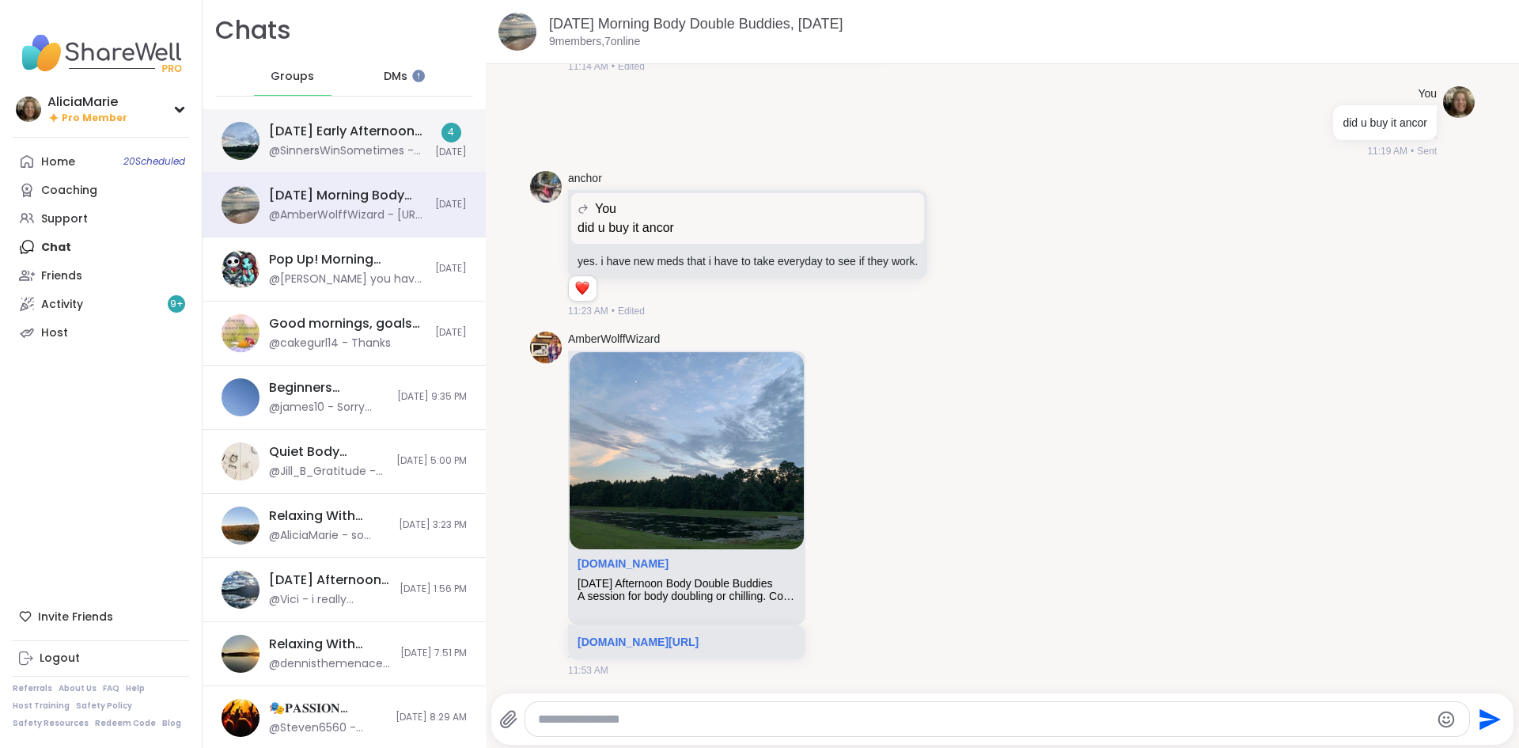
click at [325, 150] on div "@SinnersWinSometimes - Hey y’all !" at bounding box center [347, 151] width 157 height 16
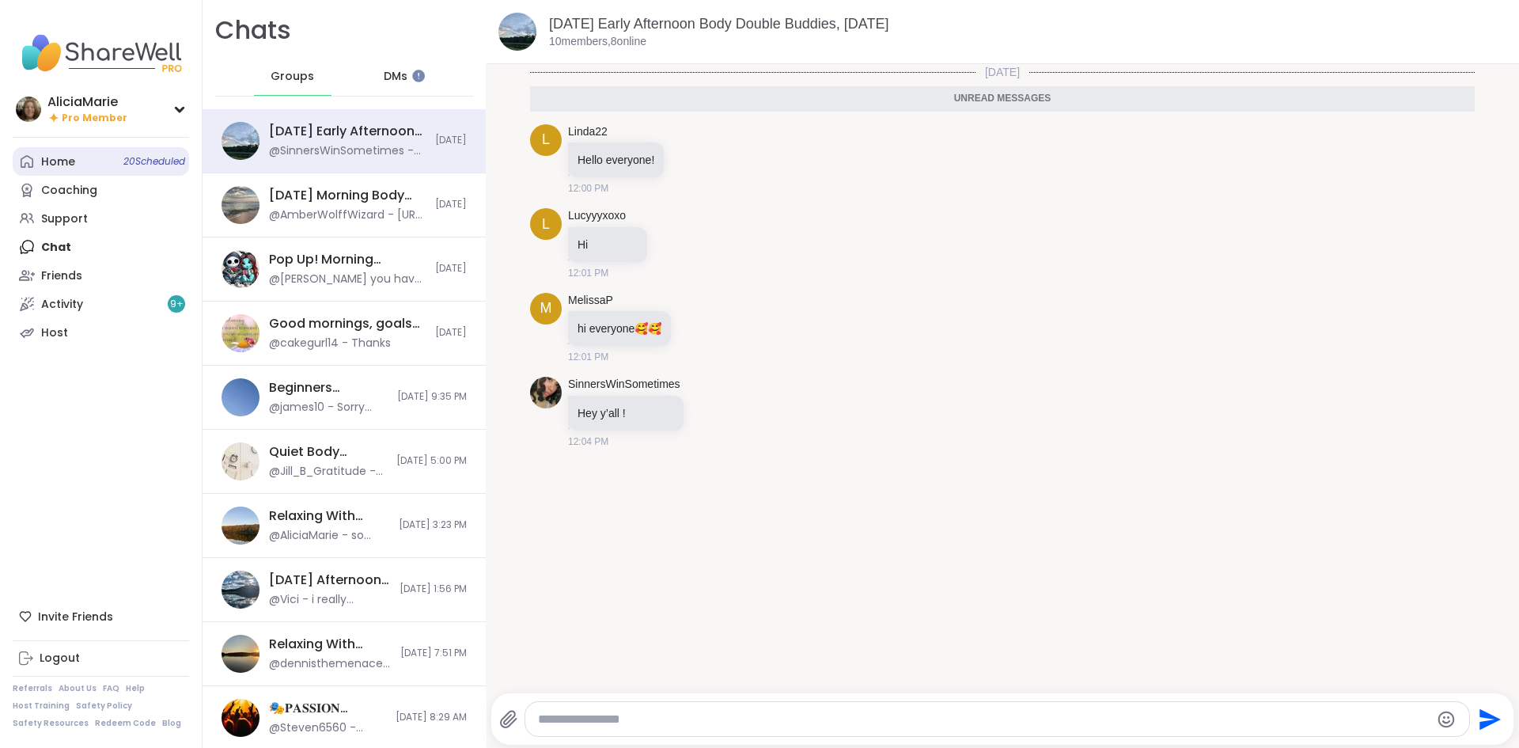
click at [75, 163] on link "Home 20 Scheduled" at bounding box center [101, 161] width 176 height 28
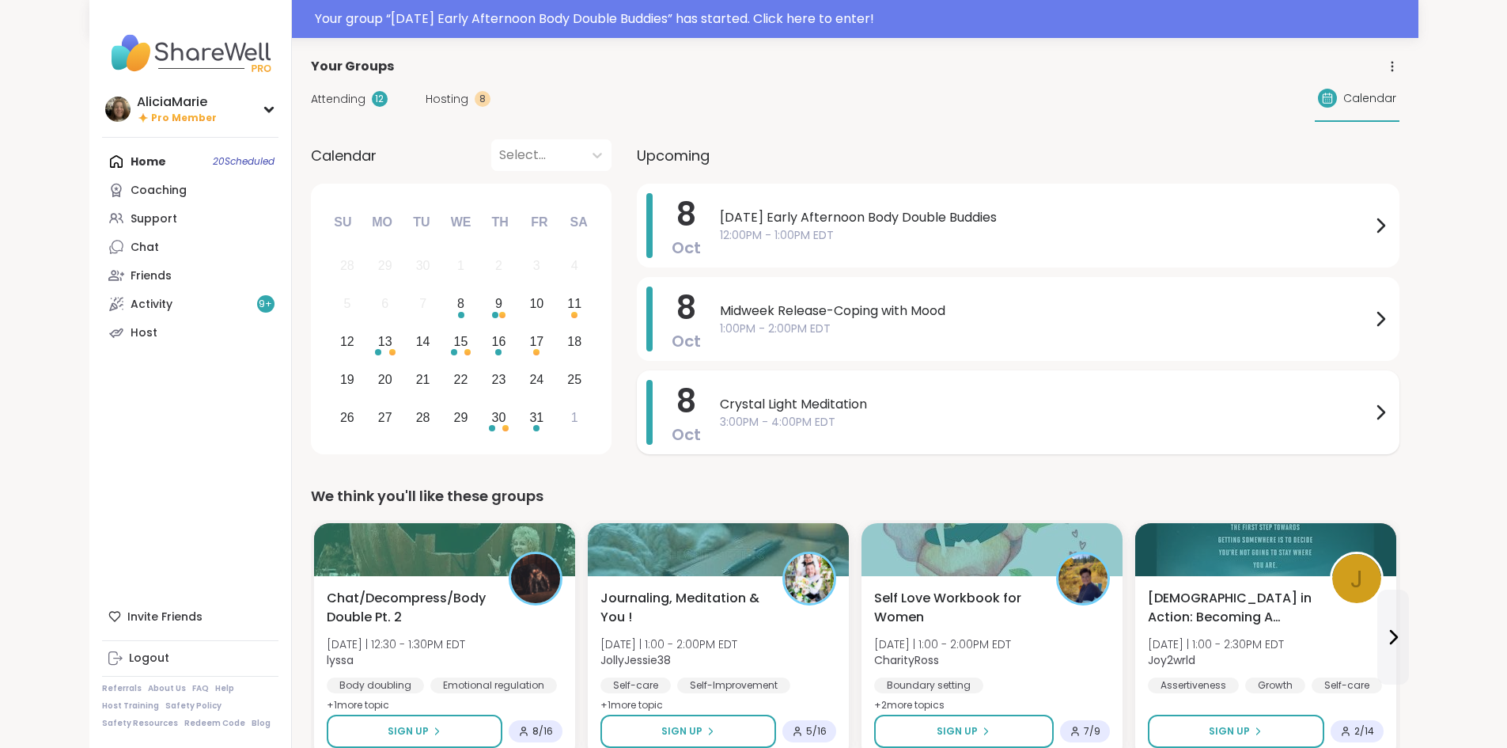
click at [760, 406] on span "Crystal Light Meditation" at bounding box center [1045, 404] width 651 height 19
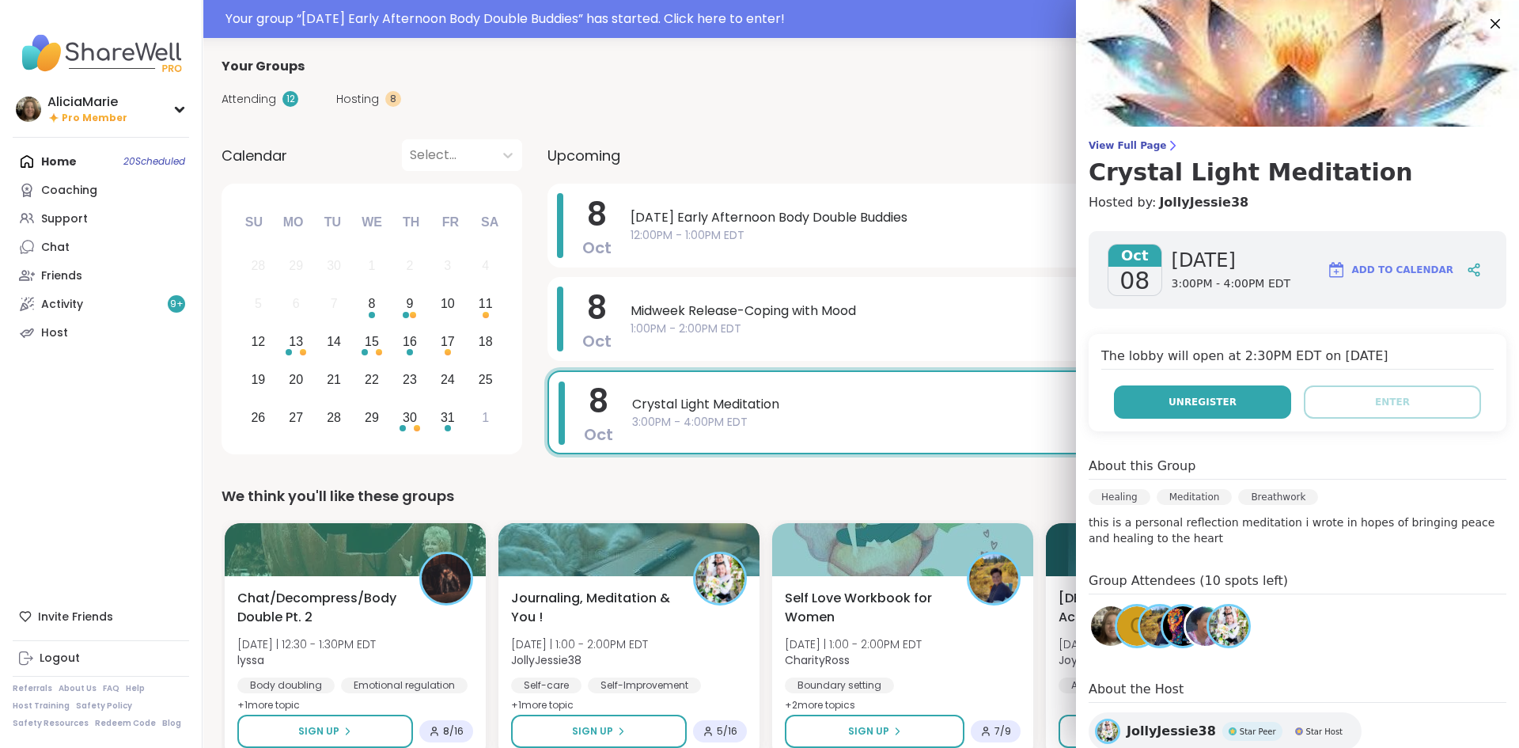
click at [1221, 399] on button "Unregister" at bounding box center [1202, 401] width 177 height 33
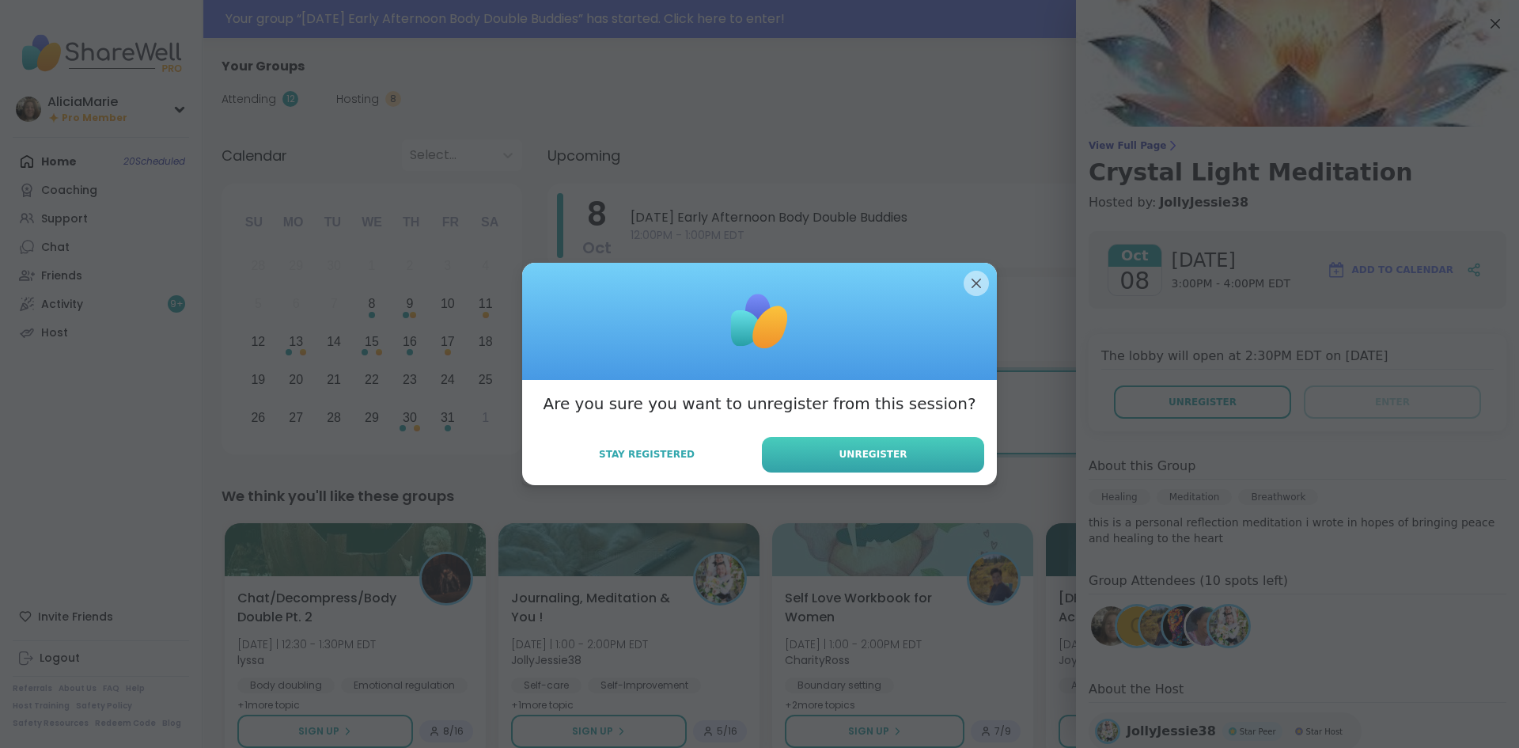
click at [867, 465] on button "Unregister" at bounding box center [873, 455] width 222 height 36
